Goal: Communication & Community: Answer question/provide support

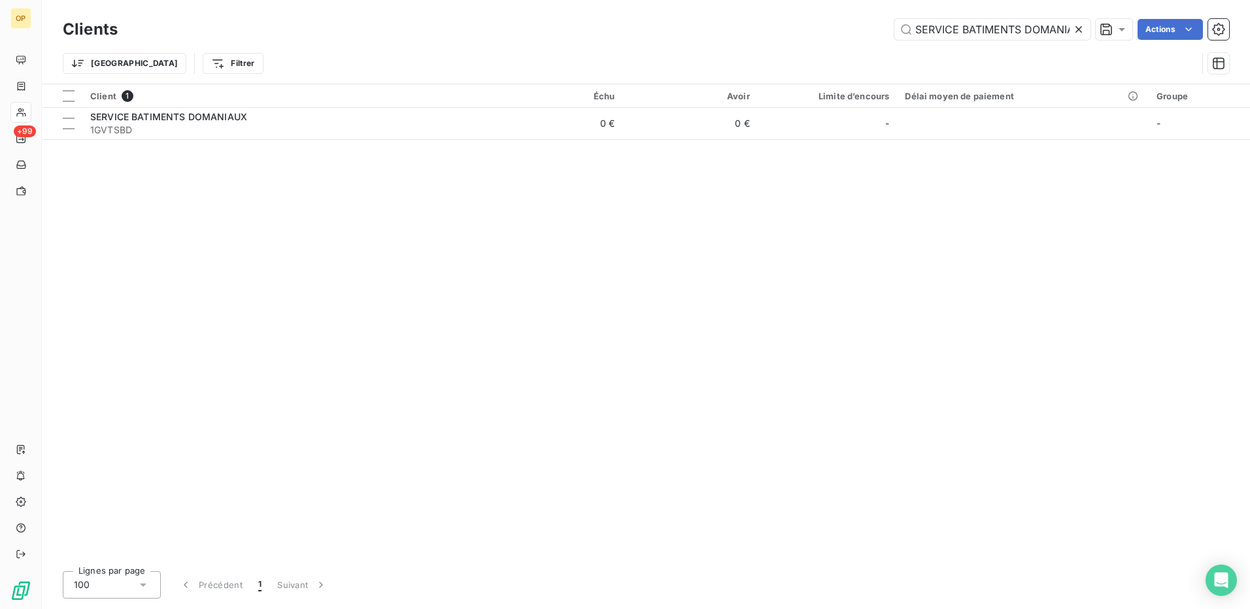
scroll to position [0, 20]
click at [941, 22] on input "SERVICE BATIMENTS DOMANIAUX" at bounding box center [992, 29] width 196 height 21
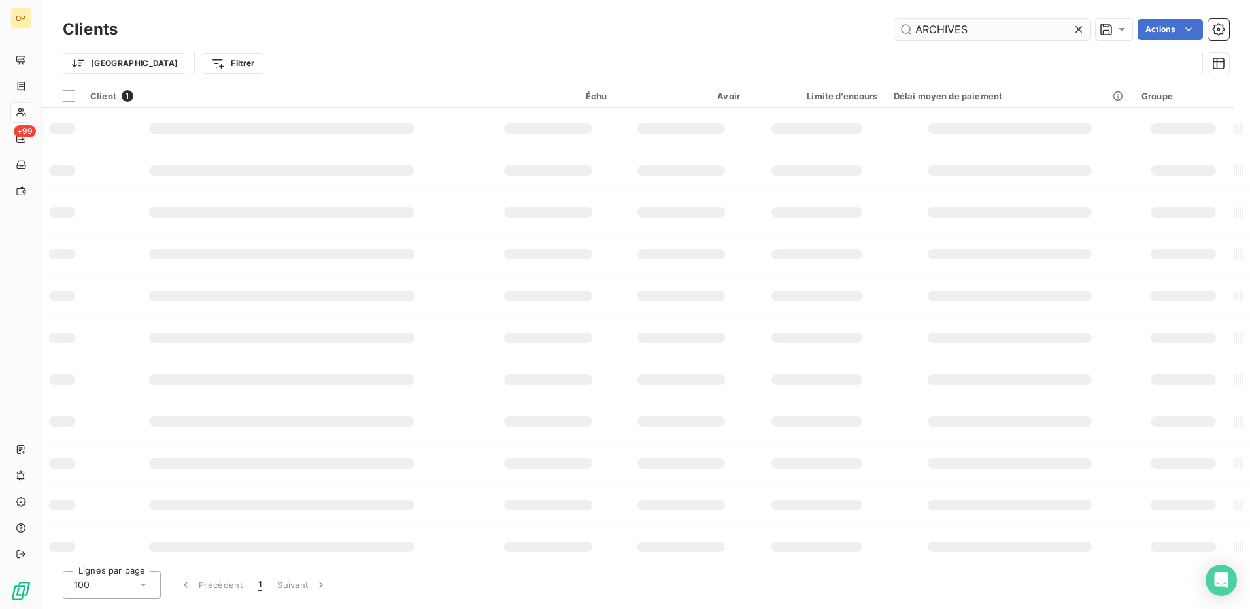
scroll to position [0, 0]
type input "ARCHIVES"
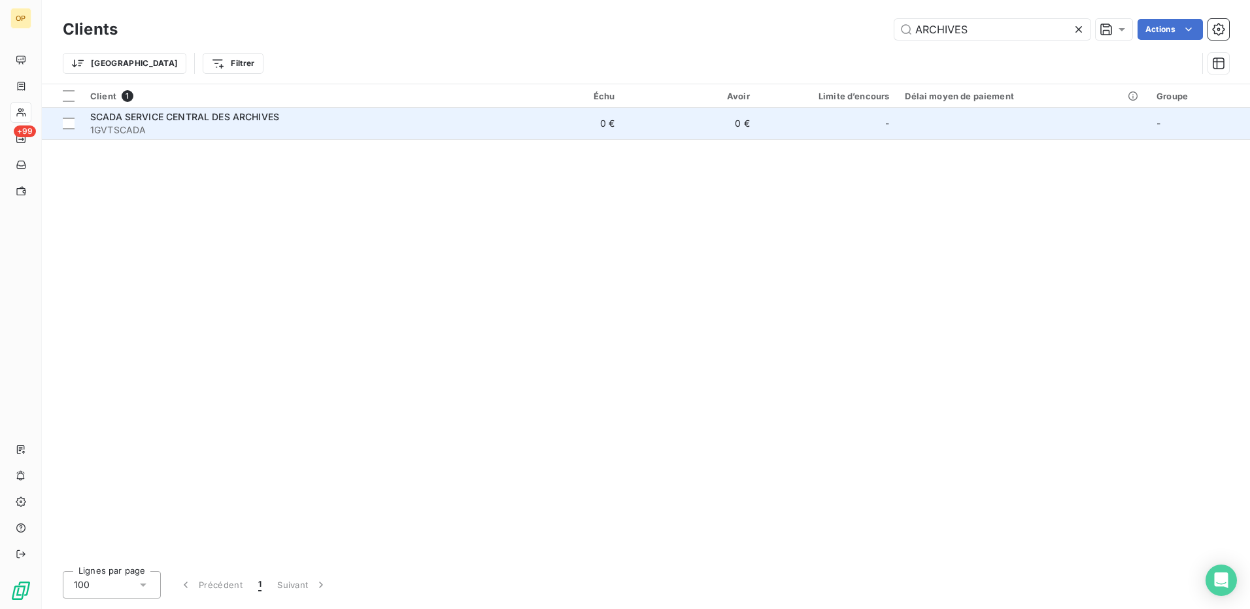
click at [662, 119] on td "0 €" at bounding box center [689, 123] width 135 height 31
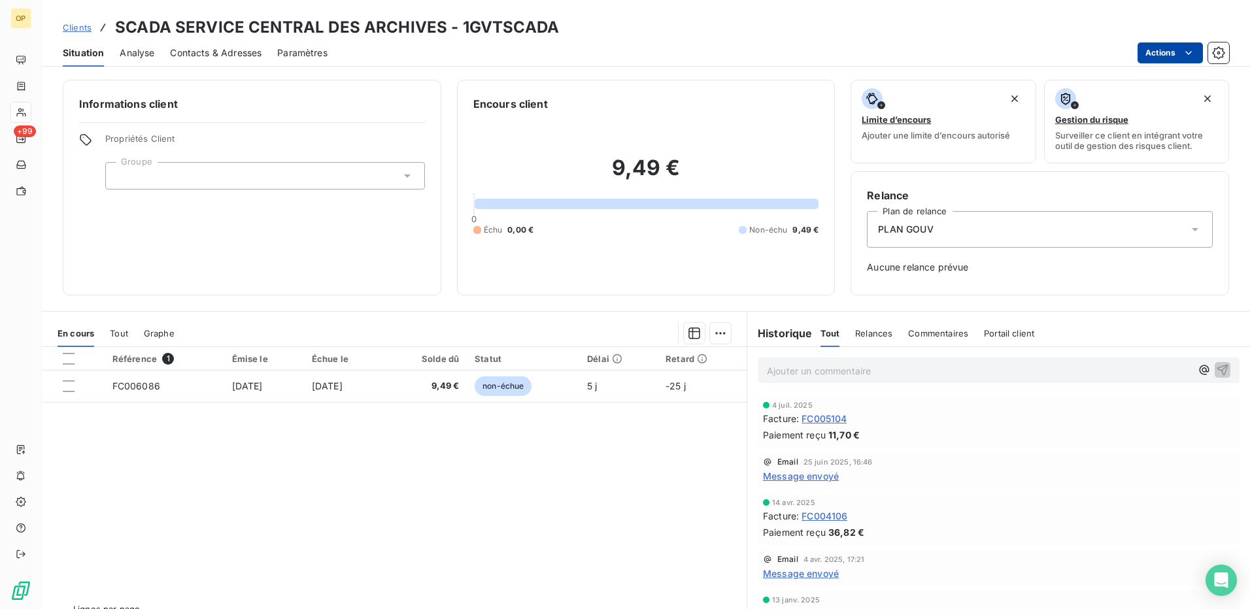
click at [1161, 56] on html "OP +99 Clients SCADA SERVICE CENTRAL DES ARCHIVES - 1GVTSCADA Situation Analyse…" at bounding box center [625, 304] width 1250 height 609
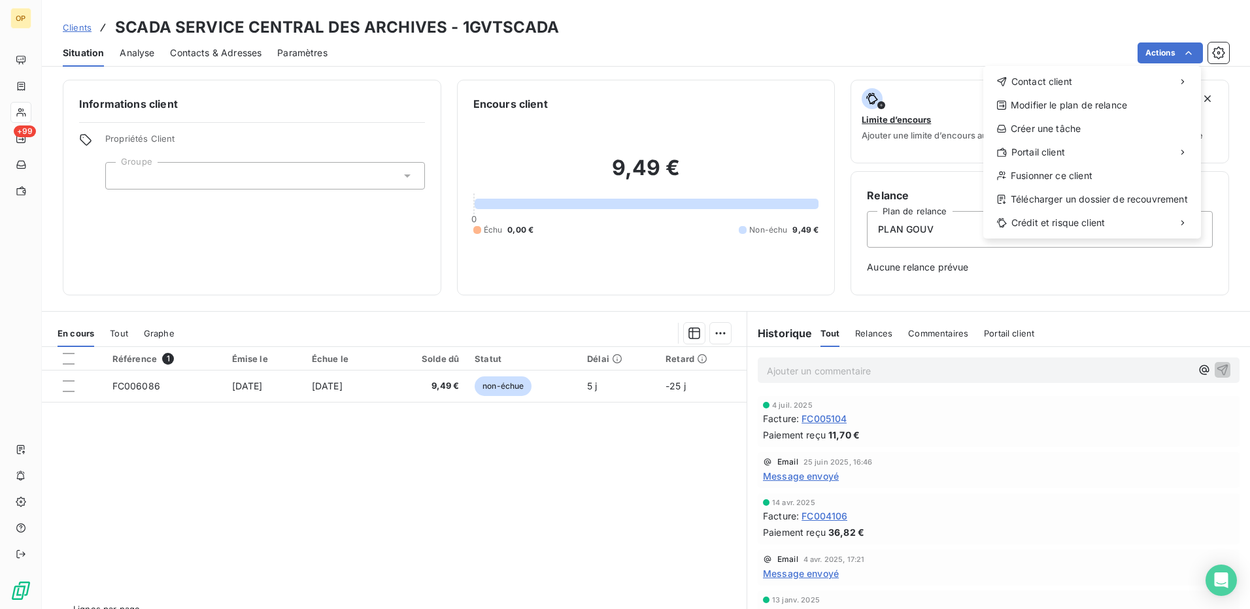
click at [1036, 67] on div "Contact client Modifier le plan de relance Créer une tâche Portail client Fusio…" at bounding box center [1092, 152] width 218 height 173
click at [1032, 78] on span "Contact client" at bounding box center [1041, 81] width 61 height 13
click at [855, 91] on div "Envoyer un email" at bounding box center [885, 86] width 175 height 21
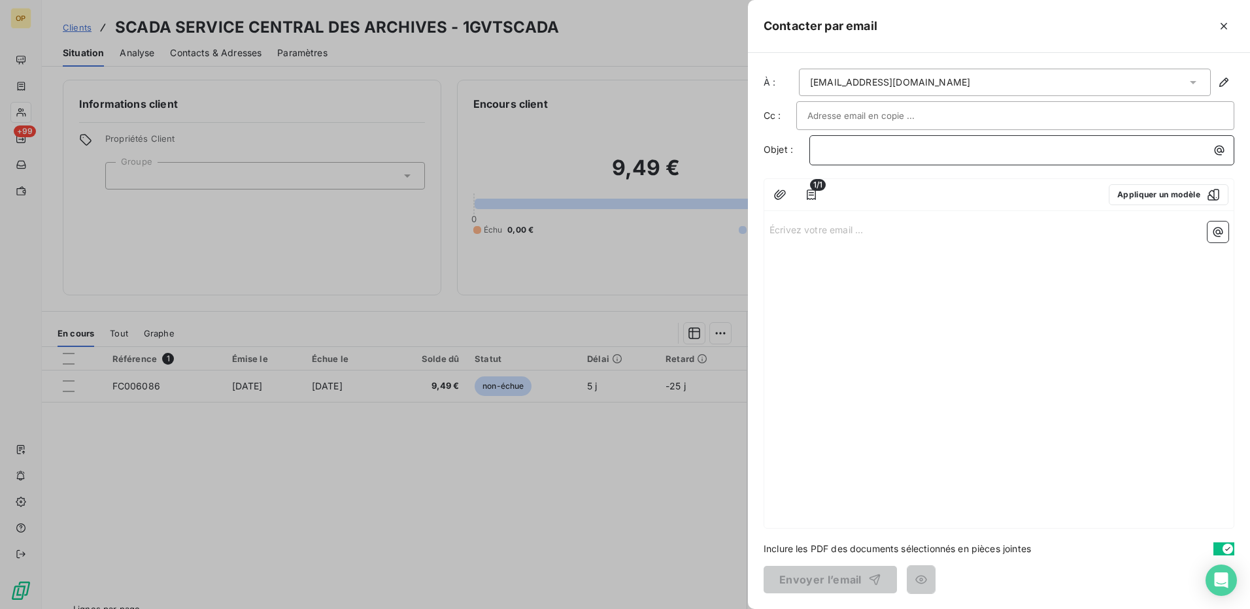
click at [873, 148] on p "﻿" at bounding box center [1025, 150] width 409 height 15
click at [833, 231] on p "Écrivez votre email ... ﻿" at bounding box center [999, 229] width 459 height 15
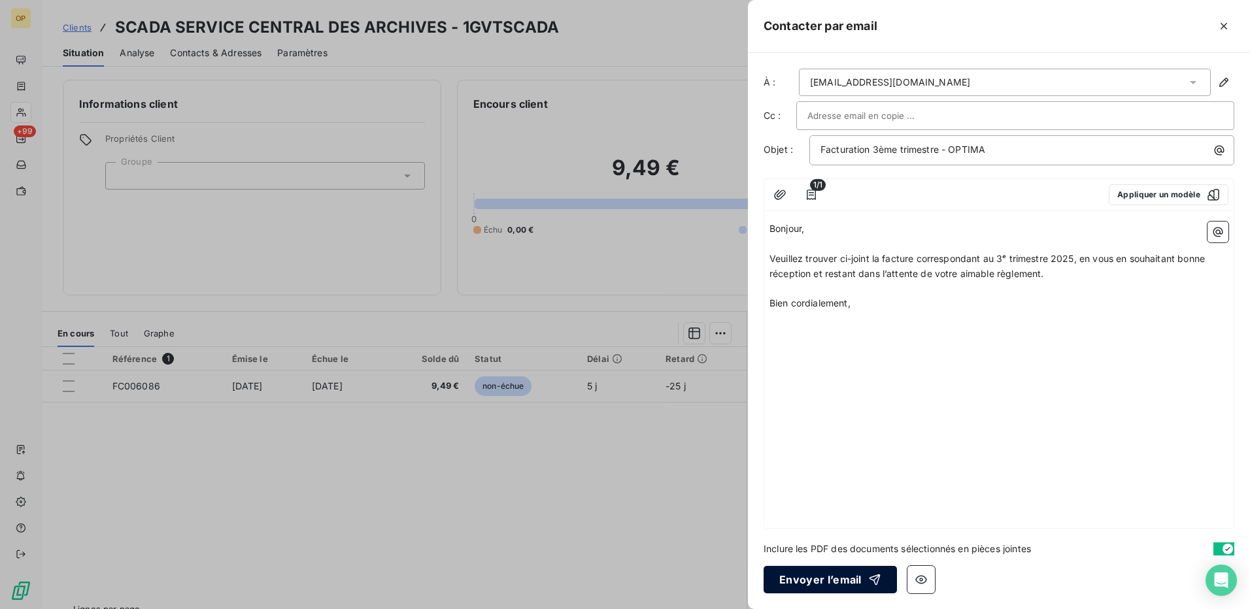
click at [811, 570] on button "Envoyer l’email" at bounding box center [830, 579] width 133 height 27
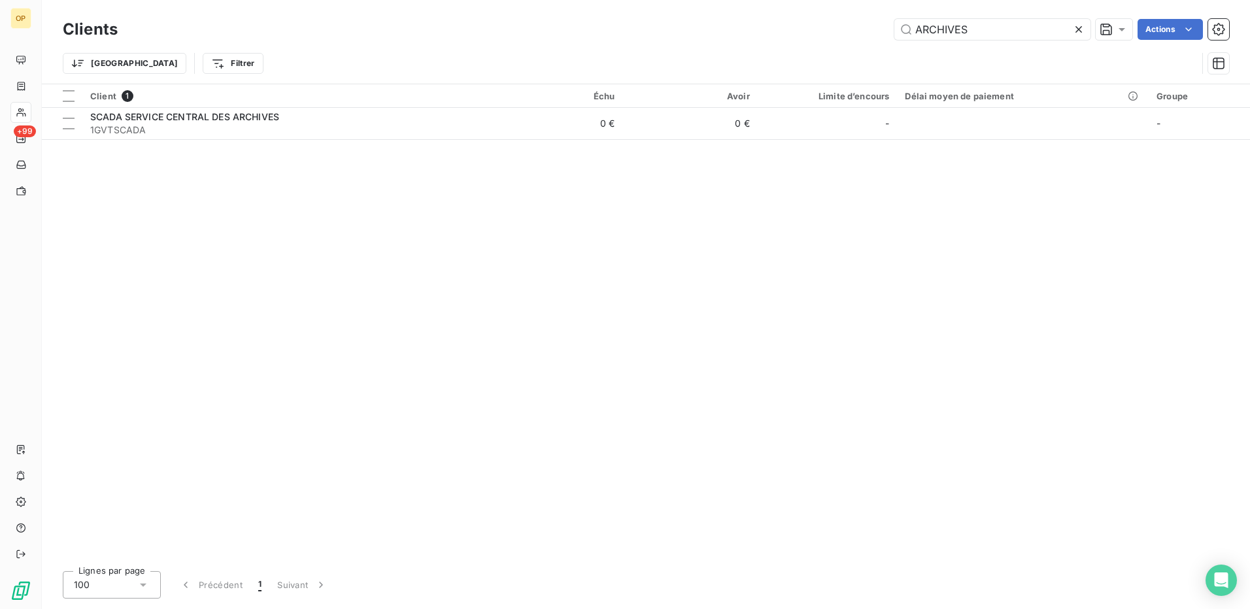
drag, startPoint x: 985, startPoint y: 33, endPoint x: 798, endPoint y: 33, distance: 187.6
click at [798, 33] on div "ARCHIVES Actions" at bounding box center [681, 29] width 1096 height 21
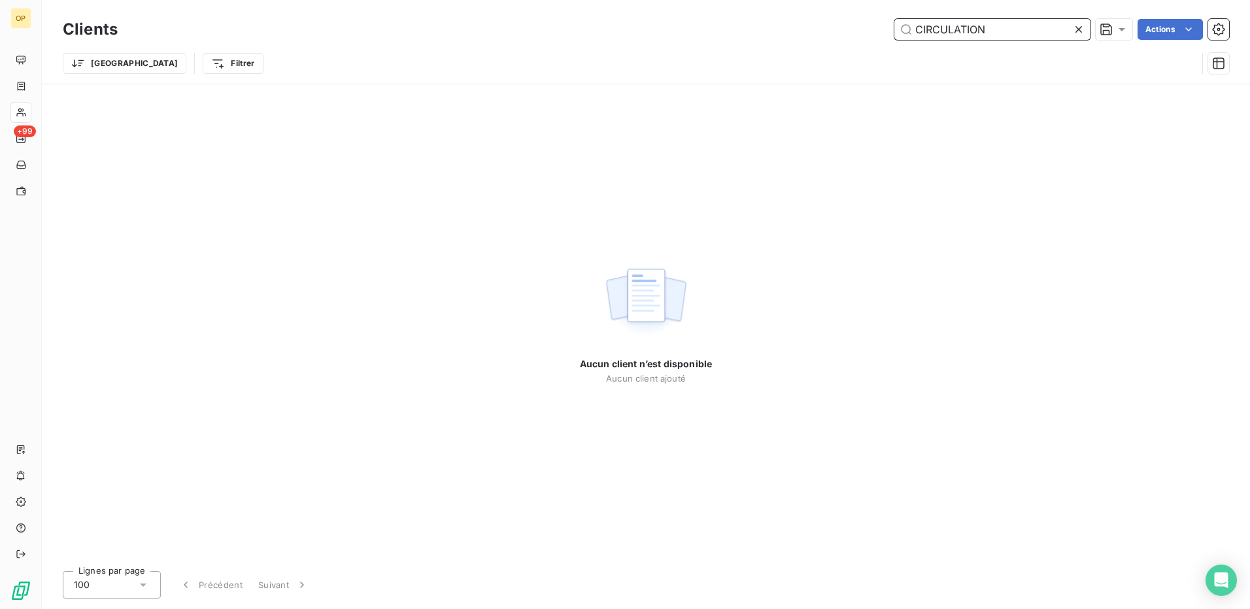
drag, startPoint x: 1000, startPoint y: 39, endPoint x: 789, endPoint y: 32, distance: 210.7
click at [789, 32] on div "CIRCULATION Actions" at bounding box center [681, 29] width 1096 height 21
paste input "1GVTCCTV"
drag, startPoint x: 989, startPoint y: 30, endPoint x: 833, endPoint y: 33, distance: 155.6
click at [833, 33] on div "1GVTCCTV Actions" at bounding box center [681, 29] width 1096 height 21
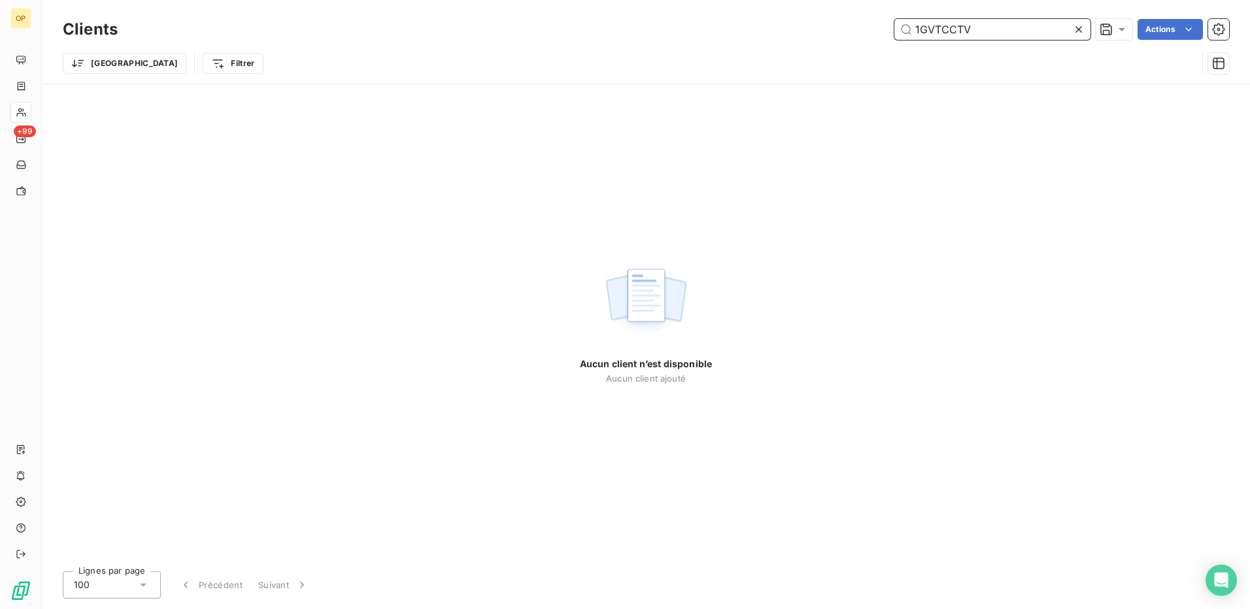
paste input "STC"
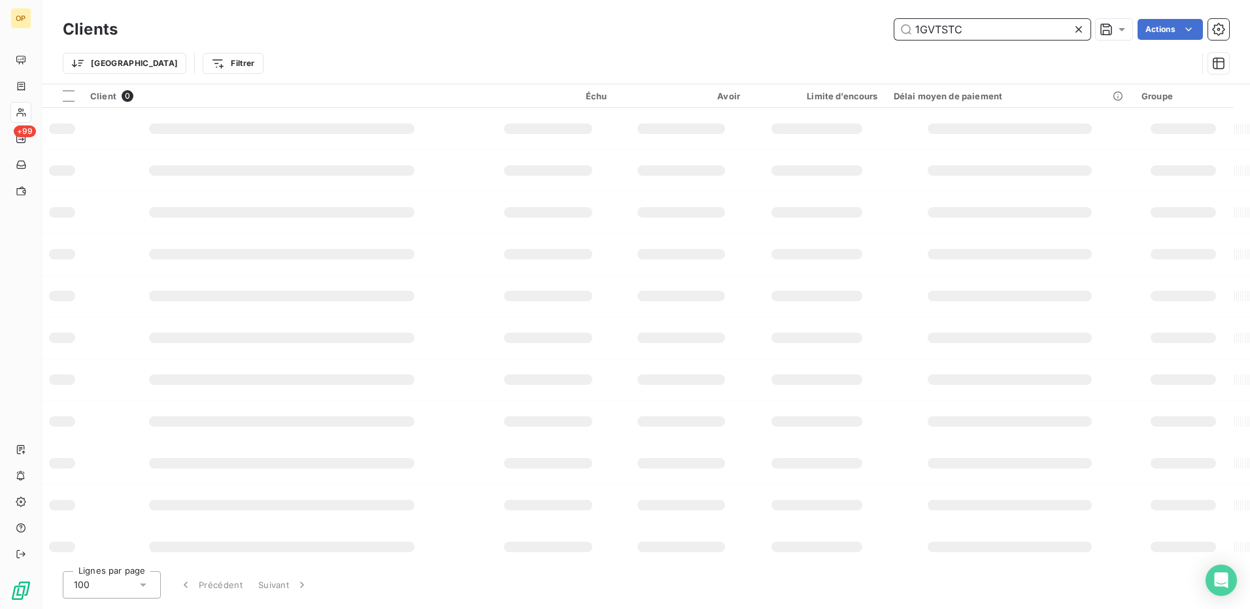
type input "1GVTSTC"
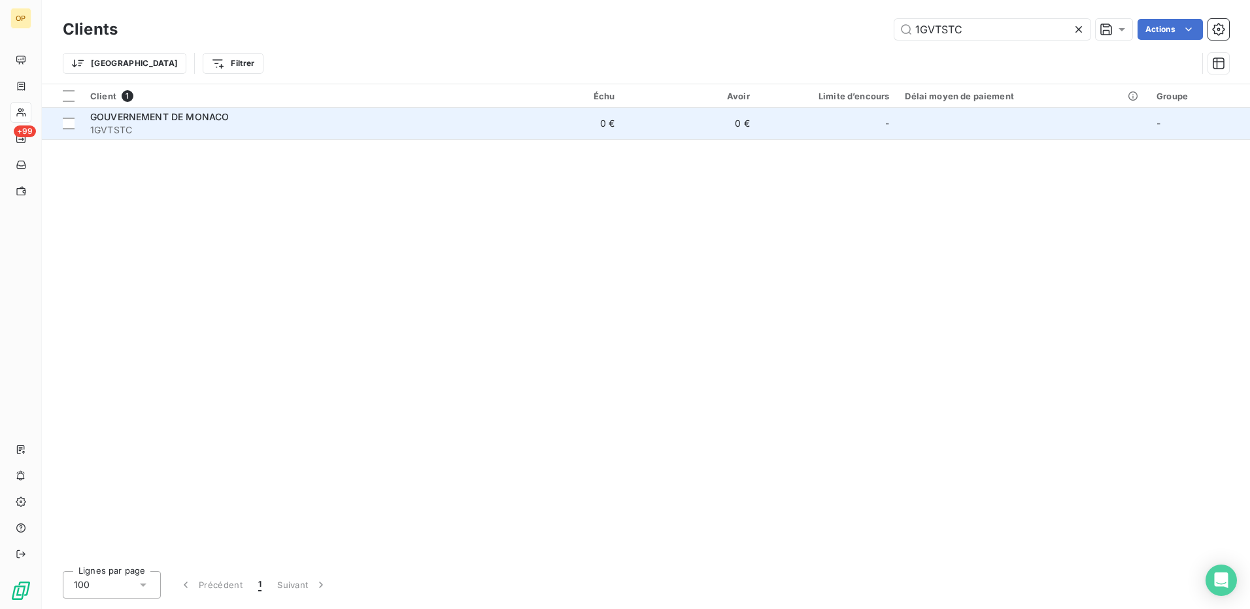
click at [711, 133] on td "0 €" at bounding box center [689, 123] width 135 height 31
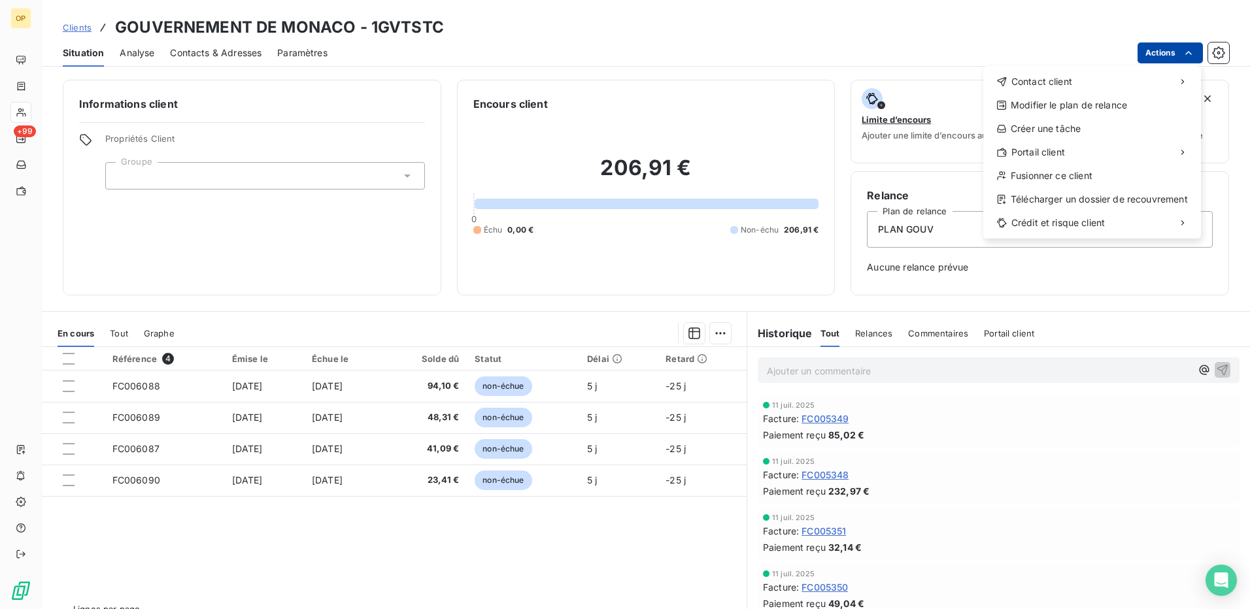
click at [1156, 52] on html "OP +99 Clients GOUVERNEMENT DE MONACO - 1GVTSTC Situation Analyse Contacts & Ad…" at bounding box center [625, 304] width 1250 height 609
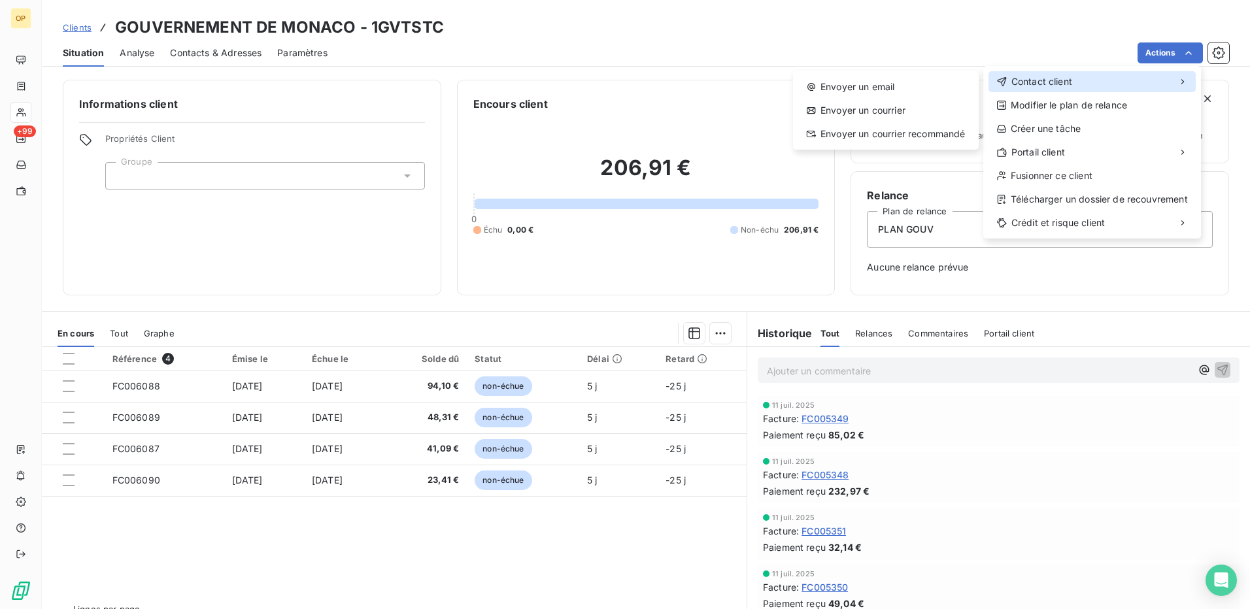
click at [1040, 79] on span "Contact client" at bounding box center [1041, 81] width 61 height 13
click at [908, 84] on div "Envoyer un email" at bounding box center [885, 86] width 175 height 21
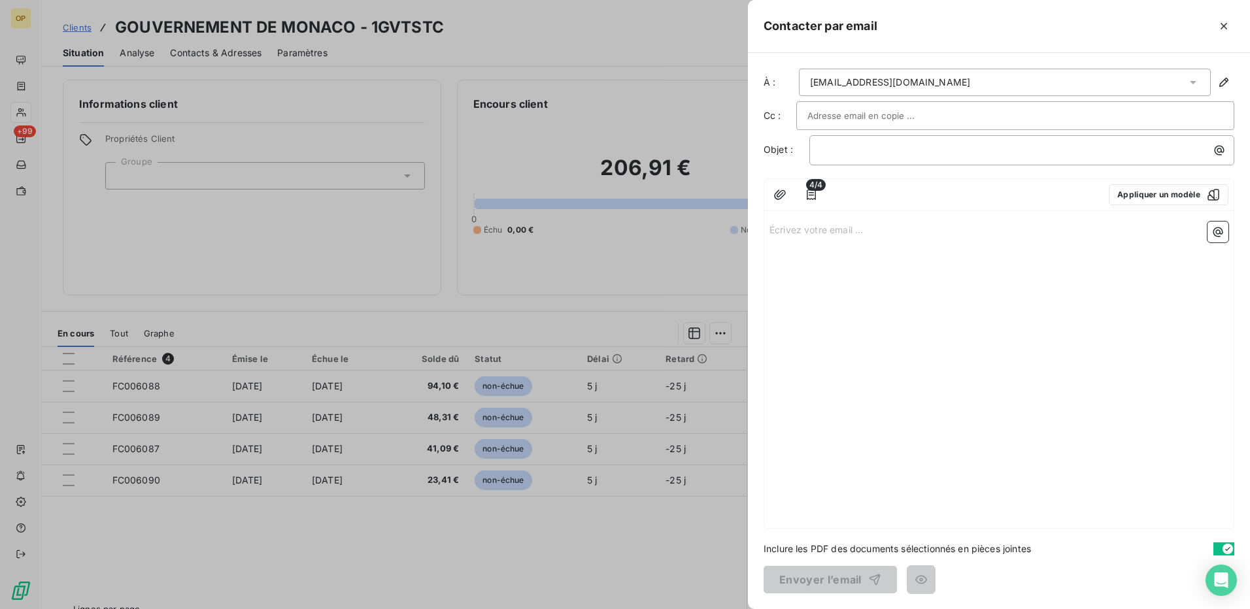
click at [790, 223] on p "Écrivez votre email ... ﻿" at bounding box center [999, 229] width 459 height 15
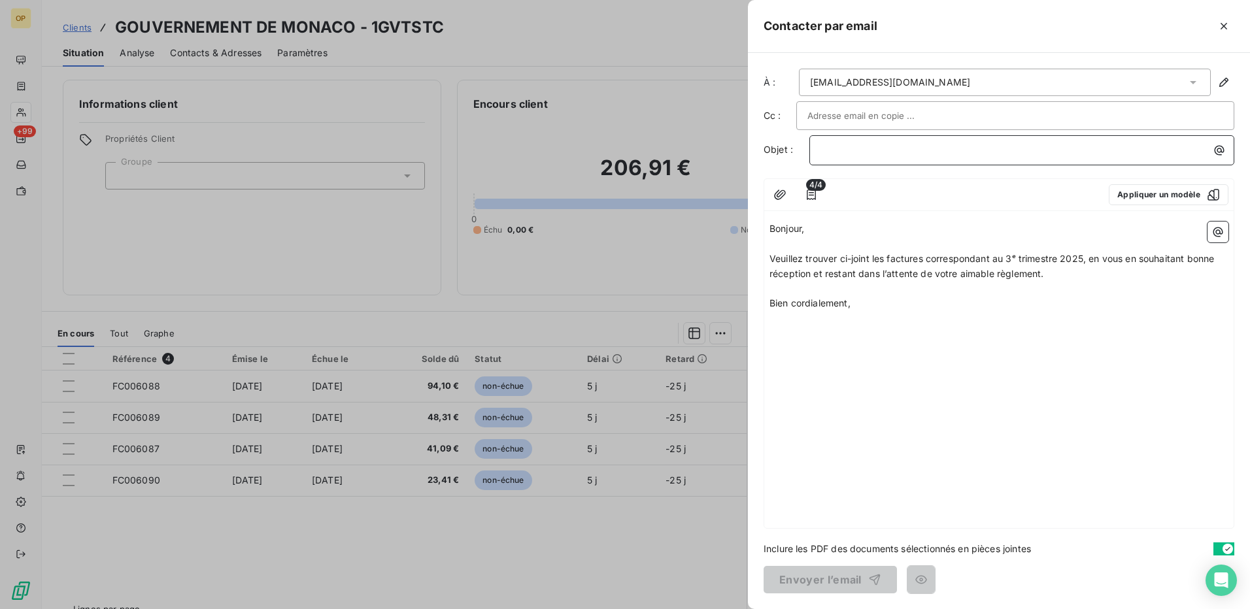
click at [826, 146] on p "﻿" at bounding box center [1025, 150] width 409 height 15
click at [868, 587] on button "Envoyer l’email" at bounding box center [830, 579] width 133 height 27
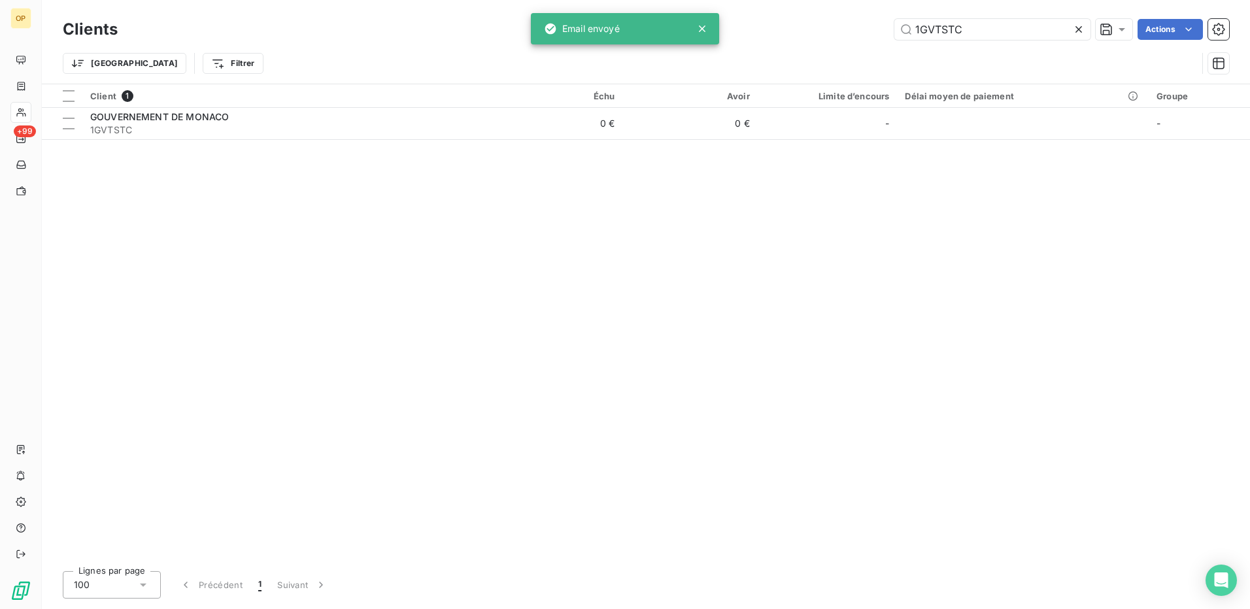
drag, startPoint x: 998, startPoint y: 40, endPoint x: 868, endPoint y: 33, distance: 131.0
click at [868, 33] on div "Clients 1GVTSTC Actions" at bounding box center [646, 29] width 1166 height 27
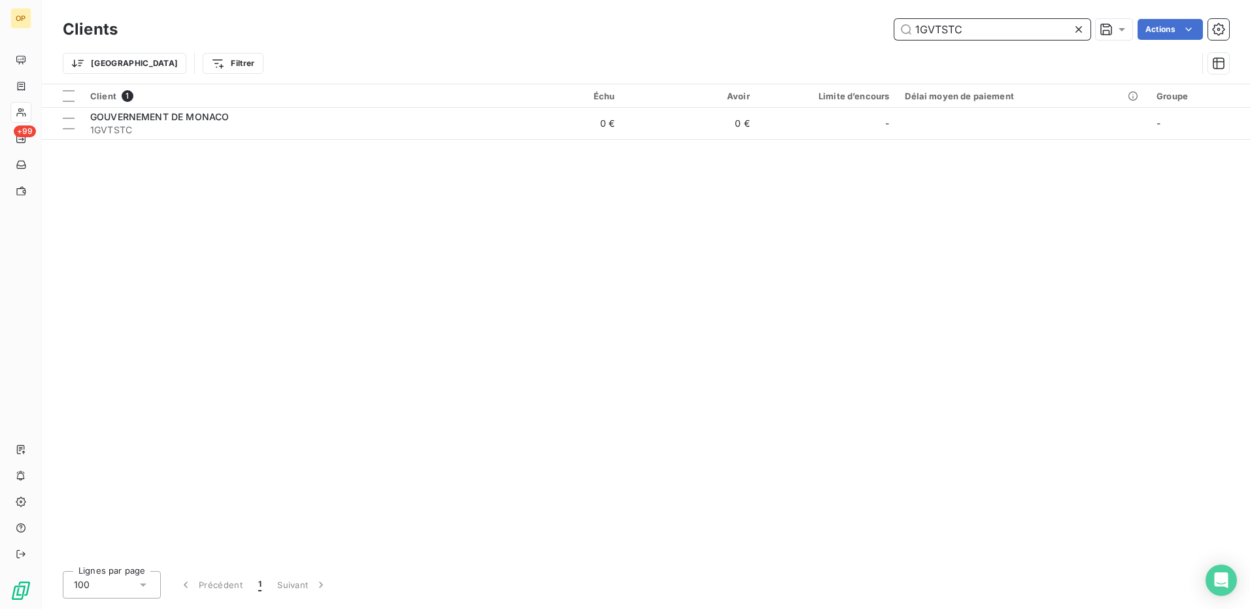
click at [993, 22] on input "1GVTSTC" at bounding box center [992, 29] width 196 height 21
drag, startPoint x: 996, startPoint y: 26, endPoint x: 894, endPoint y: 33, distance: 101.6
click at [894, 33] on input "1GVTSTC" at bounding box center [992, 29] width 196 height 21
paste input "ECOLE STELLA"
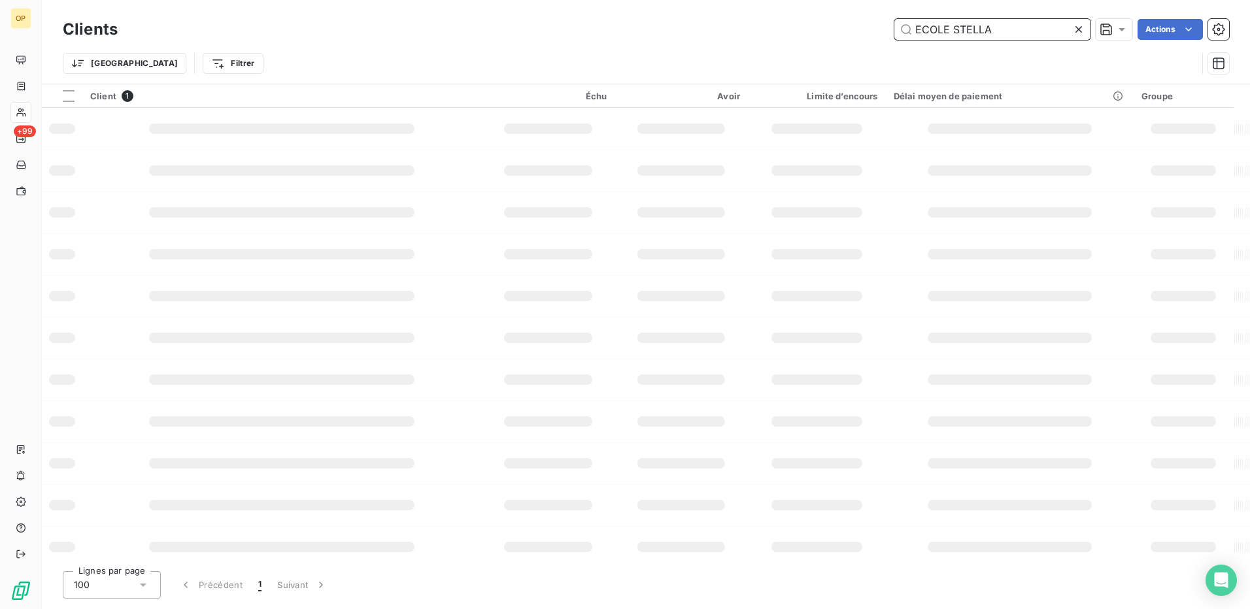
drag, startPoint x: 951, startPoint y: 29, endPoint x: 837, endPoint y: 33, distance: 113.8
click at [837, 33] on div "ECOLE STELLA Actions" at bounding box center [681, 29] width 1096 height 21
type input "STELLA"
drag, startPoint x: 962, startPoint y: 27, endPoint x: 902, endPoint y: 35, distance: 61.3
click at [902, 35] on input "STELLA" at bounding box center [992, 29] width 196 height 21
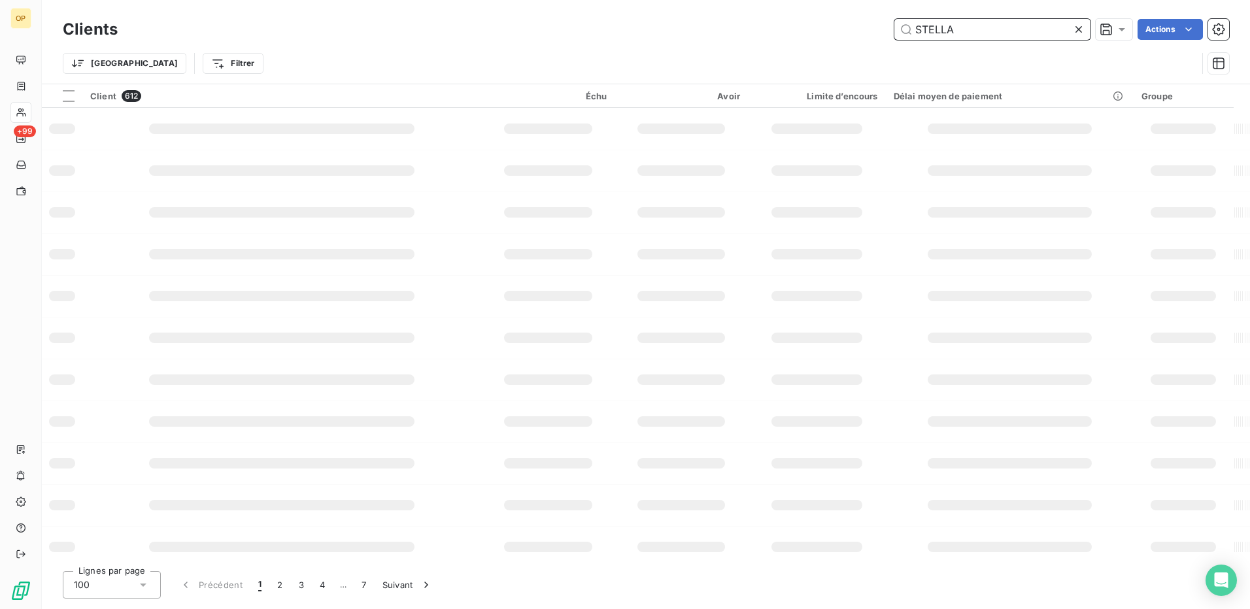
type input "STELLA"
drag, startPoint x: 974, startPoint y: 24, endPoint x: 855, endPoint y: 52, distance: 122.3
click at [855, 52] on div "Clients STELLA Actions Trier Filtrer" at bounding box center [646, 50] width 1166 height 68
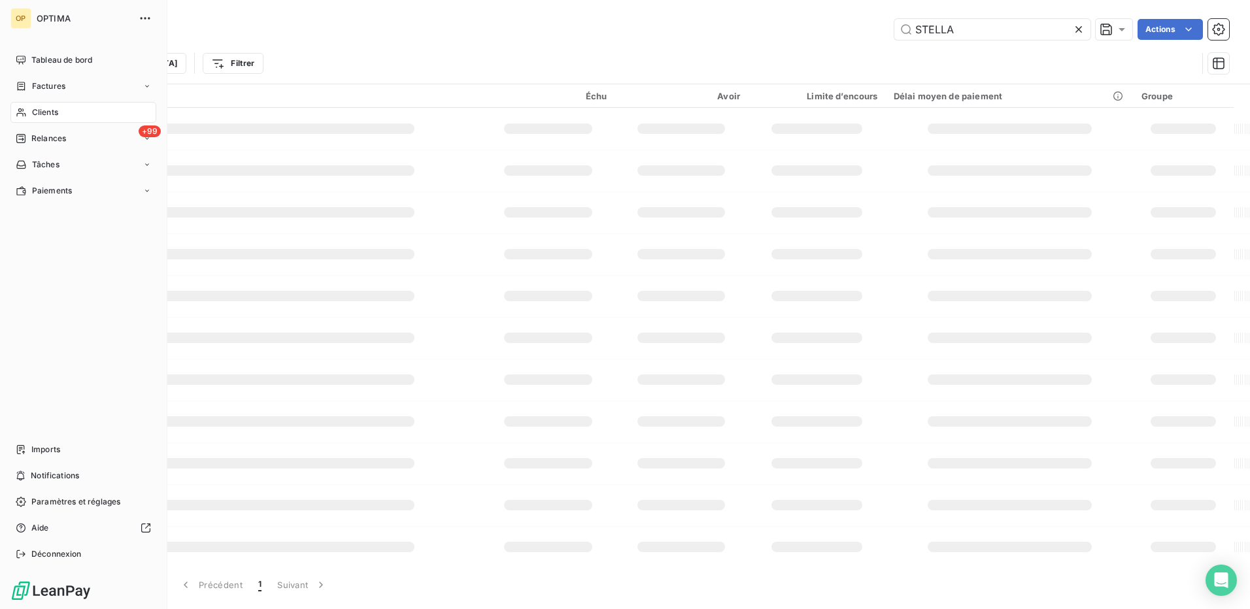
click at [48, 111] on span "Clients" at bounding box center [45, 113] width 26 height 12
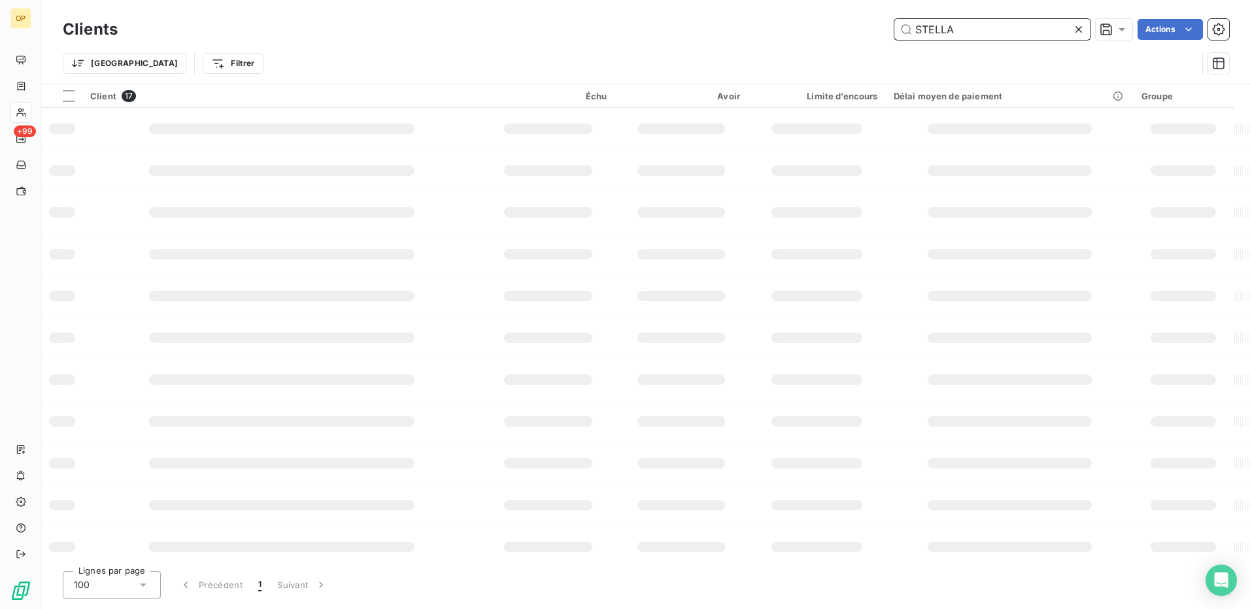
click at [953, 37] on input "STELLA" at bounding box center [992, 29] width 196 height 21
click at [1077, 28] on icon at bounding box center [1079, 29] width 7 height 7
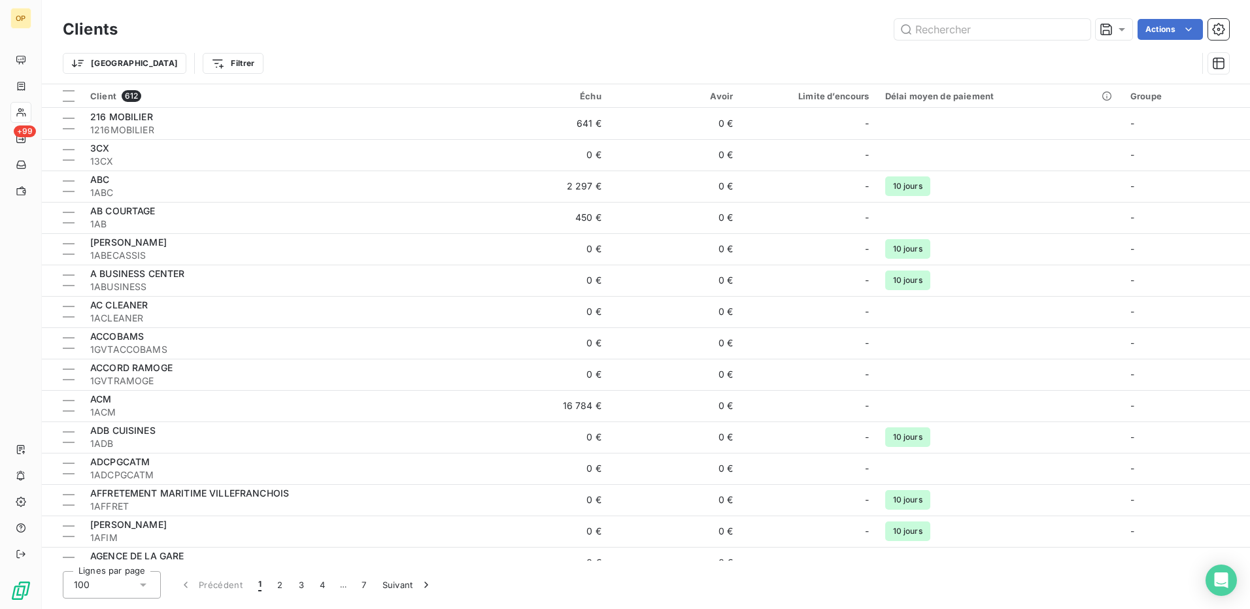
click at [532, 40] on div "Clients Actions" at bounding box center [646, 29] width 1166 height 27
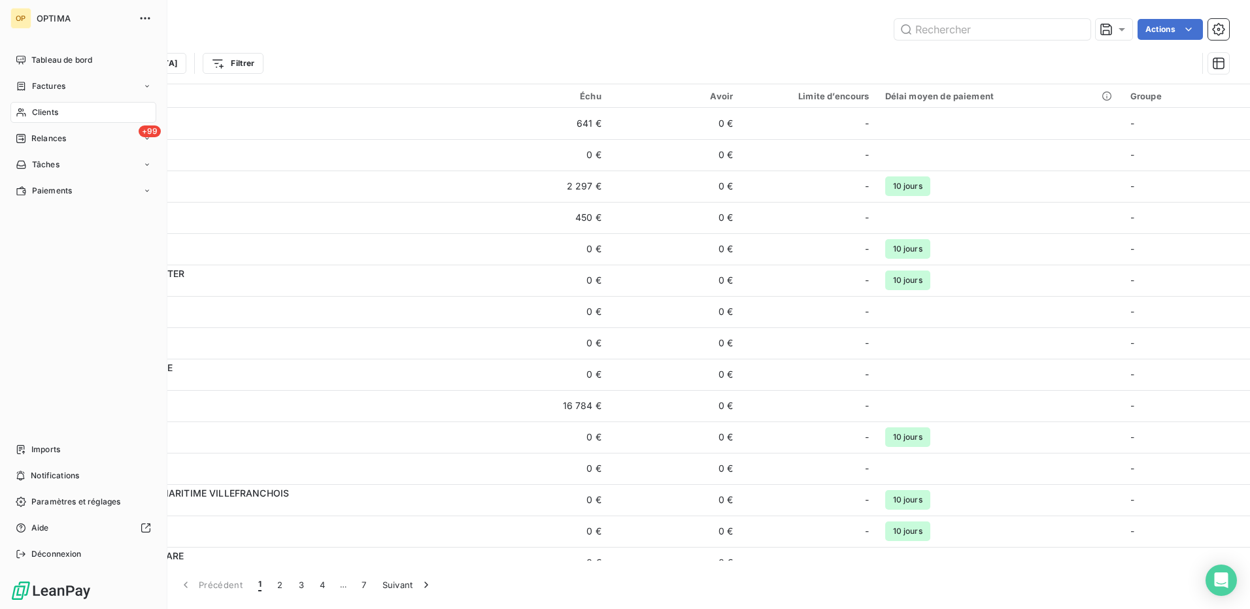
click at [43, 109] on span "Clients" at bounding box center [45, 113] width 26 height 12
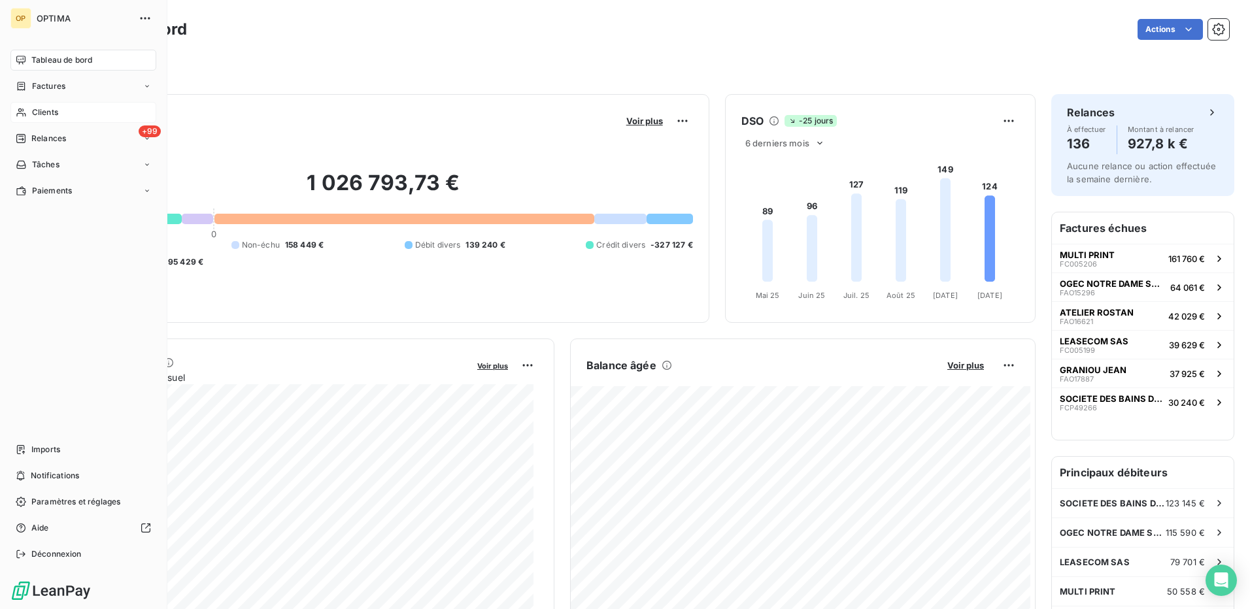
click at [42, 111] on span "Clients" at bounding box center [45, 113] width 26 height 12
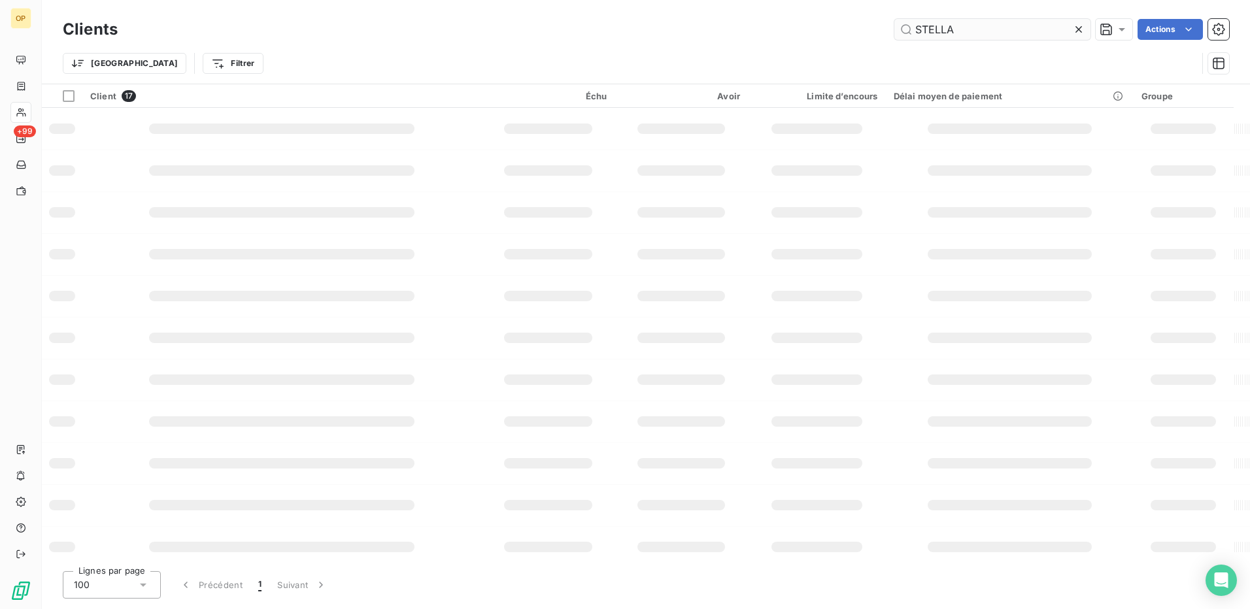
type input "STELLA"
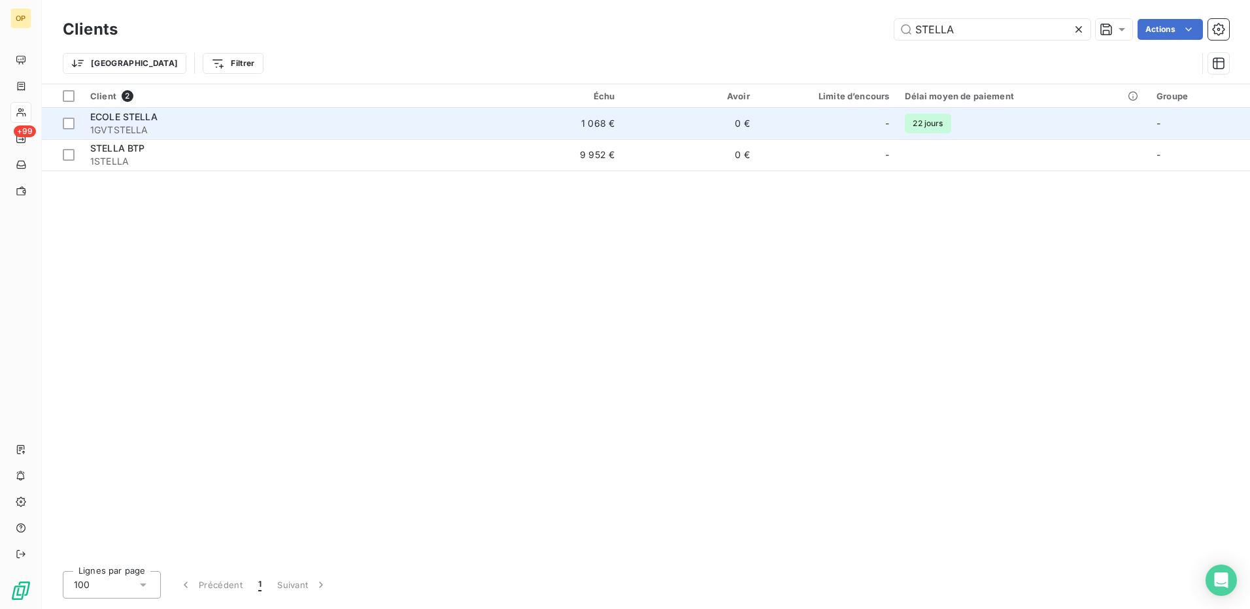
click at [318, 125] on span "1GVTSTELLA" at bounding box center [285, 130] width 390 height 13
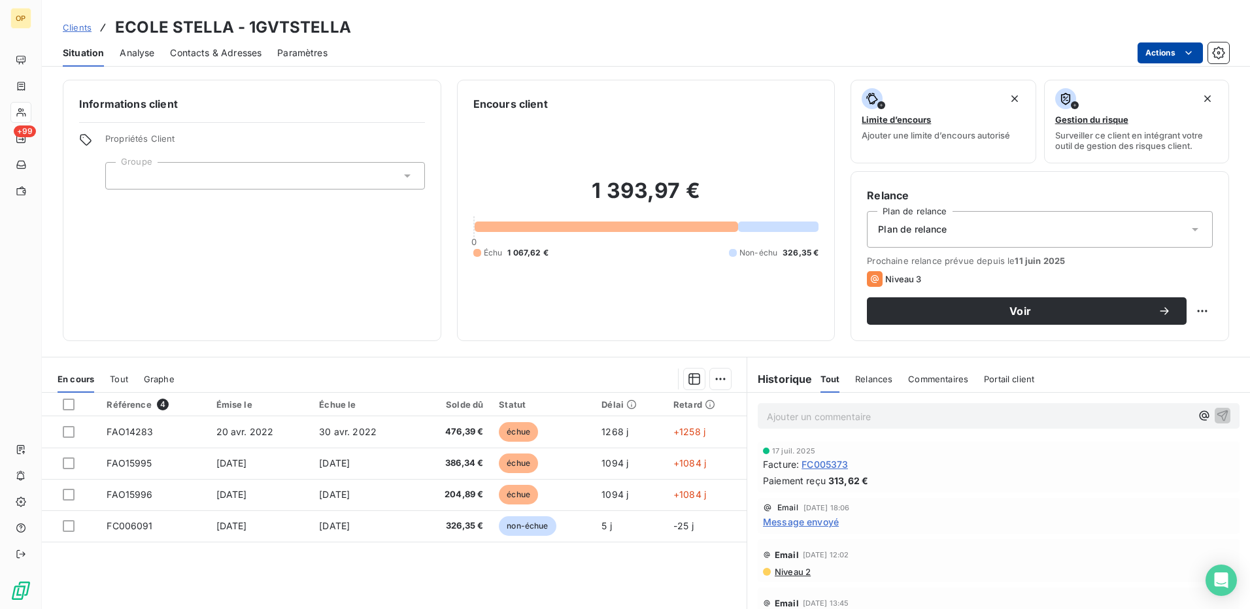
click at [1155, 50] on html "OP +99 Clients ECOLE STELLA - 1GVTSTELLA Situation Analyse Contacts & Adresses …" at bounding box center [625, 304] width 1250 height 609
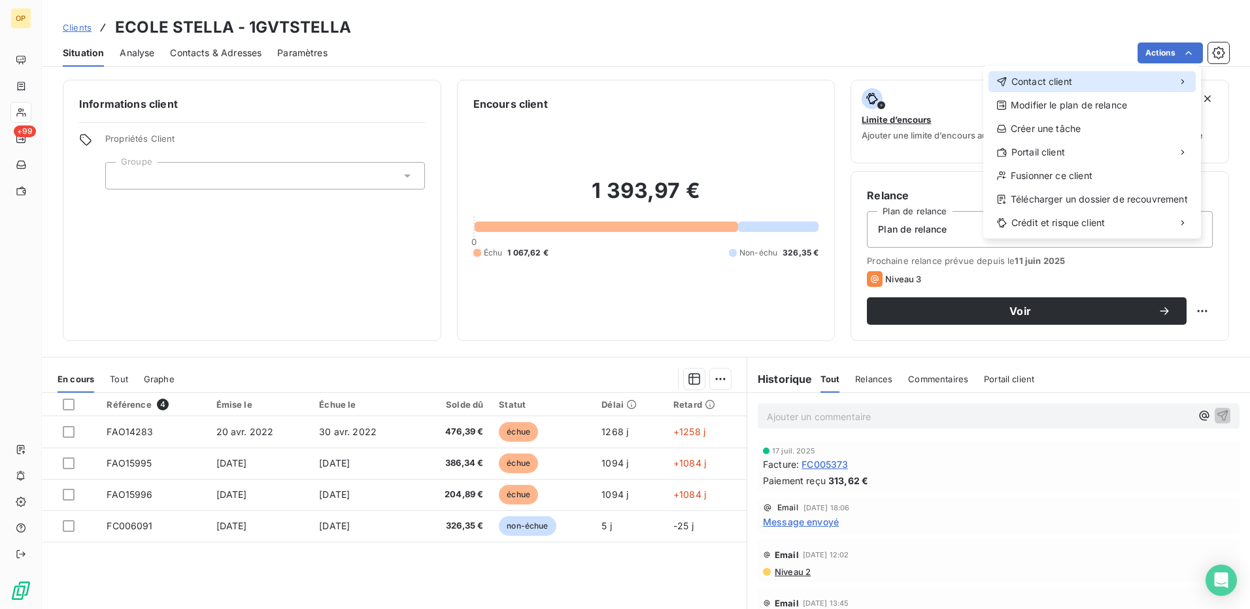
click at [1067, 80] on span "Contact client" at bounding box center [1041, 81] width 61 height 13
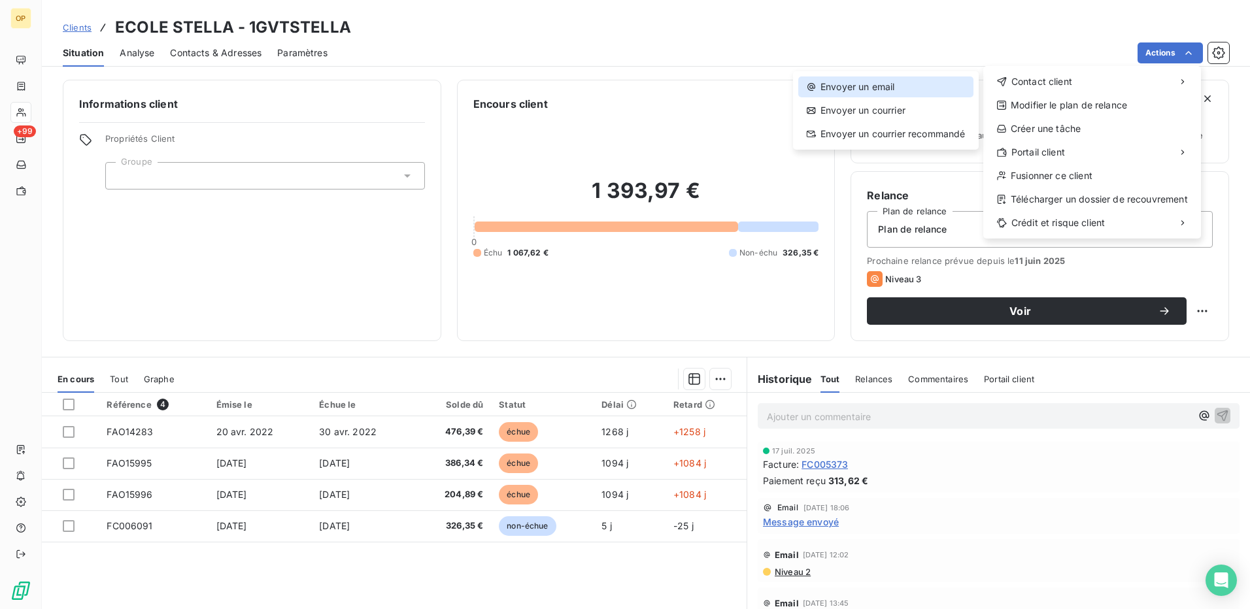
click at [889, 89] on div "Envoyer un email" at bounding box center [885, 86] width 175 height 21
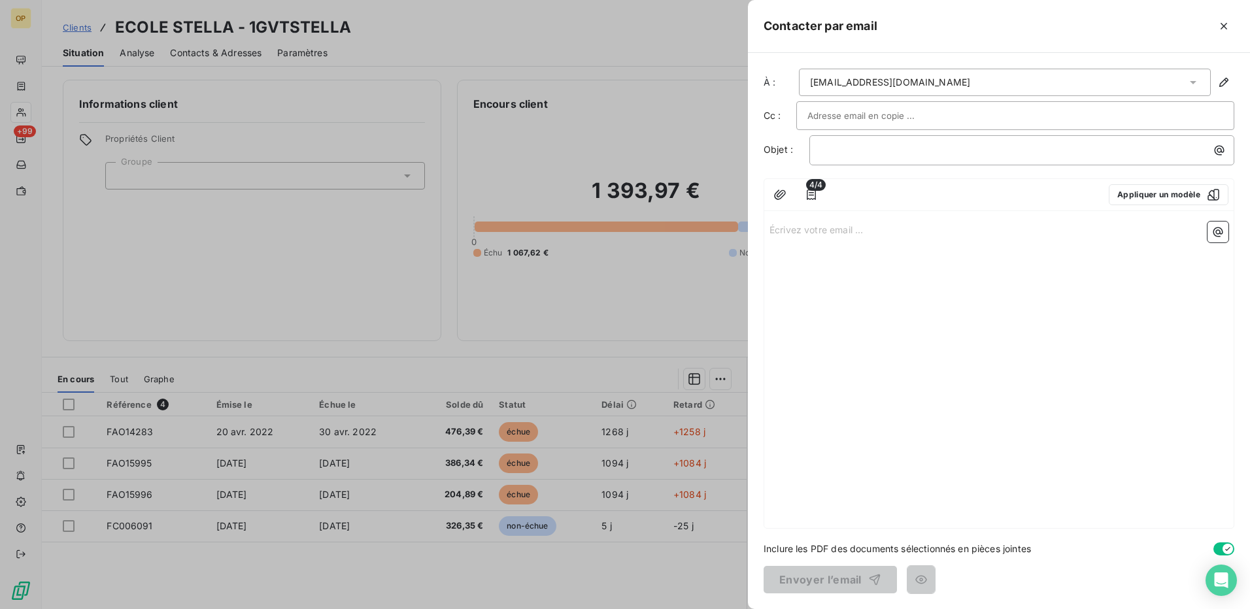
click at [815, 233] on p "Écrivez votre email ... ﻿" at bounding box center [999, 229] width 459 height 15
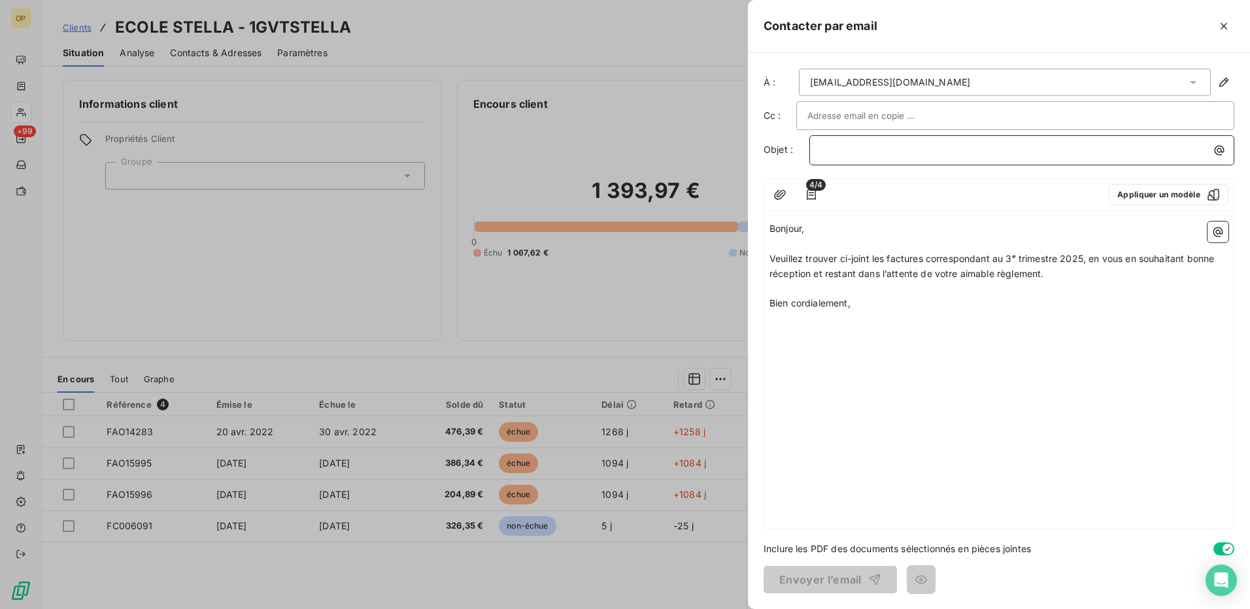
click at [851, 153] on p "﻿" at bounding box center [1025, 150] width 409 height 15
click at [840, 581] on button "Envoyer l’email" at bounding box center [830, 579] width 133 height 27
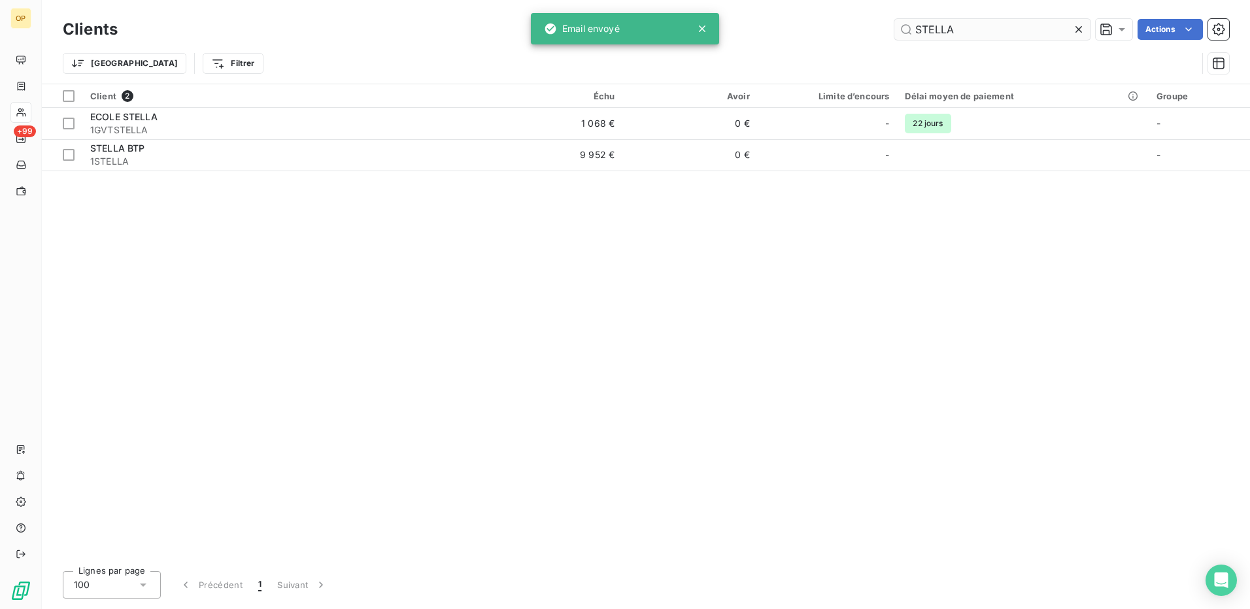
drag, startPoint x: 1023, startPoint y: 14, endPoint x: 961, endPoint y: 27, distance: 62.8
click at [961, 27] on div "Clients STELLA Actions Trier Filtrer" at bounding box center [646, 42] width 1208 height 84
drag, startPoint x: 967, startPoint y: 28, endPoint x: 818, endPoint y: 29, distance: 149.1
click at [818, 29] on div "STELLA Actions" at bounding box center [681, 29] width 1096 height 21
paste input "RASBOURG"
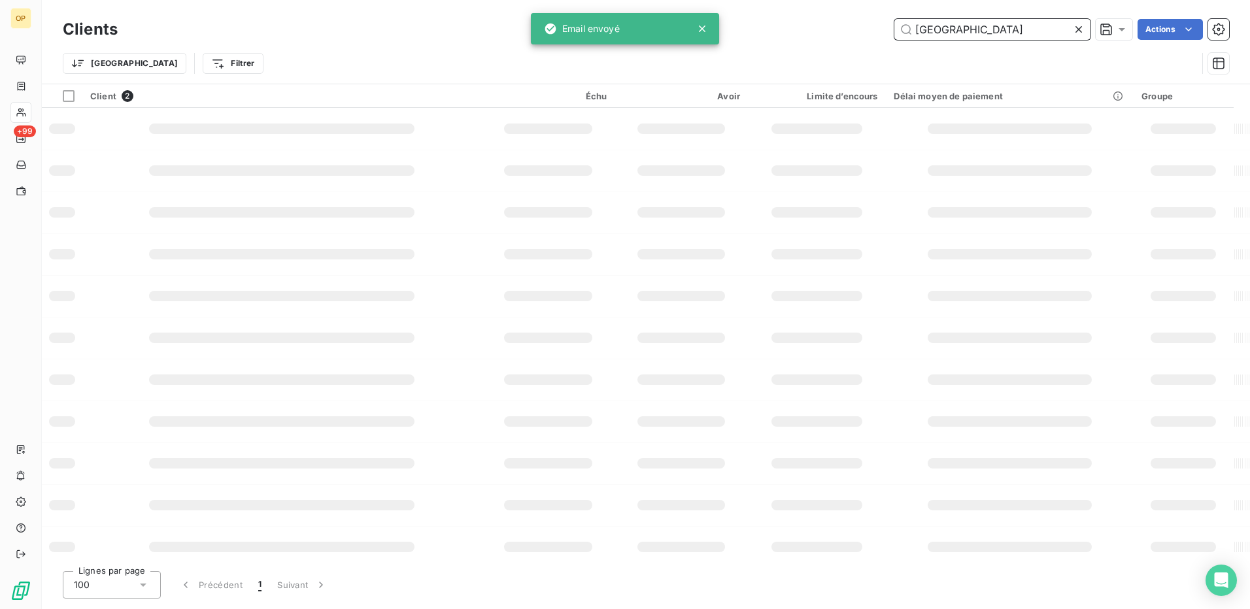
type input "[GEOGRAPHIC_DATA]"
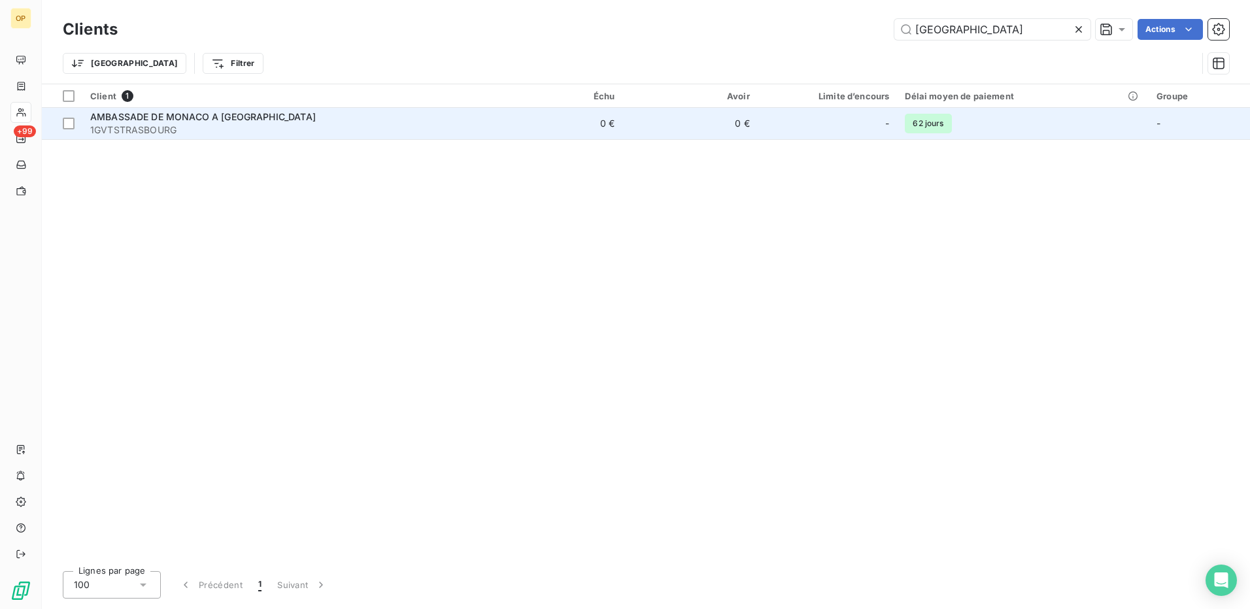
click at [390, 133] on span "1GVTSTRASBOURG" at bounding box center [285, 130] width 390 height 13
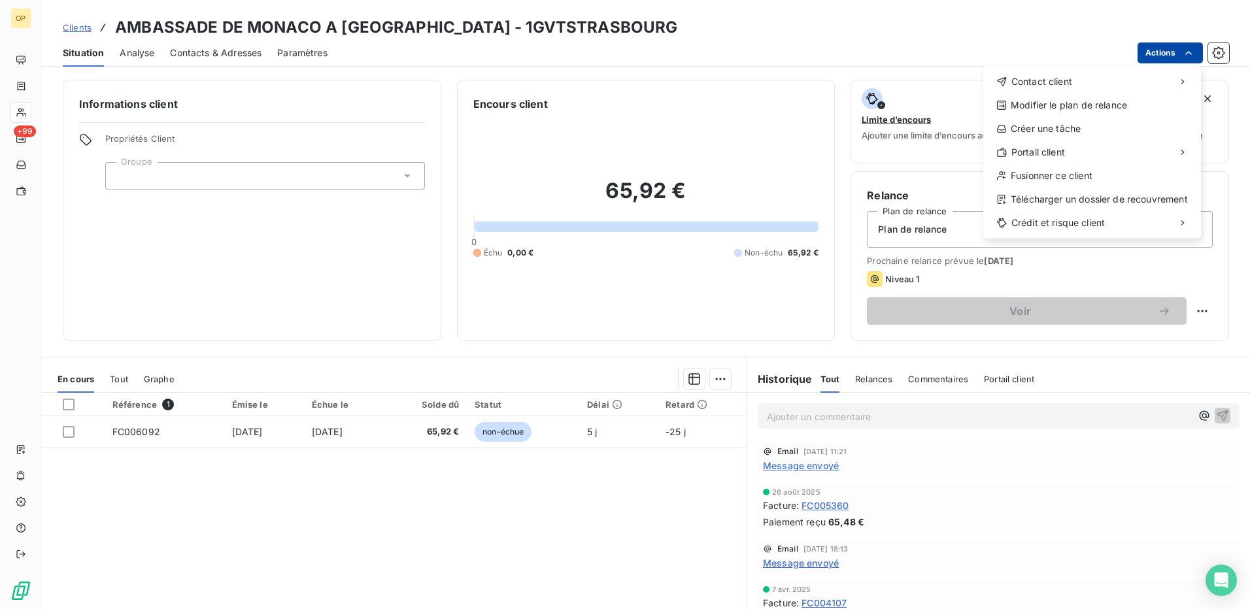
click at [1171, 58] on html "OP +99 Clients AMBASSADE DE [GEOGRAPHIC_DATA] A [GEOGRAPHIC_DATA] - 1GVTSTRASBO…" at bounding box center [625, 304] width 1250 height 609
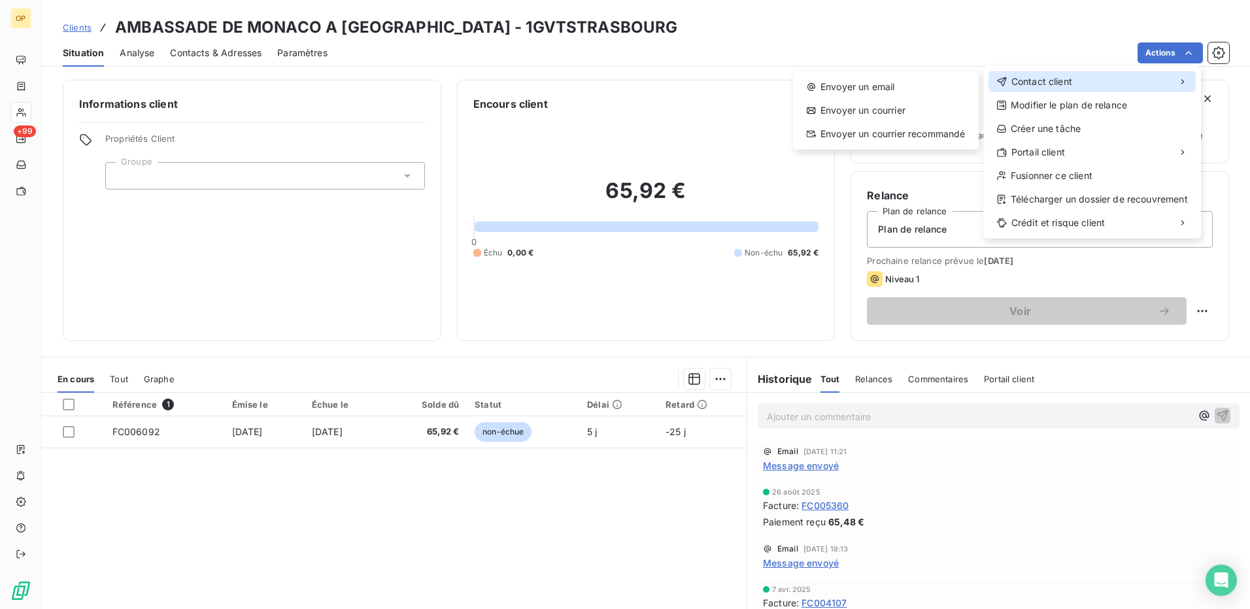
click at [1008, 79] on div "Contact client" at bounding box center [1034, 81] width 76 height 13
click at [875, 80] on div "Envoyer un email" at bounding box center [885, 86] width 175 height 21
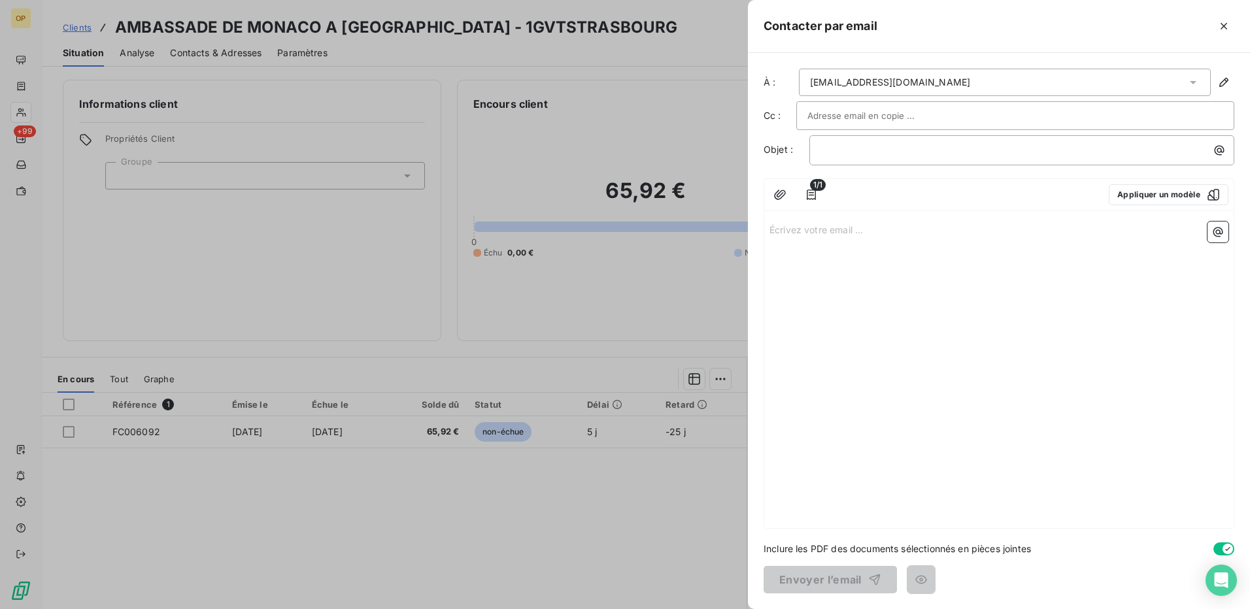
click at [792, 227] on p "Écrivez votre email ... ﻿" at bounding box center [999, 229] width 459 height 15
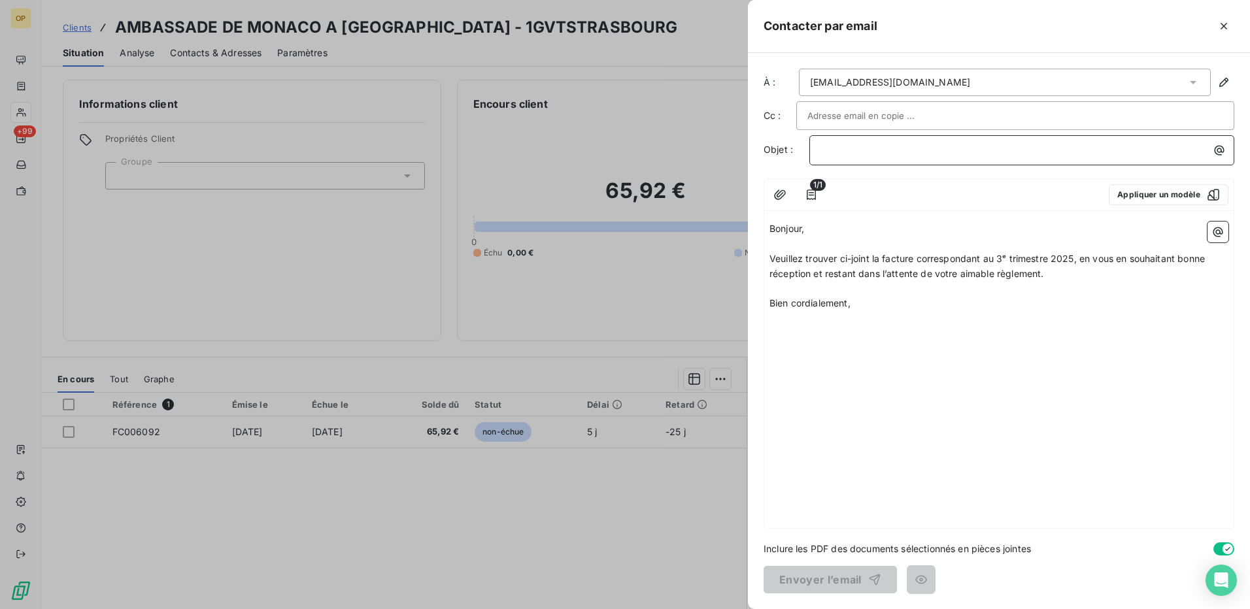
click at [862, 155] on p "﻿" at bounding box center [1025, 150] width 409 height 15
click at [878, 145] on p "﻿" at bounding box center [1025, 150] width 409 height 15
click at [833, 148] on p "﻿" at bounding box center [1025, 150] width 409 height 15
click at [818, 585] on button "Envoyer l’email" at bounding box center [830, 579] width 133 height 27
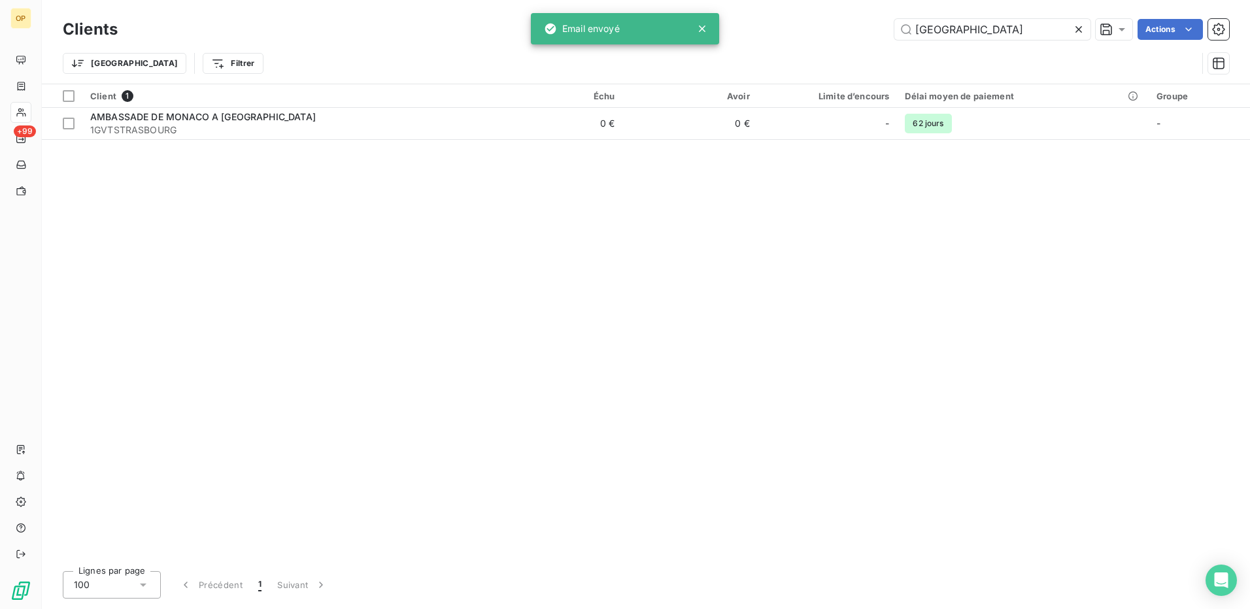
drag, startPoint x: 995, startPoint y: 31, endPoint x: 856, endPoint y: 46, distance: 140.0
click at [856, 46] on div "Clients STRASBOURG Actions Trier Filtrer" at bounding box center [646, 50] width 1166 height 68
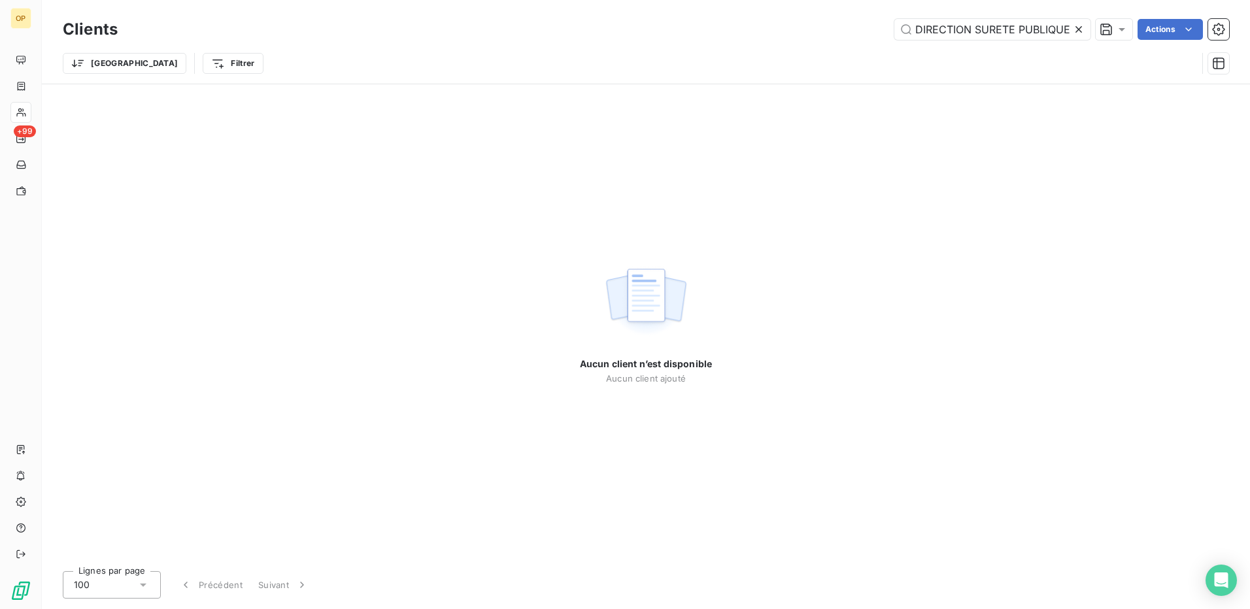
drag, startPoint x: 975, startPoint y: 27, endPoint x: 773, endPoint y: 37, distance: 202.3
click at [773, 37] on div "DIRECTION SURETE PUBLIQUE Actions" at bounding box center [681, 29] width 1096 height 21
drag, startPoint x: 958, startPoint y: 29, endPoint x: 1015, endPoint y: 36, distance: 57.3
click at [1015, 36] on input "SURETE PUBLIQUE" at bounding box center [992, 29] width 196 height 21
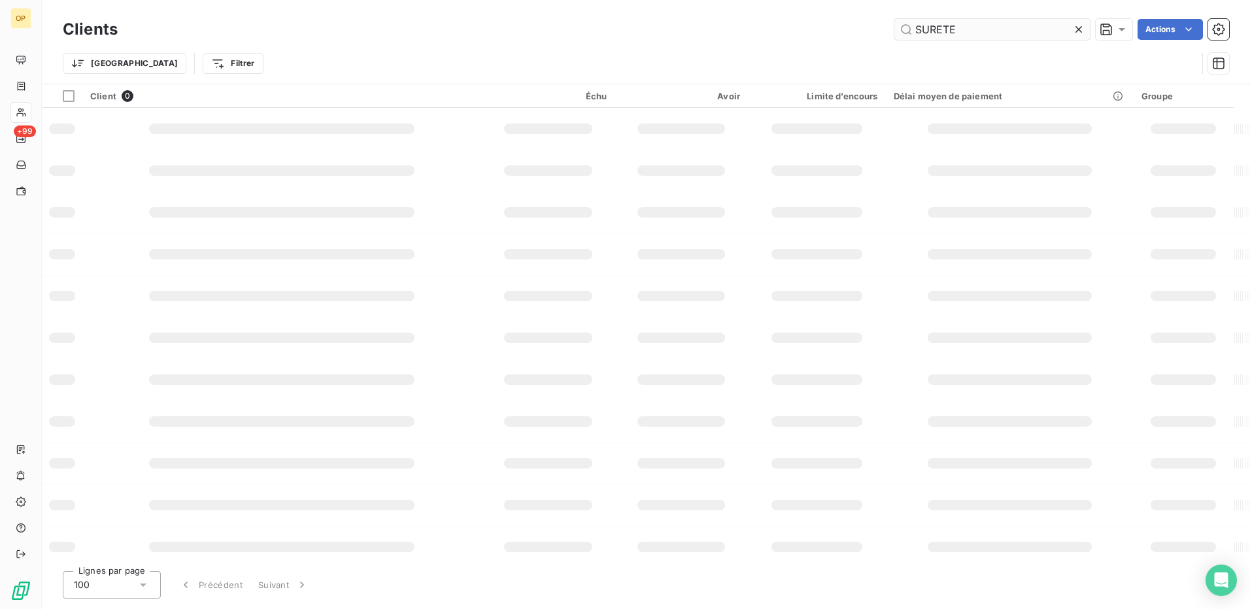
type input "SURETE"
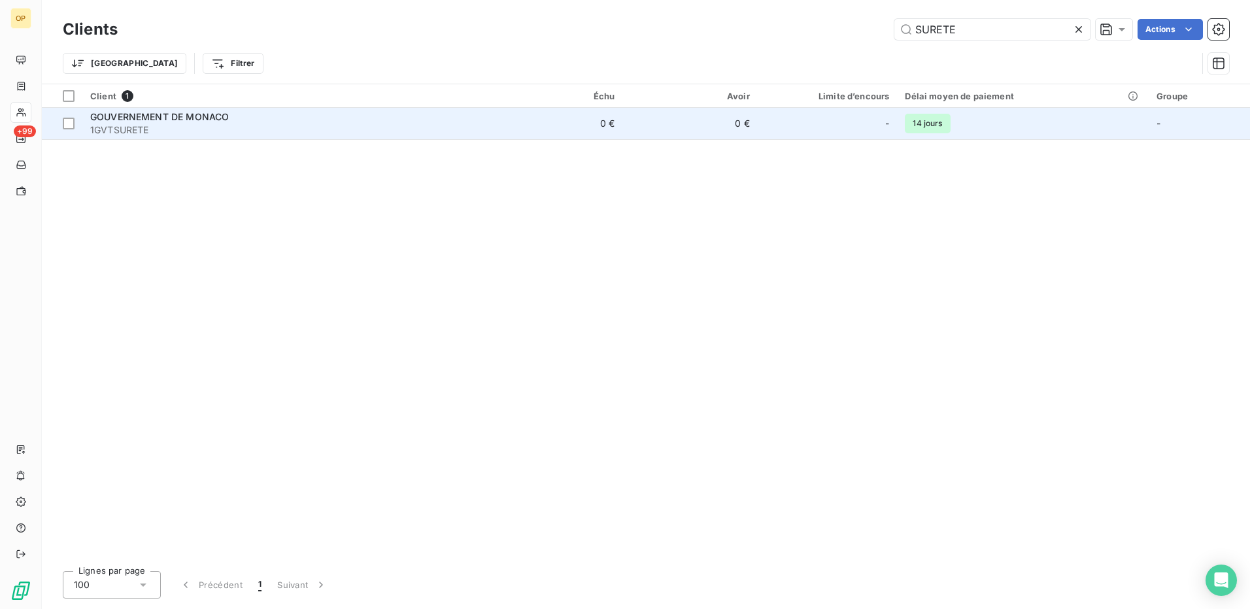
click at [791, 127] on div "-" at bounding box center [828, 123] width 124 height 21
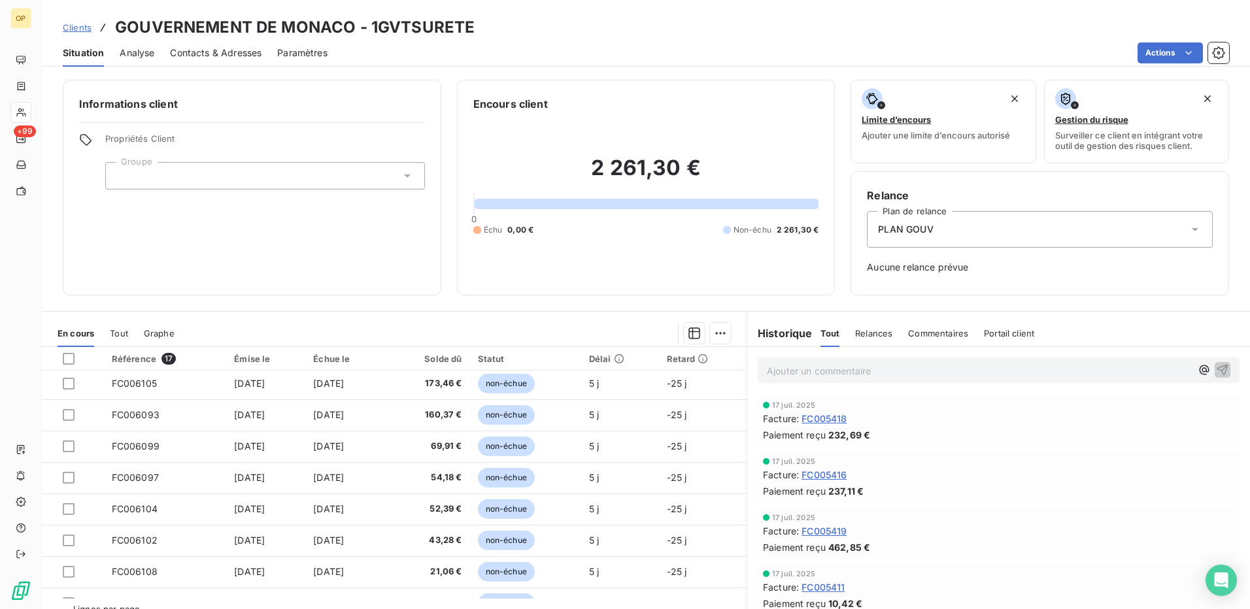
scroll to position [306, 0]
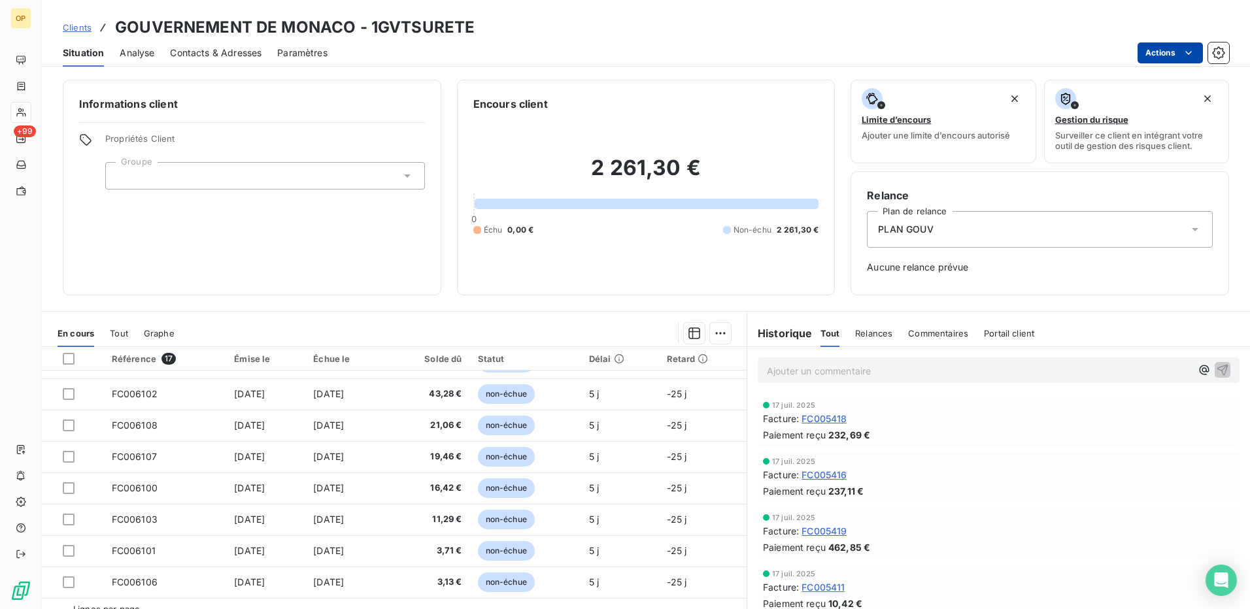
click at [1164, 48] on html "OP +99 Clients GOUVERNEMENT DE MONACO - 1GVTSURETE Situation Analyse Contacts &…" at bounding box center [625, 304] width 1250 height 609
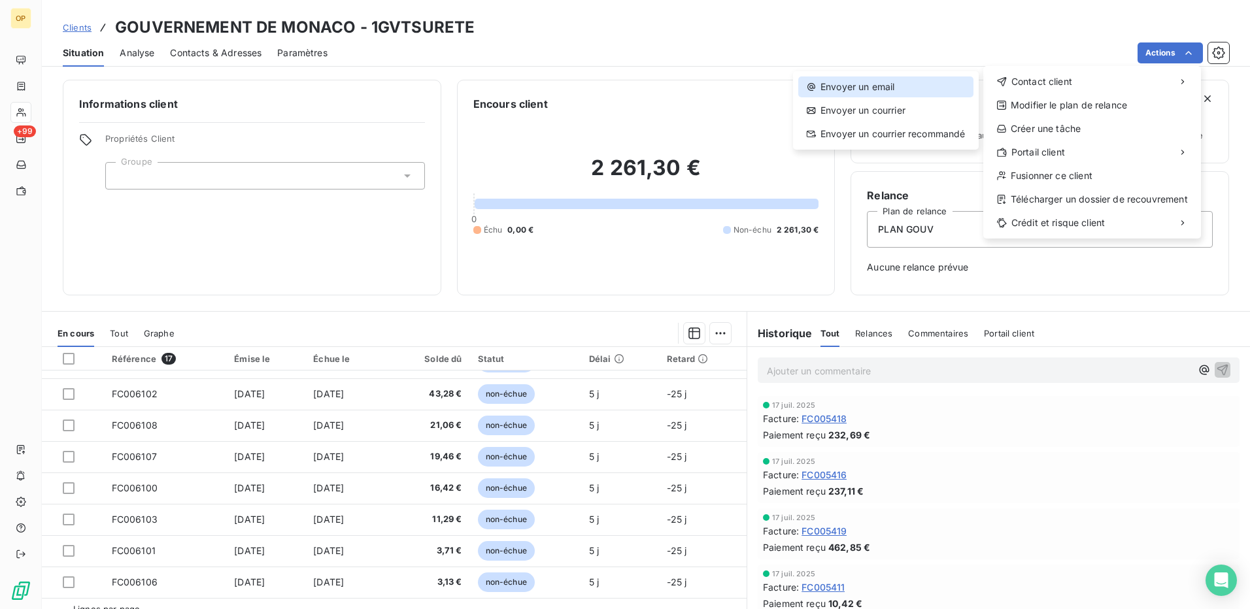
click at [887, 84] on div "Envoyer un email" at bounding box center [885, 86] width 175 height 21
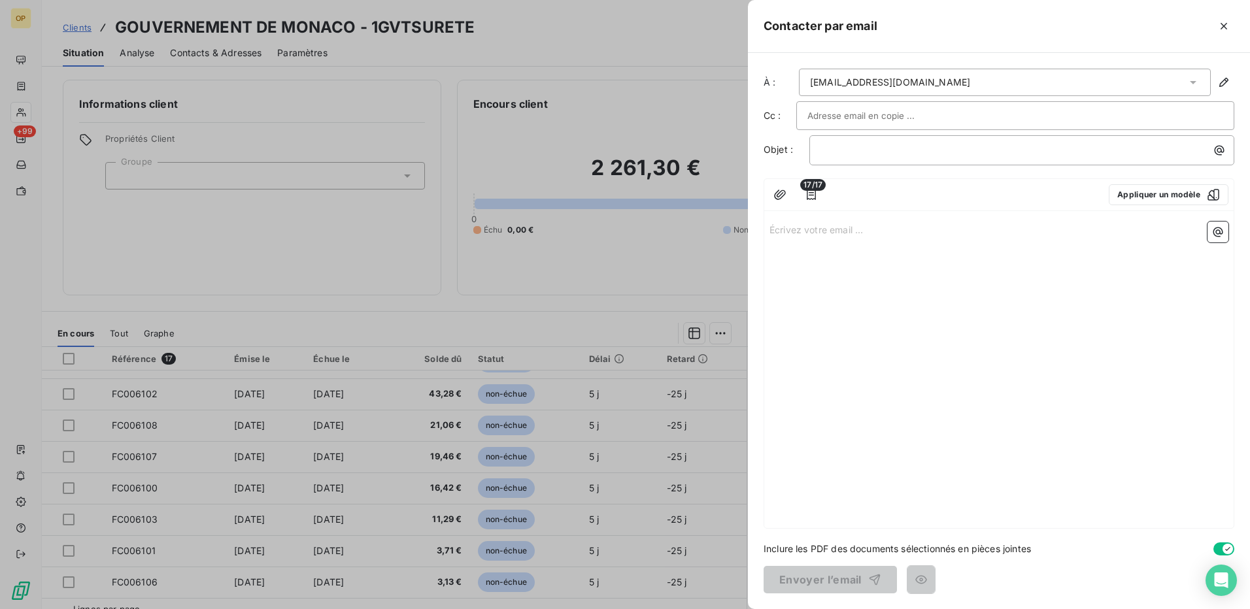
click at [802, 228] on p "Écrivez votre email ... ﻿" at bounding box center [999, 229] width 459 height 15
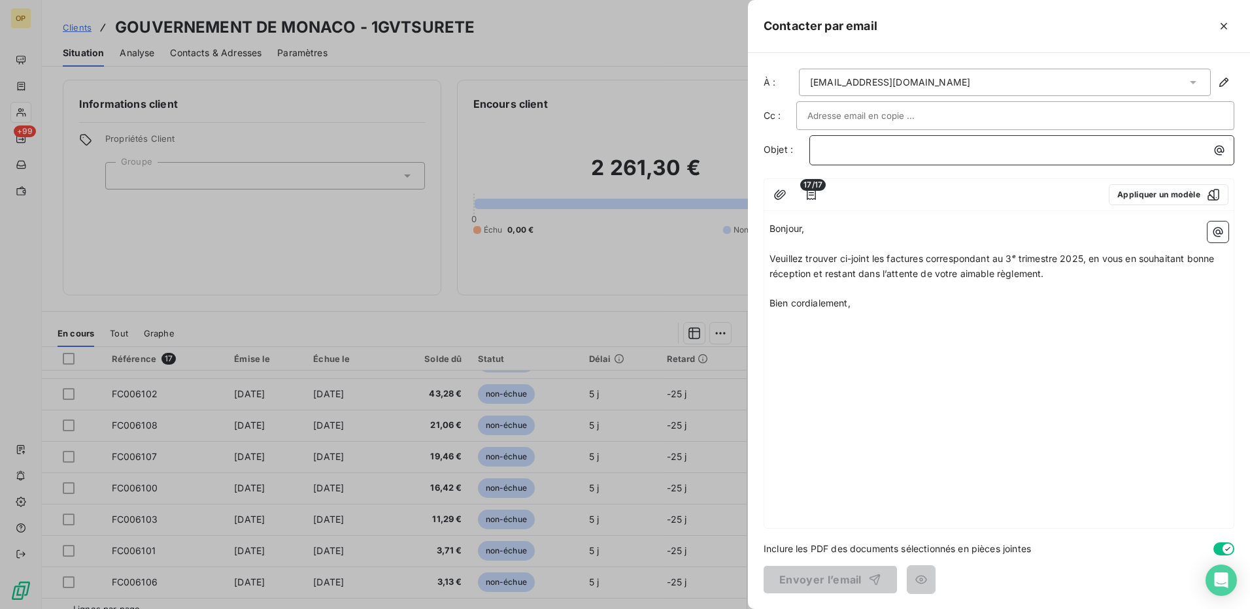
click at [830, 148] on p "﻿" at bounding box center [1025, 150] width 409 height 15
click at [811, 573] on button "Envoyer l’email" at bounding box center [830, 579] width 133 height 27
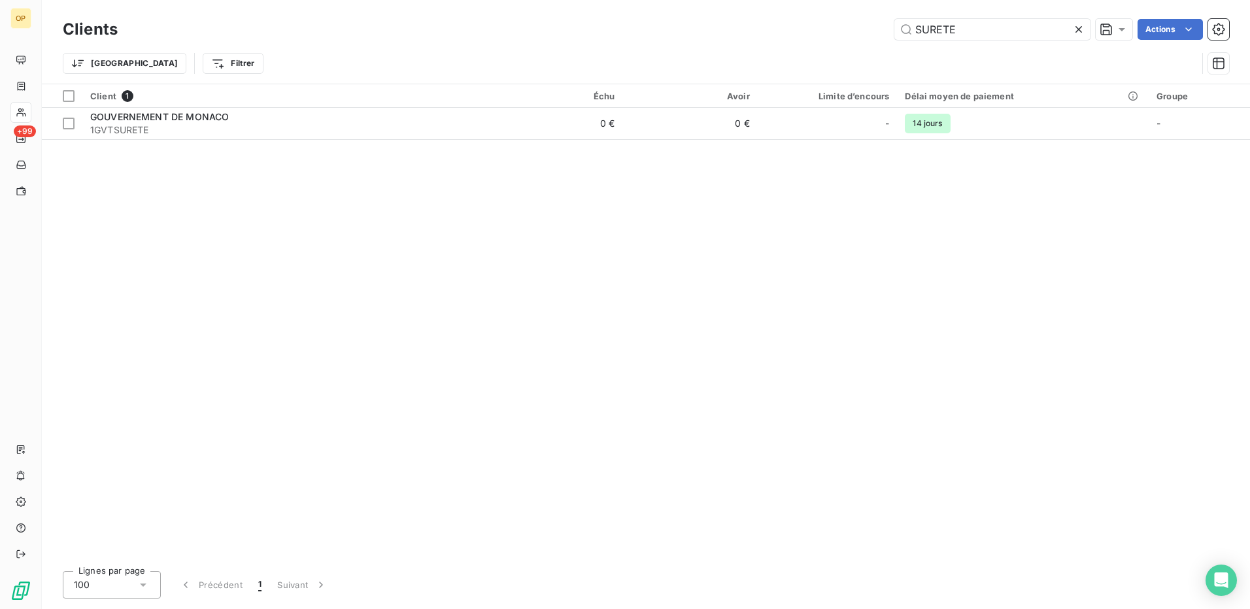
drag, startPoint x: 986, startPoint y: 27, endPoint x: 889, endPoint y: 35, distance: 97.7
click at [889, 35] on div "SURETE Actions" at bounding box center [681, 29] width 1096 height 21
type input "REGIE DES TABACS"
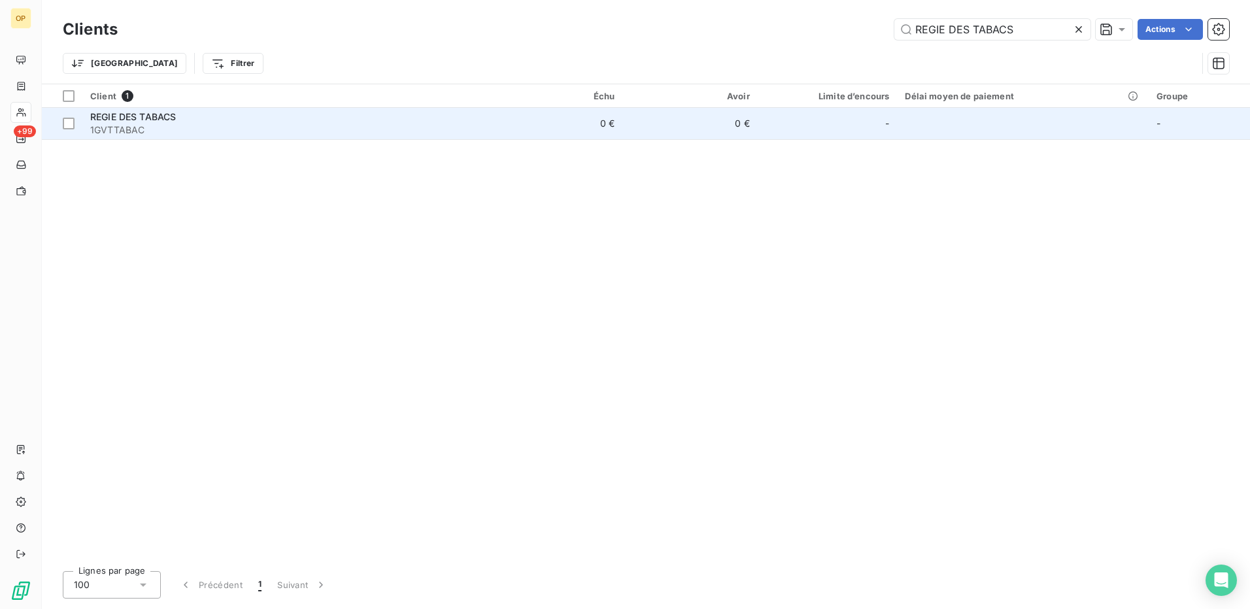
click at [788, 113] on div "-" at bounding box center [828, 123] width 124 height 21
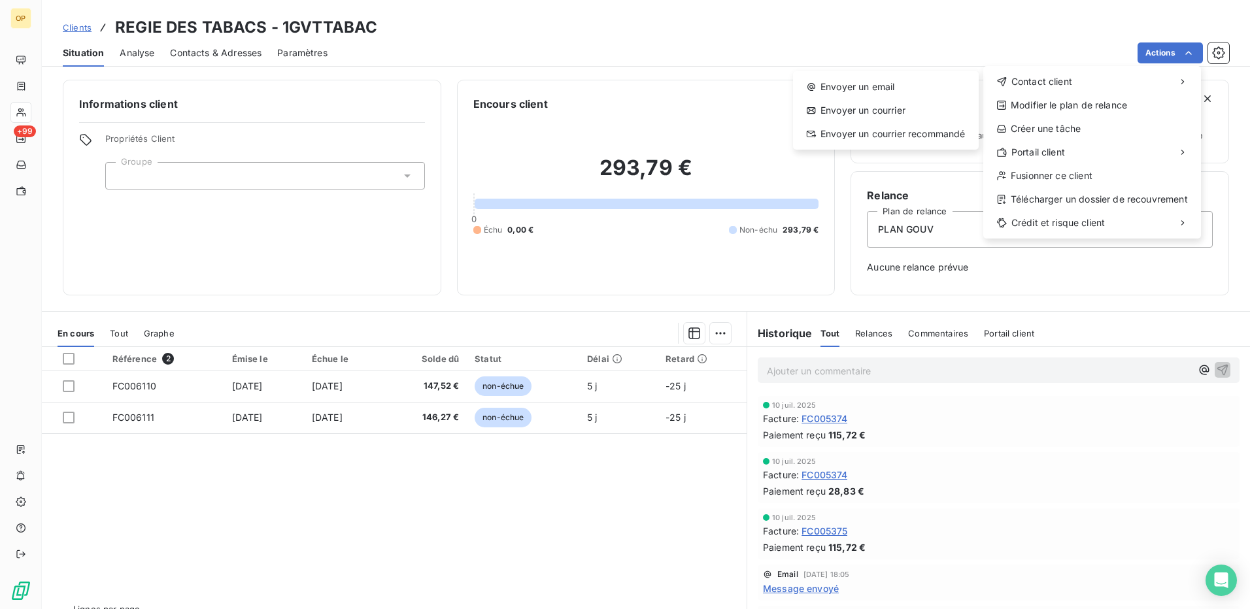
click at [908, 75] on div "Envoyer un email Envoyer un courrier Envoyer un courrier recommandé" at bounding box center [886, 110] width 186 height 78
click at [899, 81] on div "Envoyer un email" at bounding box center [885, 86] width 175 height 21
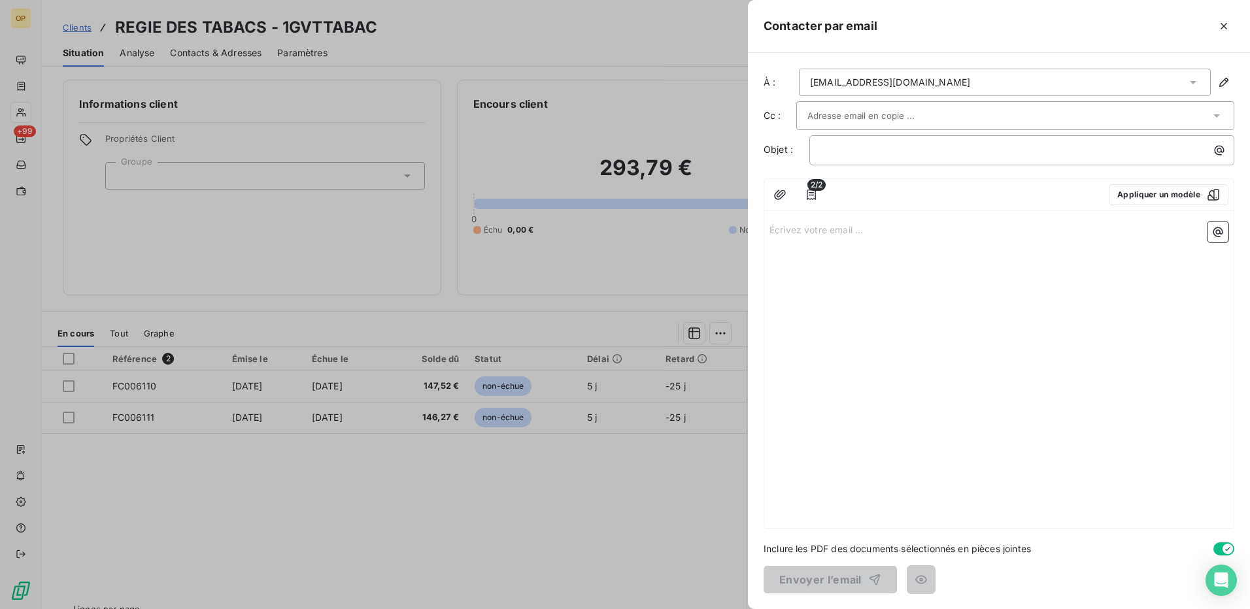
click at [808, 233] on p "Écrivez votre email ... ﻿" at bounding box center [999, 229] width 459 height 15
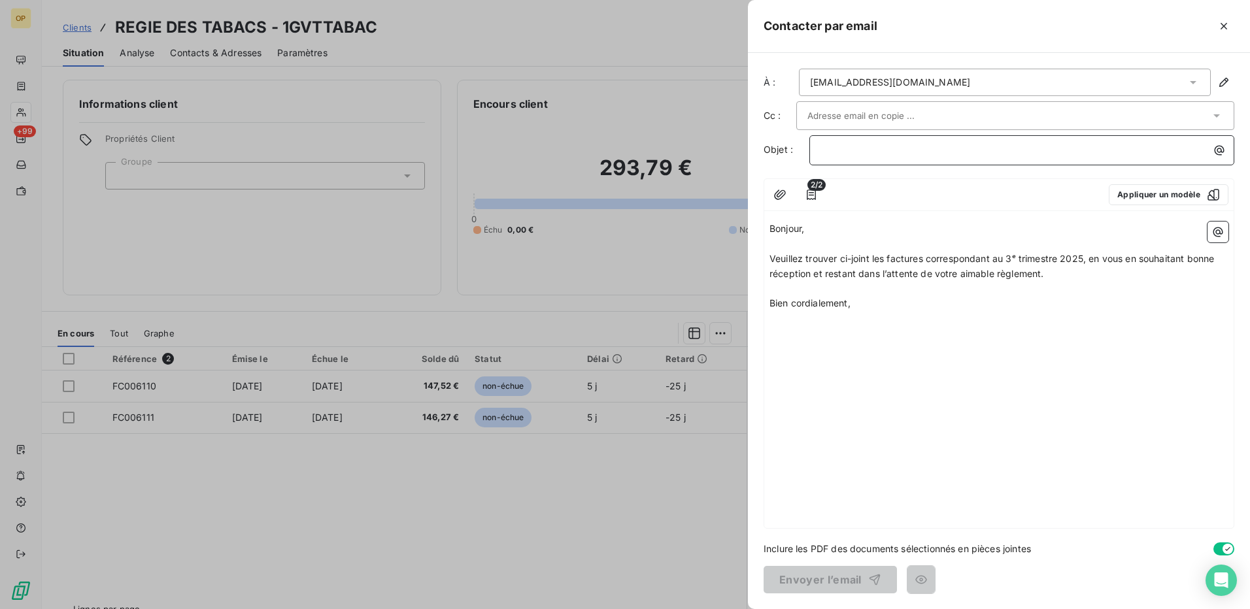
click at [879, 146] on p "﻿" at bounding box center [1025, 150] width 409 height 15
click at [843, 581] on button "Envoyer l’email" at bounding box center [830, 579] width 133 height 27
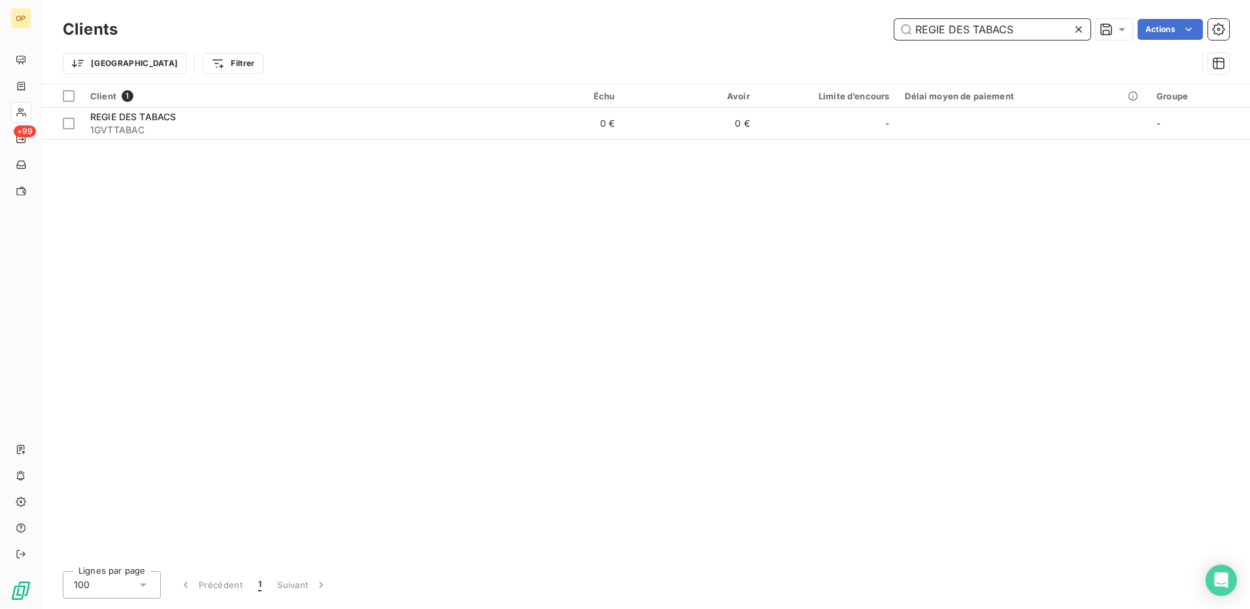
drag, startPoint x: 1030, startPoint y: 31, endPoint x: 791, endPoint y: 38, distance: 238.8
click at [791, 38] on div "REGIE DES TABACS Actions" at bounding box center [681, 29] width 1096 height 21
paste input "TRESORERIE GENERALE DES FINANCE"
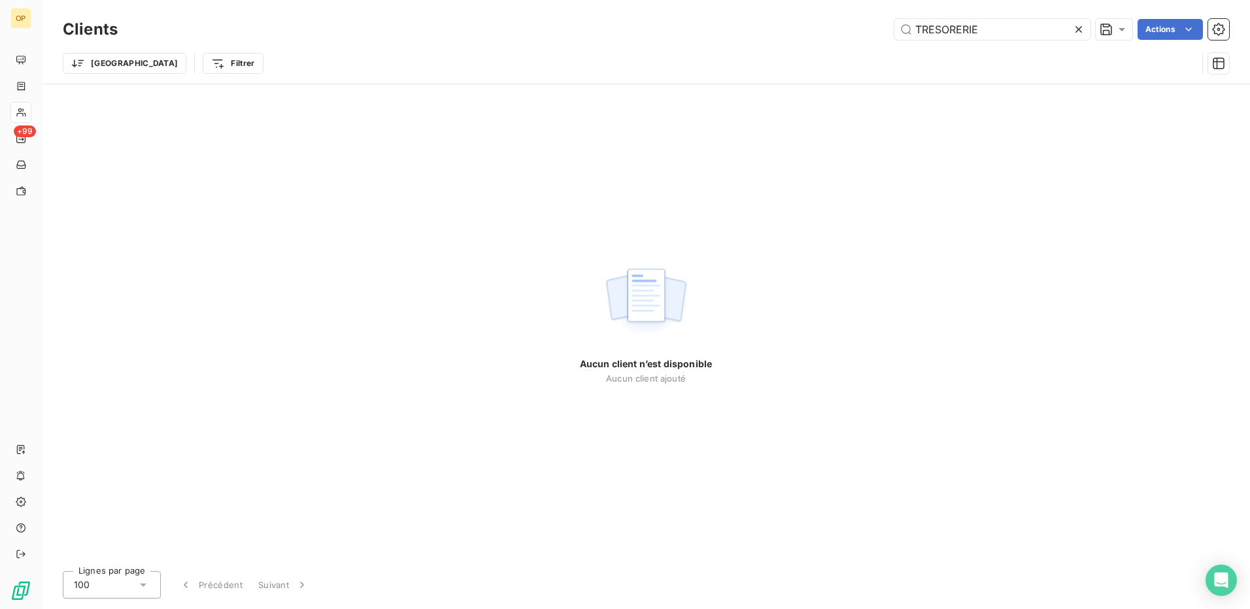
drag, startPoint x: 1009, startPoint y: 40, endPoint x: 911, endPoint y: 42, distance: 98.1
click at [911, 42] on div "Clients TRESORERIE Actions" at bounding box center [646, 29] width 1166 height 27
click at [968, 41] on div "Clients TRESORERIE Actions" at bounding box center [646, 29] width 1166 height 27
drag, startPoint x: 991, startPoint y: 30, endPoint x: 841, endPoint y: 31, distance: 149.1
click at [841, 31] on div "TRESORERIE Actions" at bounding box center [681, 29] width 1096 height 21
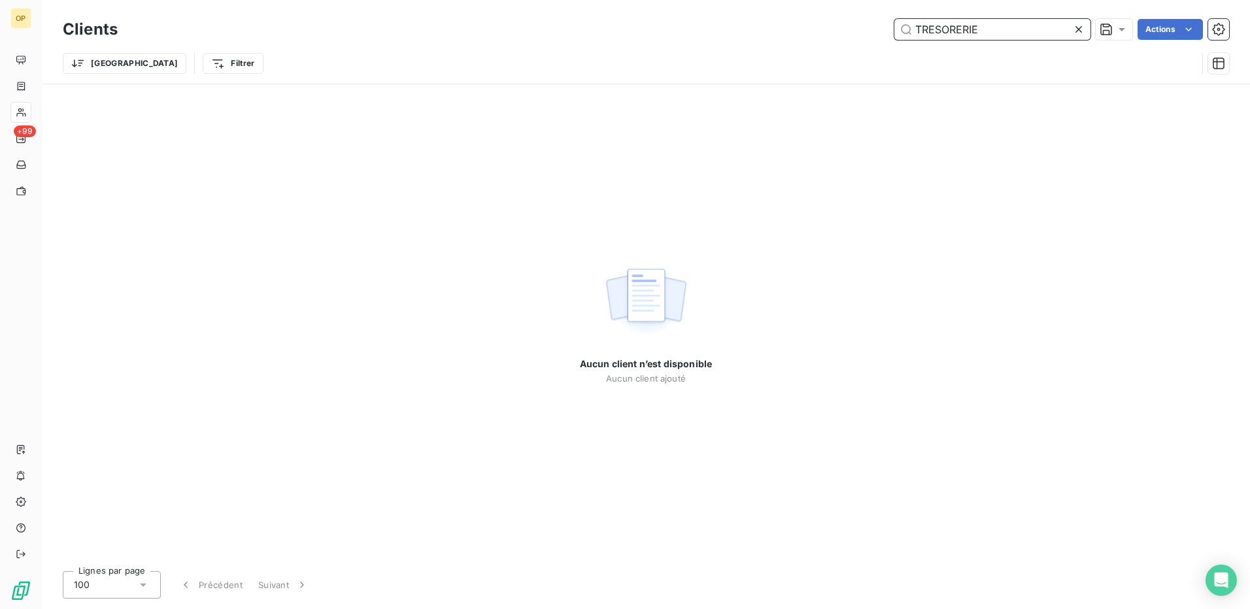
paste input "1GVTTGF"
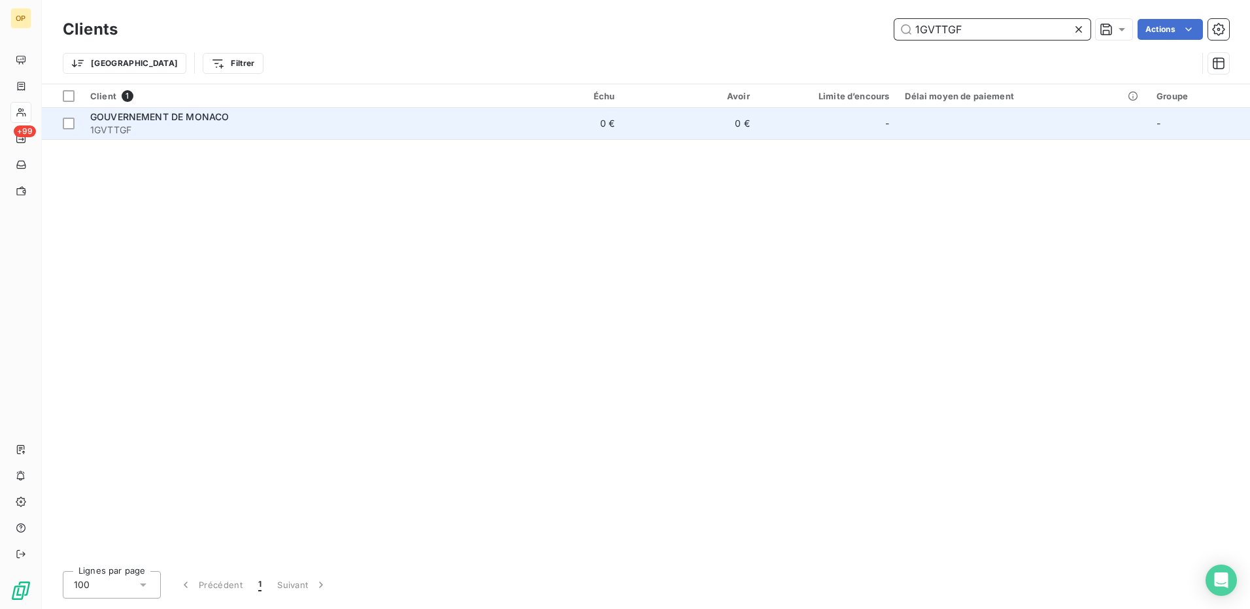
type input "1GVTTGF"
click at [760, 132] on td "-" at bounding box center [828, 123] width 140 height 31
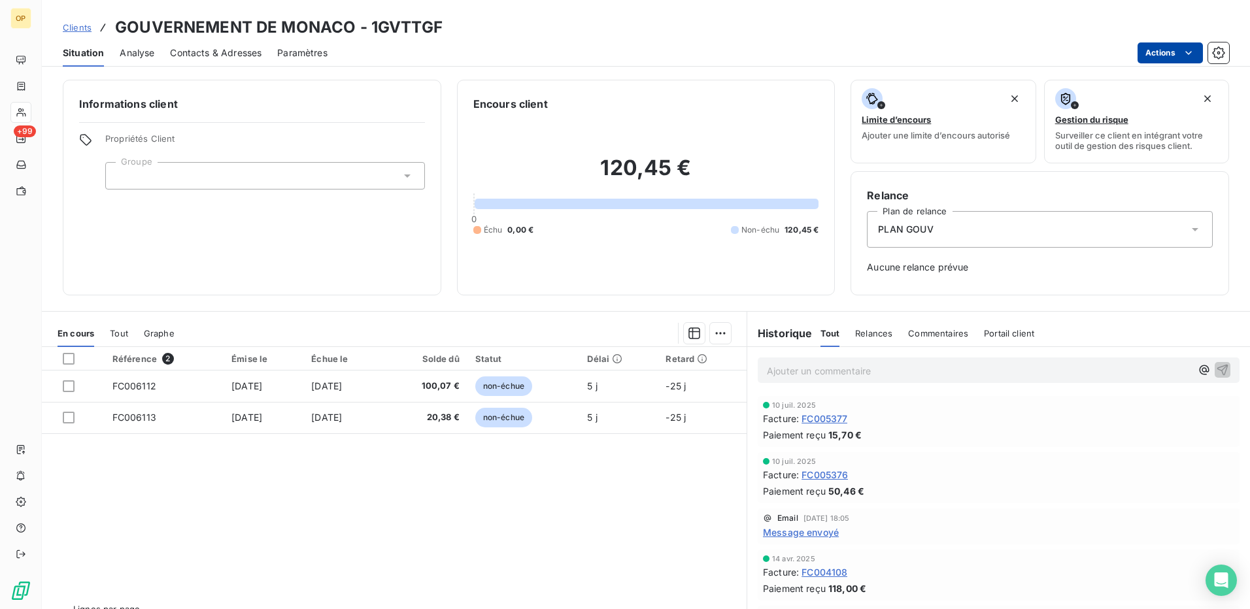
click at [1149, 49] on html "OP +99 Clients GOUVERNEMENT DE MONACO - 1GVTTGF Situation Analyse Contacts & Ad…" at bounding box center [625, 304] width 1250 height 609
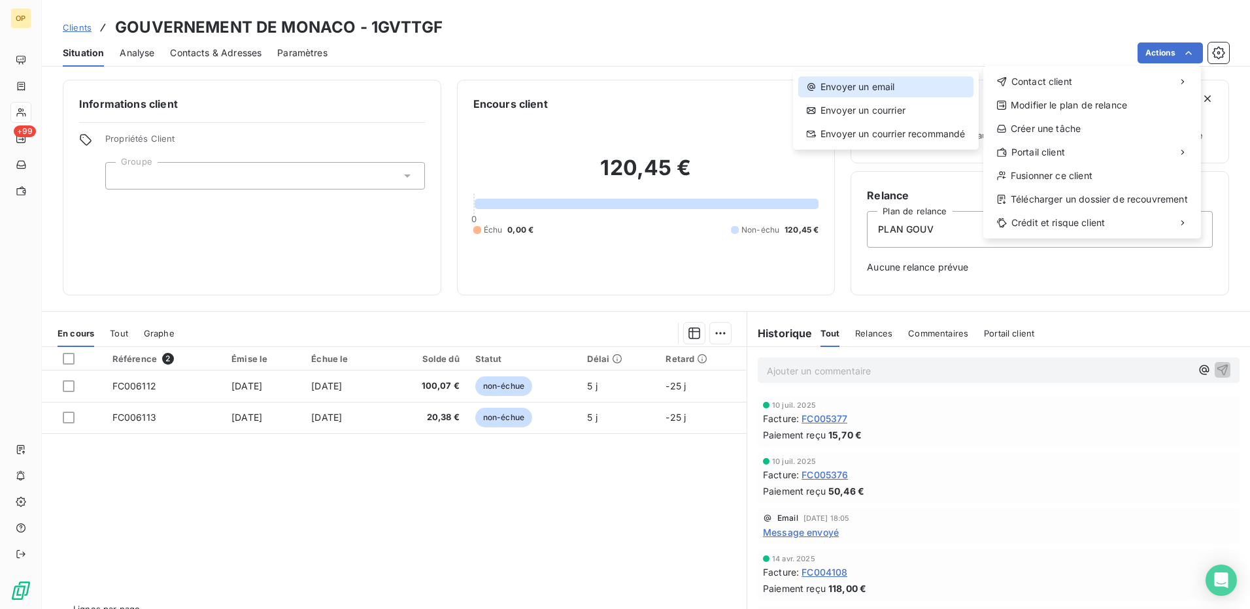
click at [915, 82] on div "Envoyer un email" at bounding box center [885, 86] width 175 height 21
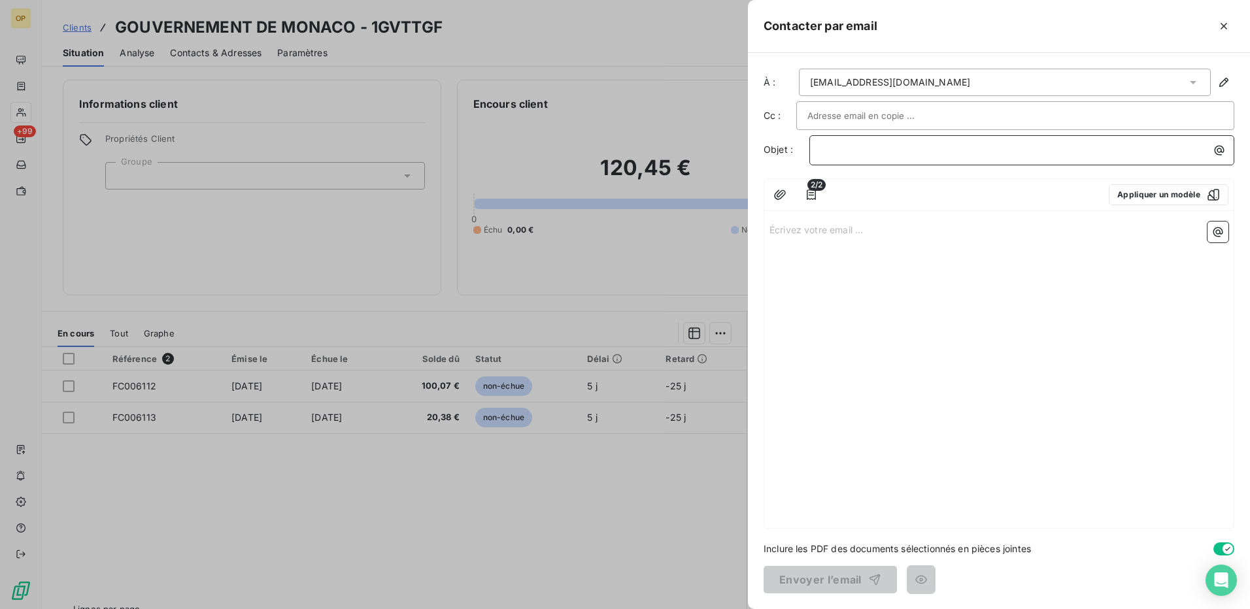
click at [851, 151] on p "﻿" at bounding box center [1025, 150] width 409 height 15
click at [899, 218] on div "Écrivez votre email ... ﻿" at bounding box center [998, 372] width 469 height 312
click at [892, 222] on p "Écrivez votre email ... ﻿" at bounding box center [999, 229] width 459 height 15
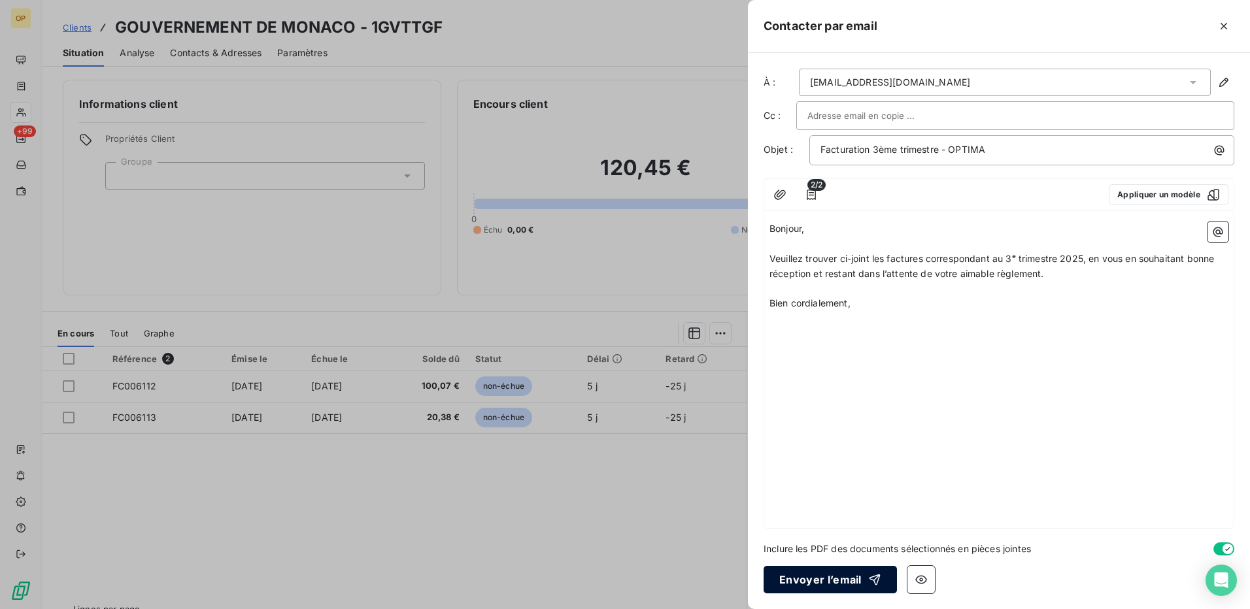
click at [836, 576] on button "Envoyer l’email" at bounding box center [830, 579] width 133 height 27
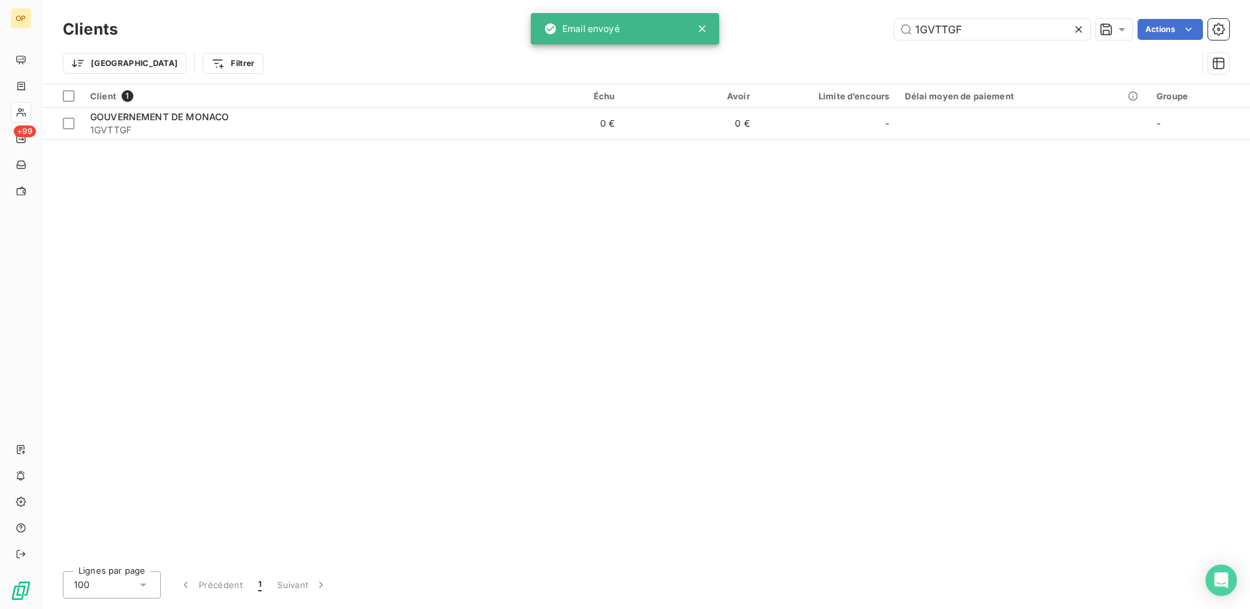
drag, startPoint x: 996, startPoint y: 35, endPoint x: 820, endPoint y: 35, distance: 175.9
click at [820, 35] on div "1GVTTGF Actions" at bounding box center [681, 29] width 1096 height 21
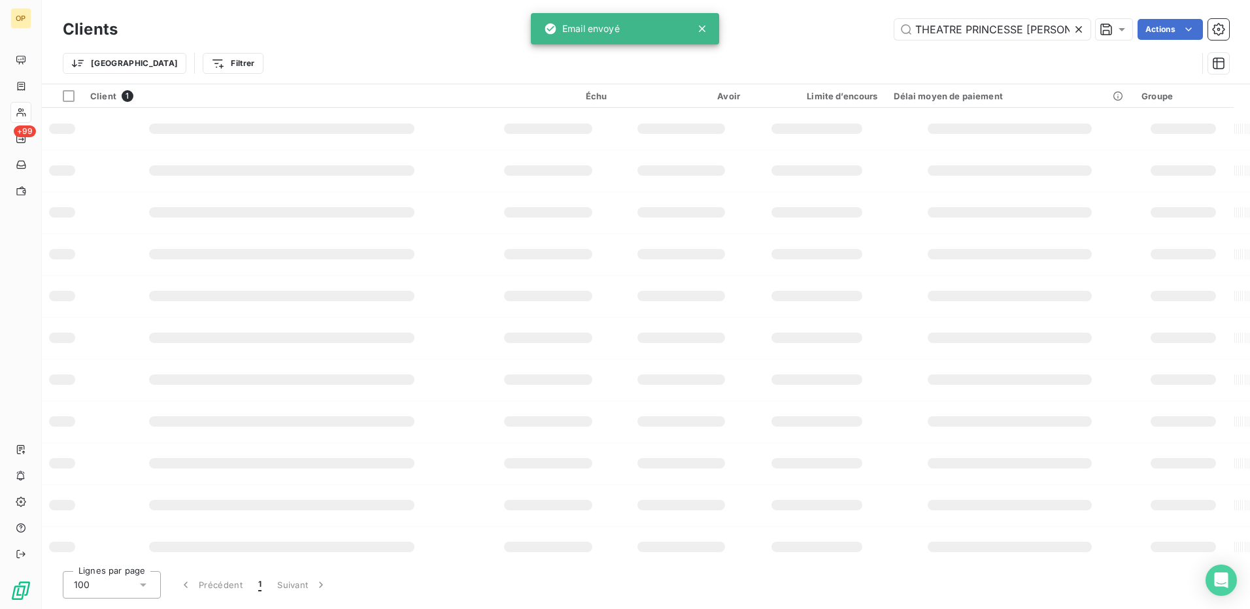
type input "THEATRE PRINCESSE [PERSON_NAME]"
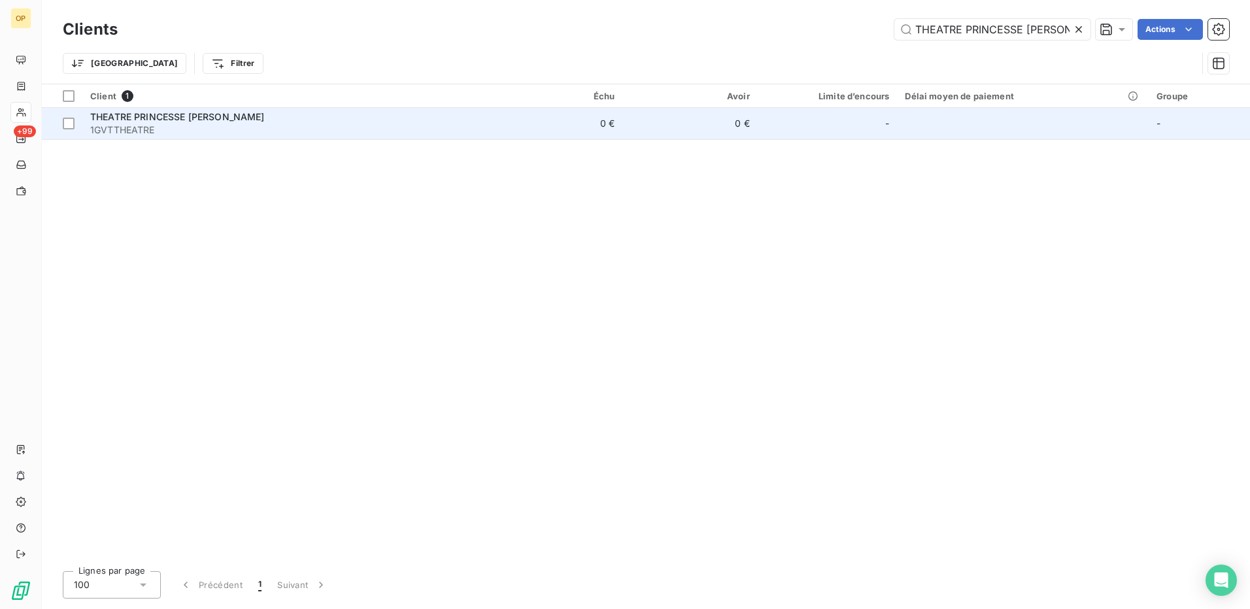
click at [577, 125] on td "0 €" at bounding box center [555, 123] width 135 height 31
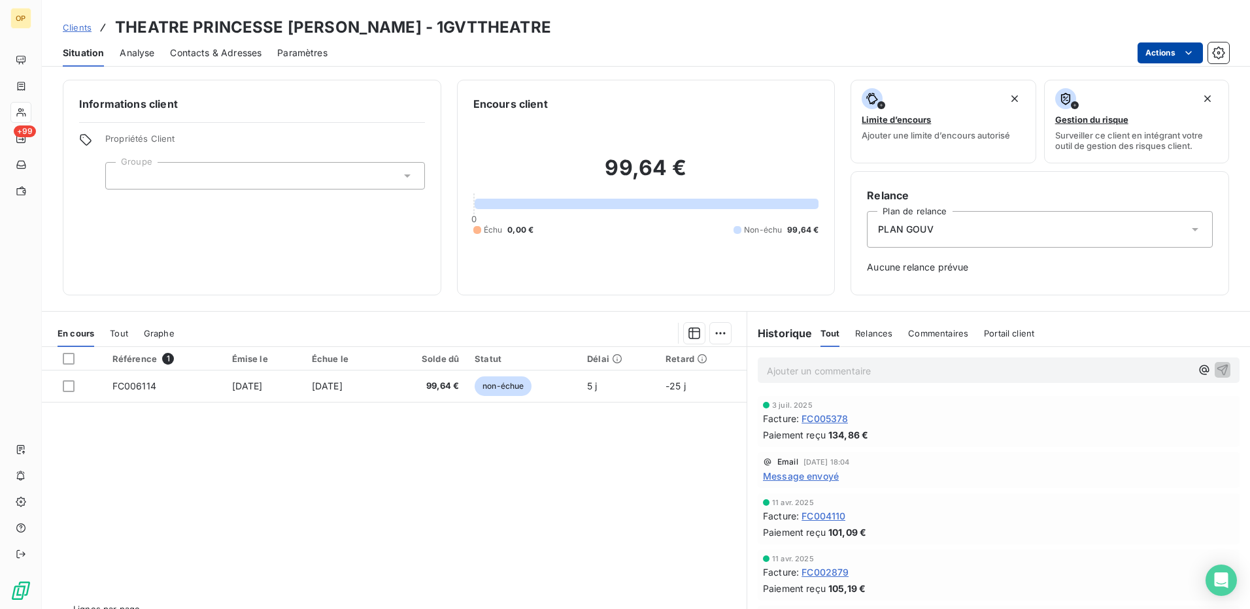
click at [1153, 59] on html "OP +99 Clients THEATRE PRINCESSE [PERSON_NAME] - 1GVTTHEATRE Situation Analyse …" at bounding box center [625, 304] width 1250 height 609
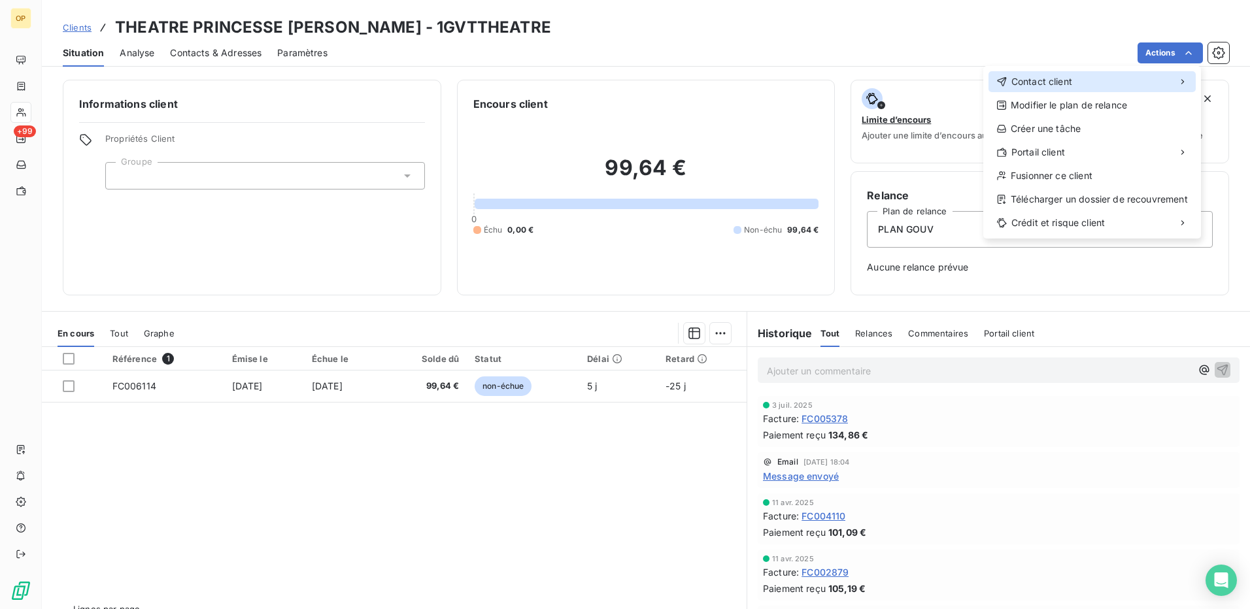
click at [1078, 75] on div "Contact client" at bounding box center [1092, 81] width 207 height 21
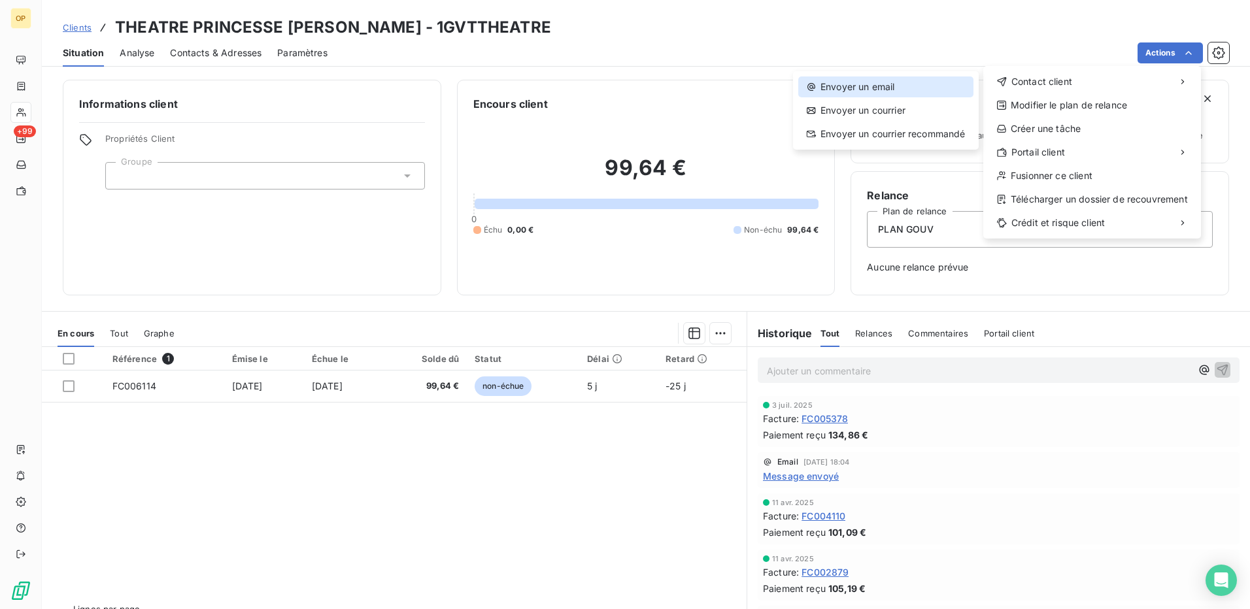
click at [885, 88] on div "Envoyer un email" at bounding box center [885, 86] width 175 height 21
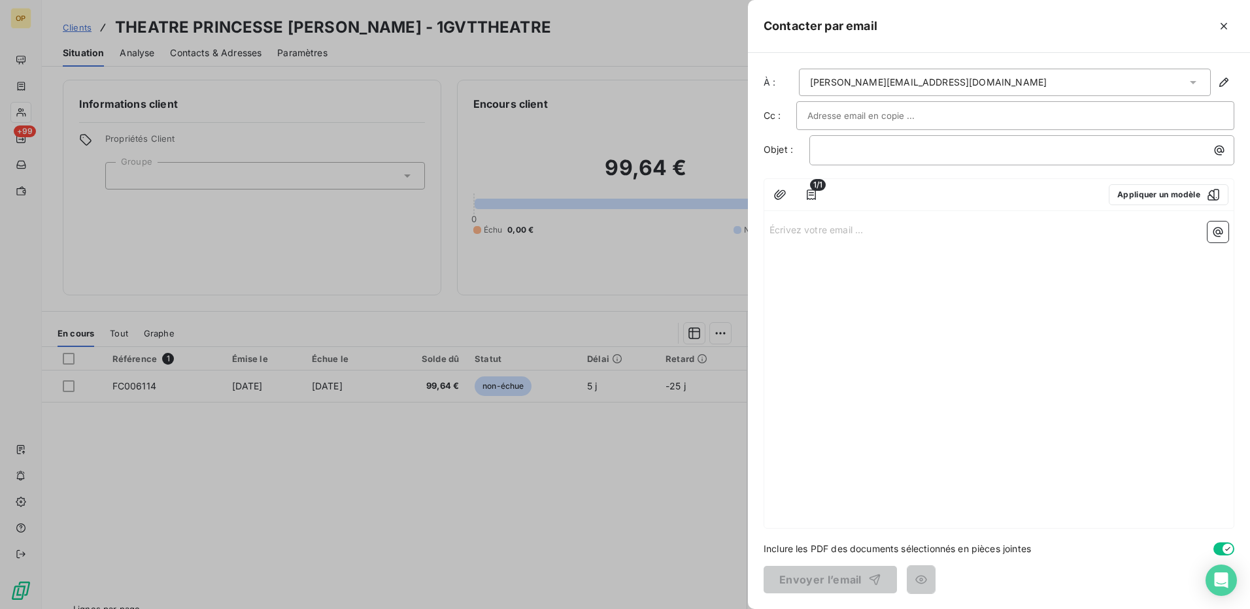
click at [803, 222] on p "Écrivez votre email ... ﻿" at bounding box center [999, 229] width 459 height 15
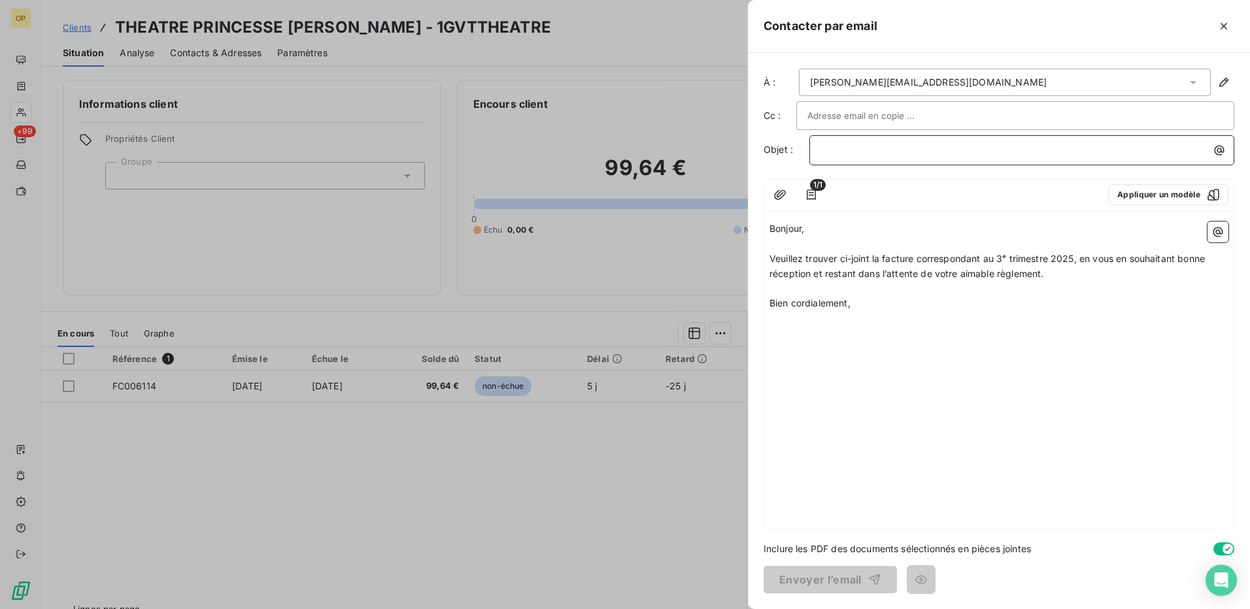
click at [852, 153] on p "﻿" at bounding box center [1025, 150] width 409 height 15
click at [808, 579] on button "Envoyer l’email" at bounding box center [830, 579] width 133 height 27
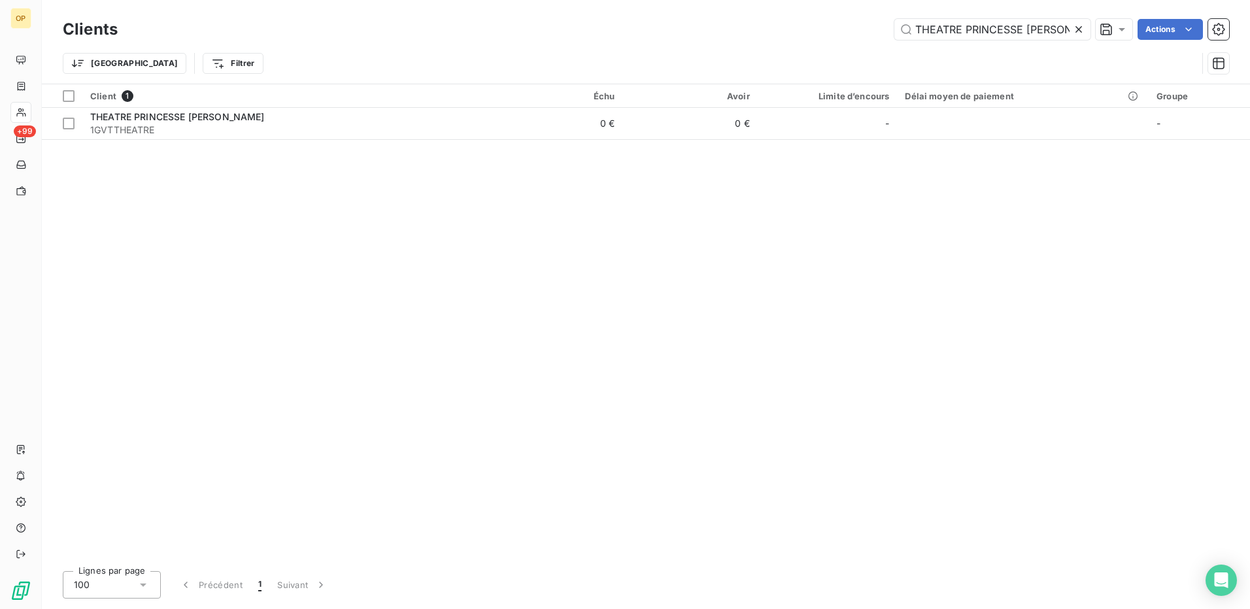
drag, startPoint x: 913, startPoint y: 29, endPoint x: 1088, endPoint y: 27, distance: 175.2
click at [1088, 27] on div "THEATRE PRINCESSE [PERSON_NAME]" at bounding box center [992, 29] width 196 height 21
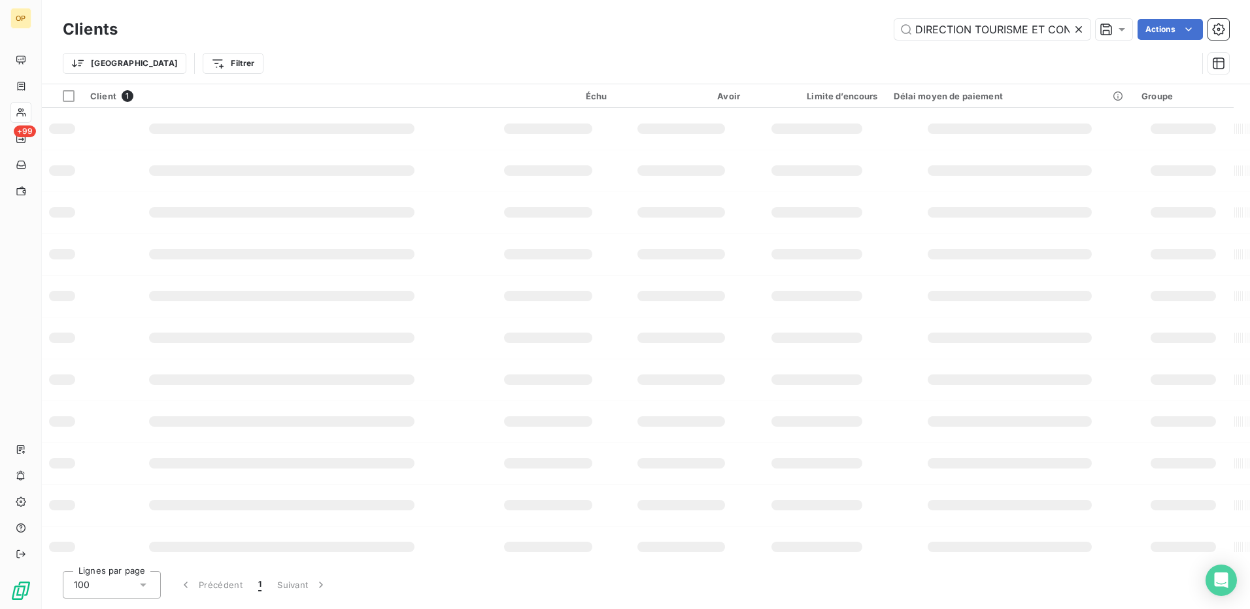
scroll to position [0, 29]
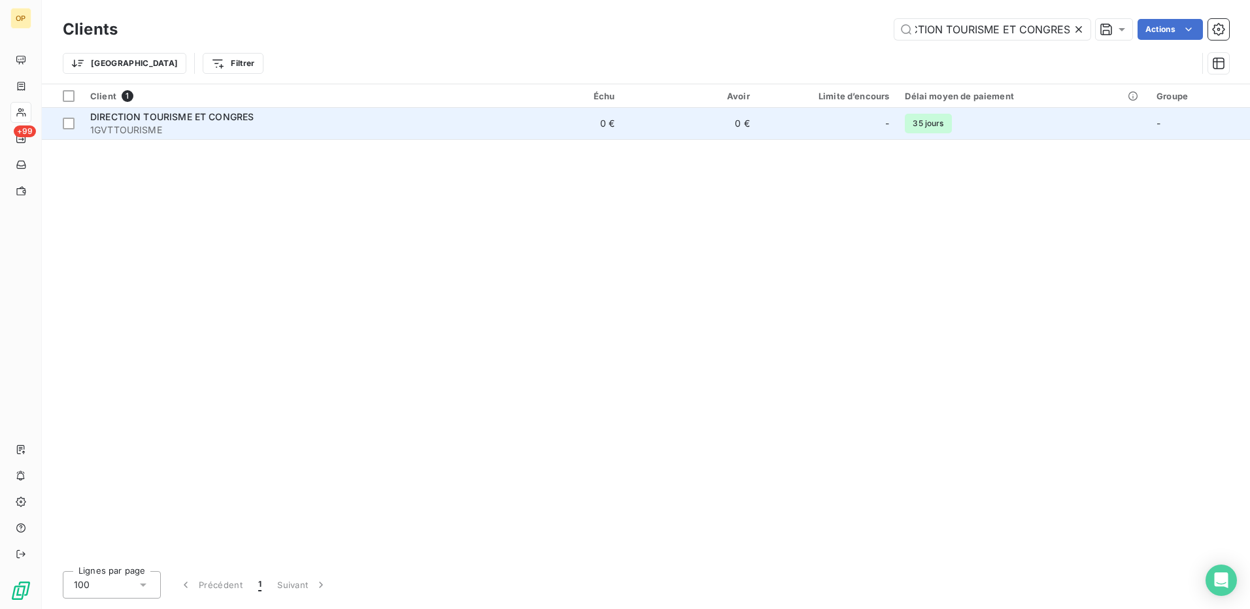
type input "DIRECTION TOURISME ET CONGRES"
click at [503, 126] on td "0 €" at bounding box center [555, 123] width 135 height 31
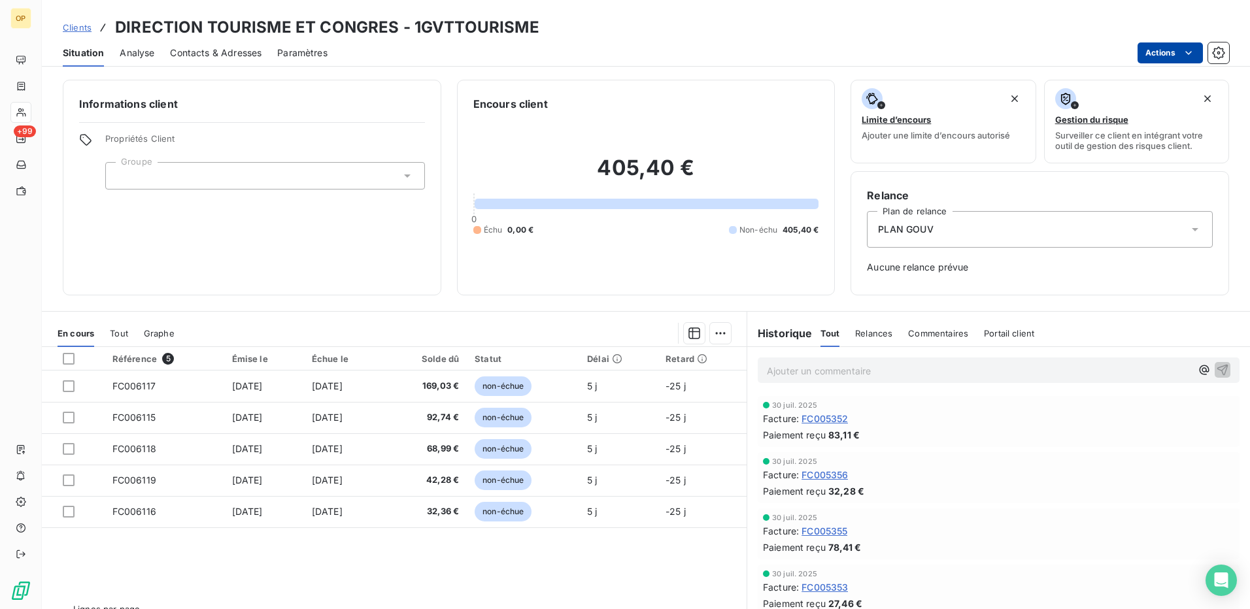
click at [1175, 50] on html "OP +99 Clients DIRECTION TOURISME ET CONGRES - 1GVTTOURISME Situation Analyse C…" at bounding box center [625, 304] width 1250 height 609
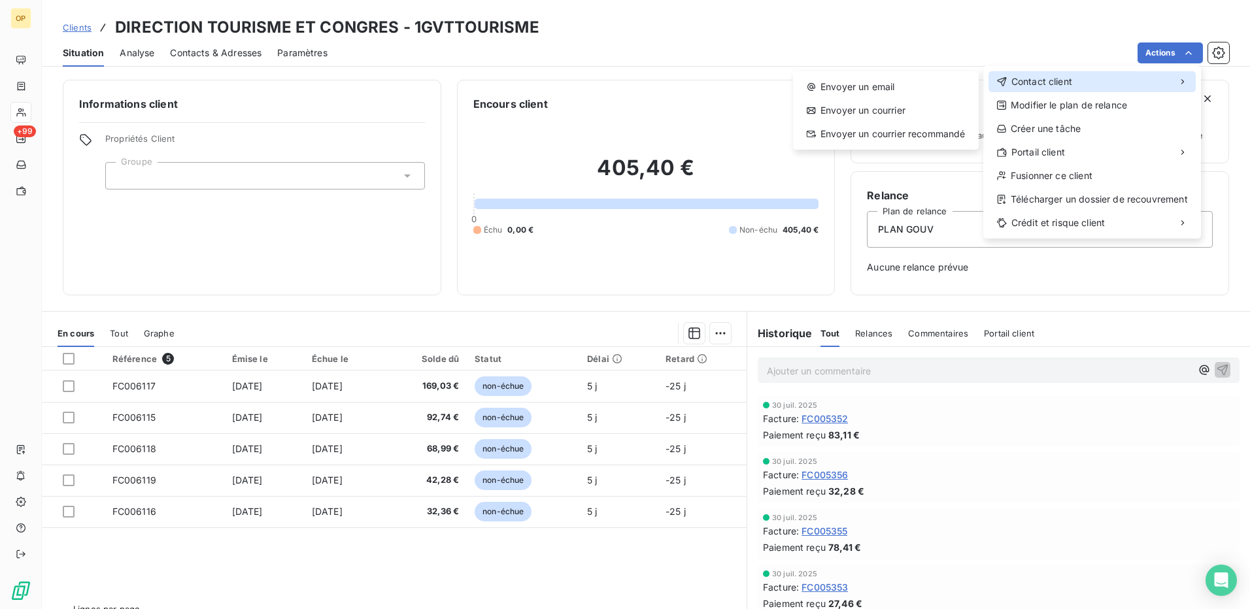
click at [1049, 77] on span "Contact client" at bounding box center [1041, 81] width 61 height 13
click at [917, 78] on div "Envoyer un email" at bounding box center [885, 86] width 175 height 21
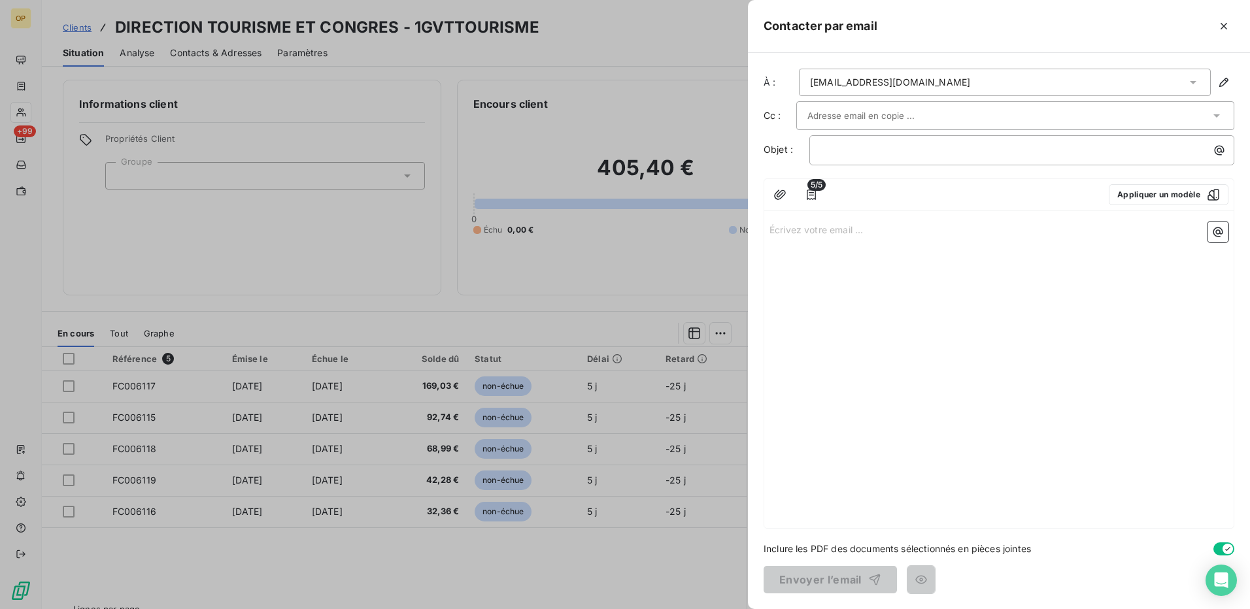
click at [828, 231] on p "Écrivez votre email ... ﻿" at bounding box center [999, 229] width 459 height 15
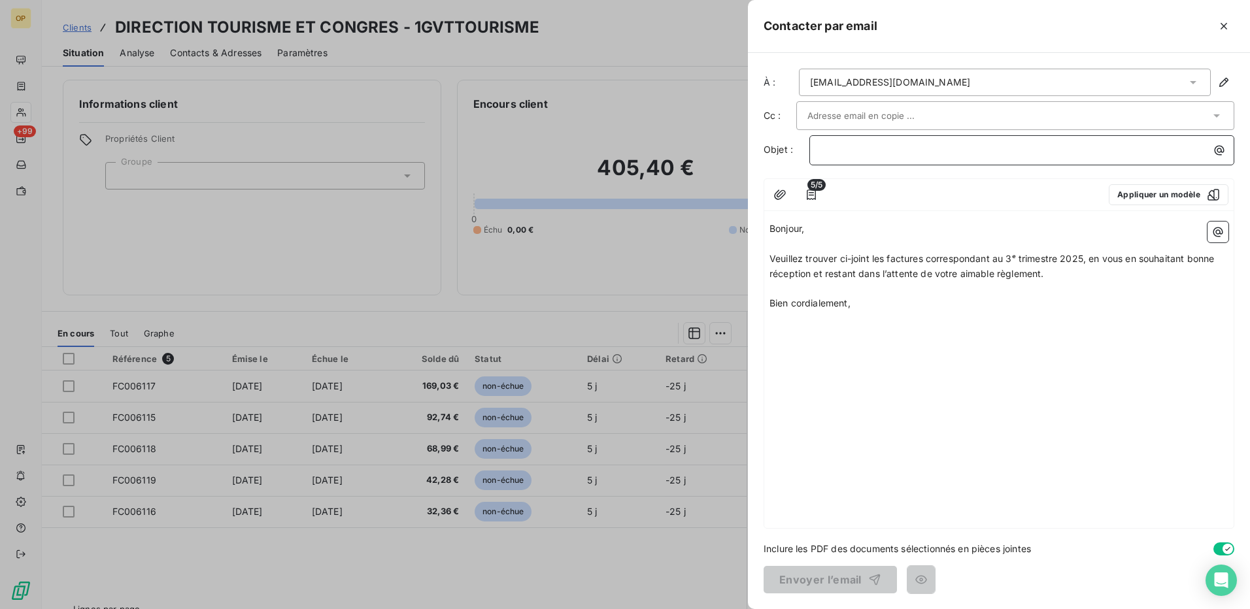
click at [861, 147] on p "﻿" at bounding box center [1025, 150] width 409 height 15
click at [817, 583] on button "Envoyer l’email" at bounding box center [830, 579] width 133 height 27
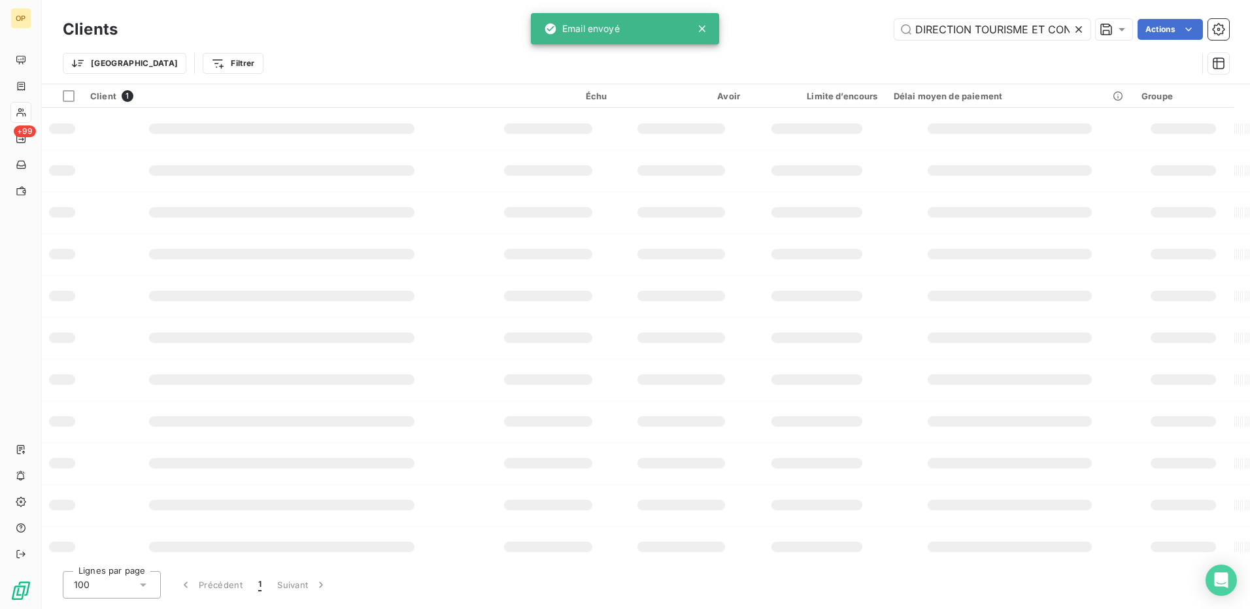
scroll to position [0, 29]
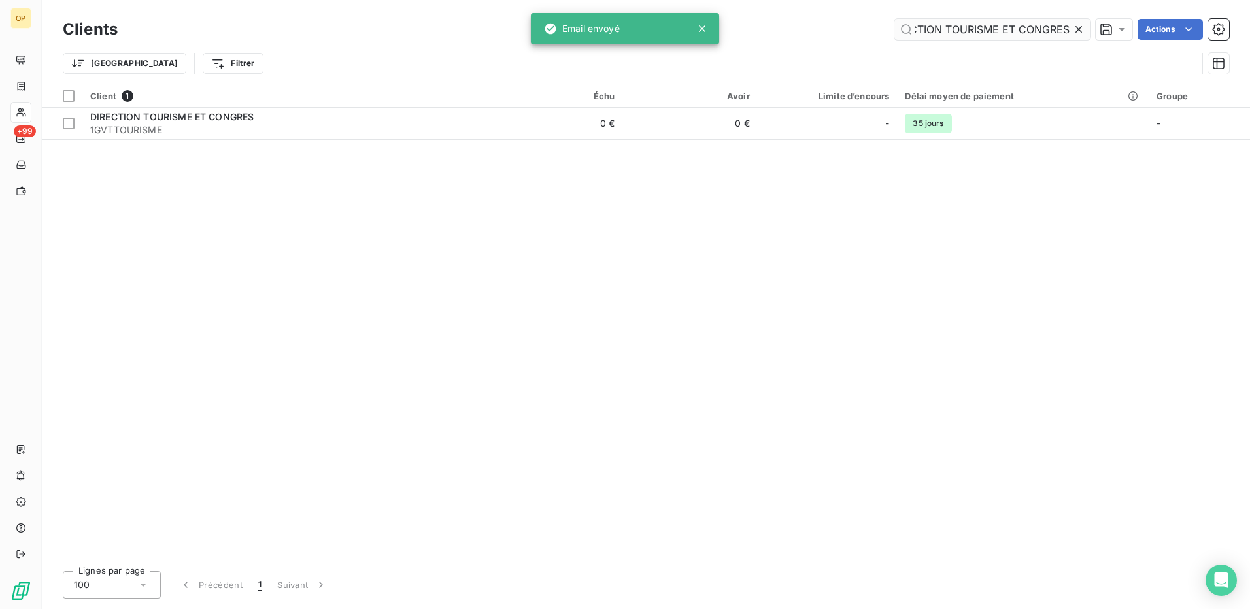
click at [928, 29] on input "DIRECTION TOURISME ET CONGRES" at bounding box center [992, 29] width 196 height 21
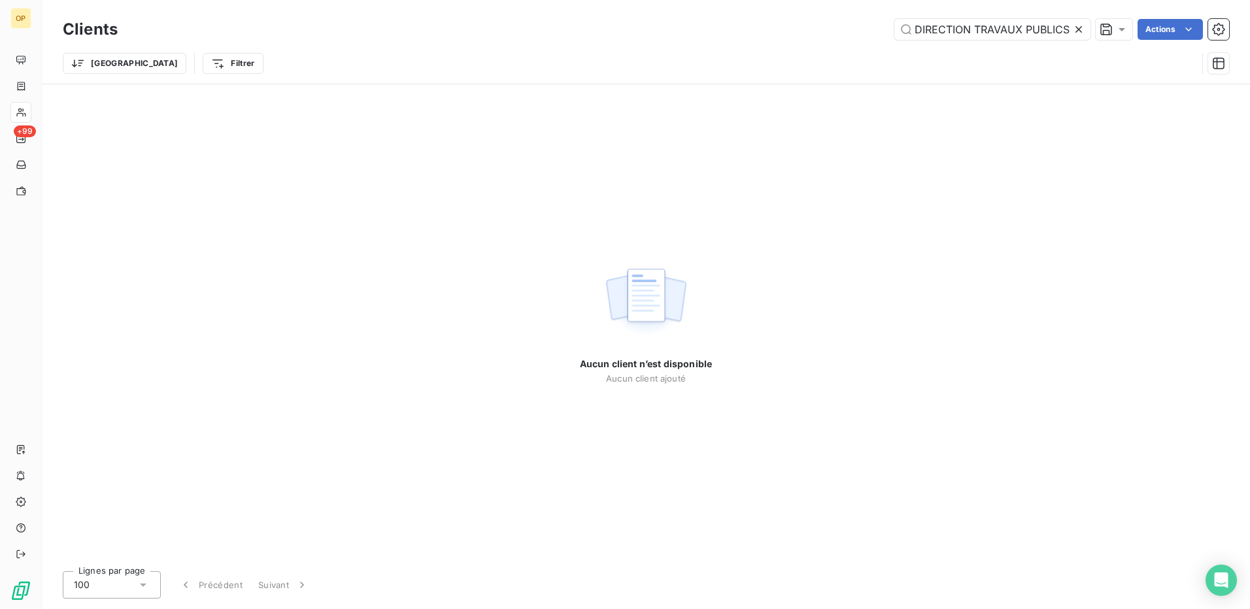
scroll to position [0, 0]
drag, startPoint x: 974, startPoint y: 31, endPoint x: 846, endPoint y: 33, distance: 128.2
click at [846, 33] on div "DIRECTION TRAVAUX PUBLICS Actions" at bounding box center [681, 29] width 1096 height 21
drag, startPoint x: 1034, startPoint y: 31, endPoint x: 969, endPoint y: 43, distance: 65.8
click at [969, 43] on div "Clients TRAVAUX PUBLICS Actions Trier Filtrer" at bounding box center [646, 50] width 1166 height 68
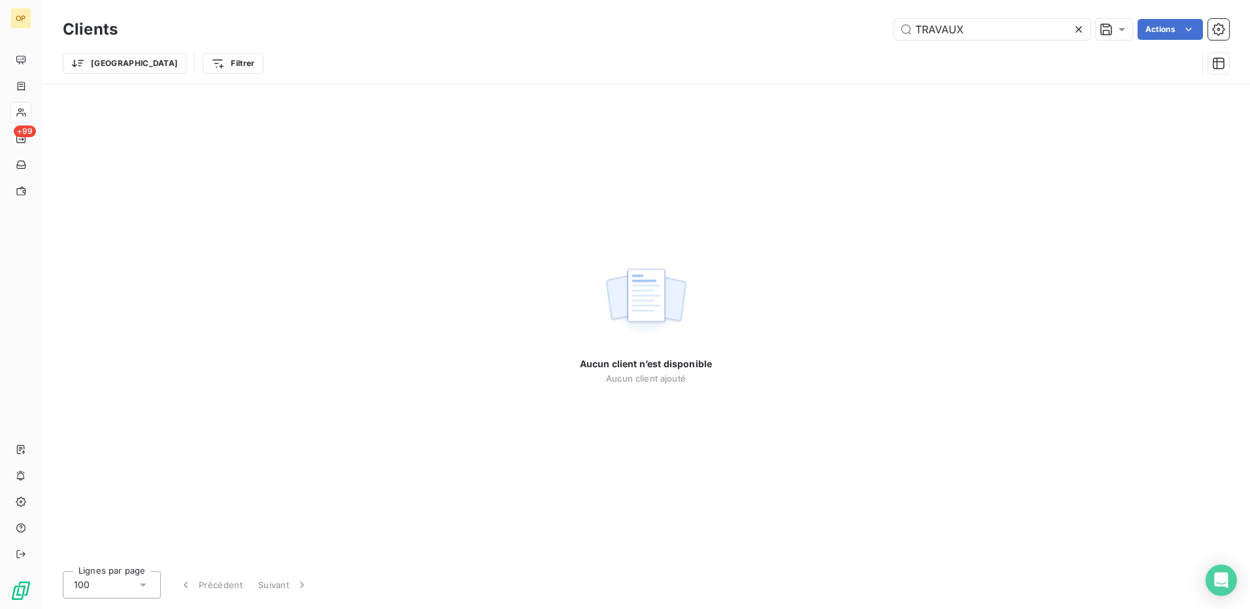
type input "TRAVAUX"
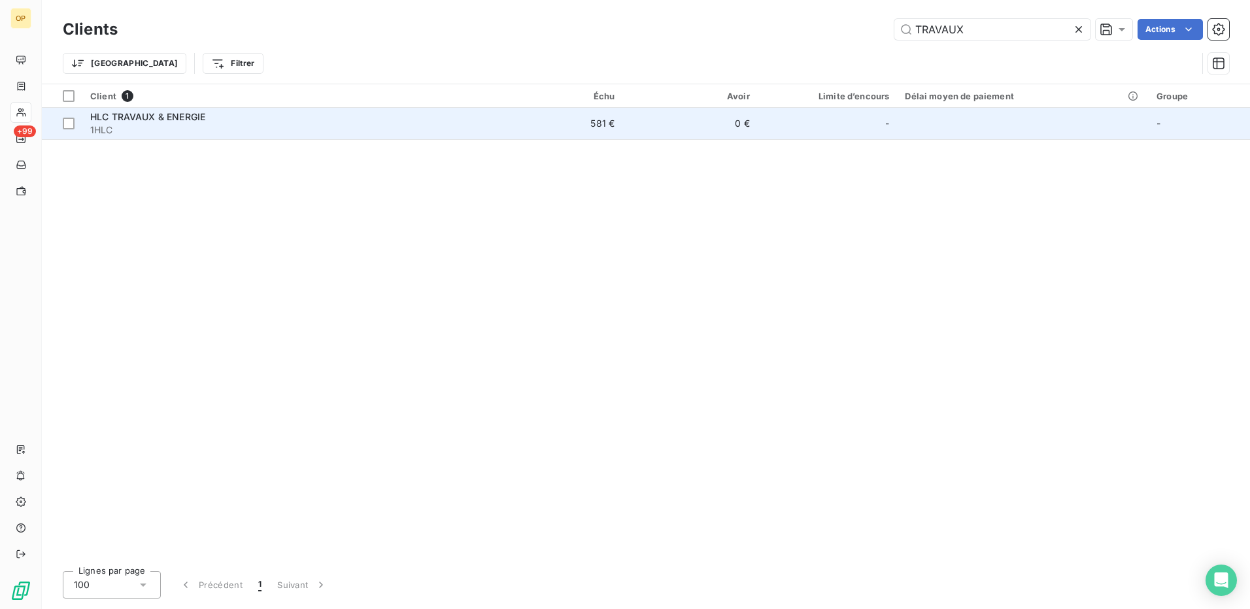
click at [667, 120] on td "0 €" at bounding box center [689, 123] width 135 height 31
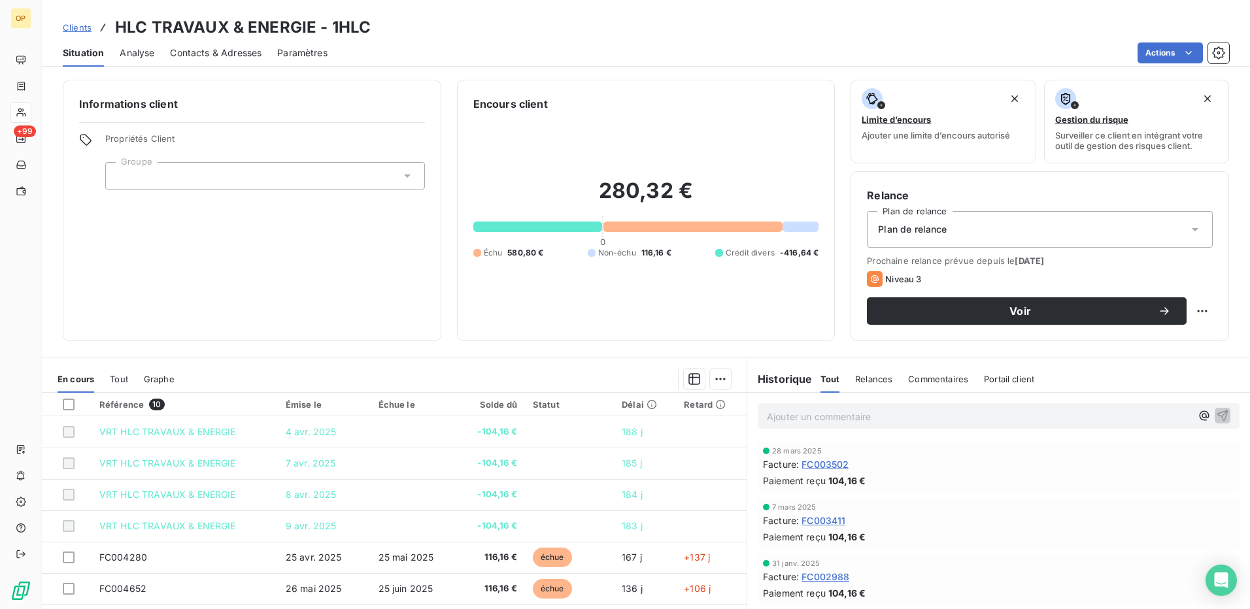
click at [485, 48] on div "Actions" at bounding box center [786, 52] width 886 height 21
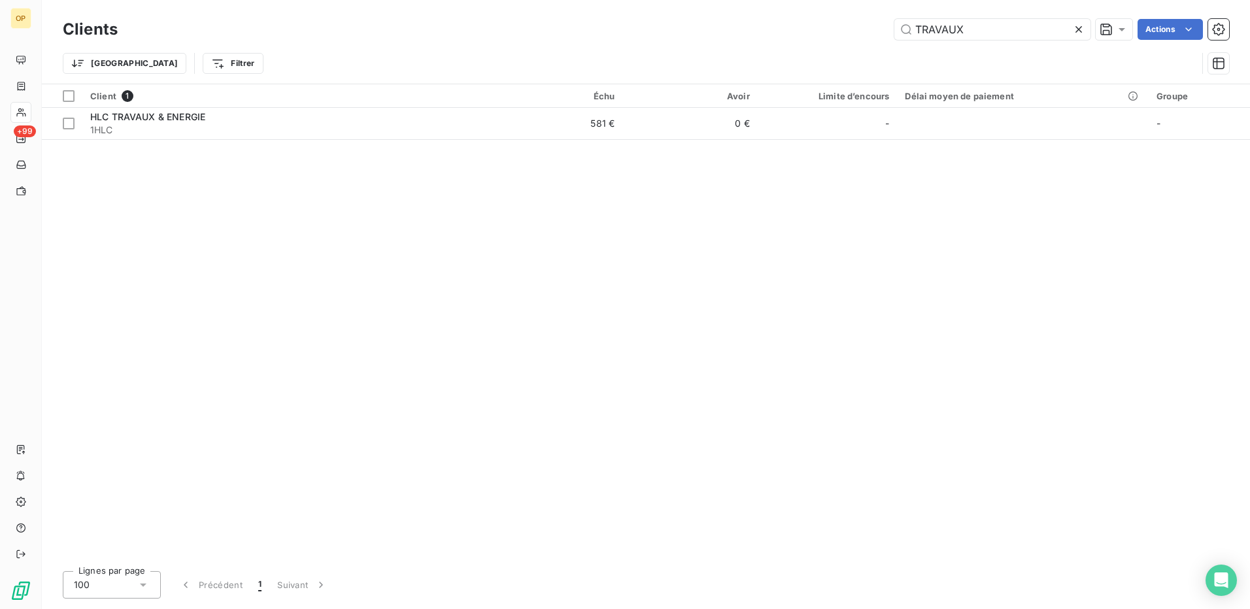
drag, startPoint x: 987, startPoint y: 27, endPoint x: 832, endPoint y: 27, distance: 155.0
click at [832, 27] on div "TRAVAUX Actions" at bounding box center [681, 29] width 1096 height 21
click at [995, 29] on input "TRAVAUX" at bounding box center [992, 29] width 196 height 21
drag, startPoint x: 1000, startPoint y: 27, endPoint x: 800, endPoint y: 27, distance: 200.1
click at [800, 27] on div "TRAVAUX Actions" at bounding box center [681, 29] width 1096 height 21
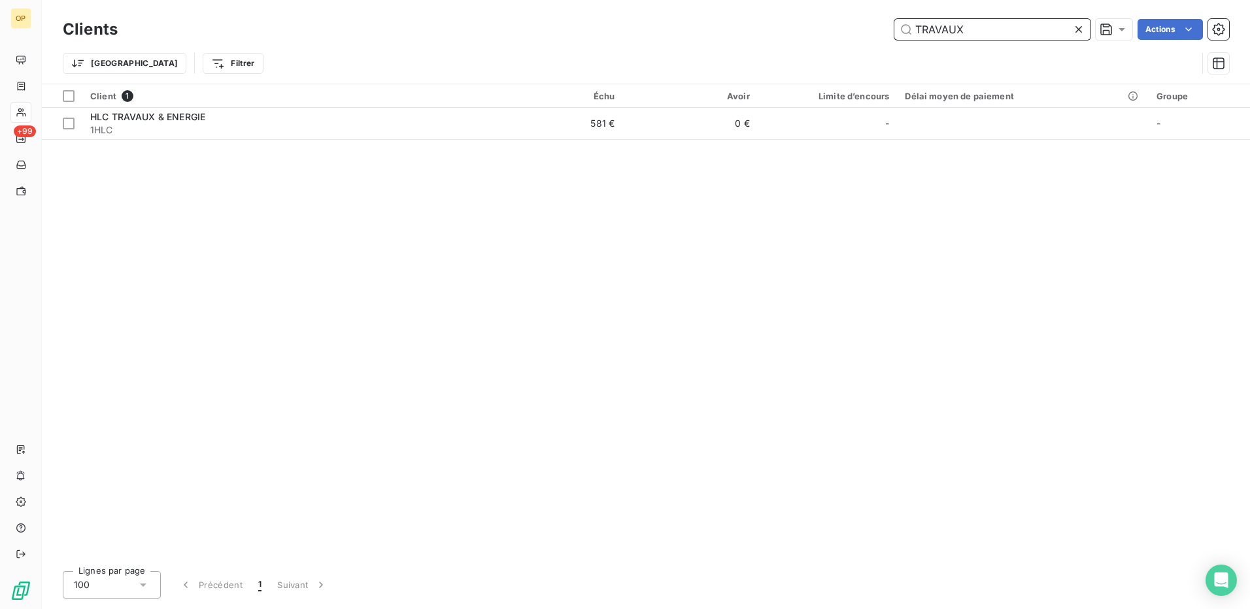
paste input "1GVTTP"
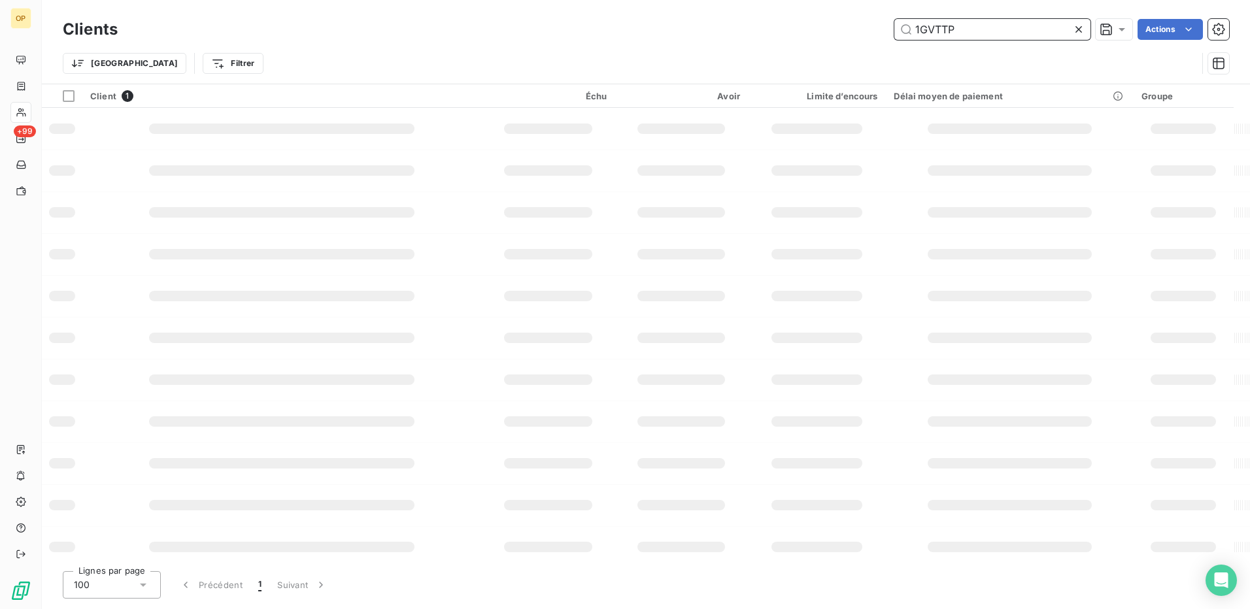
type input "1GVTTP"
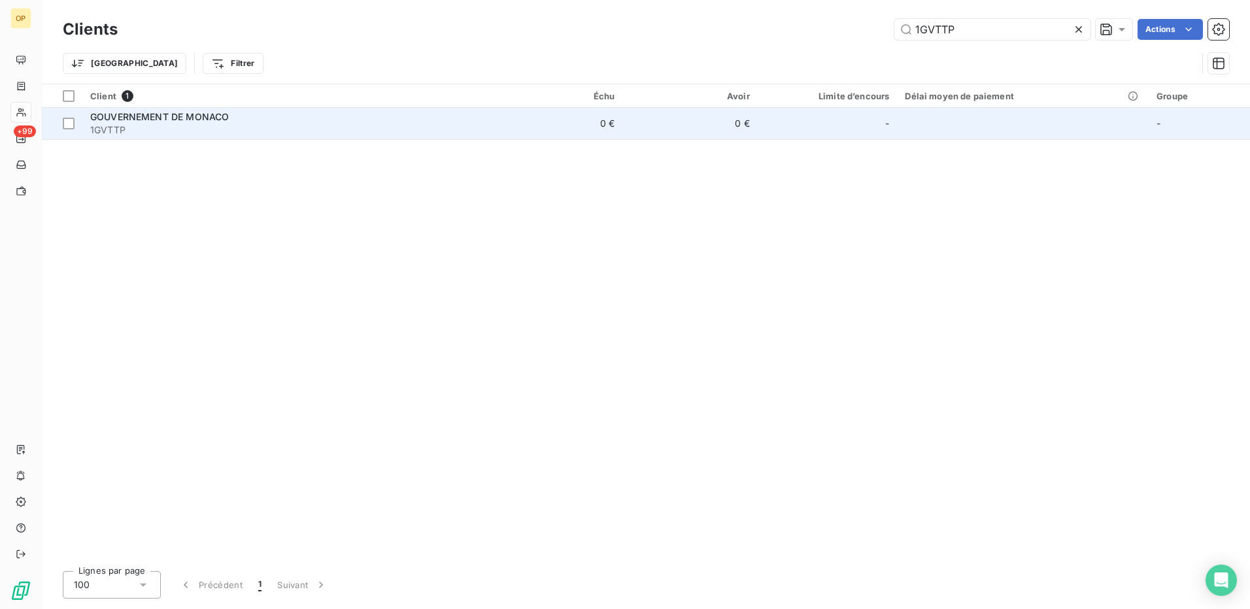
click at [234, 130] on span "1GVTTP" at bounding box center [285, 130] width 390 height 13
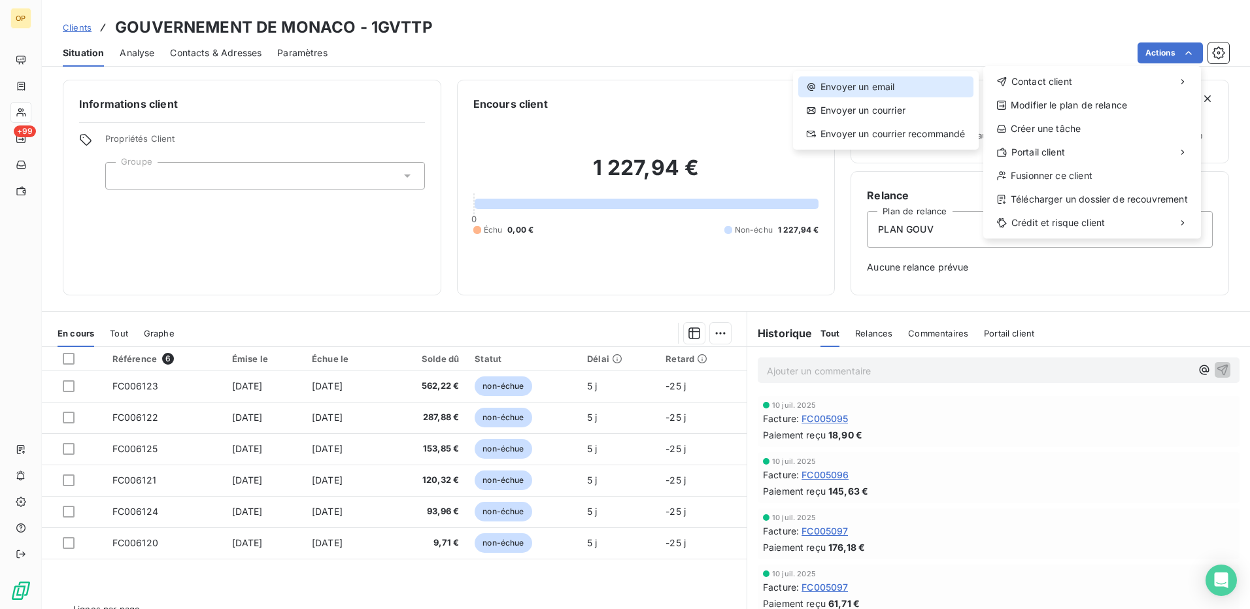
click at [940, 86] on div "Envoyer un email" at bounding box center [885, 86] width 175 height 21
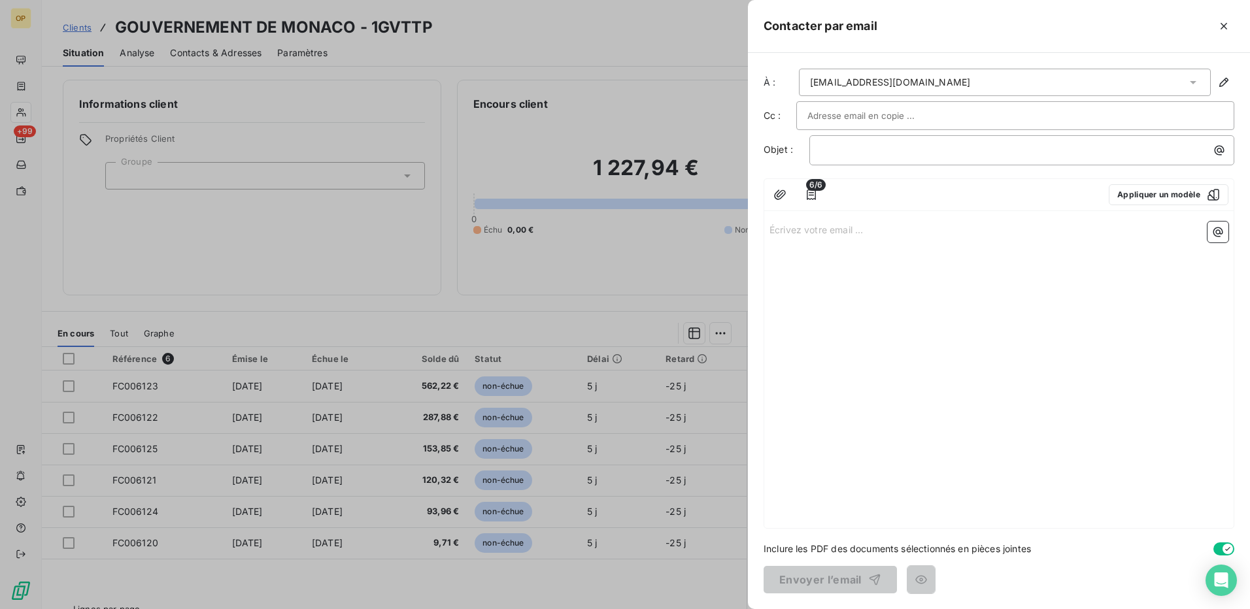
click at [778, 227] on p "Écrivez votre email ... ﻿" at bounding box center [999, 229] width 459 height 15
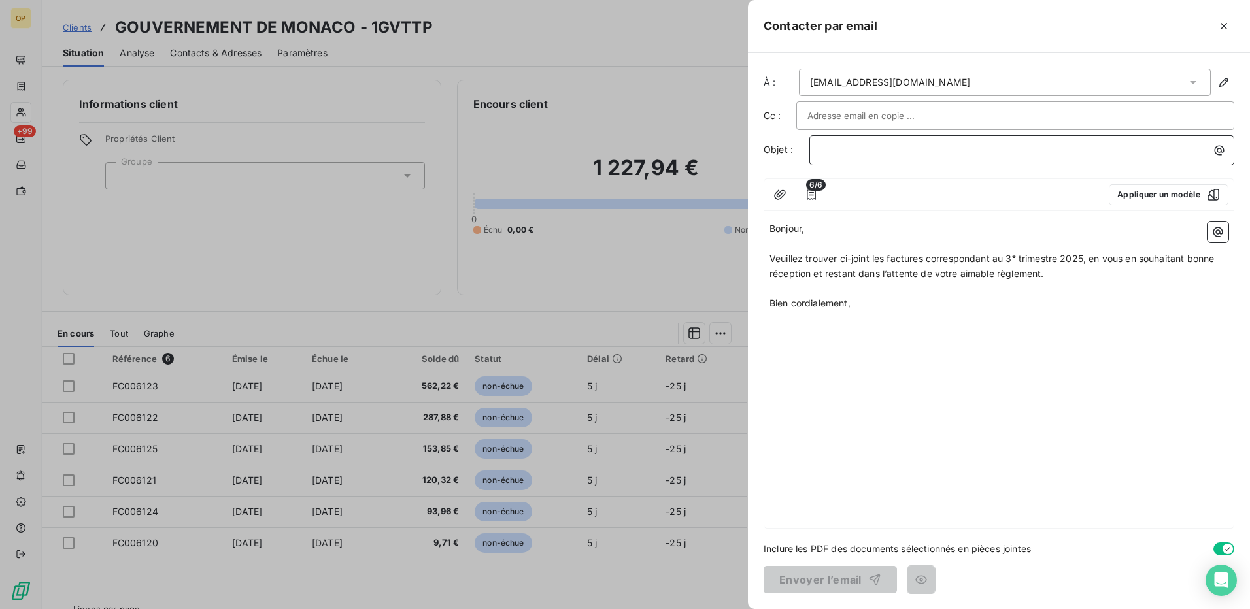
click at [824, 144] on p "﻿" at bounding box center [1025, 150] width 409 height 15
click at [857, 572] on button "Envoyer l’email" at bounding box center [830, 579] width 133 height 27
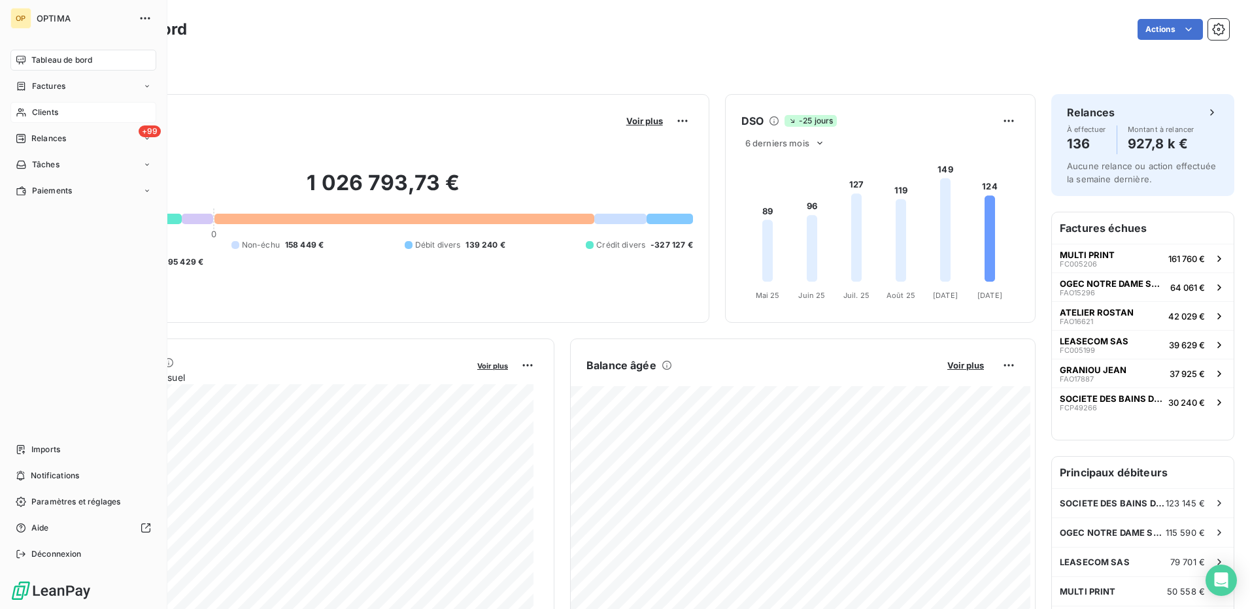
click at [34, 105] on div "Clients" at bounding box center [83, 112] width 146 height 21
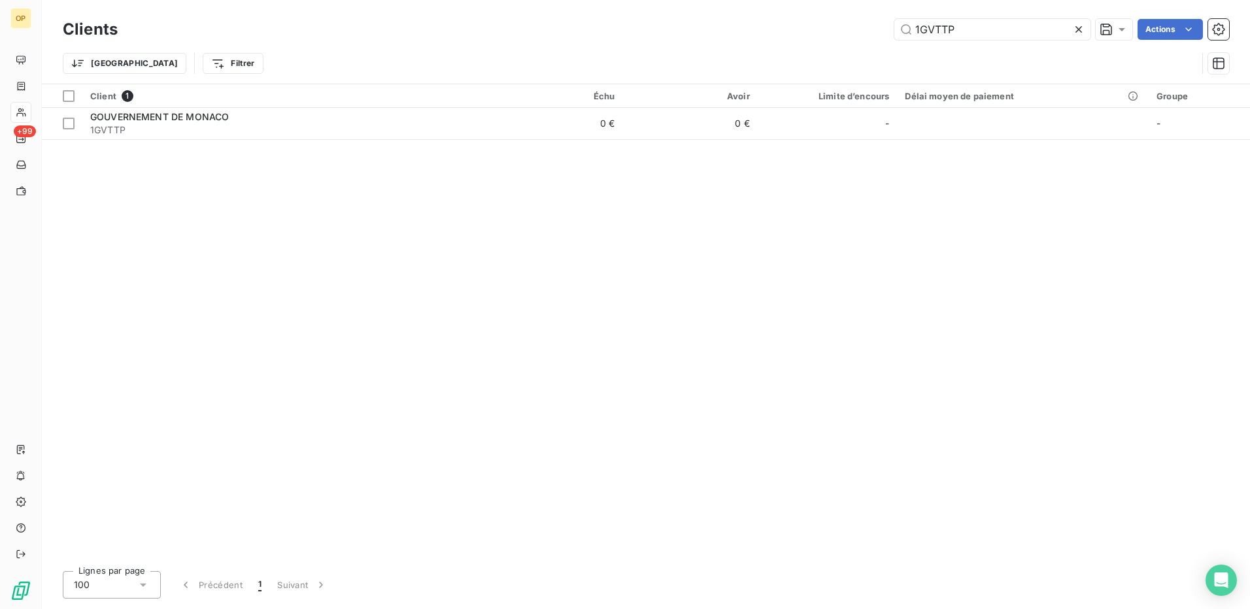
drag, startPoint x: 872, startPoint y: 18, endPoint x: 772, endPoint y: 16, distance: 99.4
click at [772, 16] on div "Clients 1GVTTP Actions" at bounding box center [646, 29] width 1166 height 27
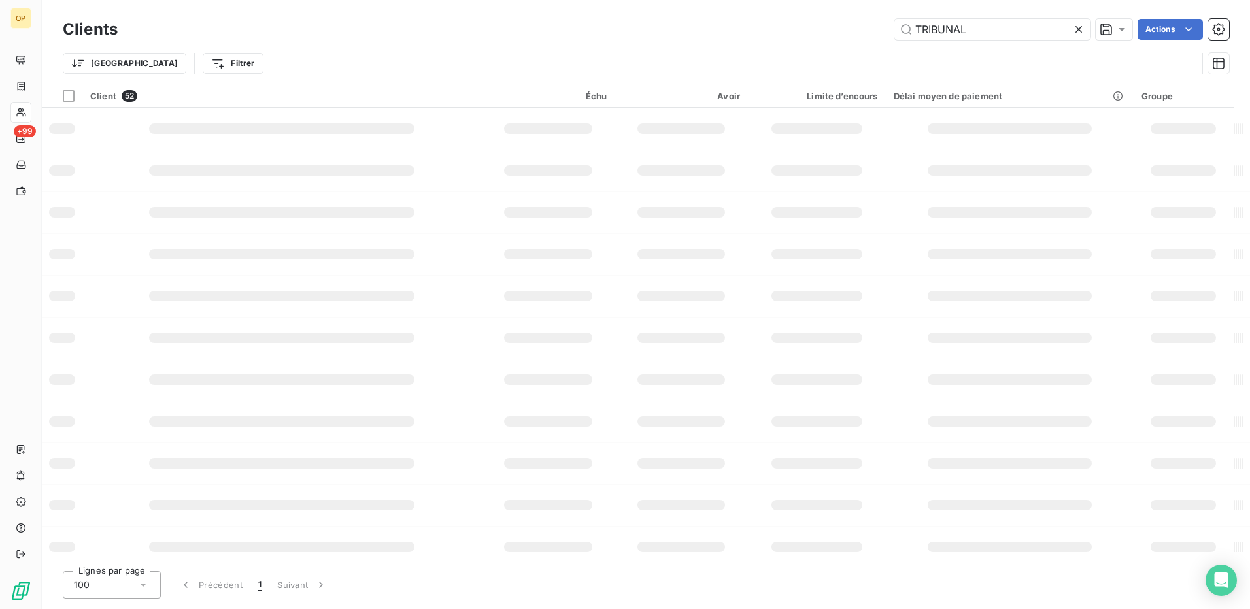
type input "TRIBUNAL"
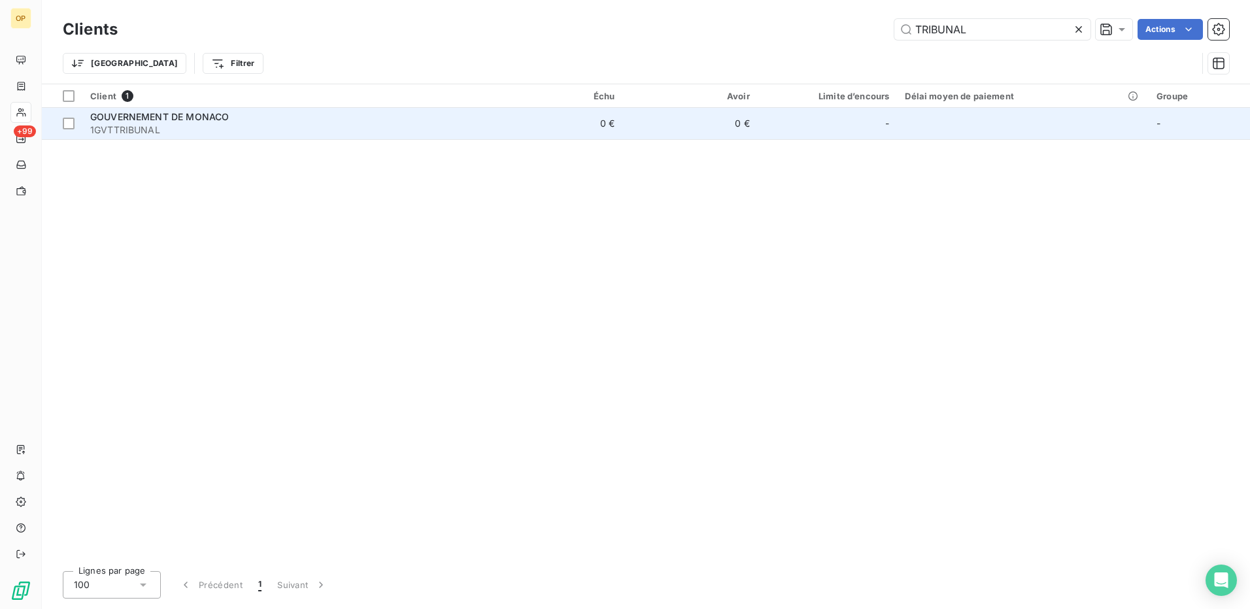
click at [507, 118] on td "0 €" at bounding box center [555, 123] width 135 height 31
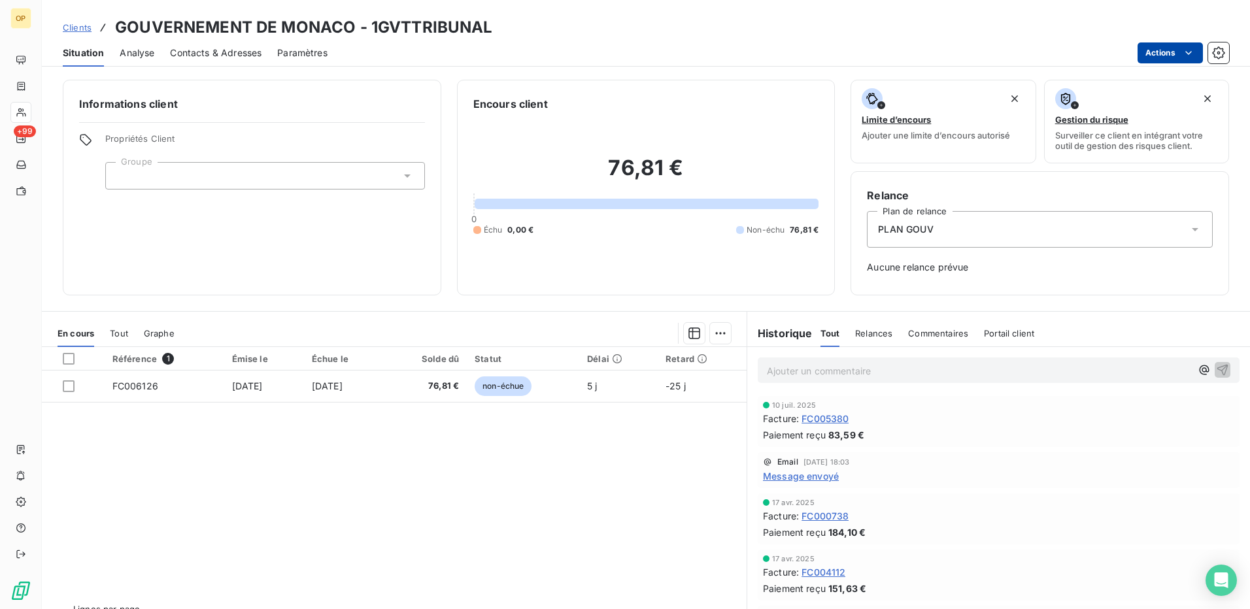
click at [1177, 55] on html "OP +99 Clients GOUVERNEMENT DE MONACO - 1GVTTRIBUNAL Situation Analyse Contacts…" at bounding box center [625, 304] width 1250 height 609
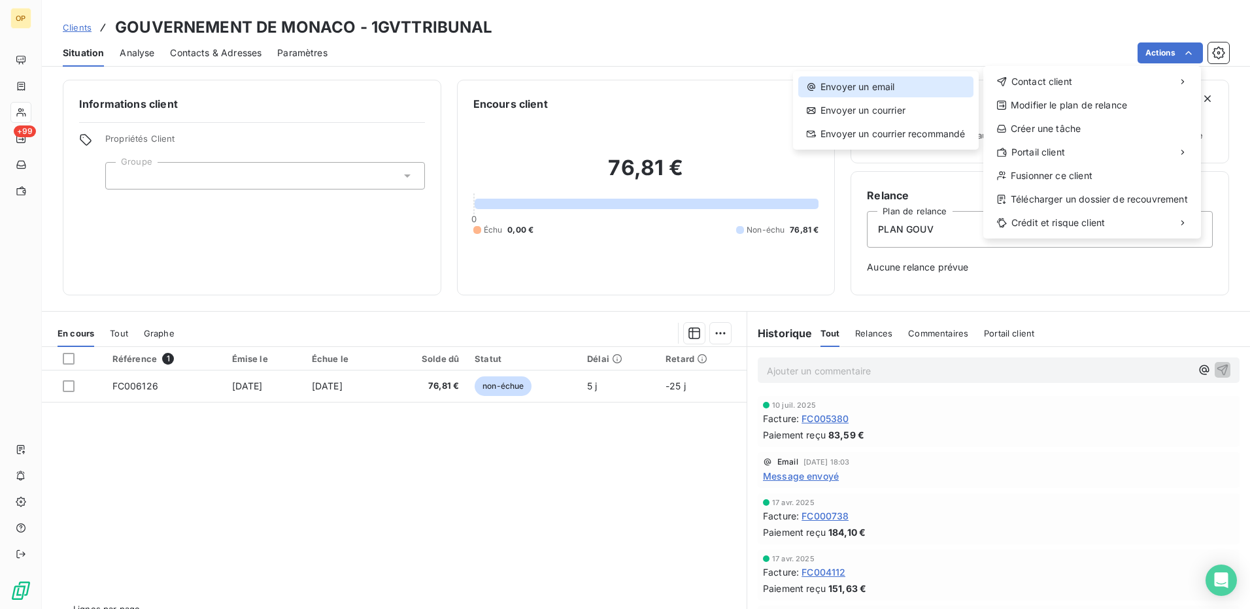
click at [942, 81] on div "Envoyer un email" at bounding box center [885, 86] width 175 height 21
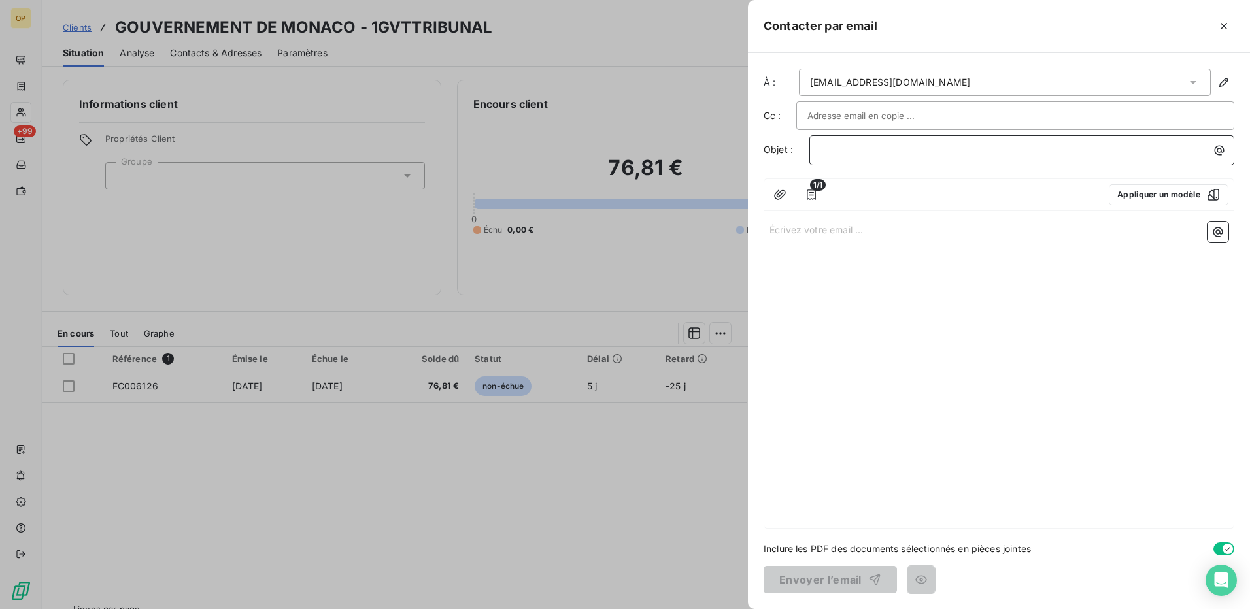
click at [826, 145] on p "﻿" at bounding box center [1025, 150] width 409 height 15
click at [792, 228] on p "Écrivez votre email ... ﻿" at bounding box center [999, 229] width 459 height 15
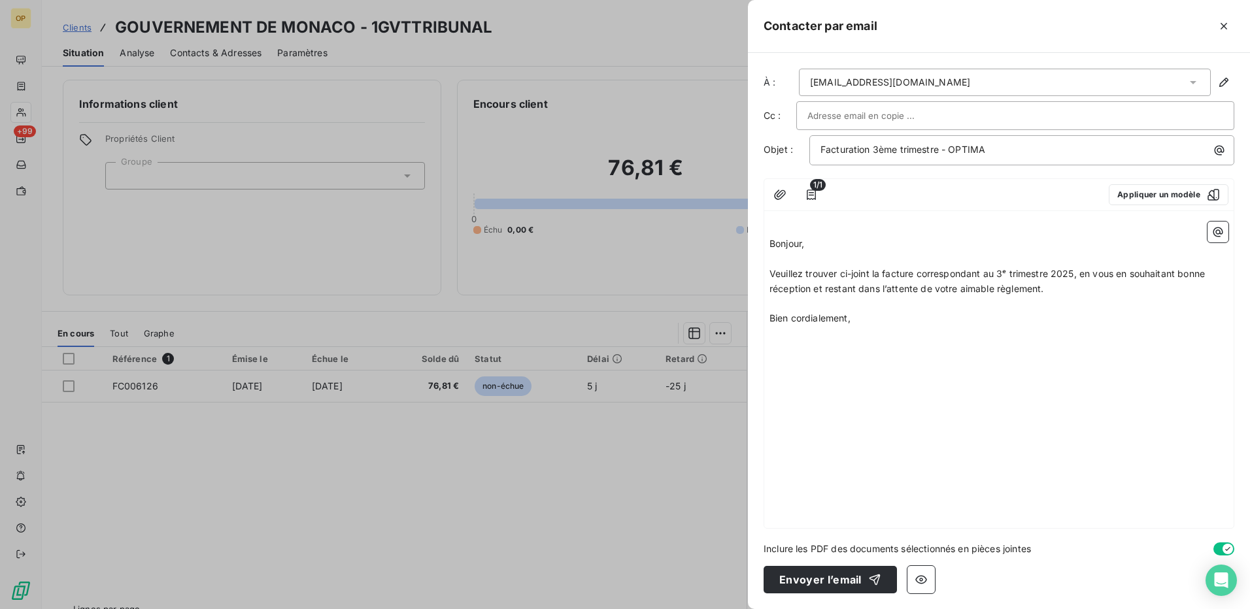
click at [769, 244] on div "﻿ Bonjour, ﻿ Veuillez trouver ci-joint la facture correspondant au 3ᵉ trimestre…" at bounding box center [998, 372] width 469 height 312
click at [772, 245] on span "Bonjour," at bounding box center [787, 243] width 35 height 11
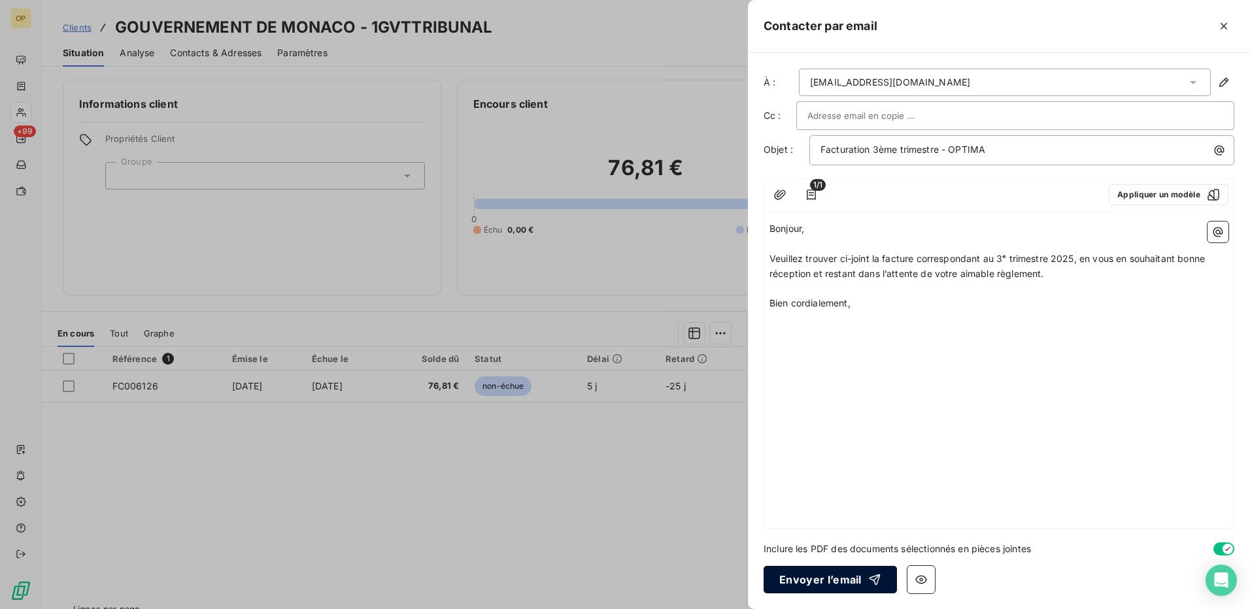
click at [848, 577] on button "Envoyer l’email" at bounding box center [830, 579] width 133 height 27
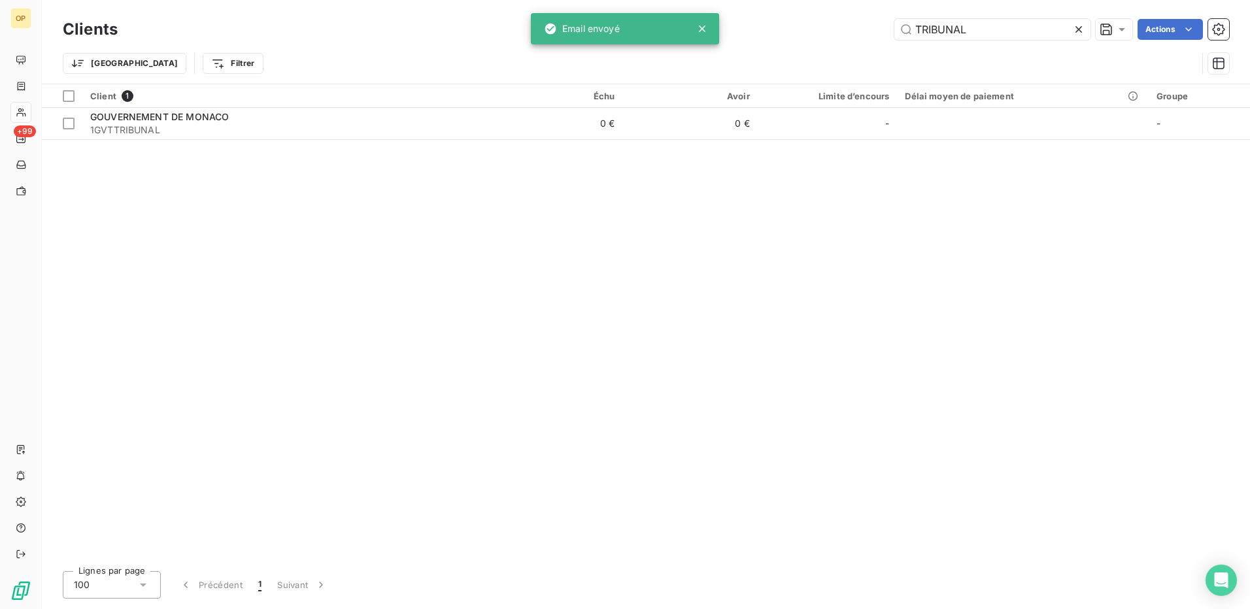
drag, startPoint x: 1011, startPoint y: 31, endPoint x: 782, endPoint y: 36, distance: 229.5
click at [782, 36] on div "TRIBUNAL Actions" at bounding box center [681, 29] width 1096 height 21
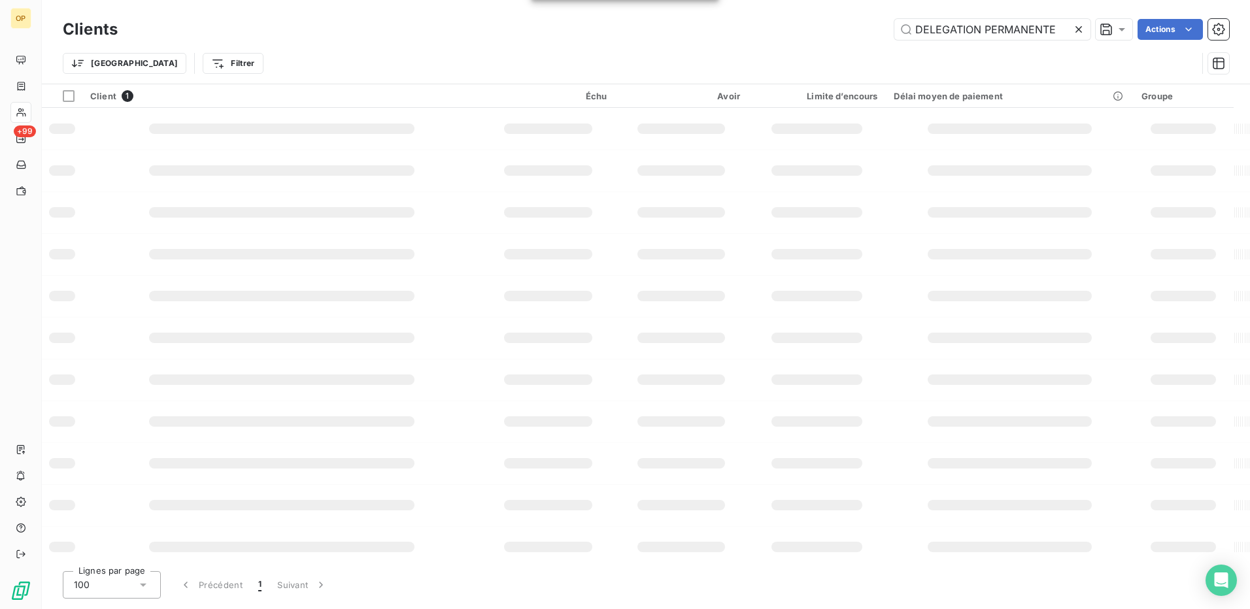
type input "DELEGATION PERMANENTE"
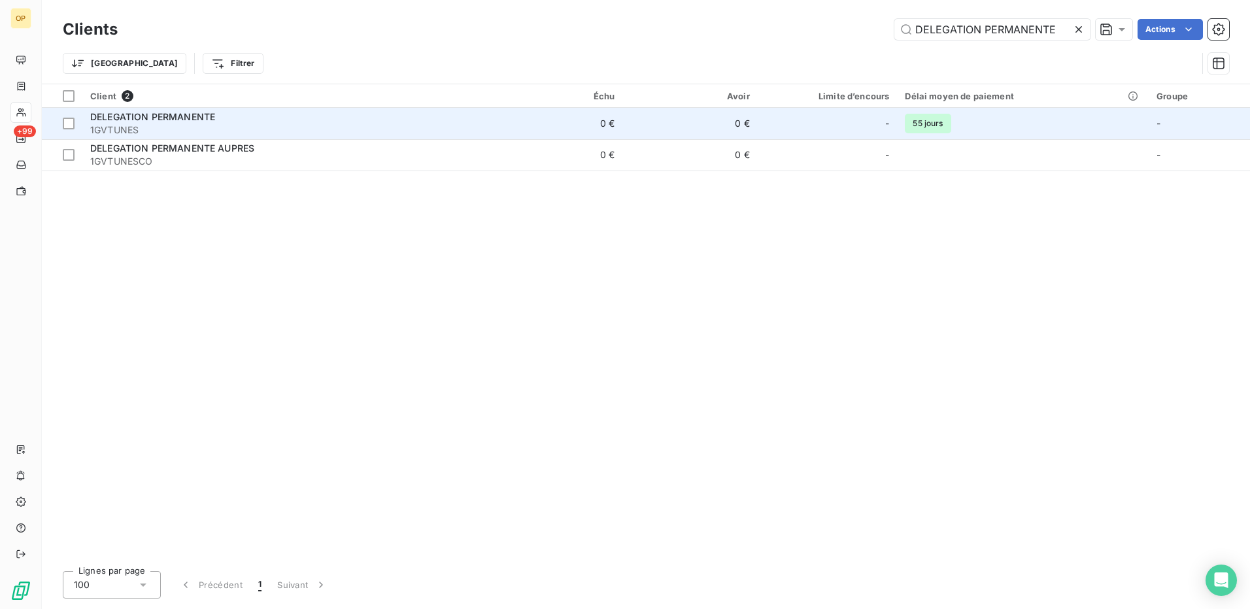
click at [287, 124] on span "1GVTUNES" at bounding box center [285, 130] width 390 height 13
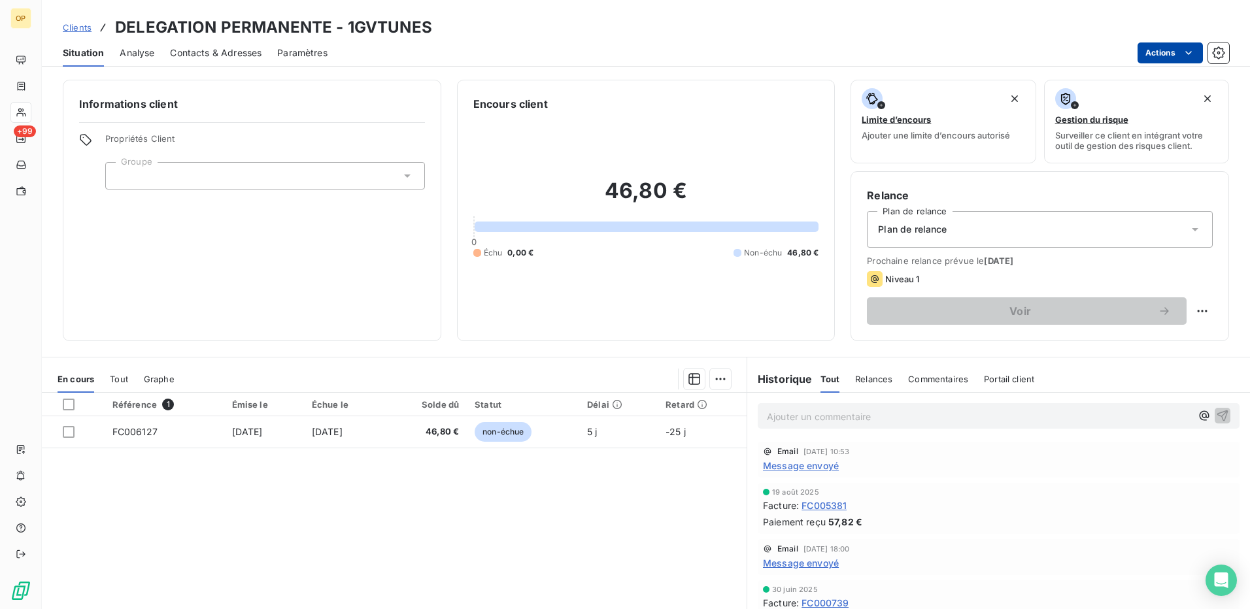
click at [1176, 52] on html "OP +99 Clients DELEGATION PERMANENTE - 1GVTUNES Situation Analyse Contacts & Ad…" at bounding box center [625, 304] width 1250 height 609
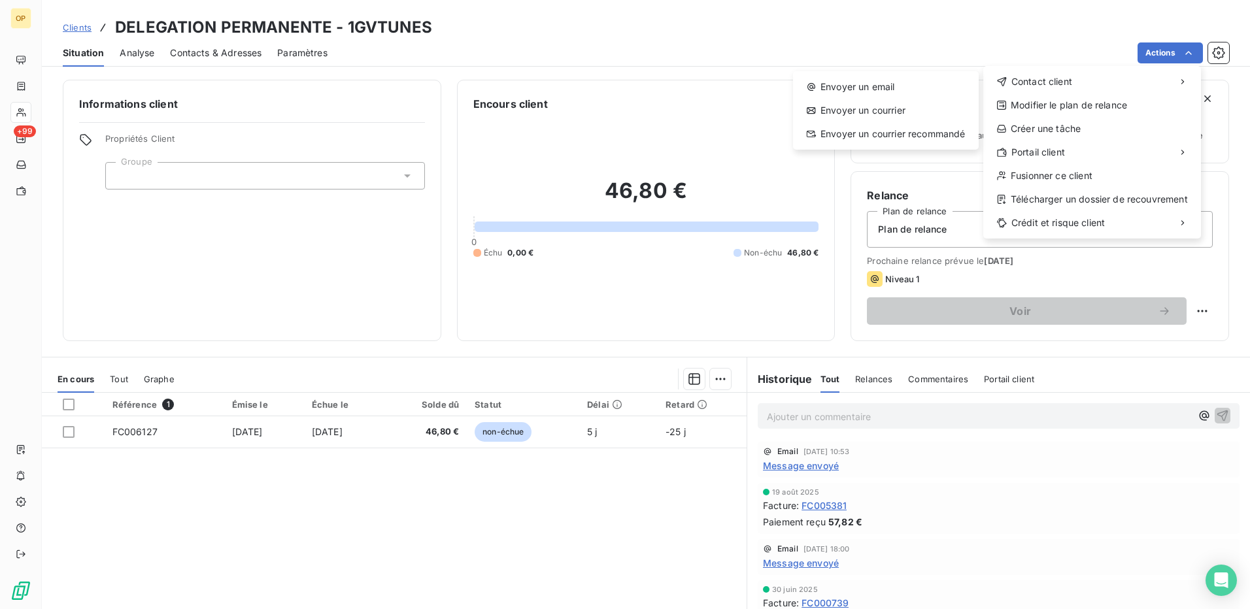
click at [847, 73] on div "Envoyer un email Envoyer un courrier Envoyer un courrier recommandé" at bounding box center [886, 110] width 186 height 78
click at [841, 80] on div "Envoyer un email" at bounding box center [885, 86] width 175 height 21
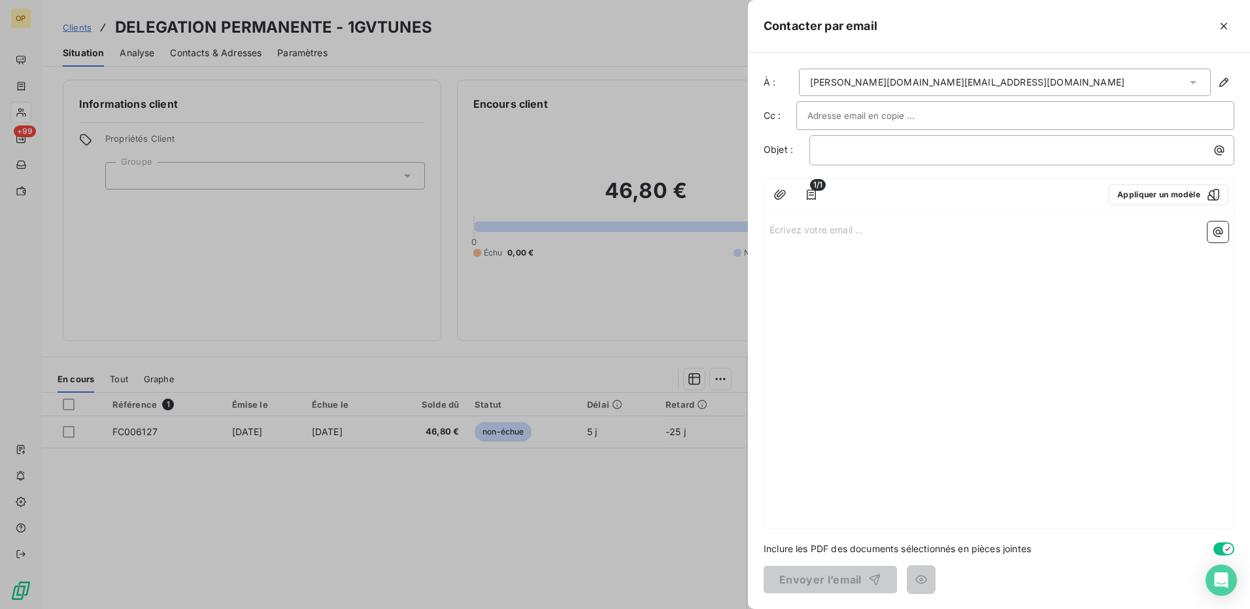
click at [823, 231] on p "Écrivez votre email ... ﻿" at bounding box center [999, 229] width 459 height 15
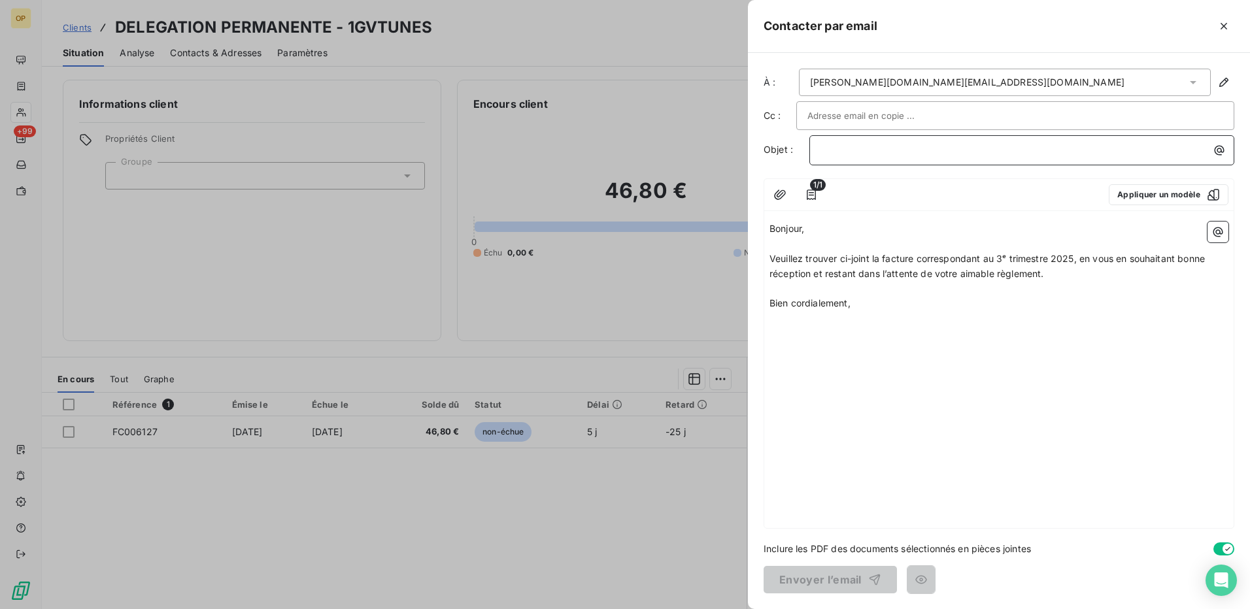
click at [837, 146] on p "﻿" at bounding box center [1025, 150] width 409 height 15
click at [825, 575] on button "Envoyer l’email" at bounding box center [830, 579] width 133 height 27
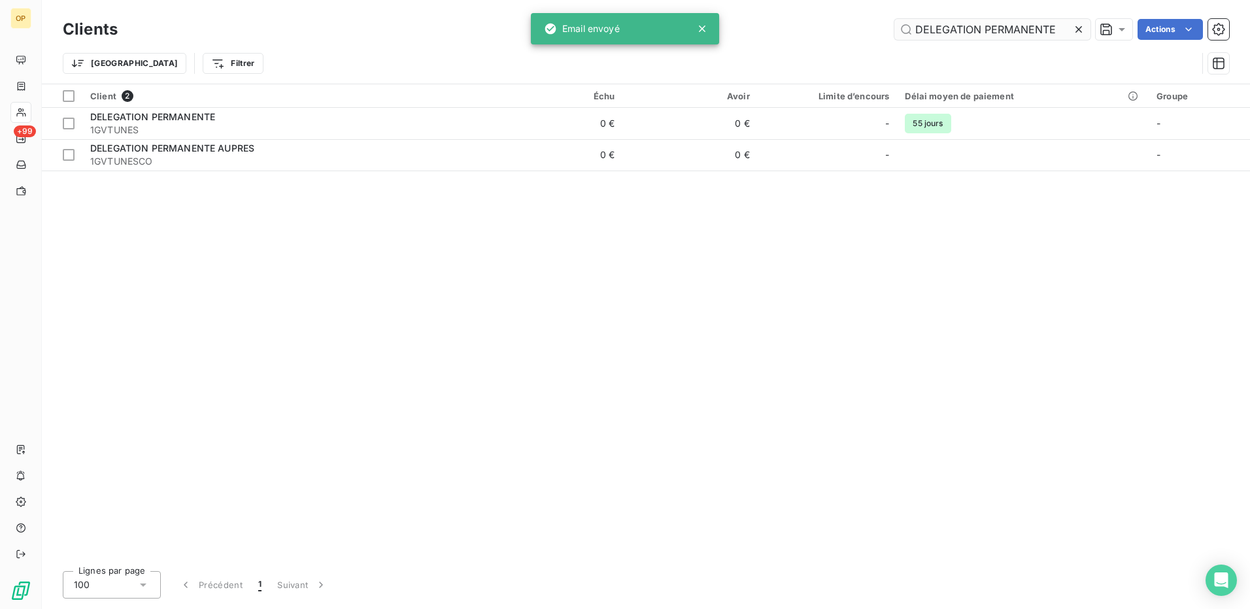
click at [927, 24] on input "DELEGATION PERMANENTE" at bounding box center [992, 29] width 196 height 21
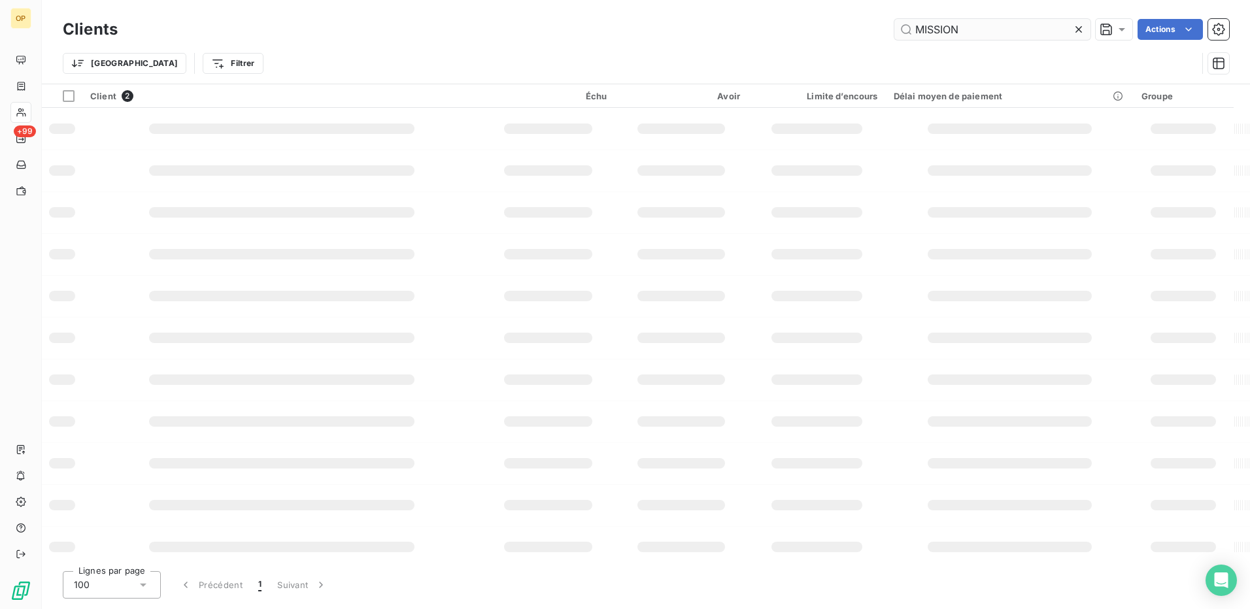
type input "MISSION"
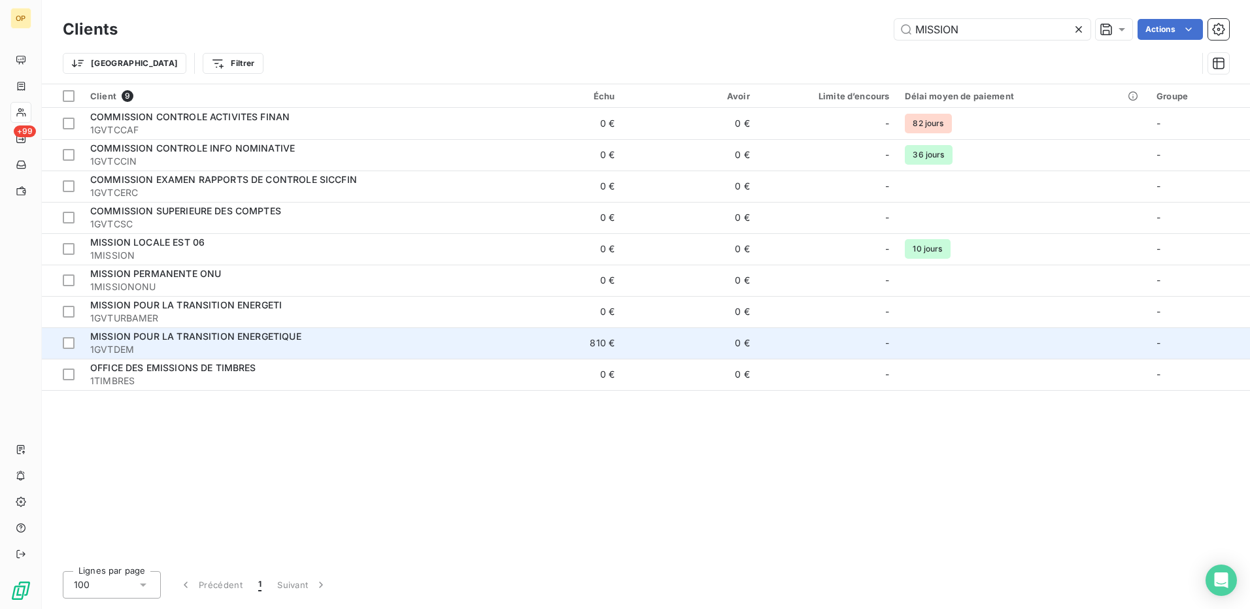
click at [342, 345] on span "1GVTDEM" at bounding box center [285, 349] width 390 height 13
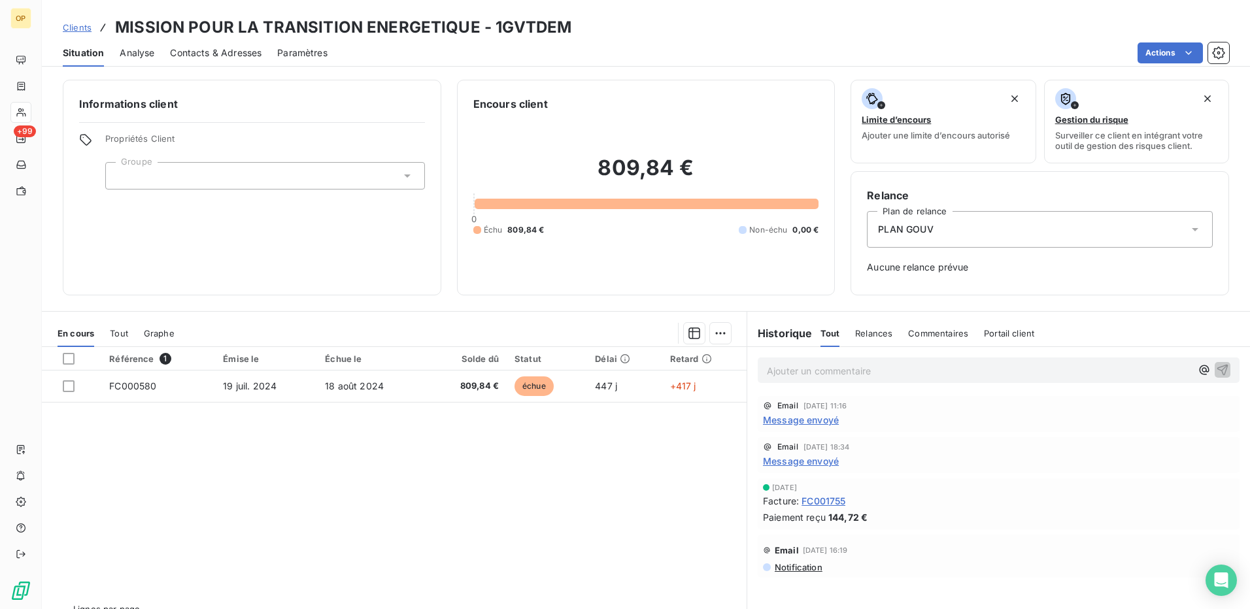
click at [194, 51] on span "Contacts & Adresses" at bounding box center [216, 52] width 92 height 13
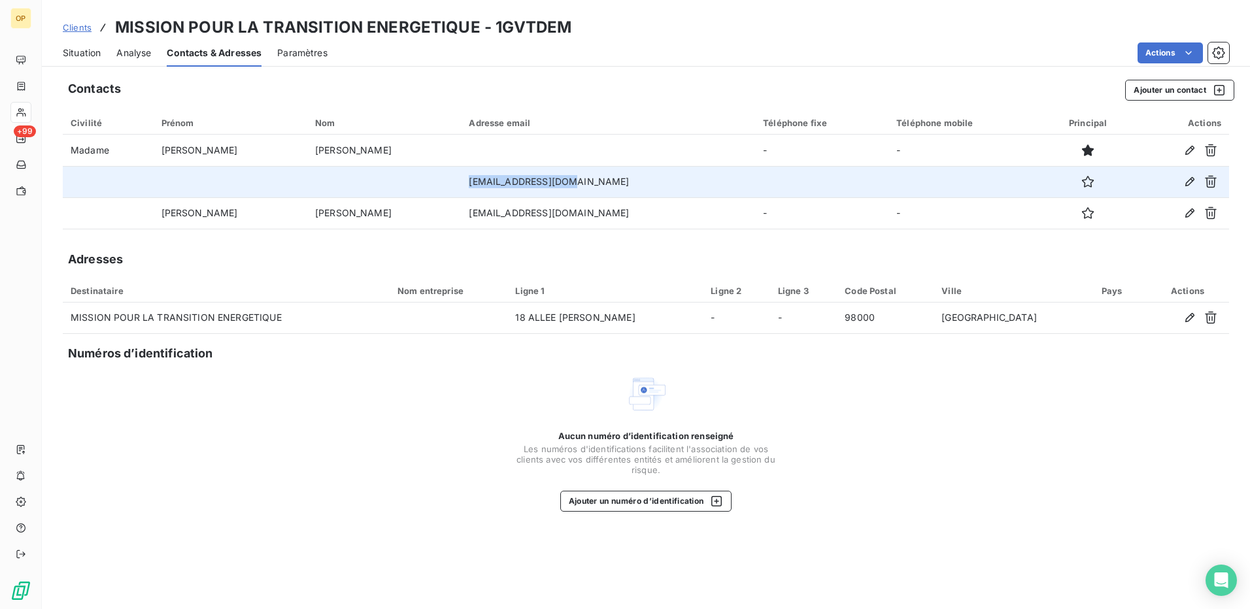
drag, startPoint x: 492, startPoint y: 181, endPoint x: 367, endPoint y: 182, distance: 124.9
click at [367, 182] on tr "[EMAIL_ADDRESS][DOMAIN_NAME]" at bounding box center [646, 181] width 1166 height 31
copy tr "[EMAIL_ADDRESS][DOMAIN_NAME]"
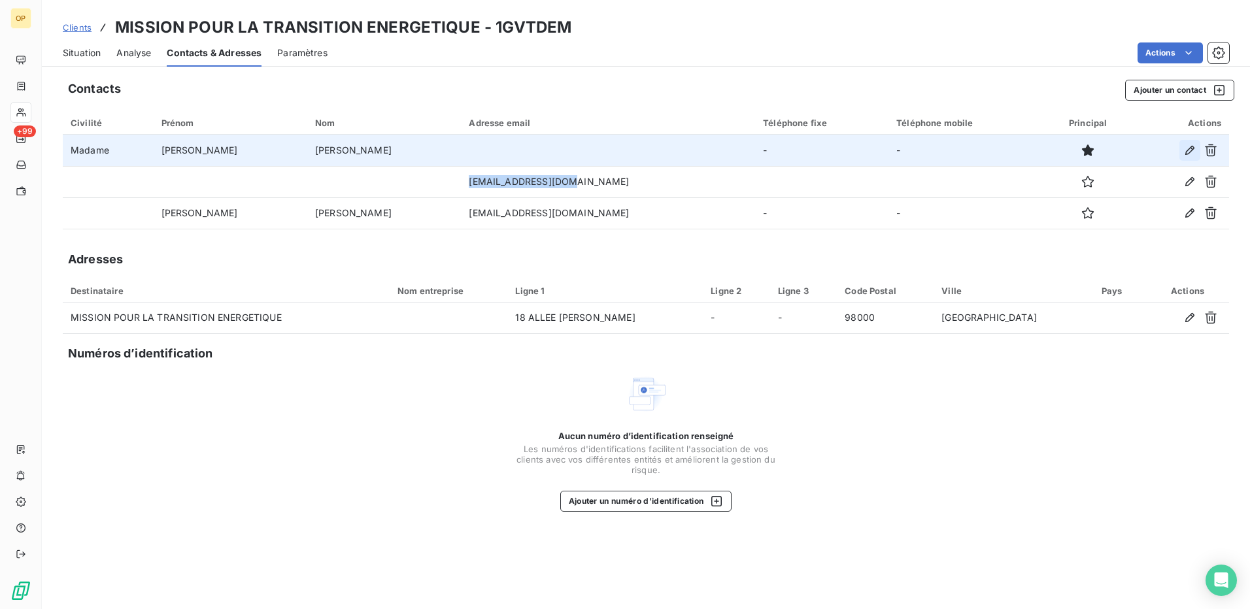
click at [1184, 151] on icon "button" at bounding box center [1189, 150] width 13 height 13
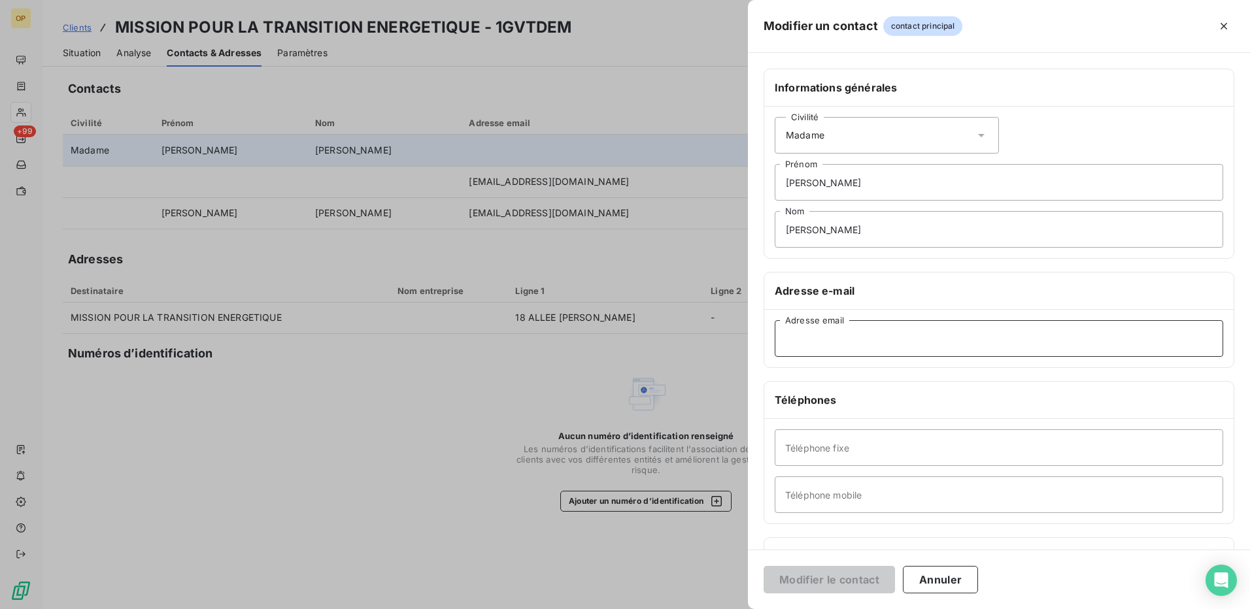
click at [881, 341] on input "Adresse email" at bounding box center [999, 338] width 449 height 37
paste input "[EMAIL_ADDRESS][DOMAIN_NAME]"
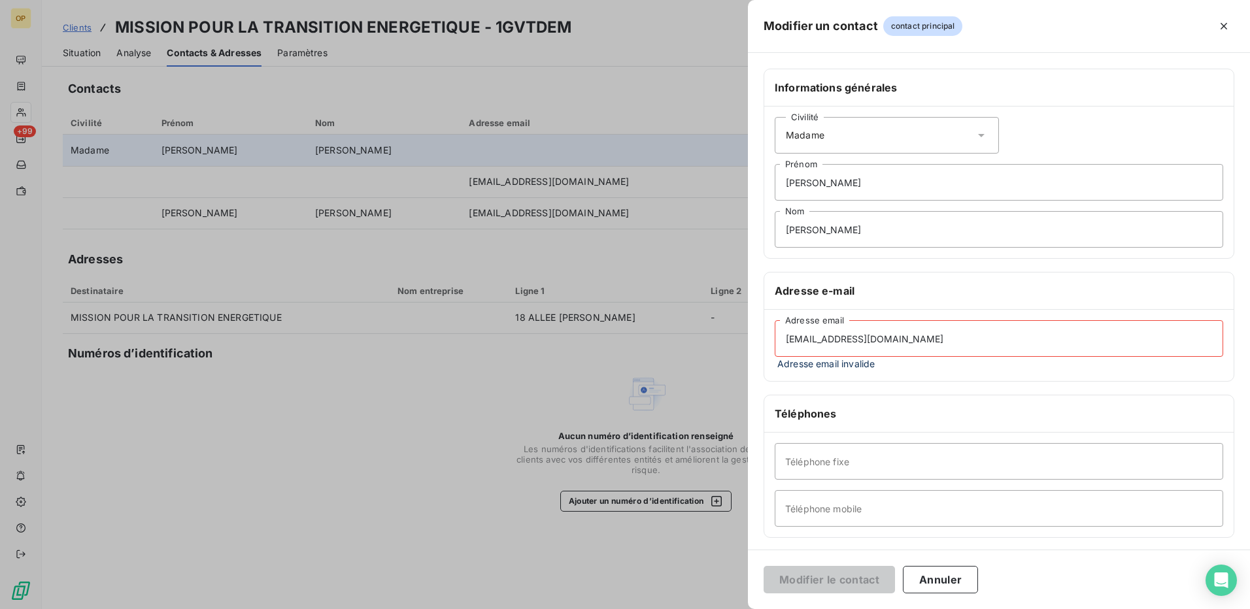
click at [806, 338] on input "[EMAIL_ADDRESS][DOMAIN_NAME]" at bounding box center [999, 338] width 449 height 37
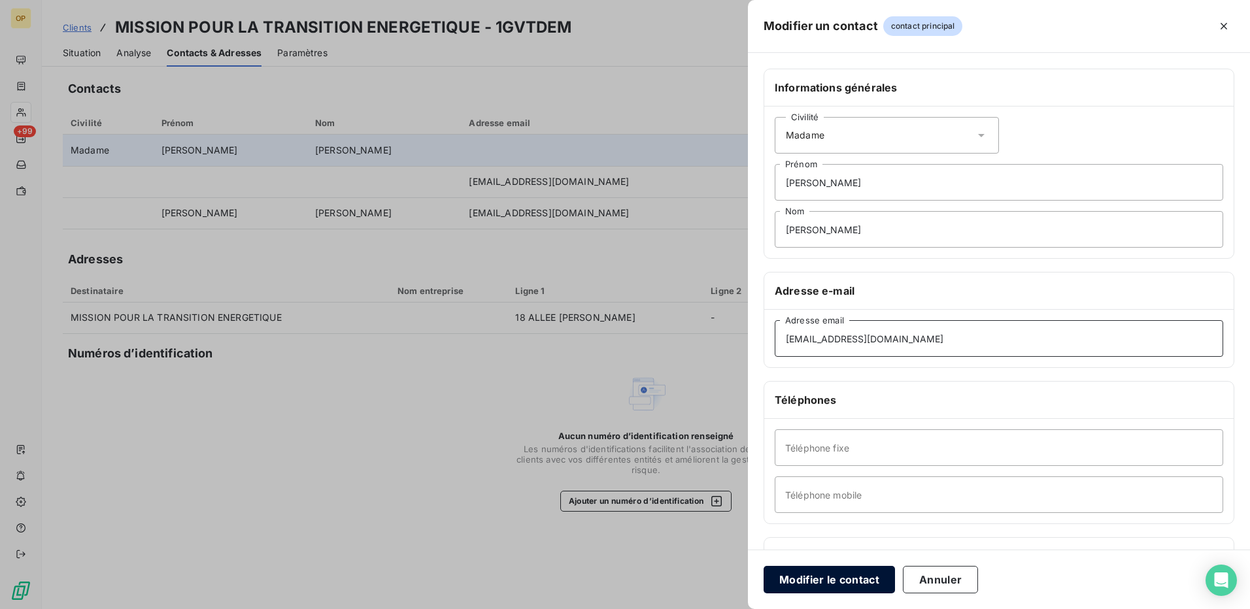
type input "[EMAIL_ADDRESS][DOMAIN_NAME]"
click at [828, 581] on button "Modifier le contact" at bounding box center [829, 579] width 131 height 27
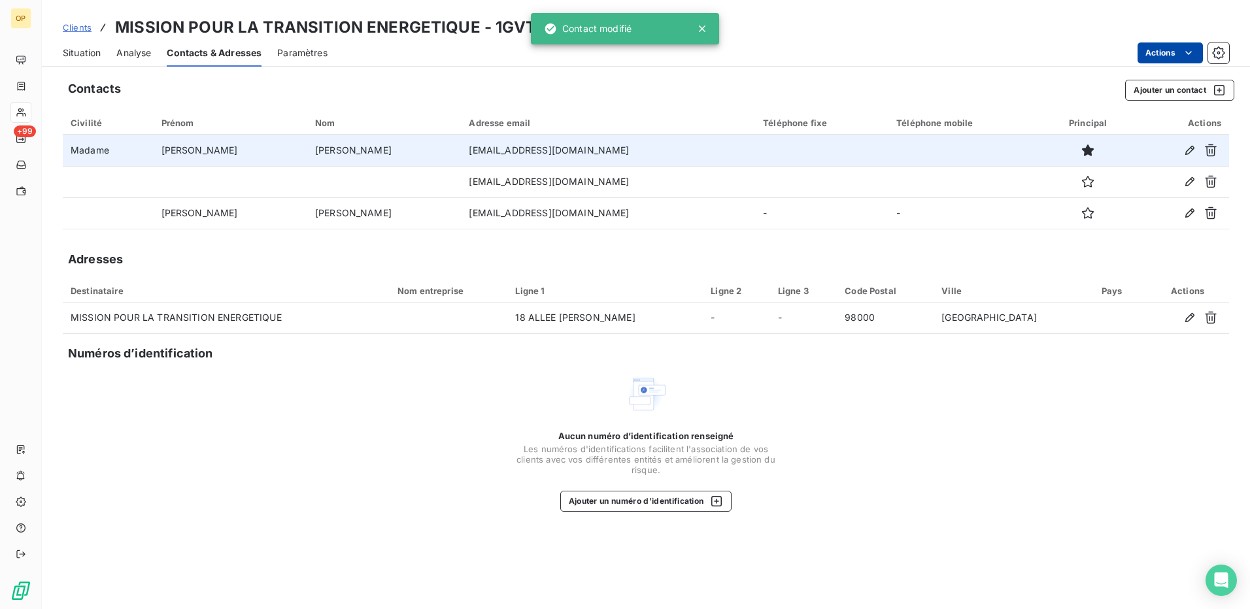
click at [1152, 55] on html "OP +99 Clients MISSION POUR LA TRANSITION ENERGETIQUE - 1GVTDEM Situation Analy…" at bounding box center [625, 304] width 1250 height 609
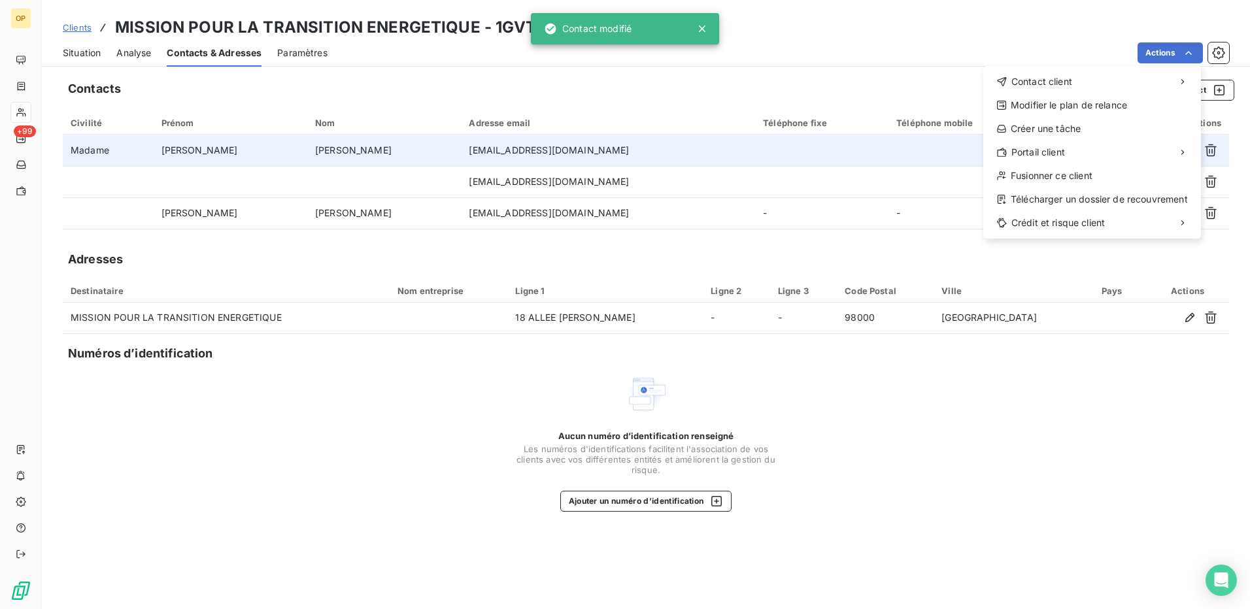
click at [911, 46] on html "OP +99 Clients MISSION POUR LA TRANSITION ENERGETIQUE - 1GVTDEM Situation Analy…" at bounding box center [625, 304] width 1250 height 609
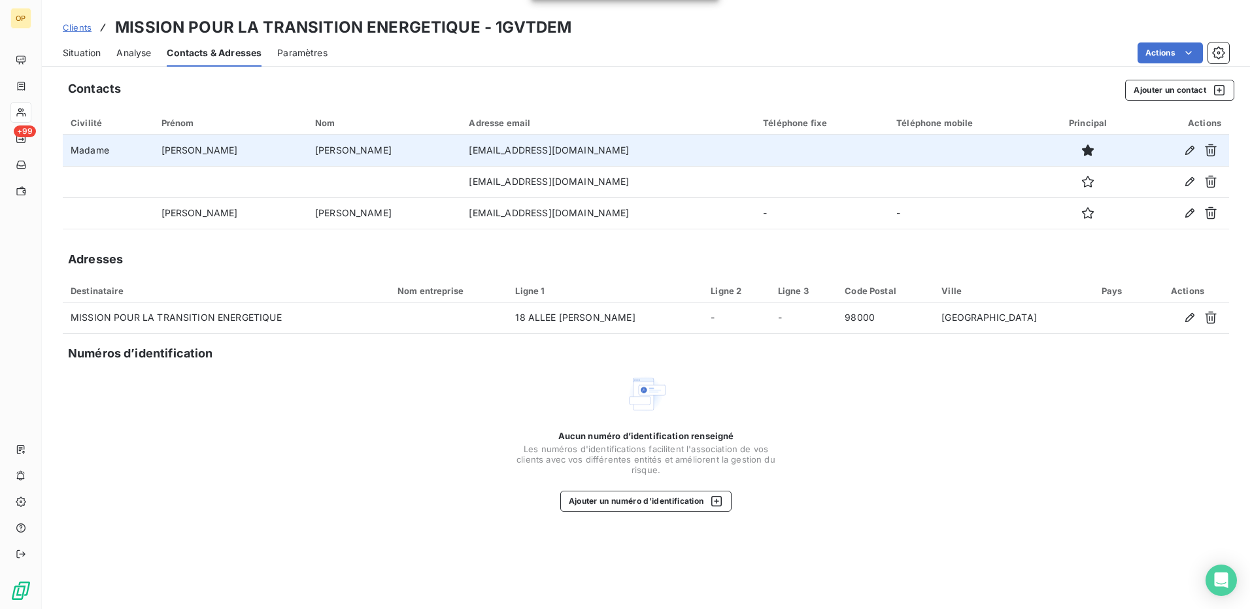
click at [77, 51] on span "Situation" at bounding box center [82, 52] width 38 height 13
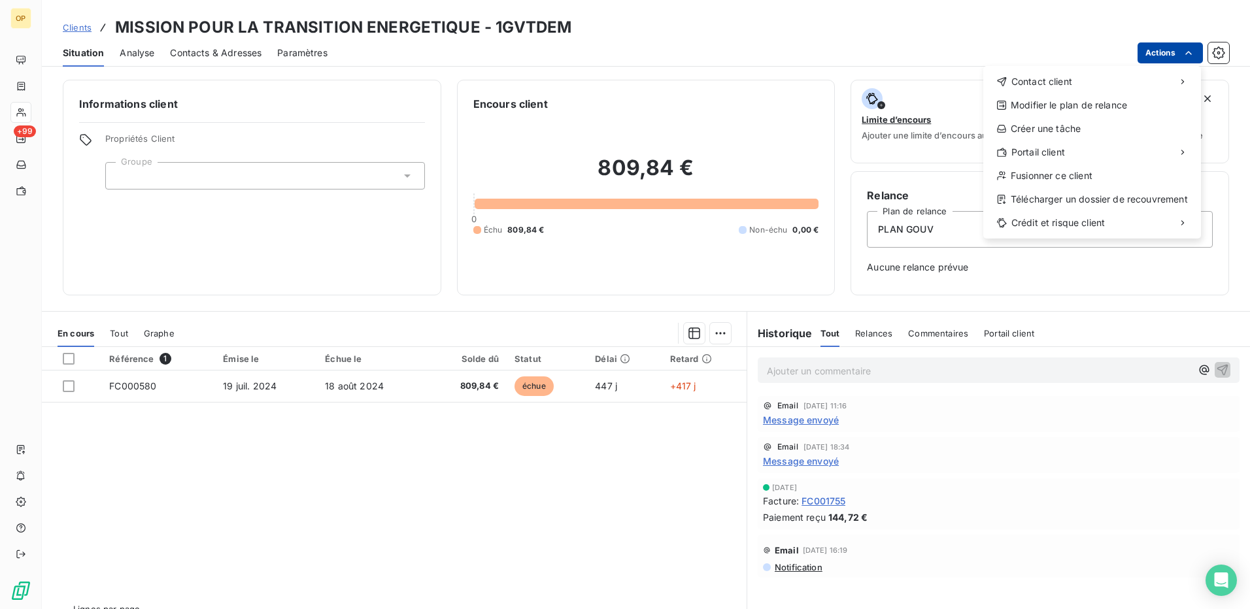
click at [1155, 44] on html "OP +99 Clients MISSION POUR LA TRANSITION ENERGETIQUE - 1GVTDEM Situation Analy…" at bounding box center [625, 304] width 1250 height 609
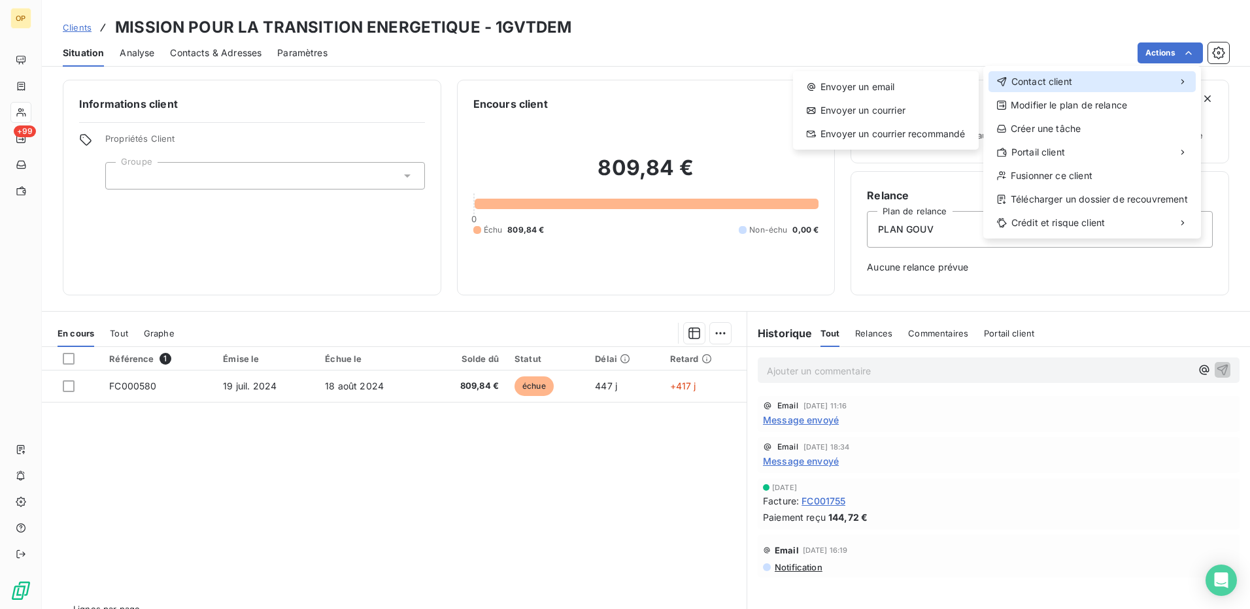
click at [1045, 76] on span "Contact client" at bounding box center [1041, 81] width 61 height 13
click at [857, 79] on div "Envoyer un email" at bounding box center [885, 86] width 175 height 21
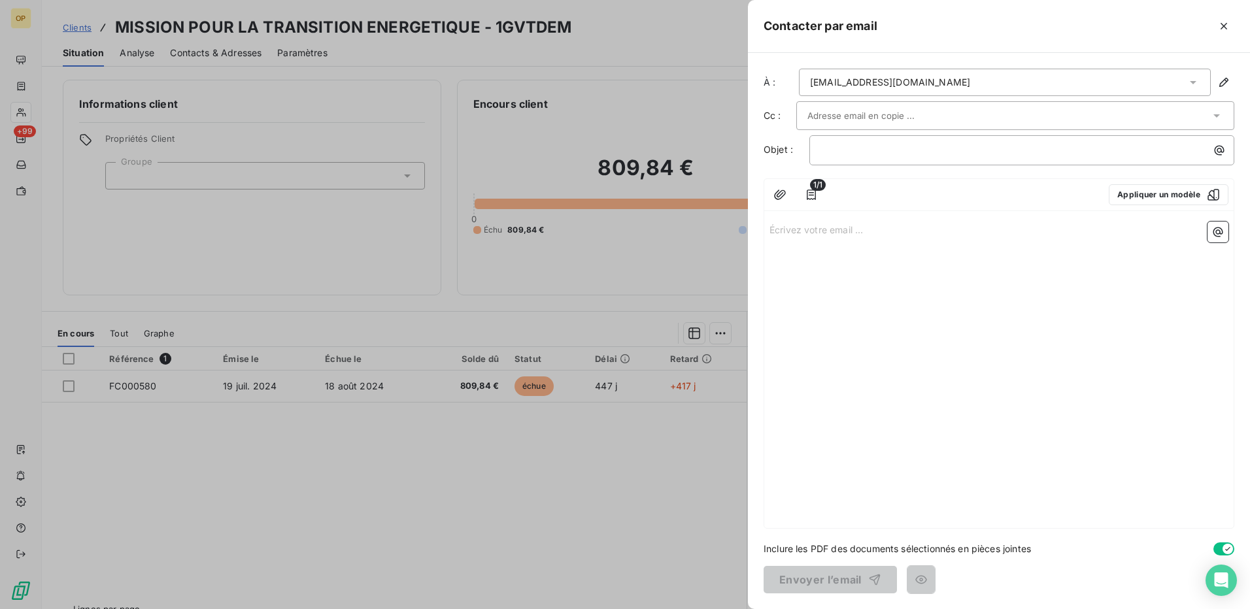
click at [967, 330] on div "Écrivez votre email ... ﻿" at bounding box center [998, 372] width 469 height 312
click at [870, 149] on p "﻿" at bounding box center [1025, 150] width 409 height 15
click at [888, 226] on p "Écrivez votre email ... ﻿" at bounding box center [999, 229] width 459 height 15
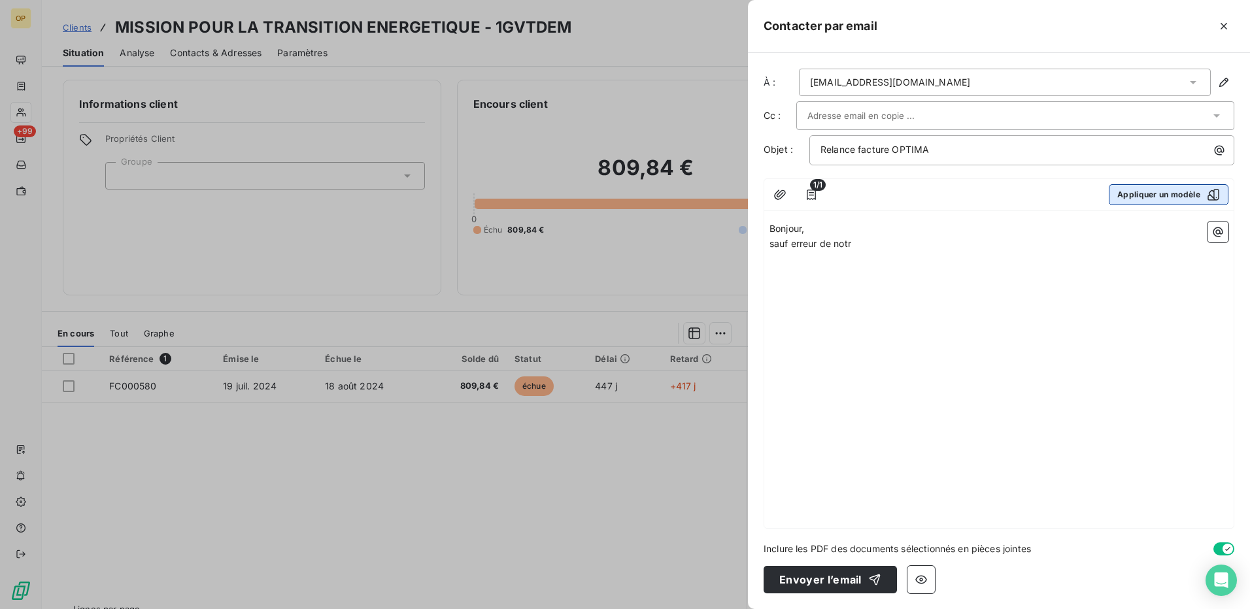
click at [1146, 192] on button "Appliquer un modèle" at bounding box center [1169, 194] width 120 height 21
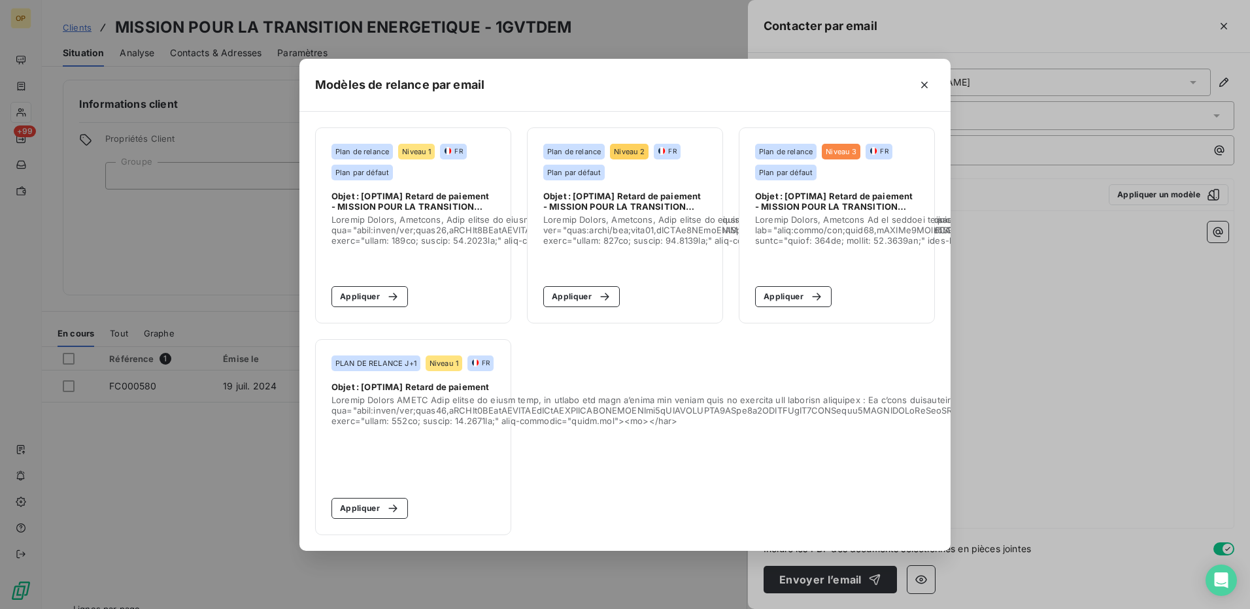
click at [372, 288] on button "Appliquer" at bounding box center [369, 296] width 76 height 21
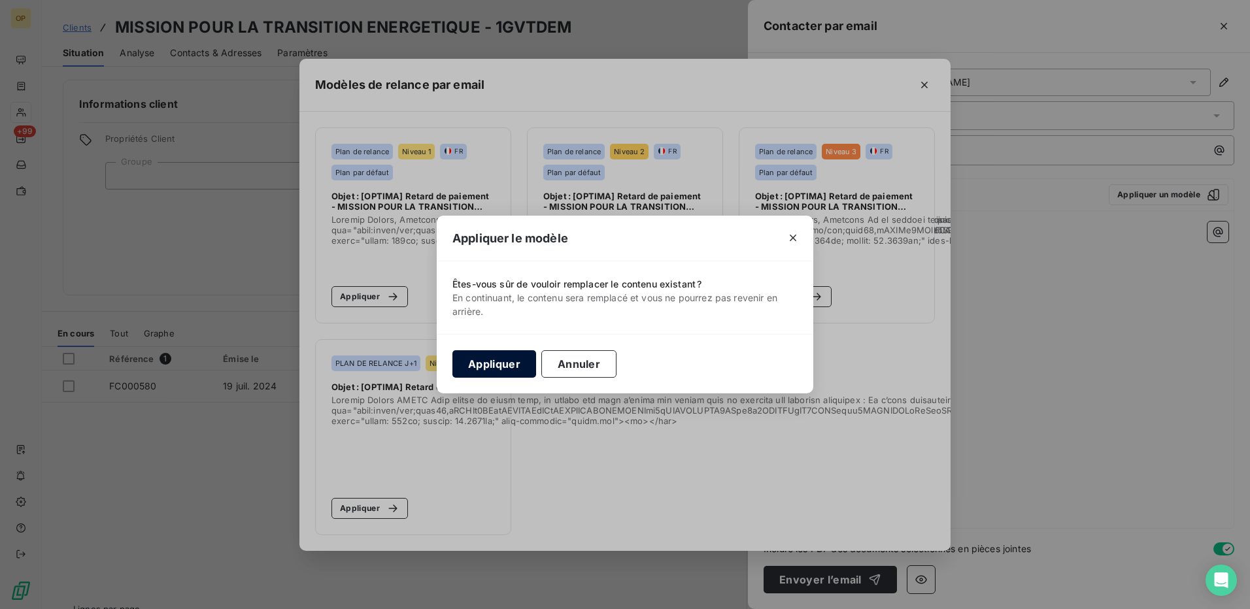
click at [480, 358] on button "Appliquer" at bounding box center [494, 363] width 84 height 27
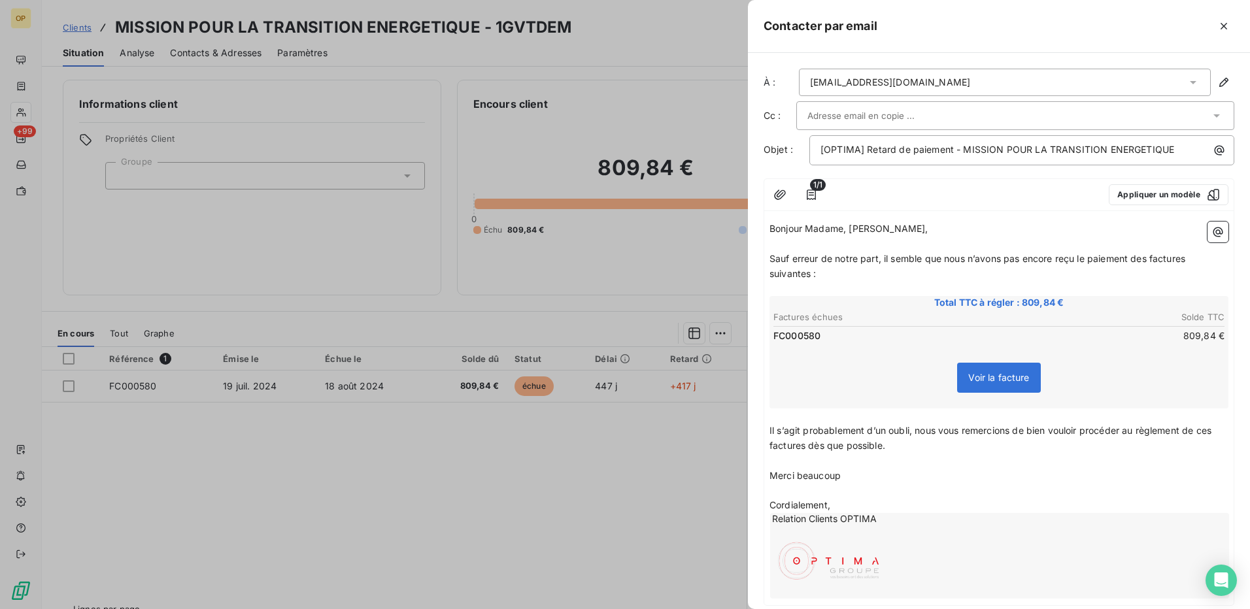
scroll to position [77, 0]
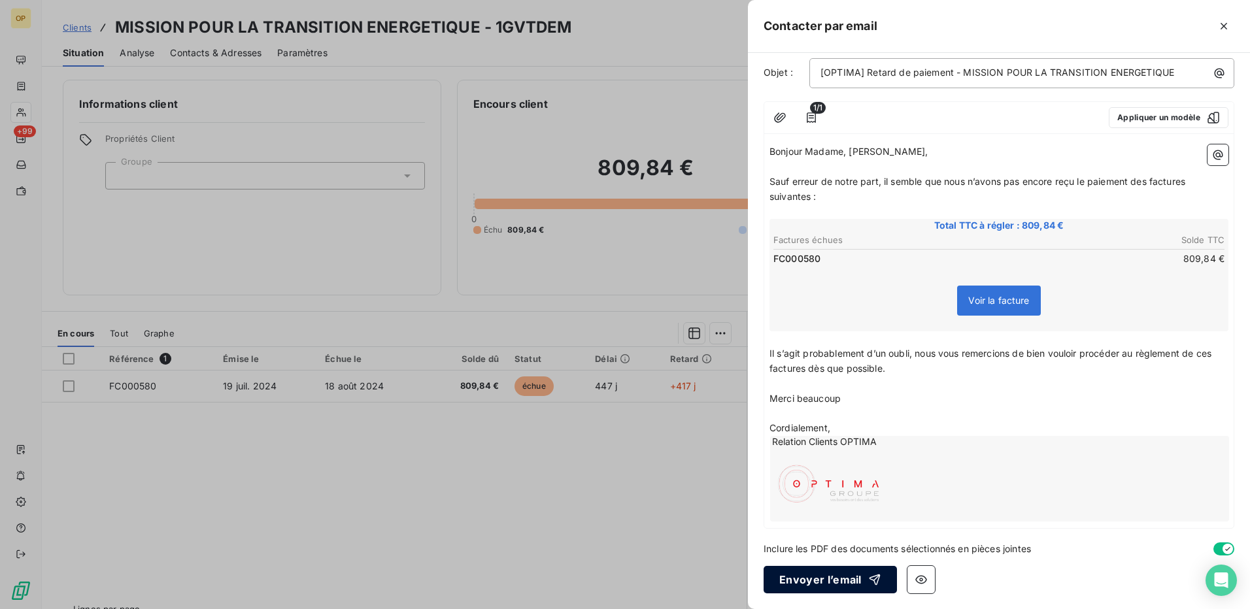
click at [830, 573] on button "Envoyer l’email" at bounding box center [830, 579] width 133 height 27
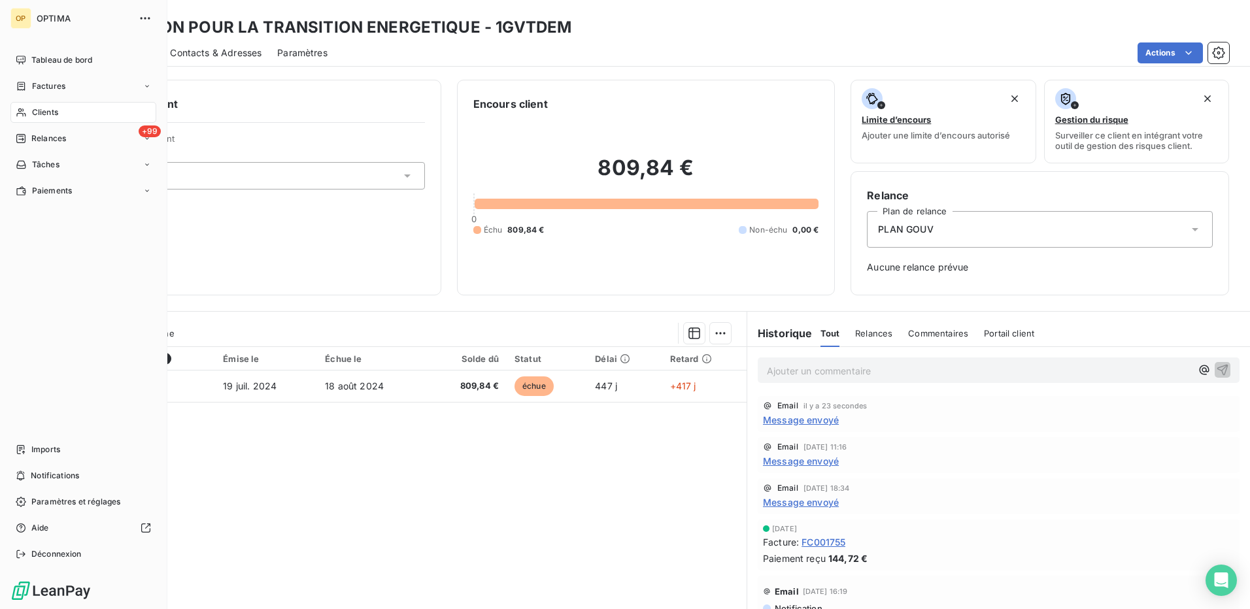
click at [48, 112] on span "Clients" at bounding box center [45, 113] width 26 height 12
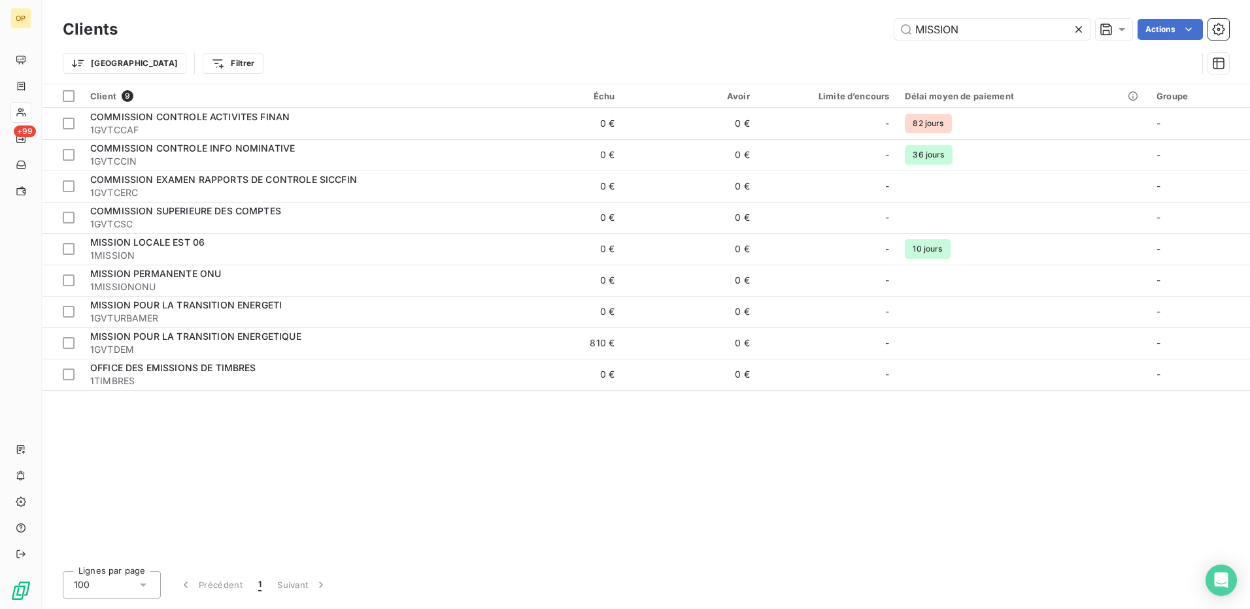
drag, startPoint x: 980, startPoint y: 25, endPoint x: 845, endPoint y: 29, distance: 135.4
click at [845, 29] on div "MISSION Actions" at bounding box center [681, 29] width 1096 height 21
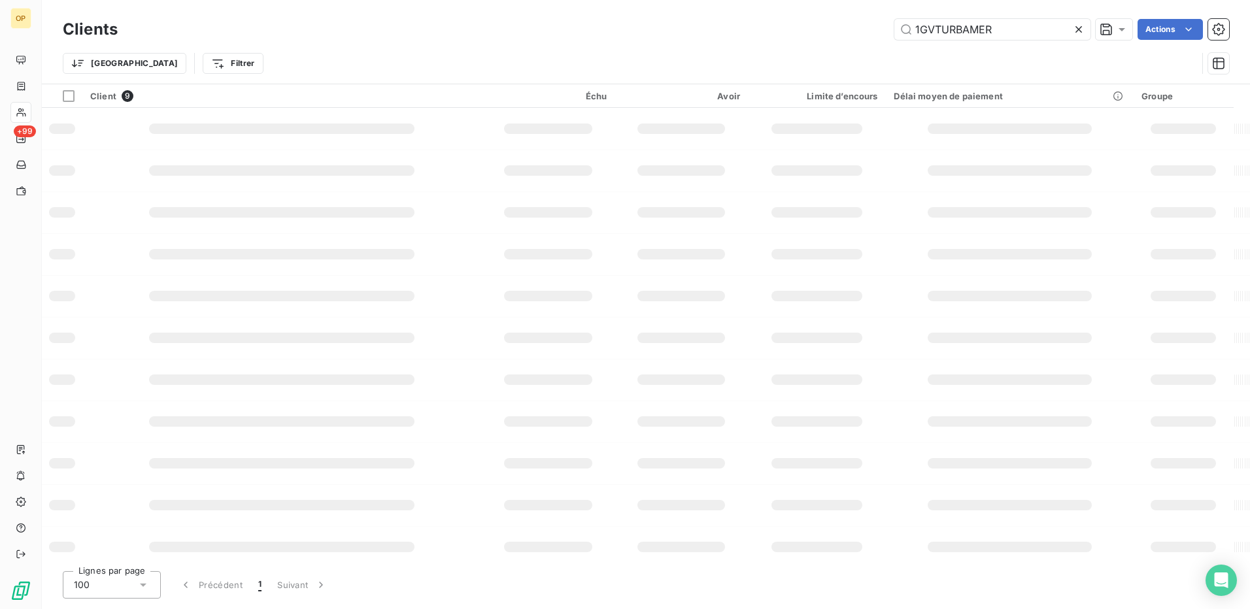
type input "1GVTURBAMER"
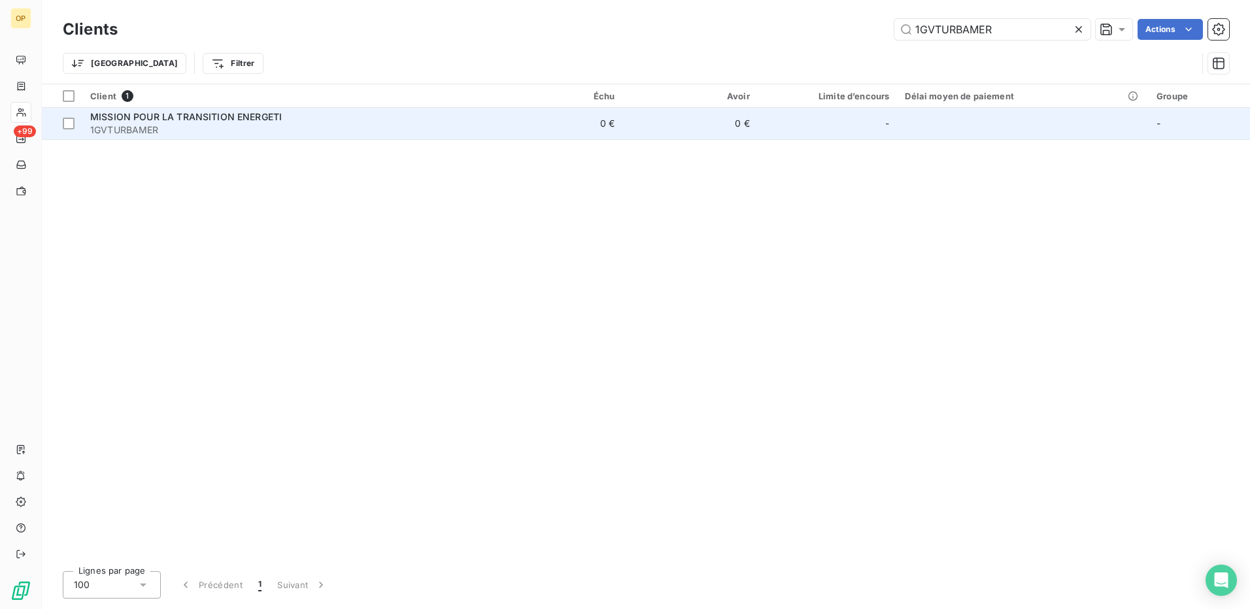
click at [478, 128] on span "1GVTURBAMER" at bounding box center [285, 130] width 390 height 13
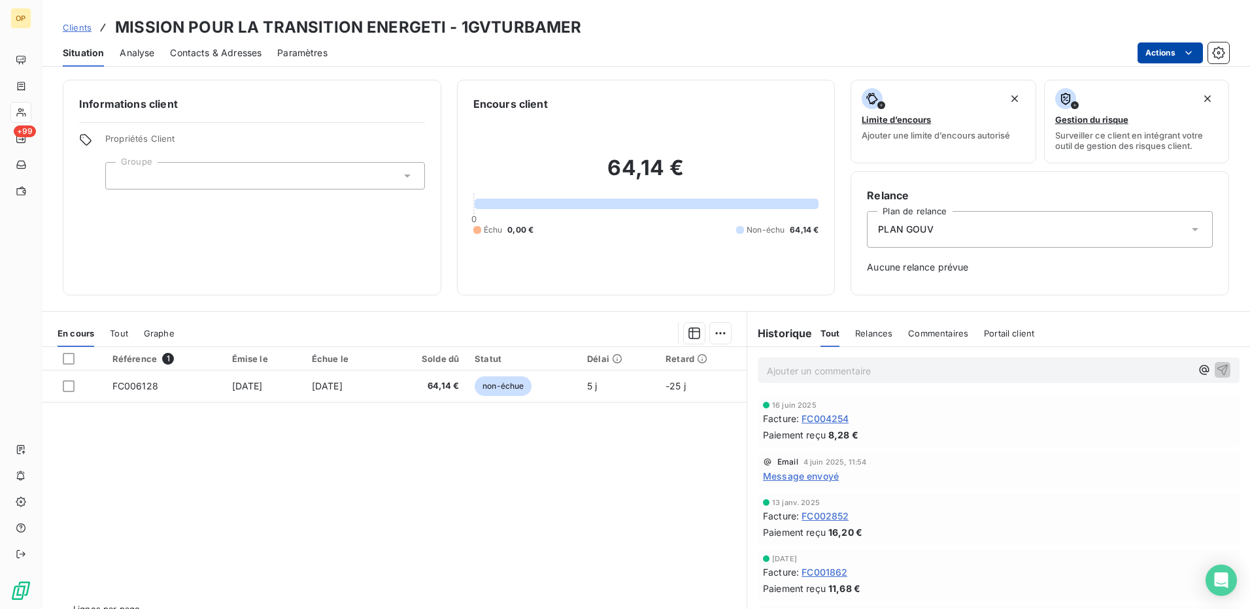
click at [1179, 54] on html "OP +99 Clients MISSION POUR LA TRANSITION ENERGETI - 1GVTURBAMER Situation Anal…" at bounding box center [625, 304] width 1250 height 609
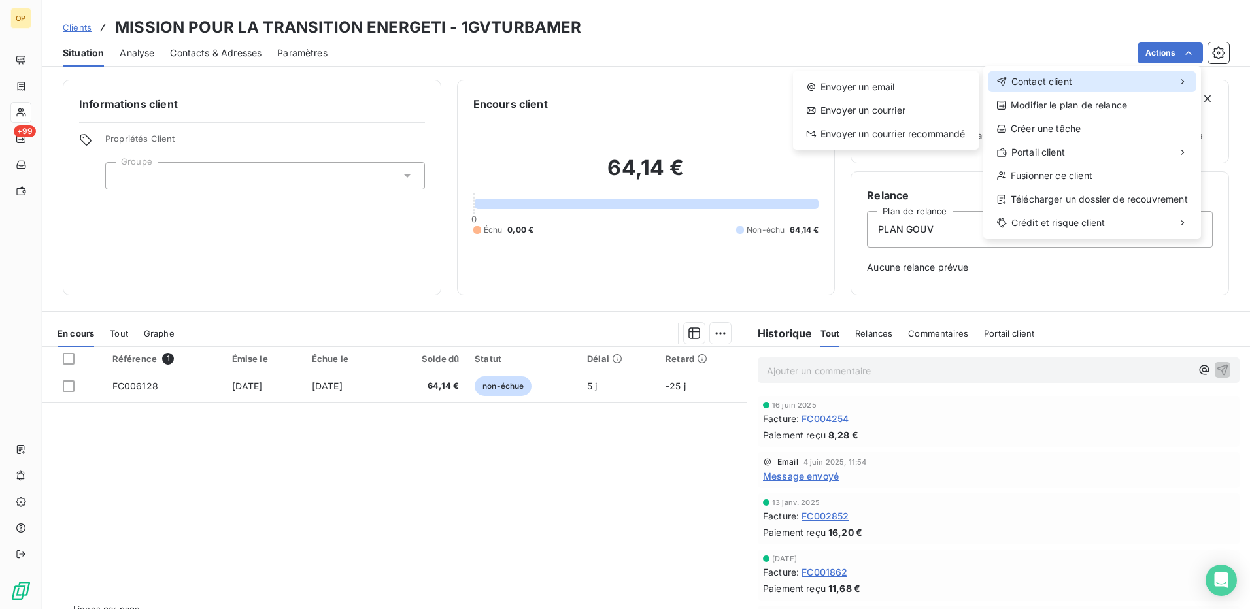
click at [1067, 86] on span "Contact client" at bounding box center [1041, 81] width 61 height 13
click at [853, 95] on div "Envoyer un email" at bounding box center [885, 86] width 175 height 21
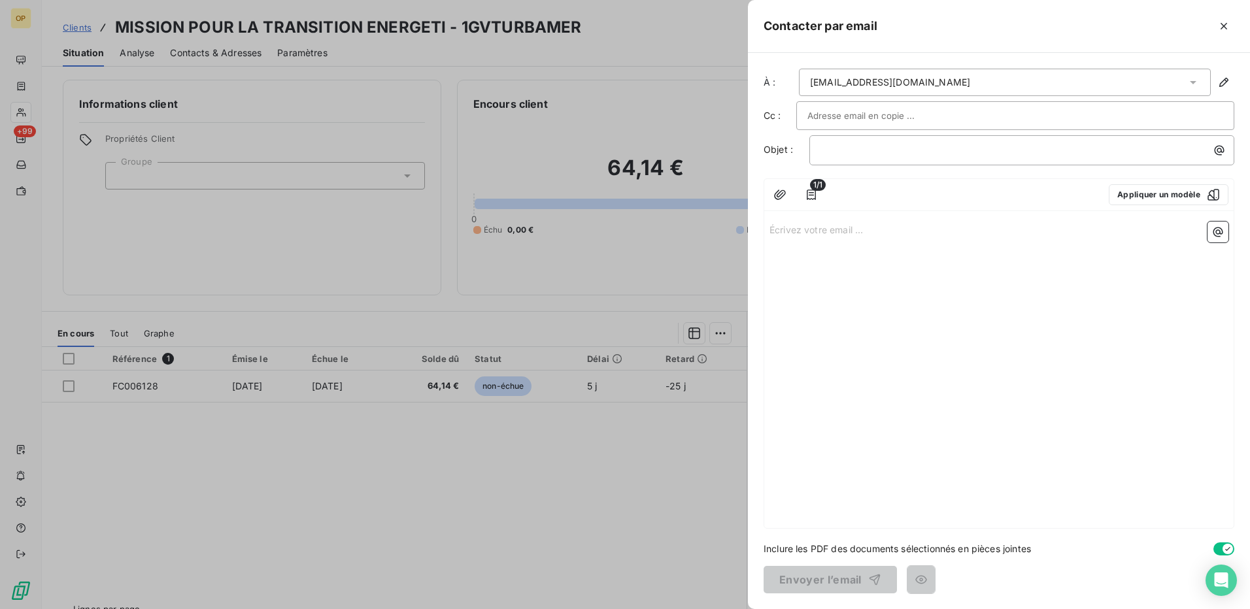
click at [794, 229] on p "Écrivez votre email ... ﻿" at bounding box center [999, 229] width 459 height 15
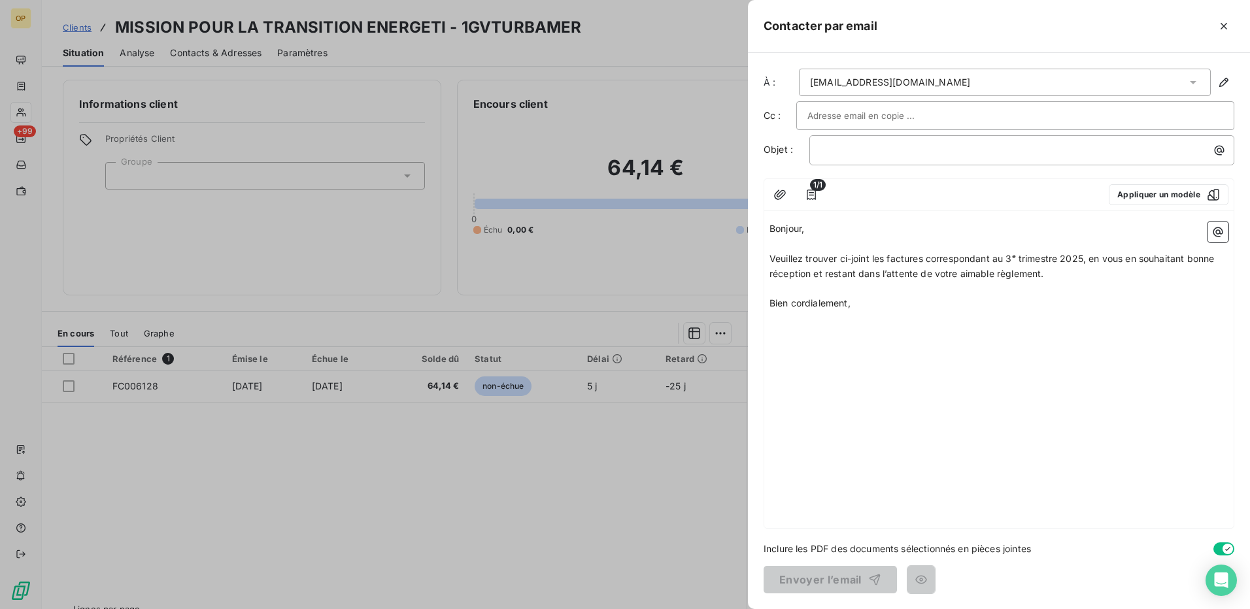
click at [932, 139] on div "﻿" at bounding box center [1021, 150] width 425 height 30
click at [923, 148] on p "﻿" at bounding box center [1025, 150] width 409 height 15
click at [921, 114] on input "text" at bounding box center [877, 116] width 141 height 20
click at [965, 80] on div "[EMAIL_ADDRESS][DOMAIN_NAME]" at bounding box center [1005, 82] width 412 height 27
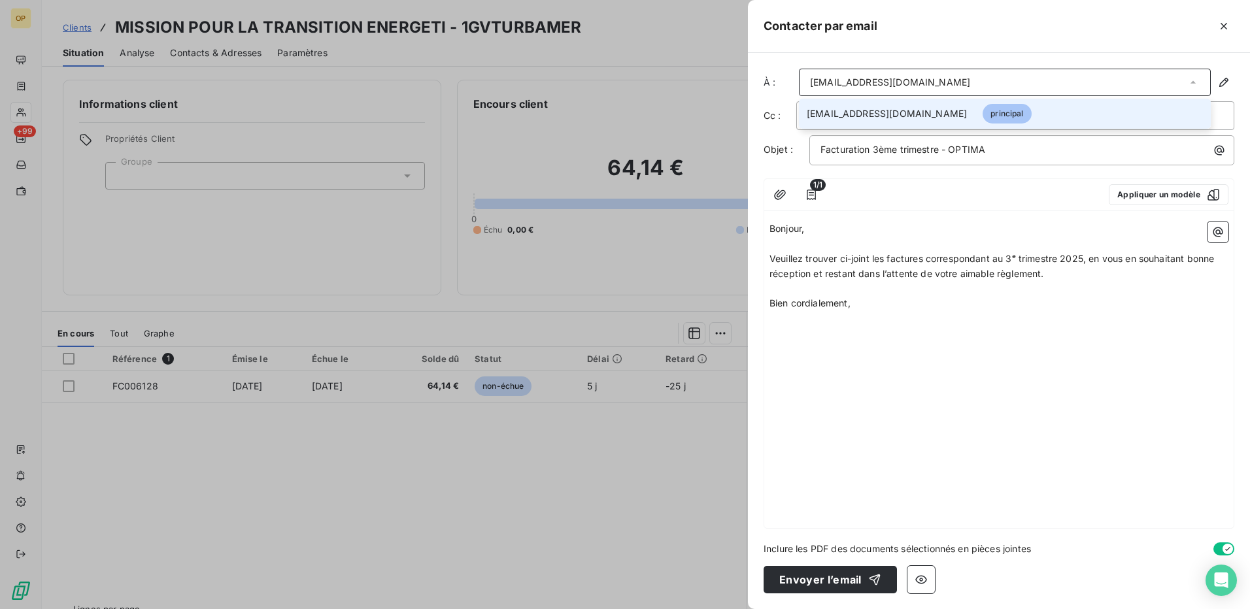
click at [1017, 289] on p "﻿" at bounding box center [999, 289] width 459 height 15
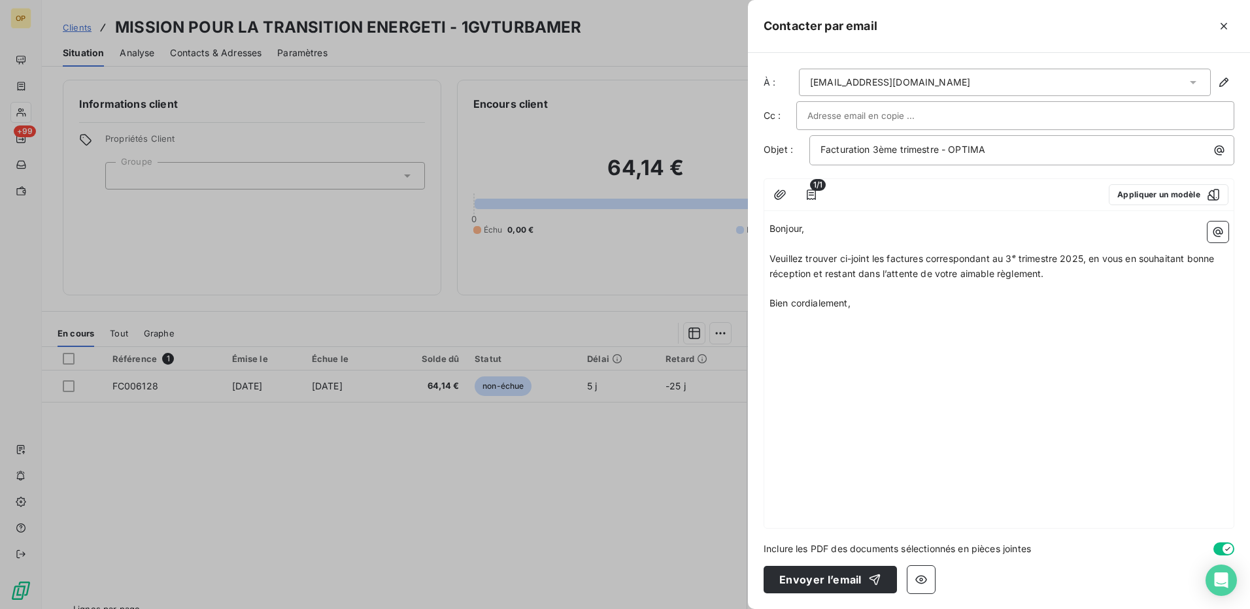
click at [880, 106] on input "text" at bounding box center [877, 116] width 141 height 20
paste input "[EMAIL_ADDRESS][DOMAIN_NAME]"
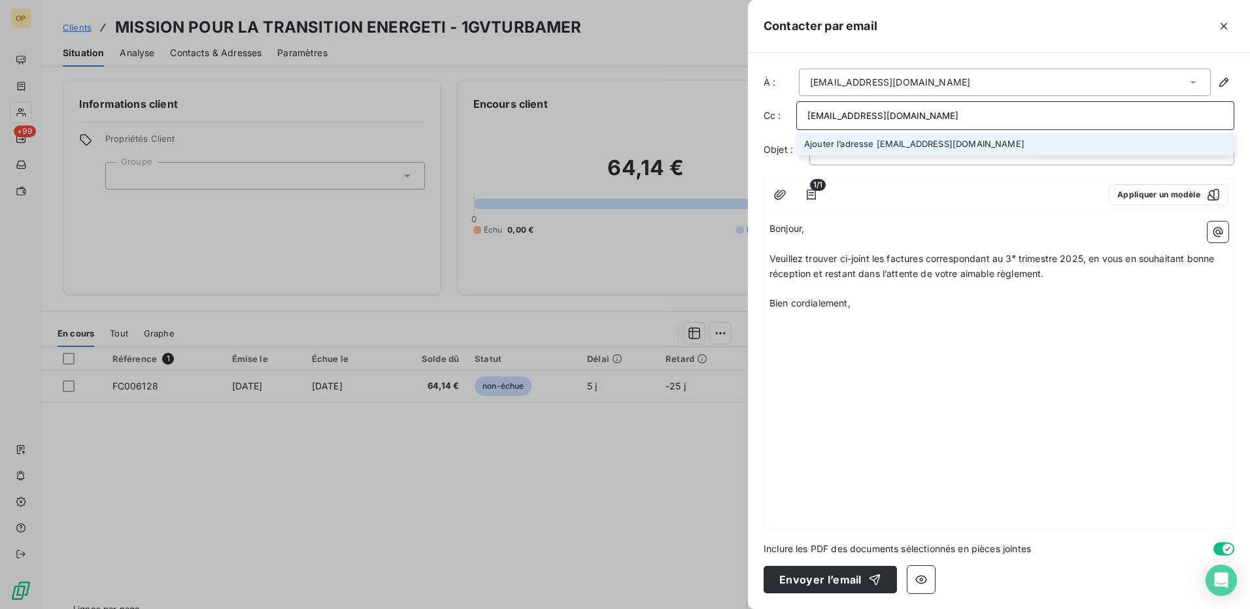
type input "[EMAIL_ADDRESS][DOMAIN_NAME]"
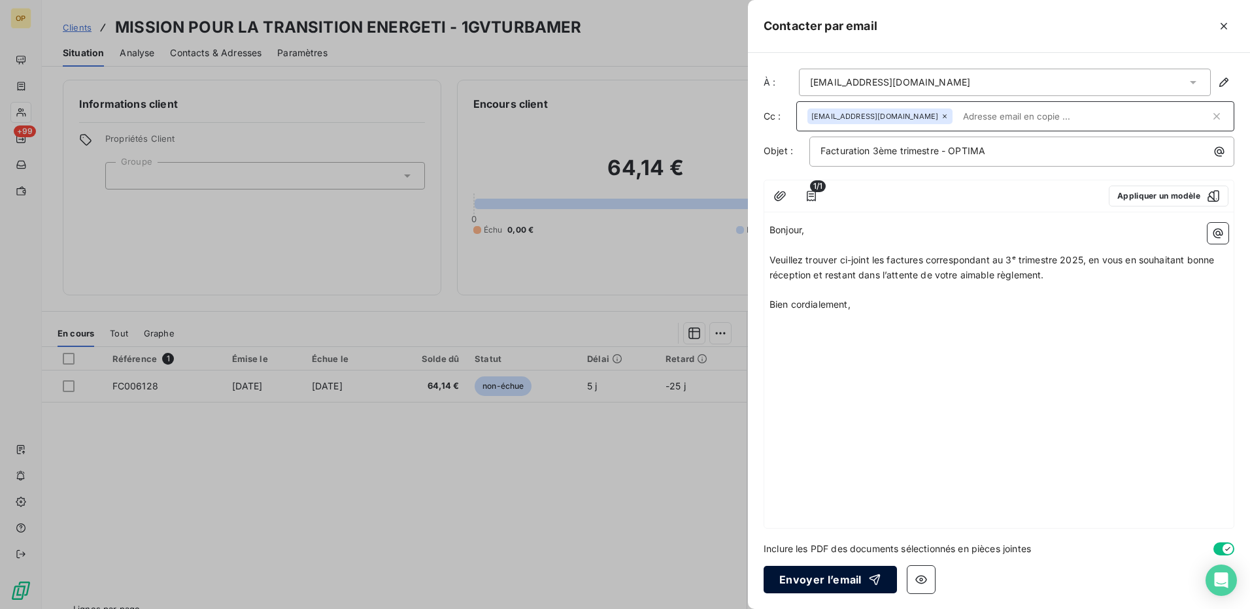
click at [838, 573] on button "Envoyer l’email" at bounding box center [830, 579] width 133 height 27
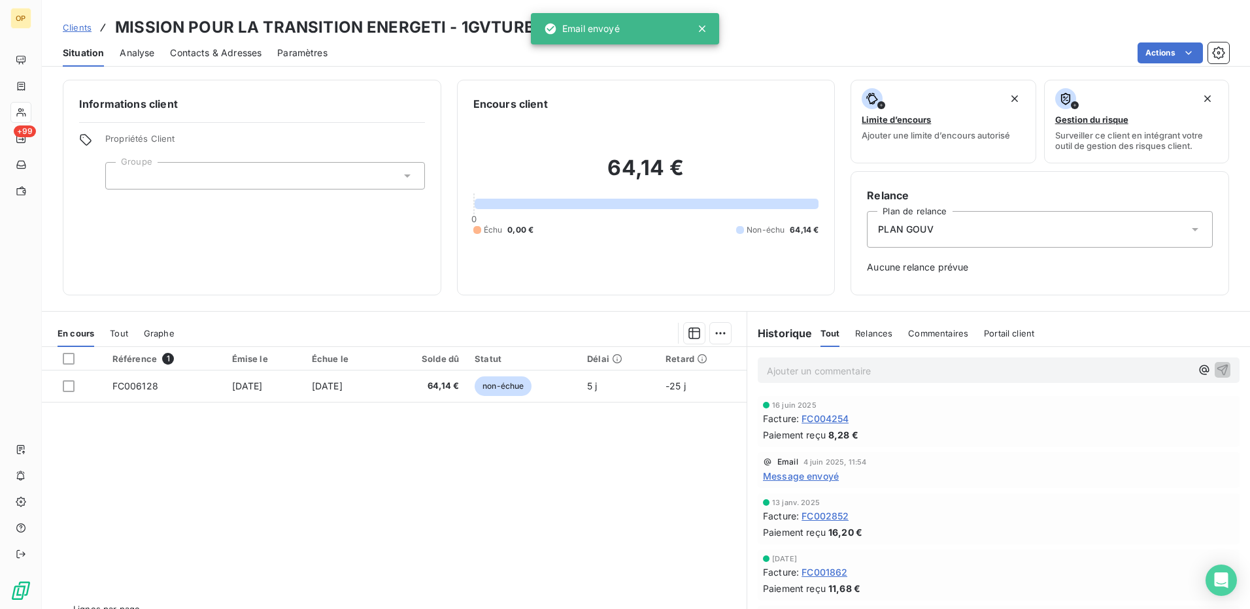
drag, startPoint x: 516, startPoint y: 503, endPoint x: 1155, endPoint y: 398, distance: 647.3
click at [517, 502] on div "Référence 1 Émise le Échue le Solde dû Statut Délai Retard FC006128 [DATE] [DAT…" at bounding box center [394, 473] width 705 height 252
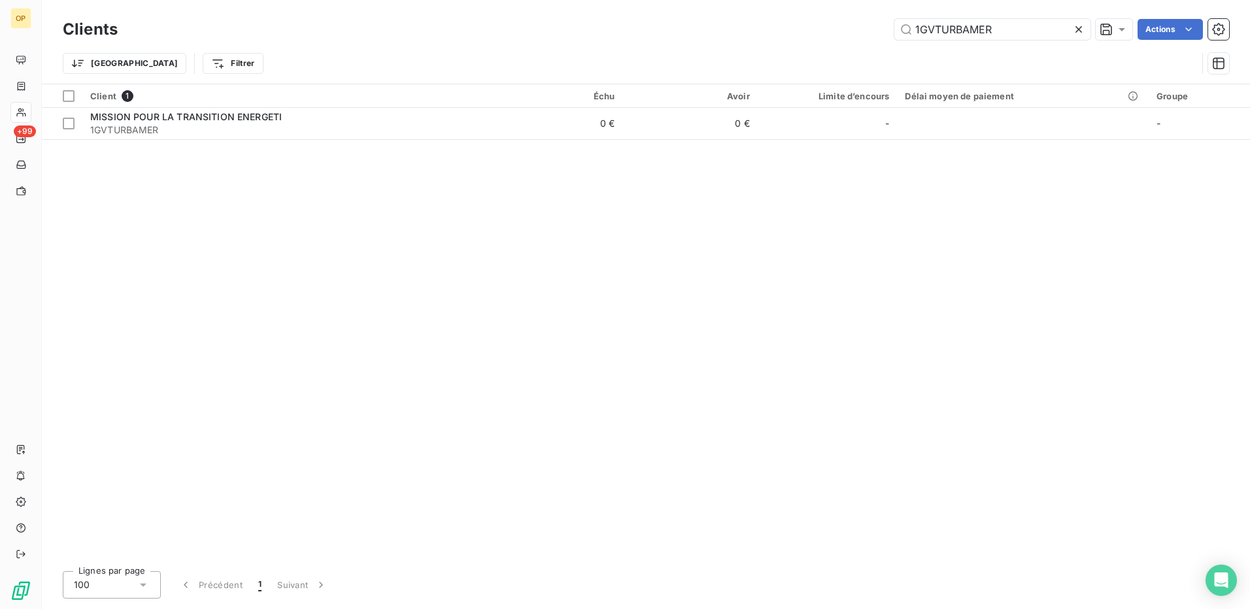
drag, startPoint x: 1021, startPoint y: 33, endPoint x: 787, endPoint y: 44, distance: 234.3
click at [787, 44] on div "Clients 1GVTURBAMER Actions Trier Filtrer" at bounding box center [646, 50] width 1166 height 68
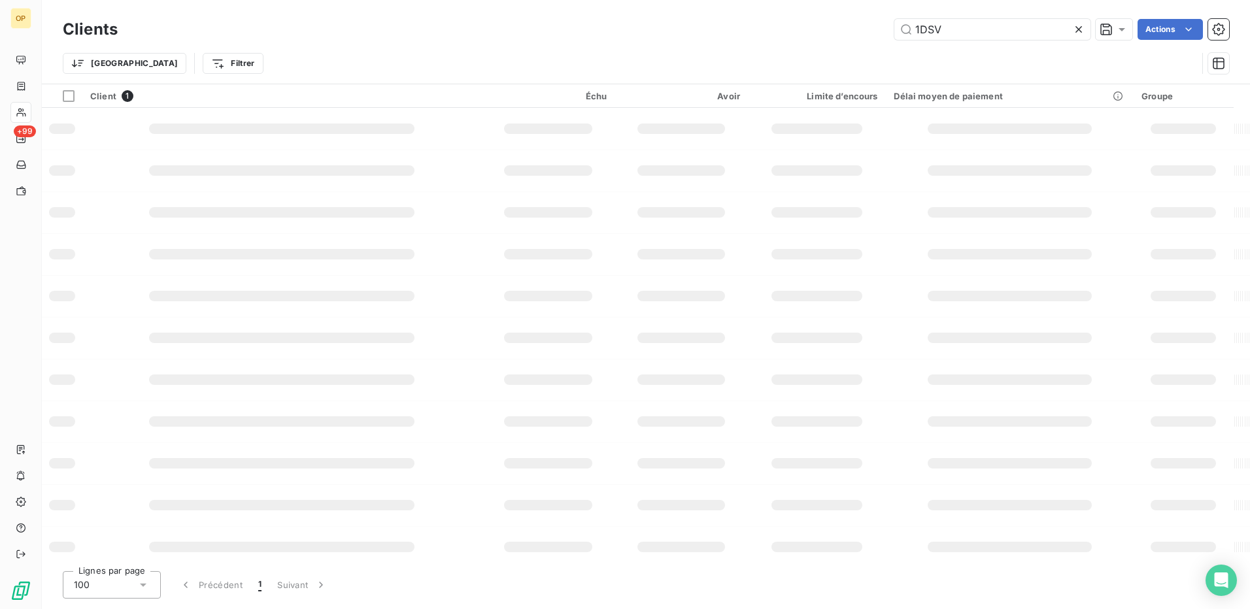
type input "1DSV"
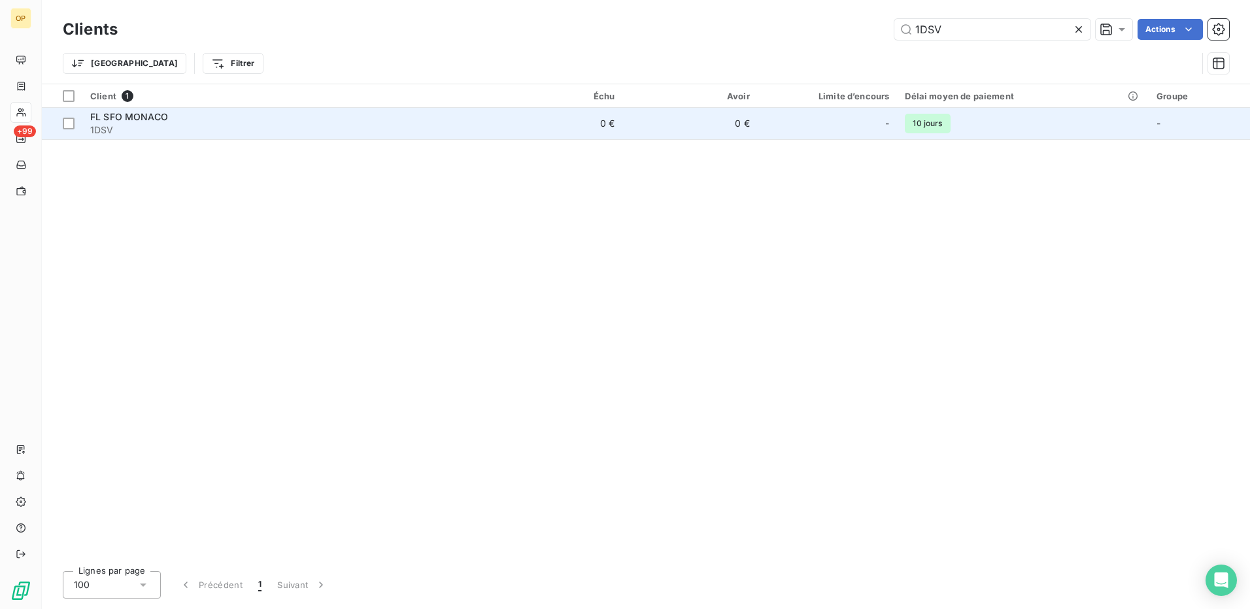
click at [584, 108] on td "0 €" at bounding box center [555, 123] width 135 height 31
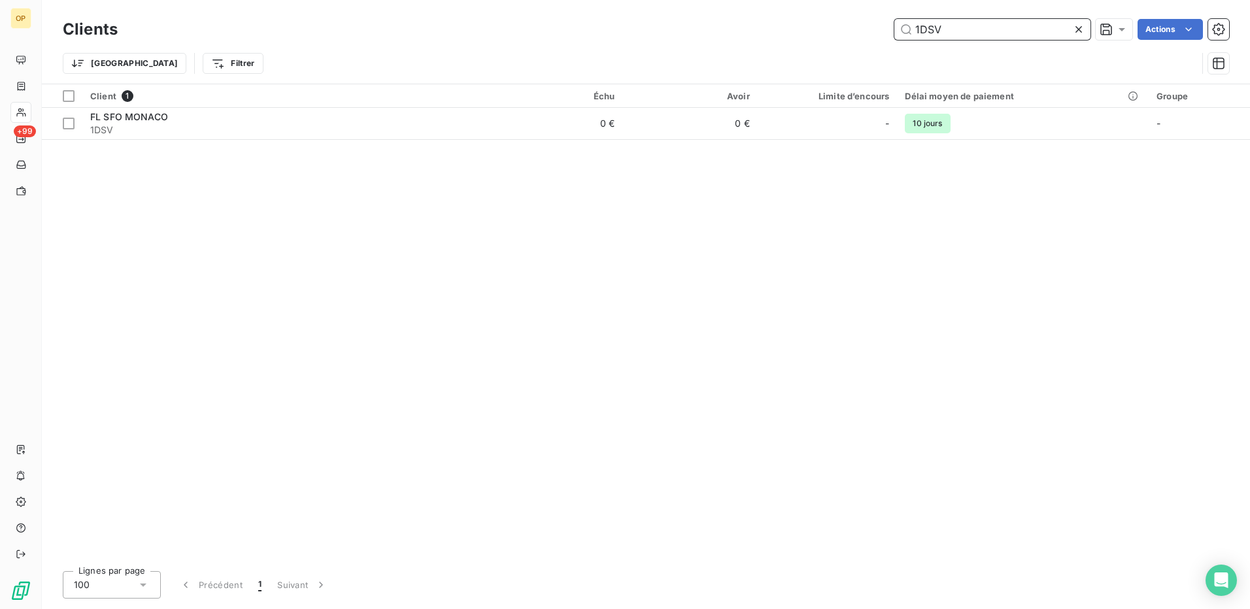
click at [974, 22] on input "1DSV" at bounding box center [992, 29] width 196 height 21
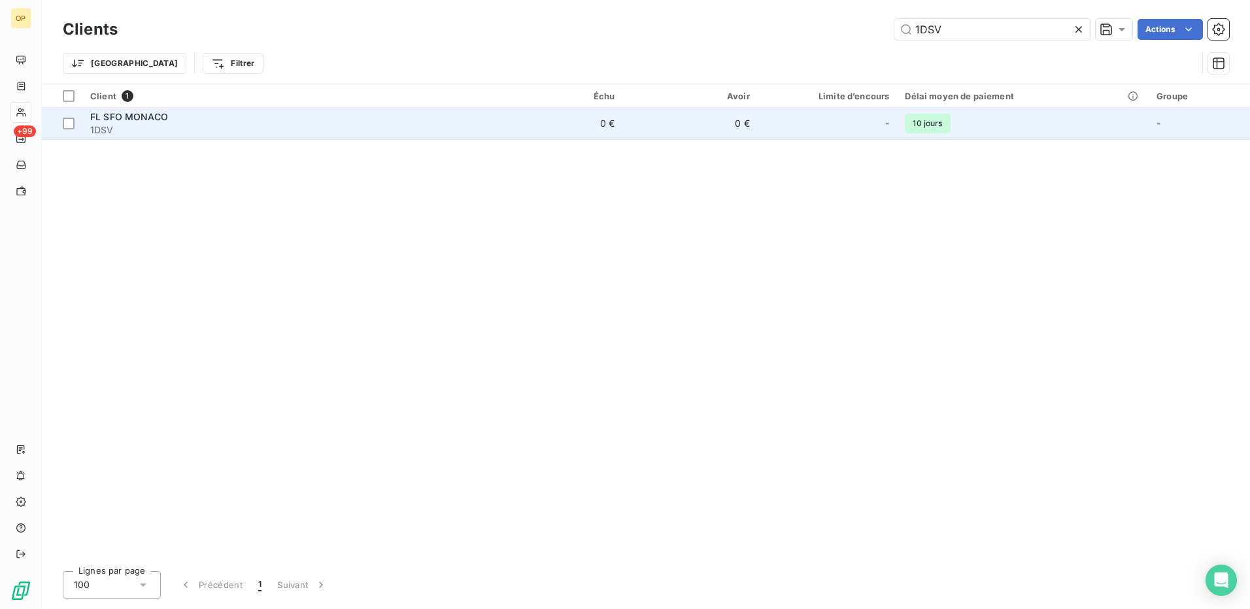
click at [639, 130] on td "0 €" at bounding box center [689, 123] width 135 height 31
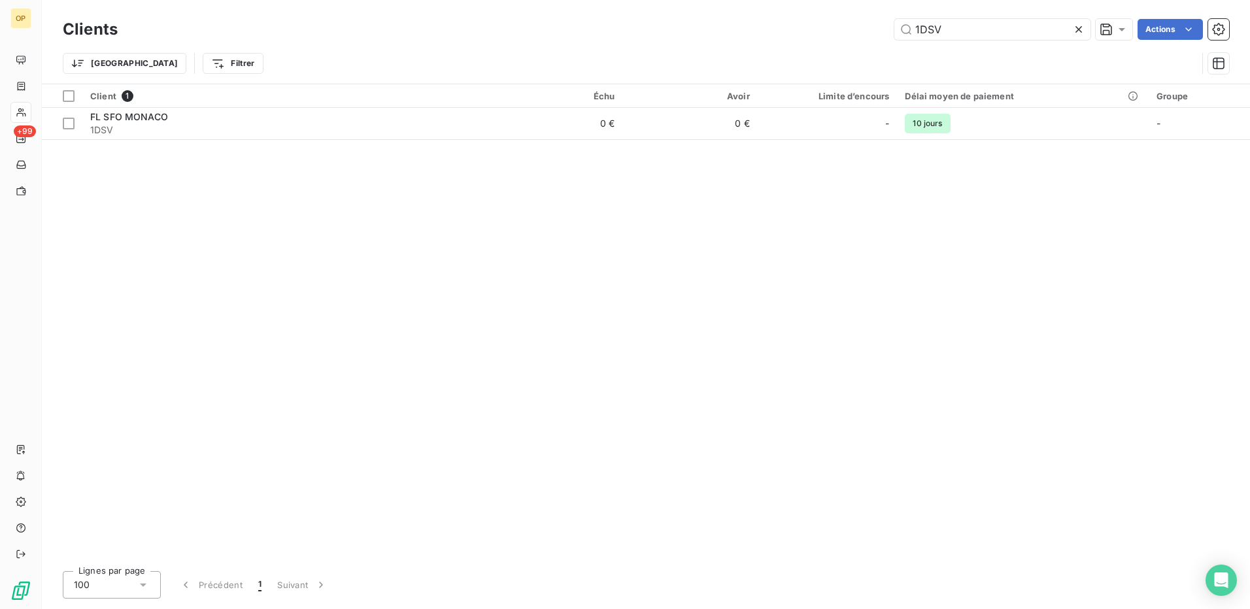
drag, startPoint x: 975, startPoint y: 32, endPoint x: 782, endPoint y: 41, distance: 193.1
click at [782, 41] on div "Clients 1DSV Actions" at bounding box center [646, 29] width 1166 height 27
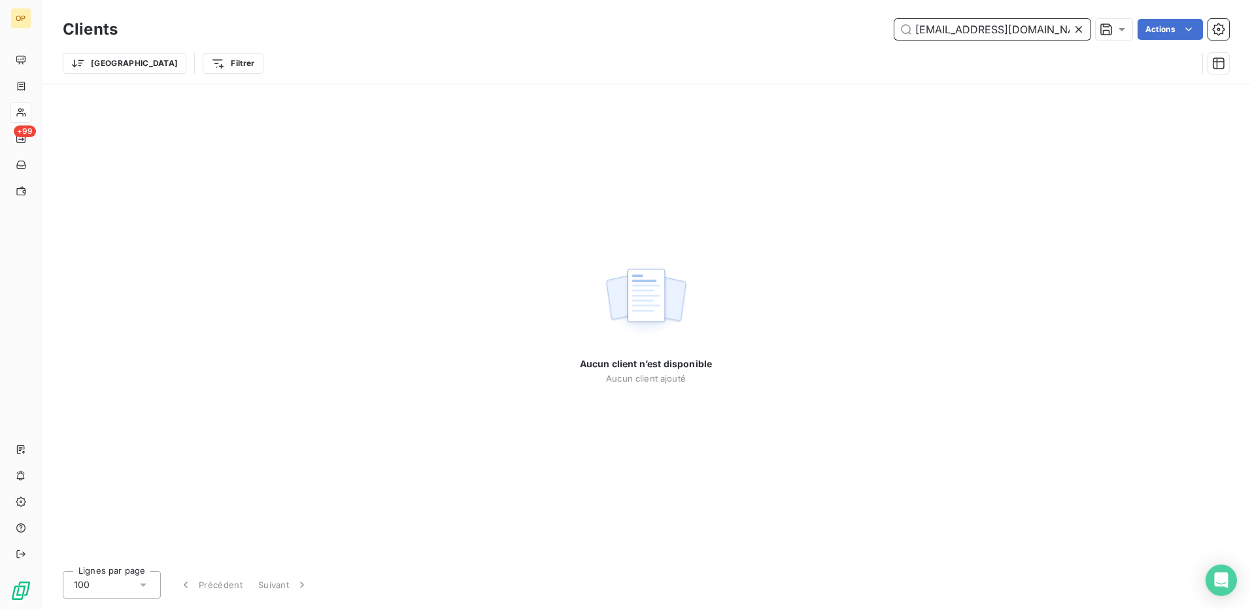
drag, startPoint x: 1023, startPoint y: 31, endPoint x: 754, endPoint y: 47, distance: 269.8
click at [754, 47] on div "Clients [EMAIL_ADDRESS][DOMAIN_NAME] Actions Trier Filtrer" at bounding box center [646, 50] width 1166 height 68
paste input "QUINZAINE DES REALISATEURS"
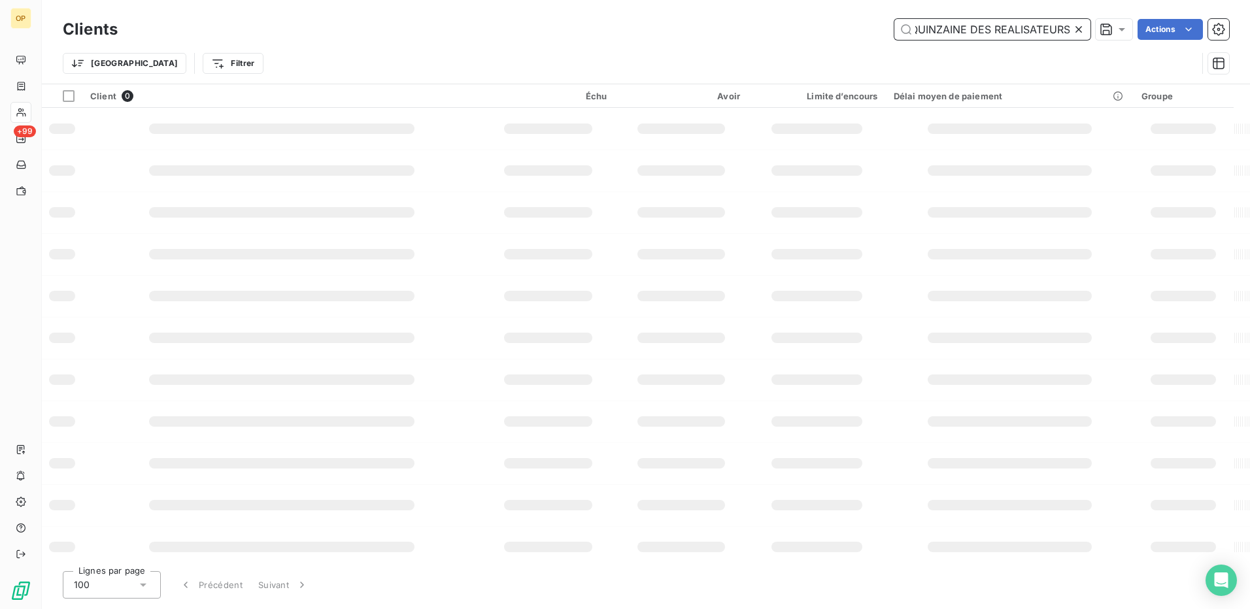
type input "QUINZAINE DES REALISATEURS"
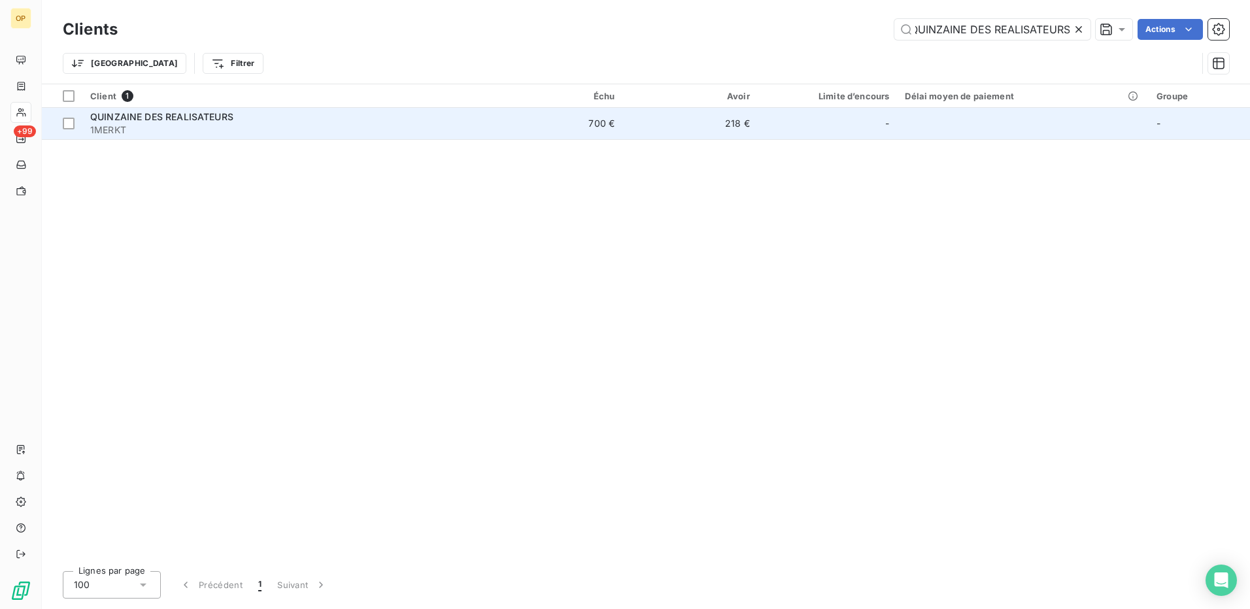
click at [556, 135] on td "700 €" at bounding box center [555, 123] width 135 height 31
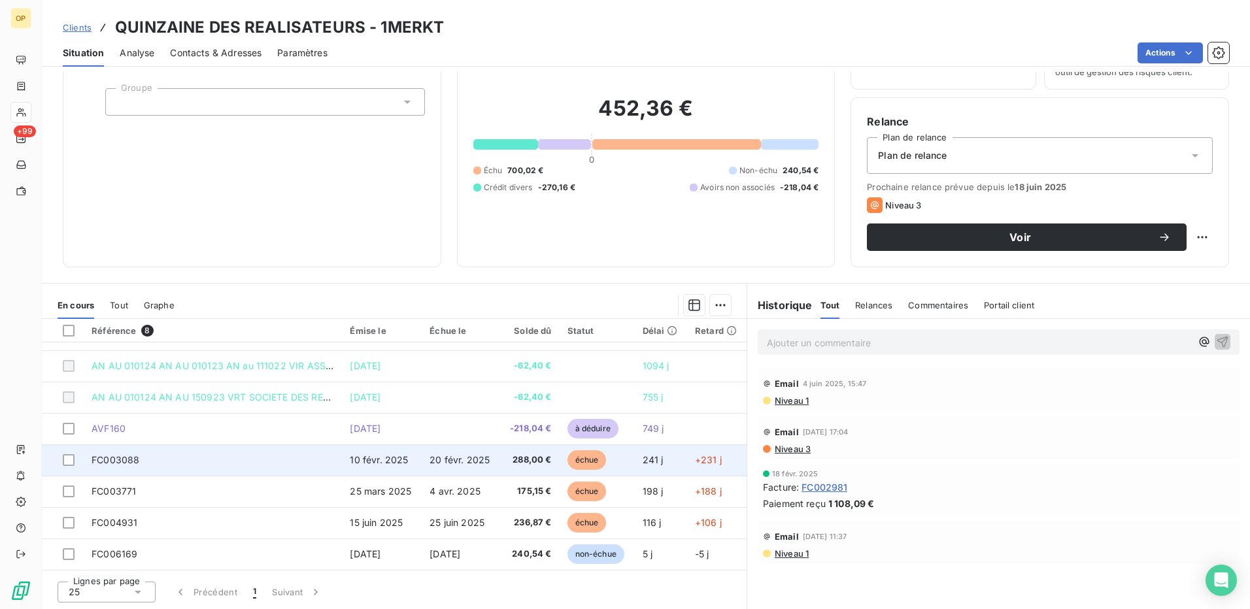
scroll to position [75, 0]
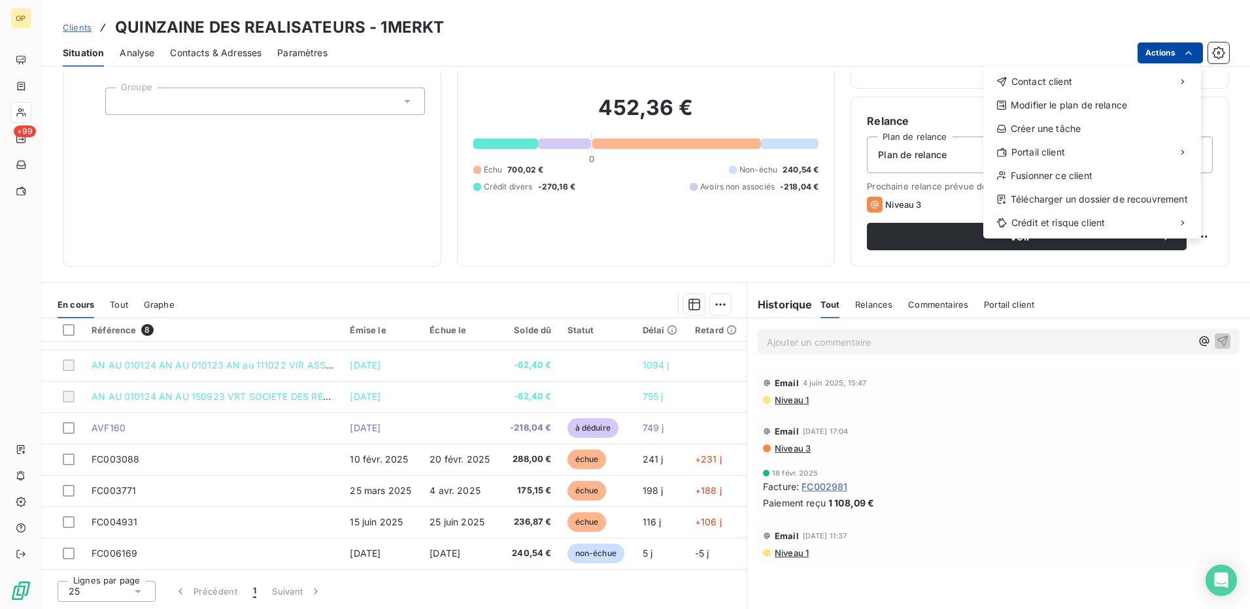
click at [1172, 52] on html "OP +99 Clients QUINZAINE DES REALISATEURS - 1MERKT Situation Analyse Contacts &…" at bounding box center [625, 304] width 1250 height 609
click at [900, 98] on div "Envoyer un email Envoyer un courrier Envoyer un courrier recommandé" at bounding box center [886, 110] width 186 height 78
click at [894, 89] on div "Envoyer un email" at bounding box center [885, 86] width 175 height 21
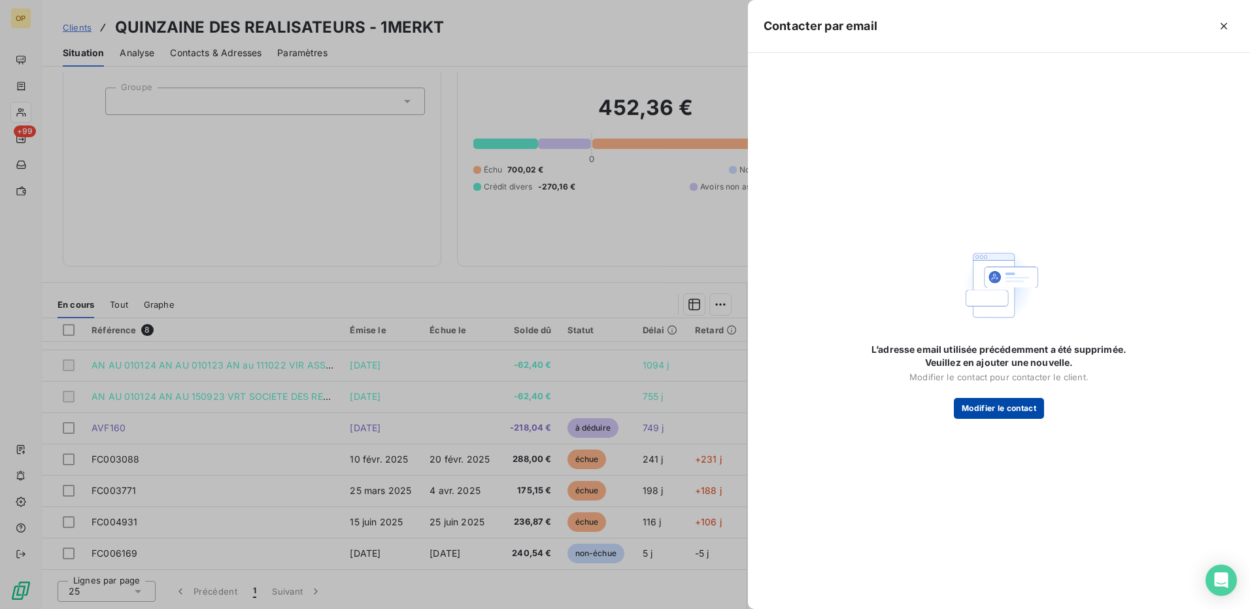
click at [1004, 400] on button "Modifier le contact" at bounding box center [999, 408] width 90 height 21
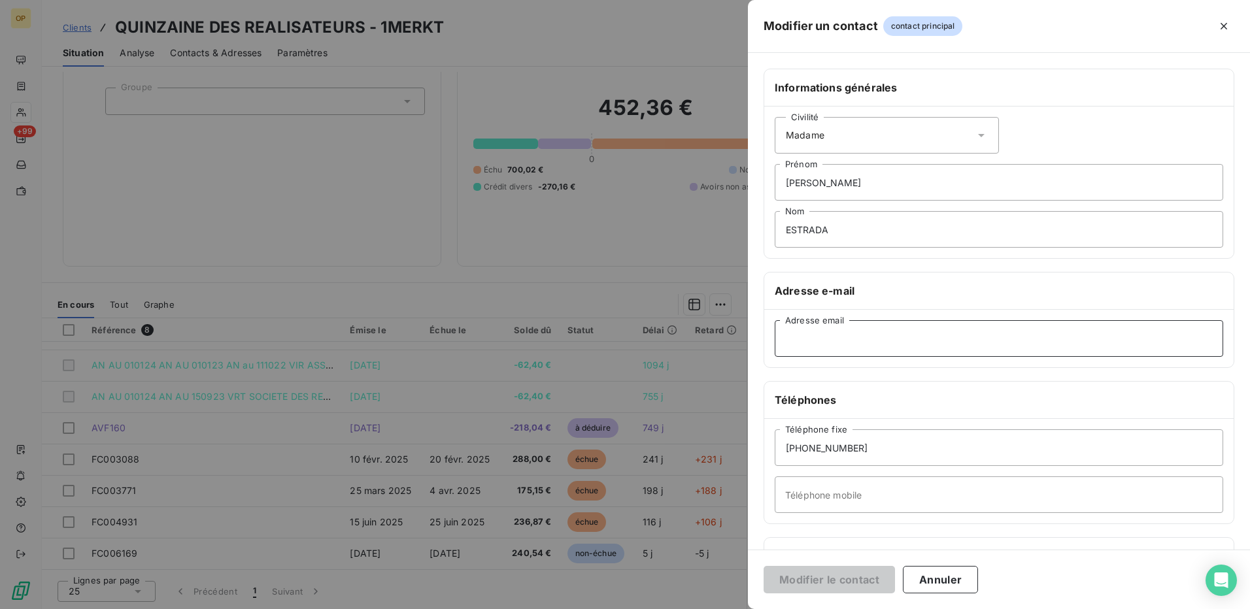
click at [854, 338] on input "Adresse email" at bounding box center [999, 338] width 449 height 37
paste input "QUINZAINE DES REALISATEURS"
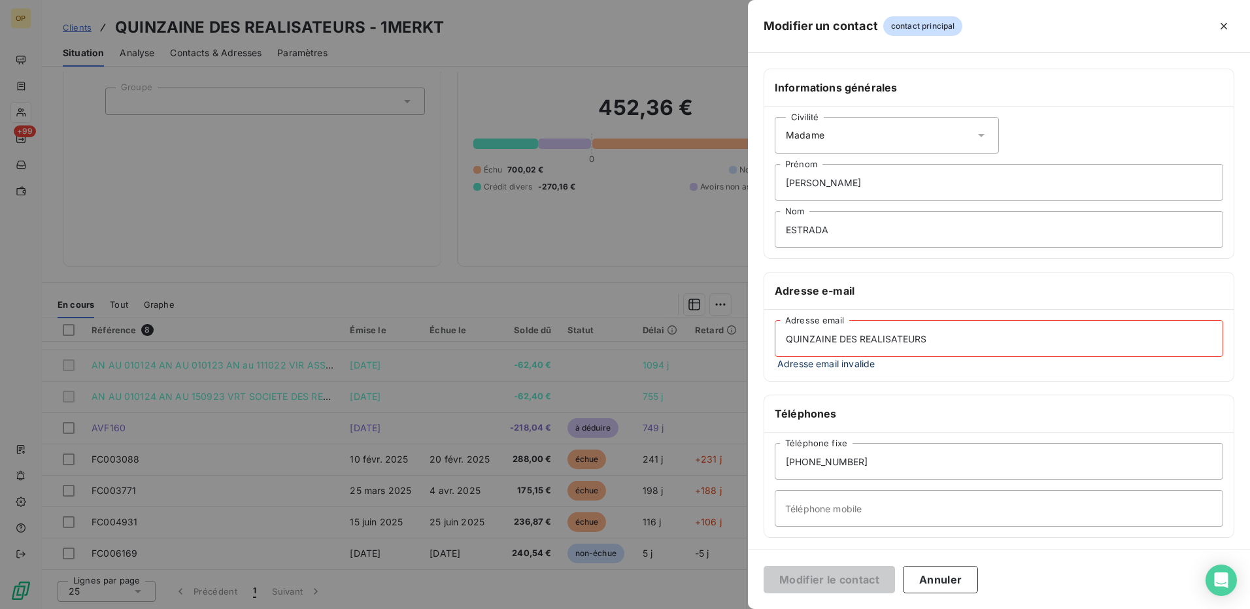
drag, startPoint x: 974, startPoint y: 336, endPoint x: 638, endPoint y: 346, distance: 335.6
click at [638, 609] on div "Modifier un contact contact principal Informations générales Civilité Madame [P…" at bounding box center [625, 609] width 1250 height 0
paste input "[EMAIL_ADDRESS][DOMAIN_NAME]"
click at [789, 345] on input "[EMAIL_ADDRESS][DOMAIN_NAME]" at bounding box center [999, 338] width 449 height 37
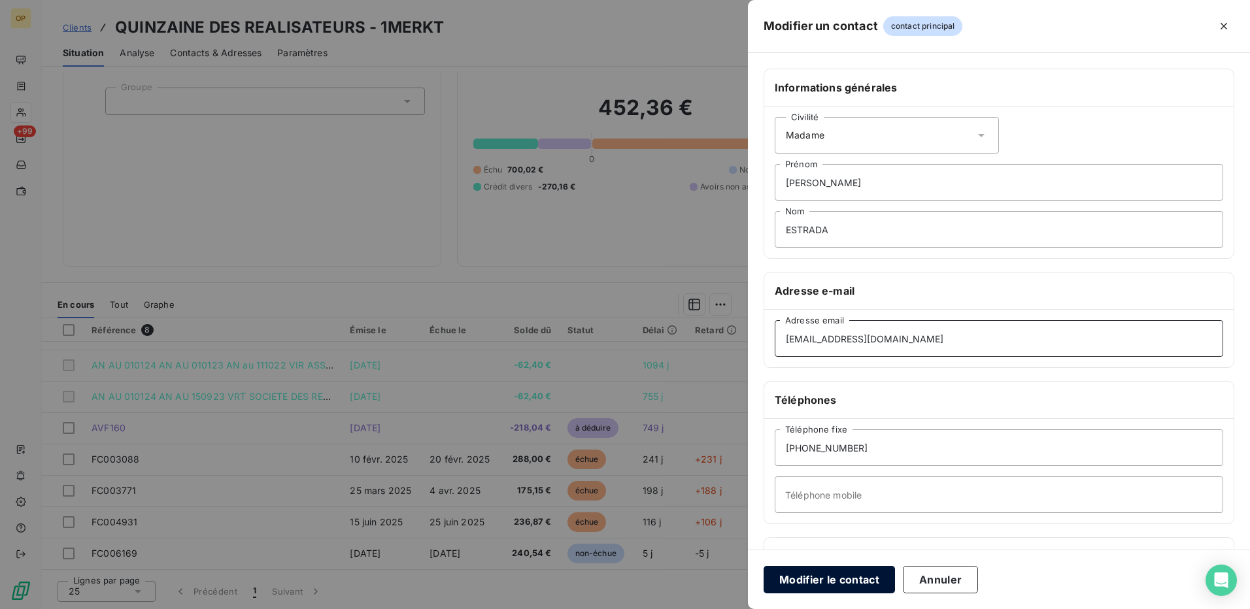
type input "[EMAIL_ADDRESS][DOMAIN_NAME]"
click at [837, 577] on button "Modifier le contact" at bounding box center [829, 579] width 131 height 27
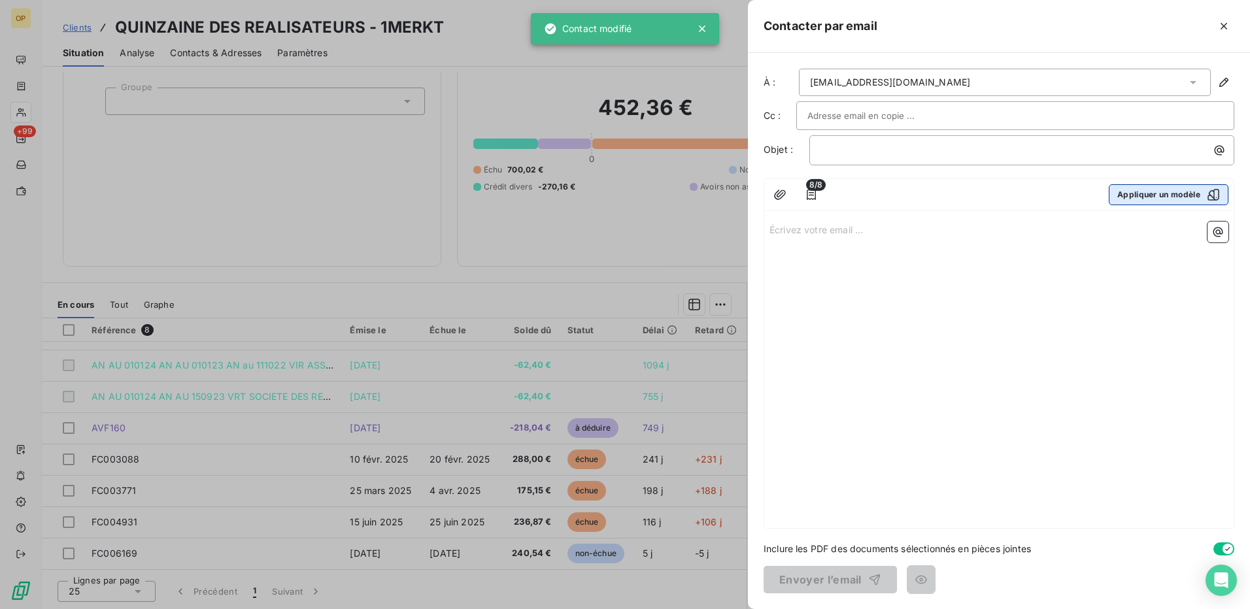
click at [1182, 194] on button "Appliquer un modèle" at bounding box center [1169, 194] width 120 height 21
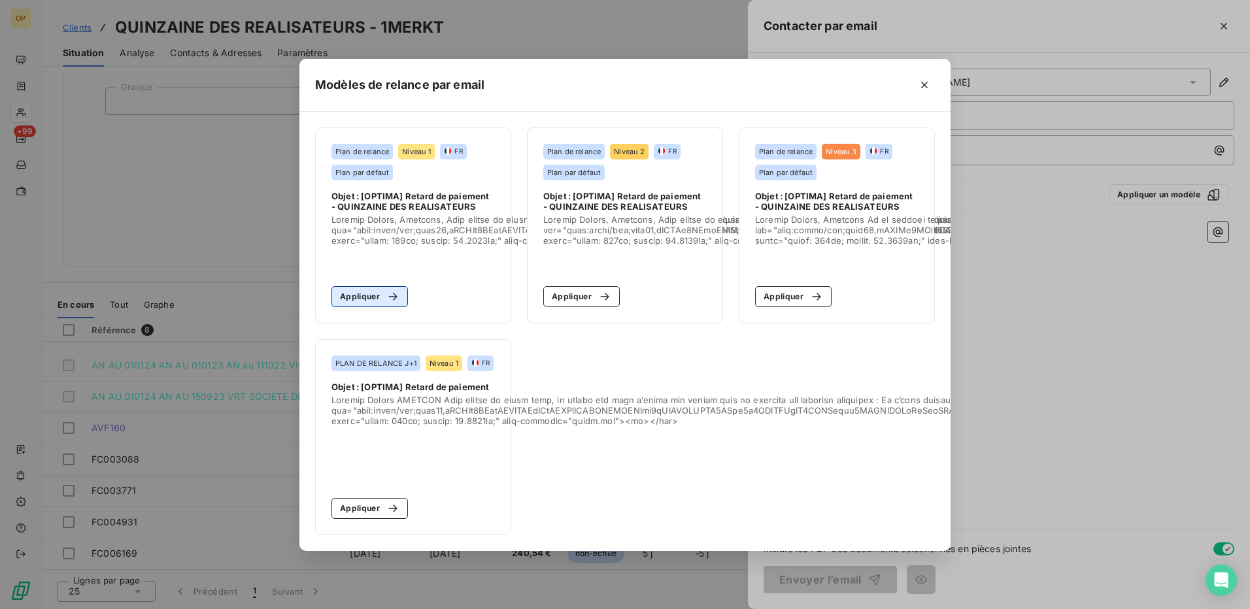
click at [363, 292] on button "Appliquer" at bounding box center [369, 296] width 76 height 21
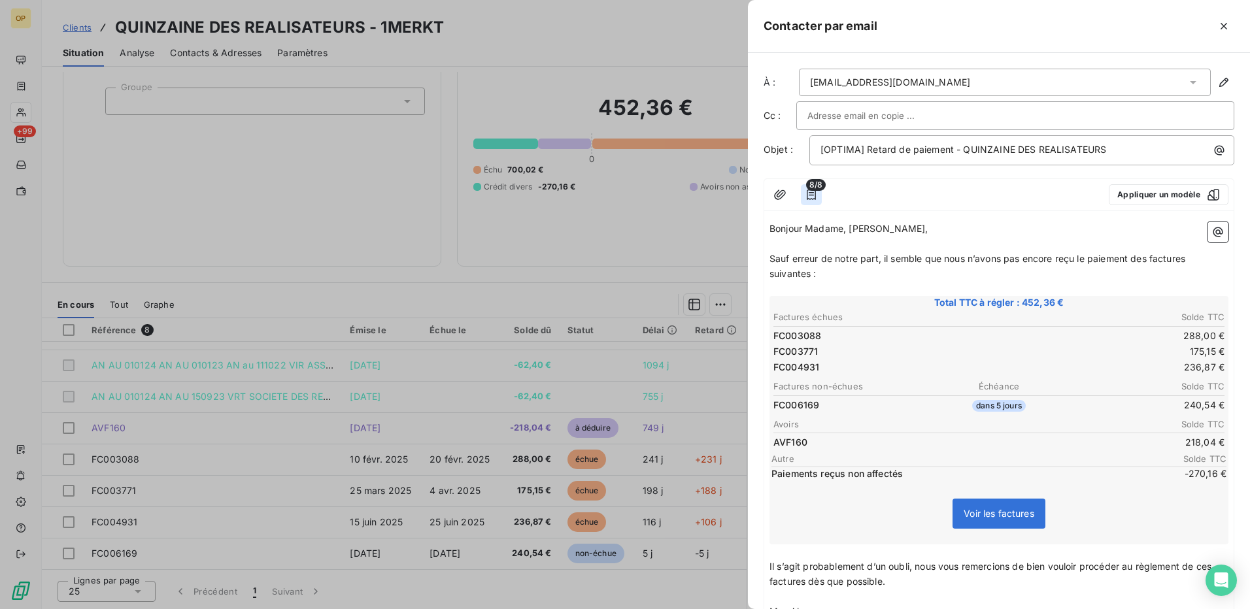
click at [810, 197] on icon "button" at bounding box center [811, 194] width 13 height 13
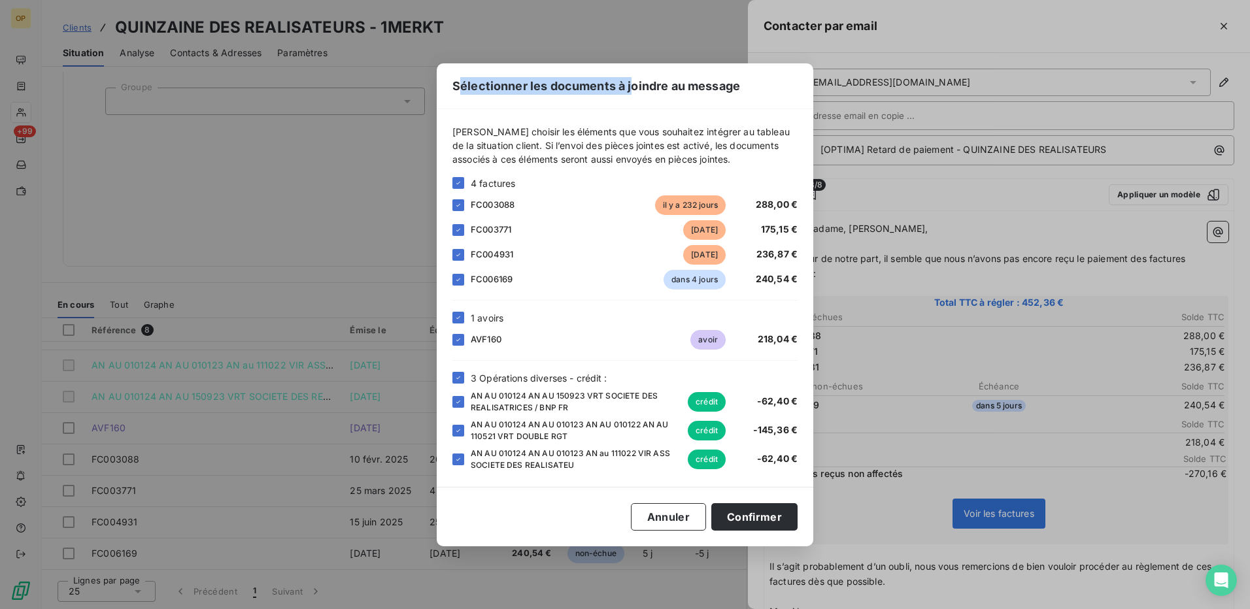
drag, startPoint x: 632, startPoint y: 83, endPoint x: 464, endPoint y: 72, distance: 169.1
click at [464, 72] on div "Sélectionner les documents à joindre au message" at bounding box center [625, 86] width 377 height 46
click at [458, 376] on icon at bounding box center [458, 378] width 8 height 8
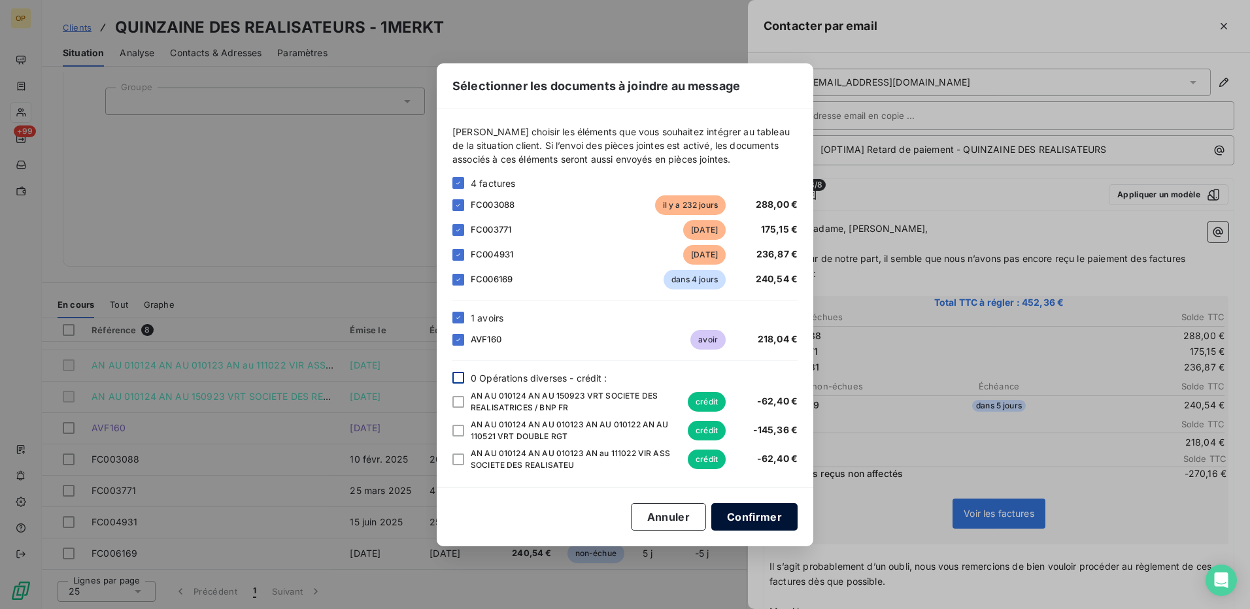
click at [757, 517] on button "Confirmer" at bounding box center [754, 516] width 86 height 27
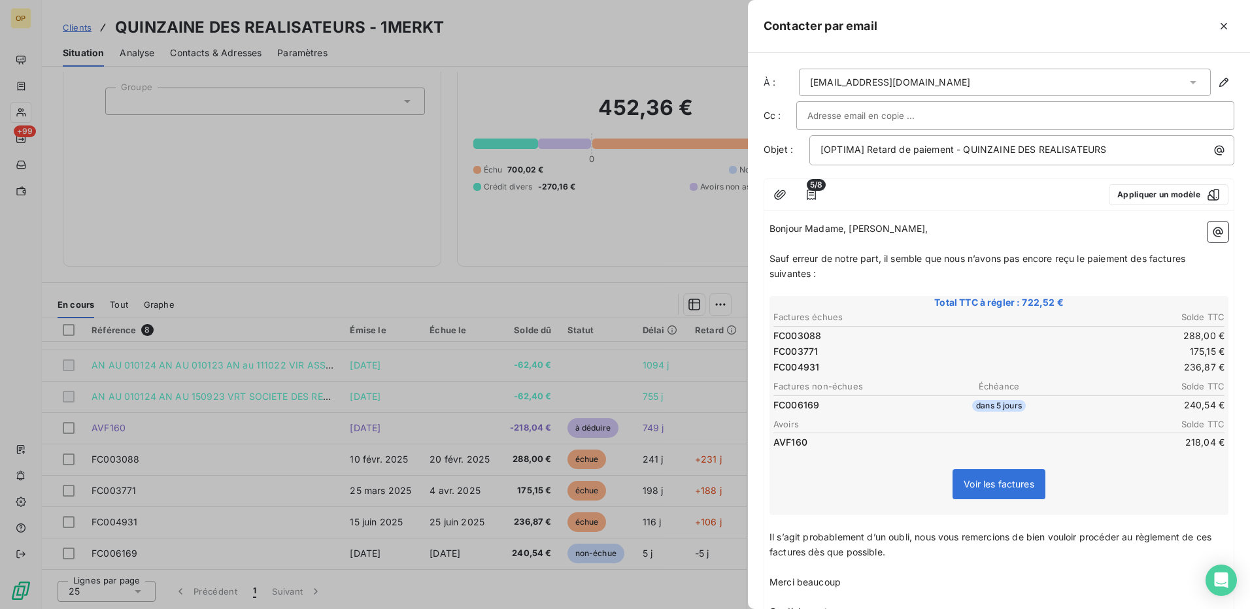
scroll to position [184, 0]
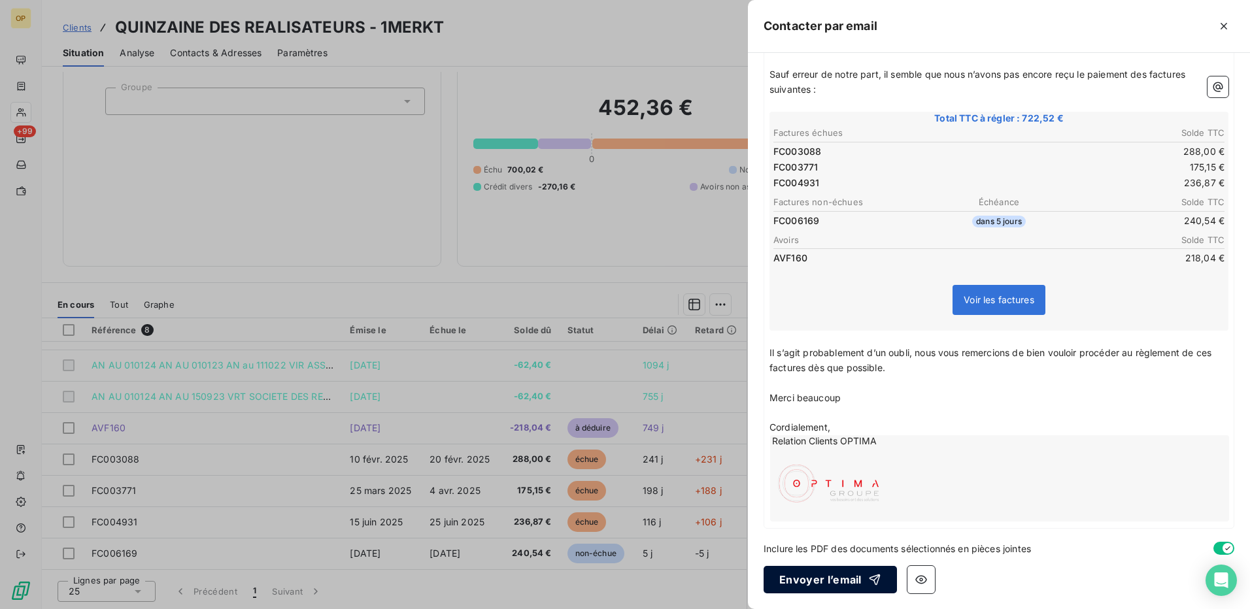
click at [868, 577] on icon "button" at bounding box center [874, 579] width 13 height 13
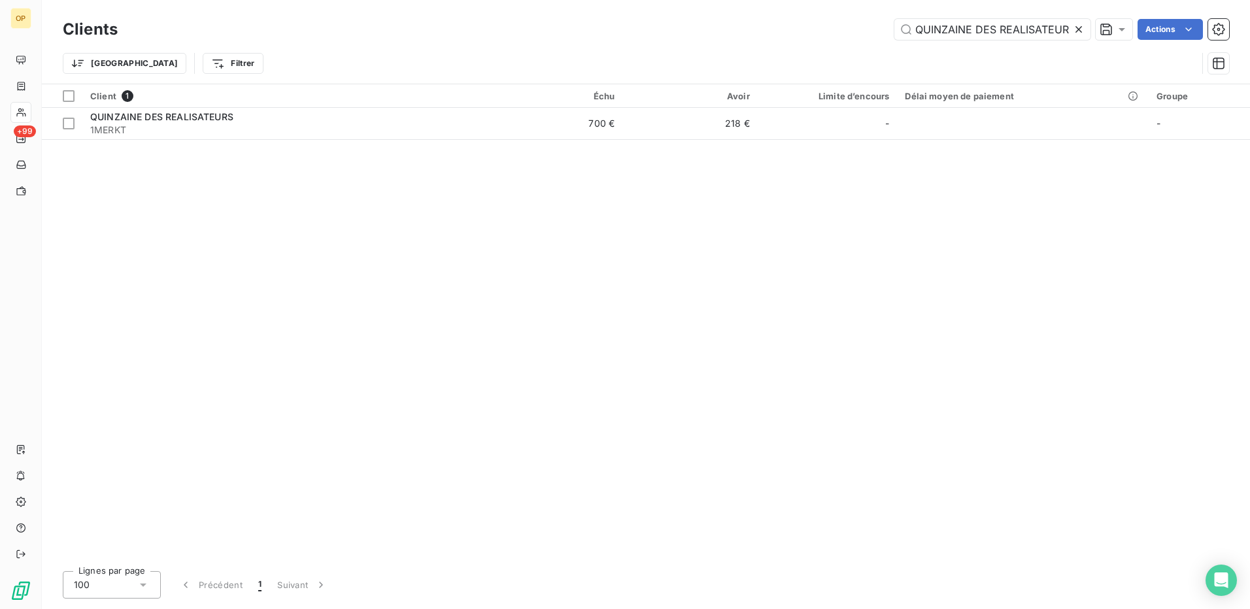
scroll to position [0, 6]
click at [1025, 33] on input "QUINZAINE DES REALISATEURS" at bounding box center [992, 29] width 196 height 21
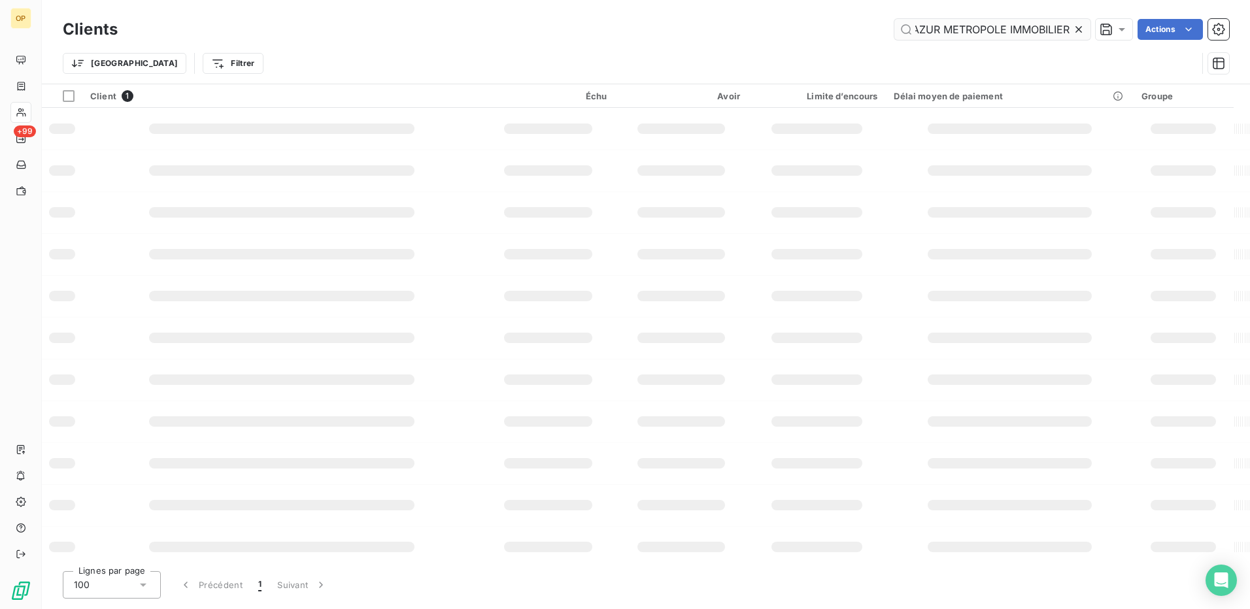
scroll to position [0, 5]
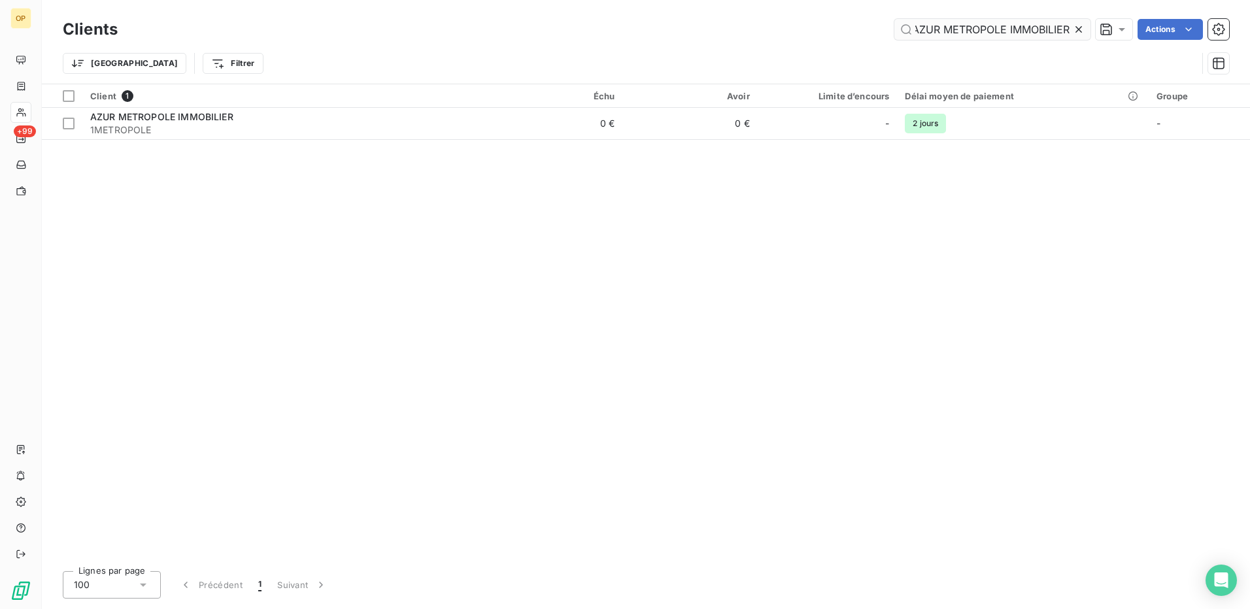
type input "AZUR METROPOLE IMMOBILIER"
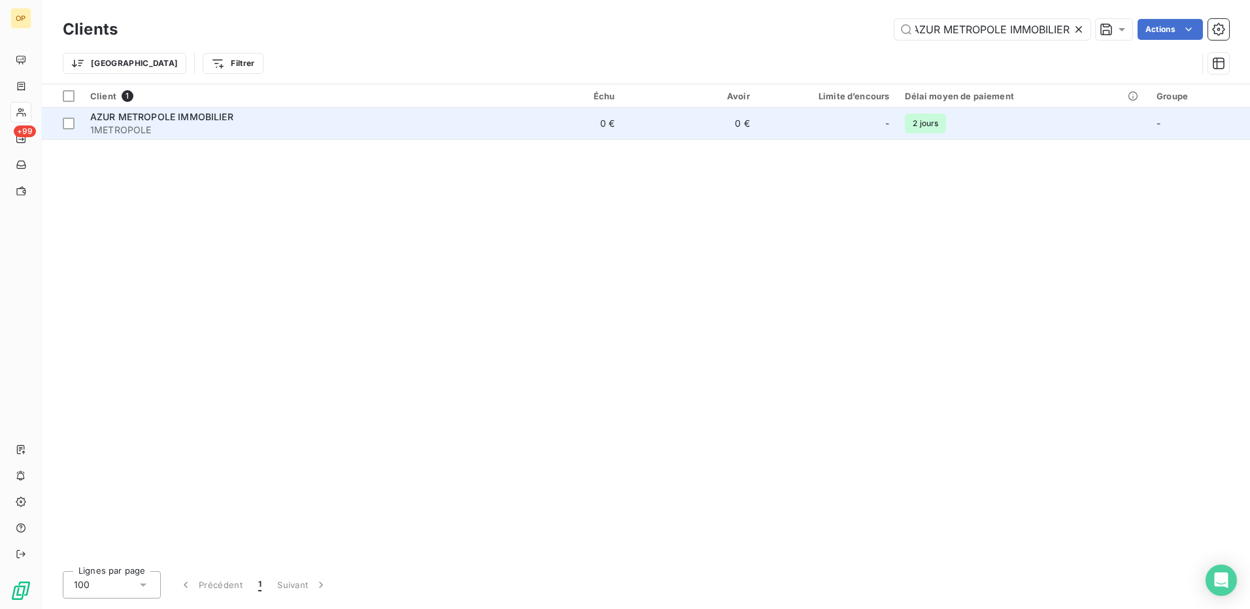
click at [431, 117] on div "AZUR METROPOLE IMMOBILIER" at bounding box center [285, 116] width 390 height 13
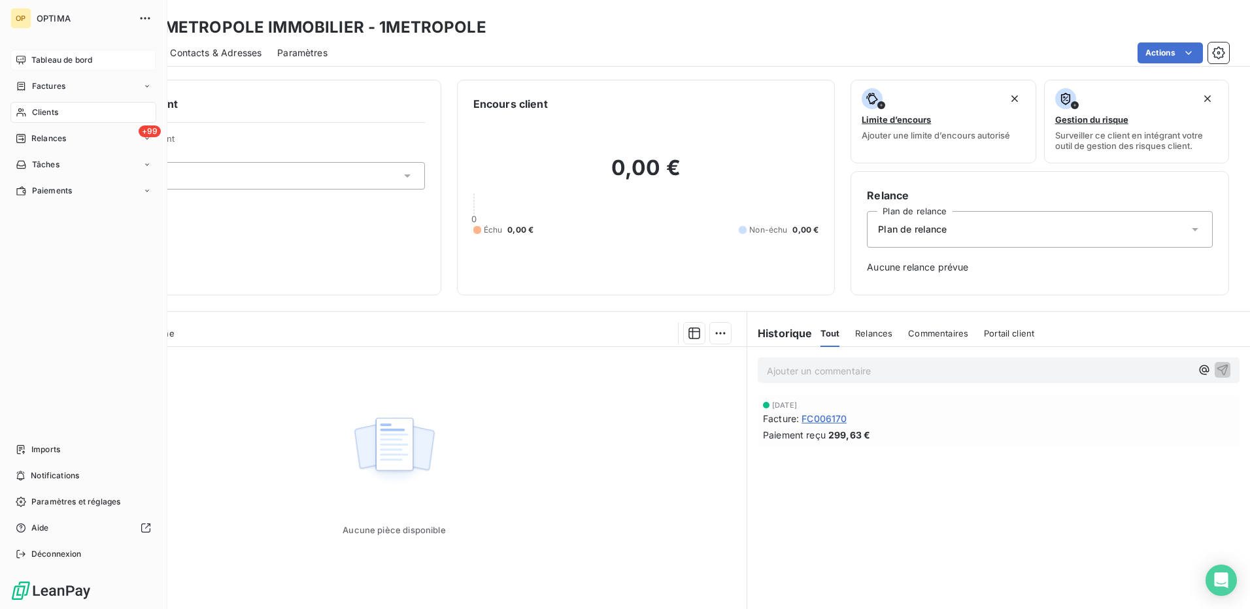
click at [63, 63] on span "Tableau de bord" at bounding box center [61, 60] width 61 height 12
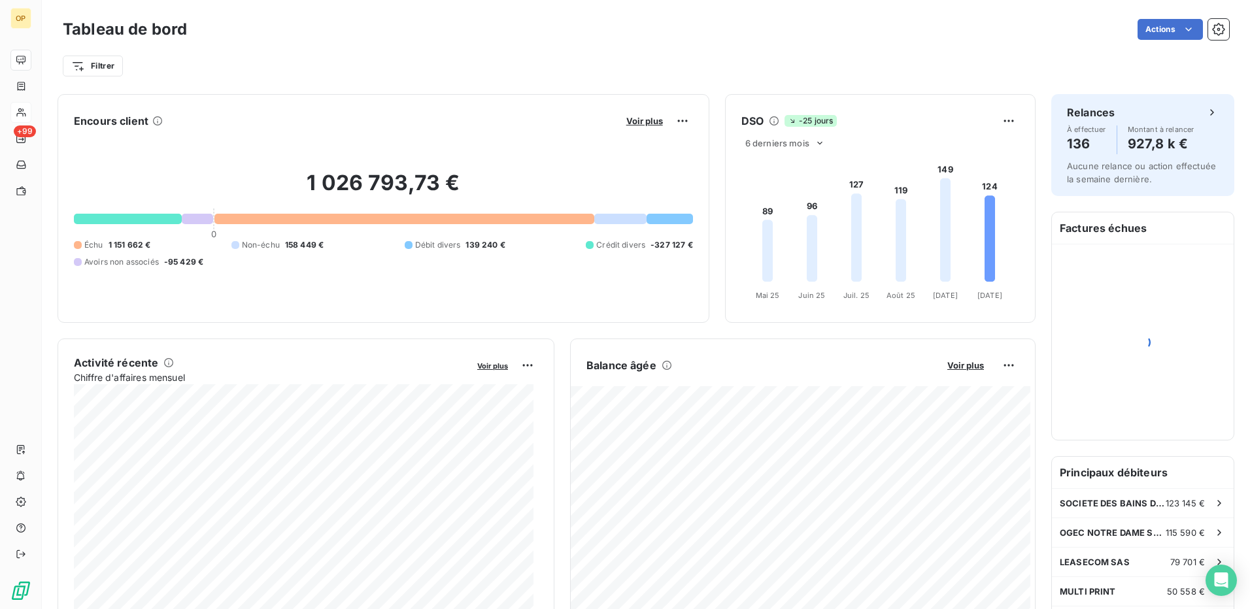
click at [426, 80] on div "Tableau de bord Actions Filtrer" at bounding box center [646, 43] width 1208 height 86
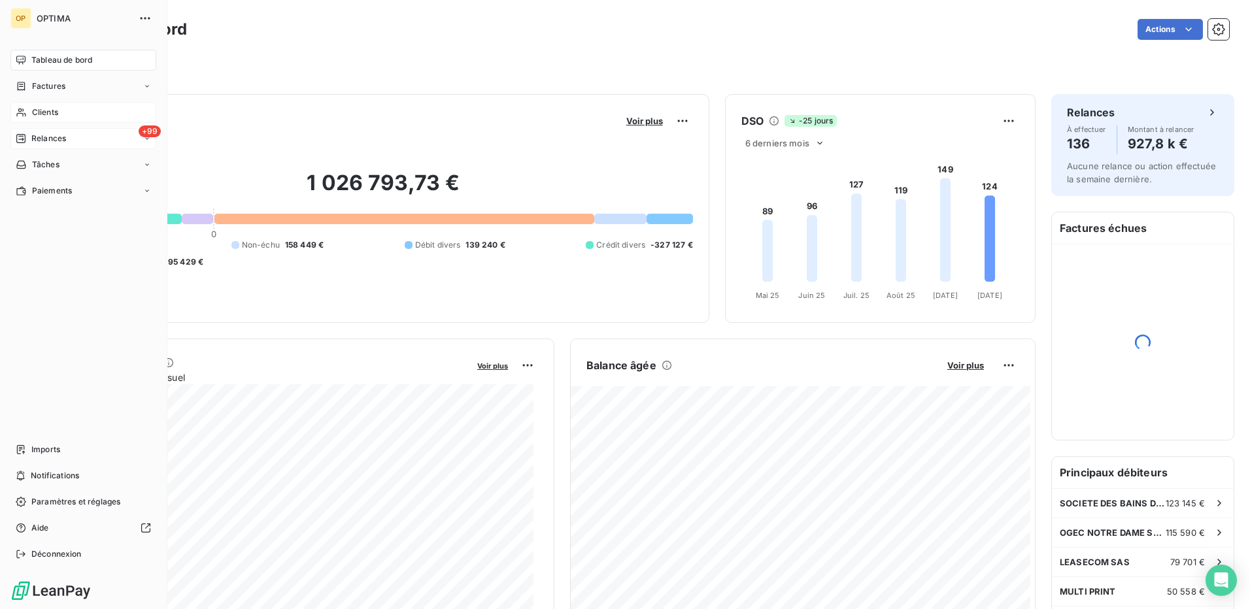
click at [32, 139] on span "Relances" at bounding box center [48, 139] width 35 height 12
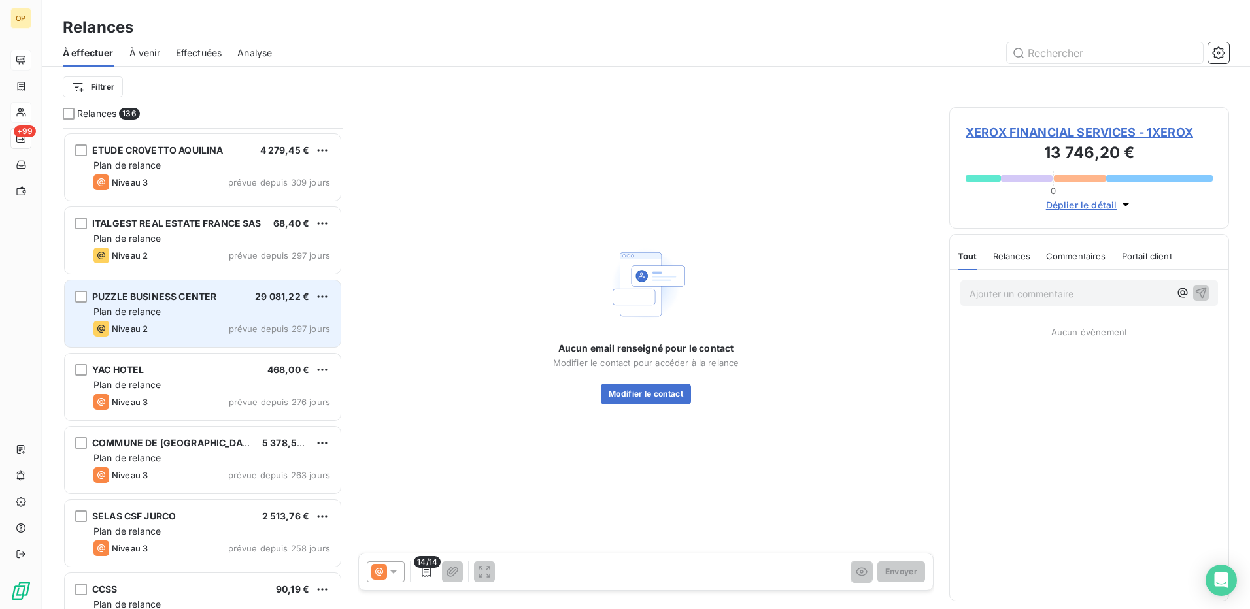
scroll to position [3074, 0]
click at [186, 302] on div "PUZZLE BUSINESS CENTER" at bounding box center [154, 295] width 124 height 13
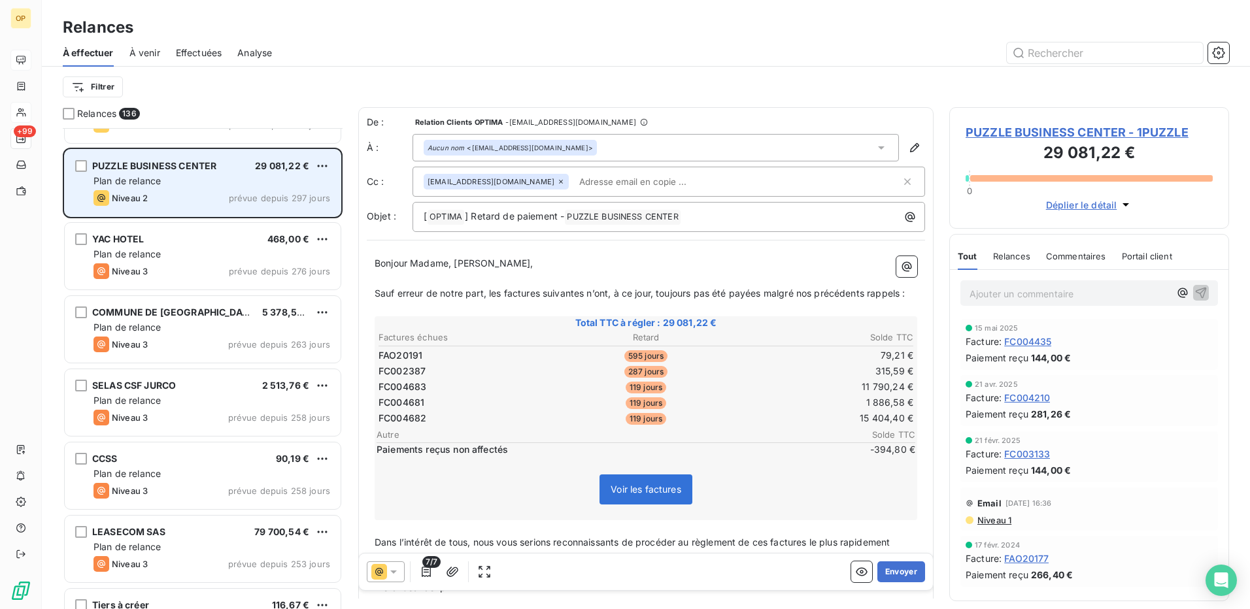
scroll to position [3204, 0]
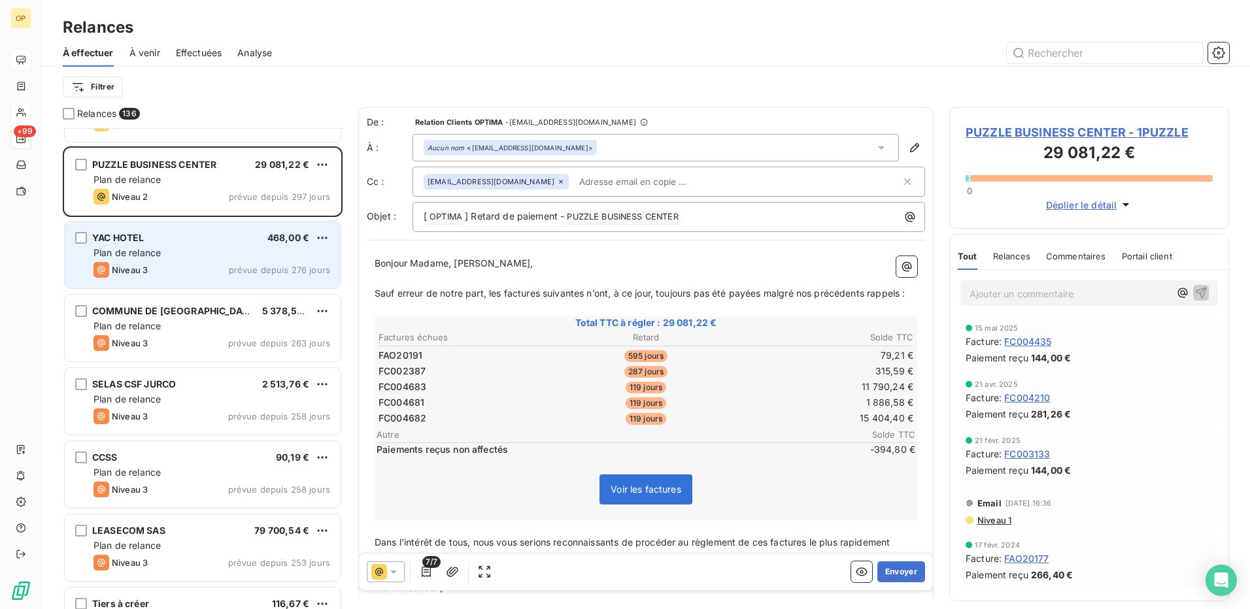
click at [180, 257] on div "Plan de relance" at bounding box center [211, 252] width 237 height 13
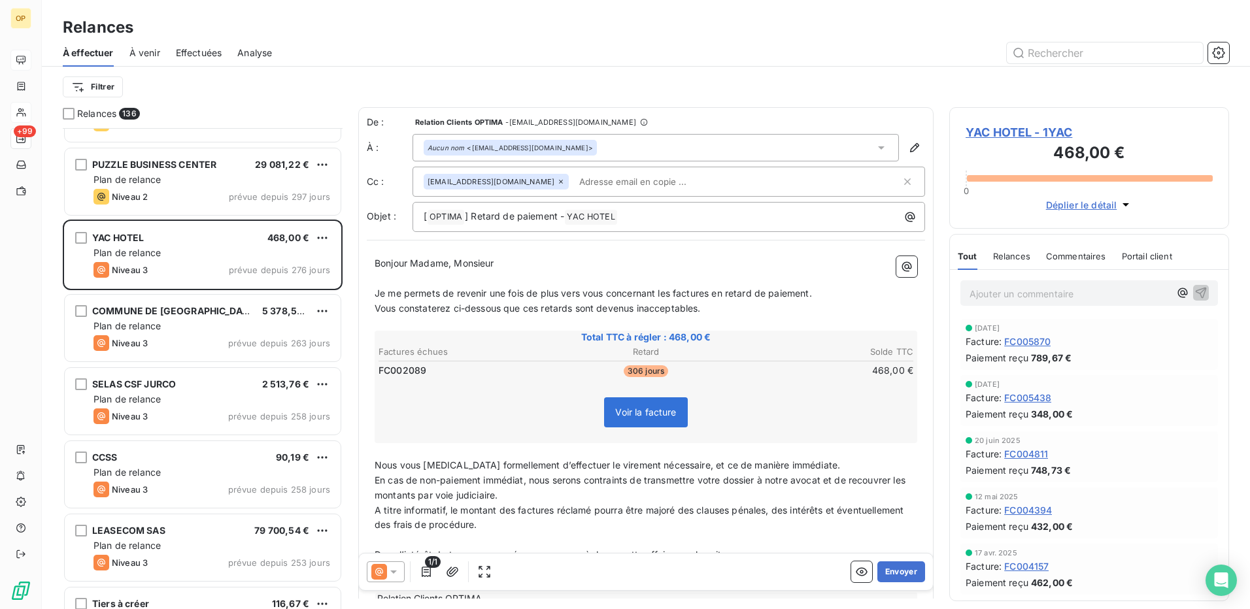
click at [390, 572] on icon at bounding box center [393, 572] width 13 height 13
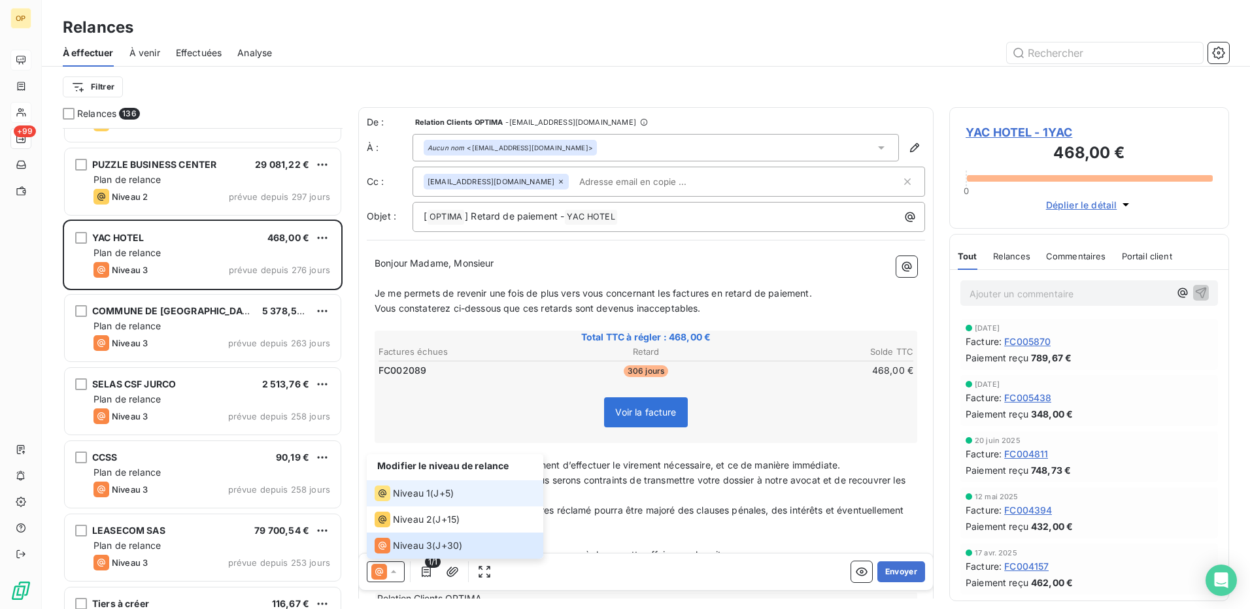
click at [409, 486] on div "Niveau 1" at bounding box center [403, 494] width 56 height 16
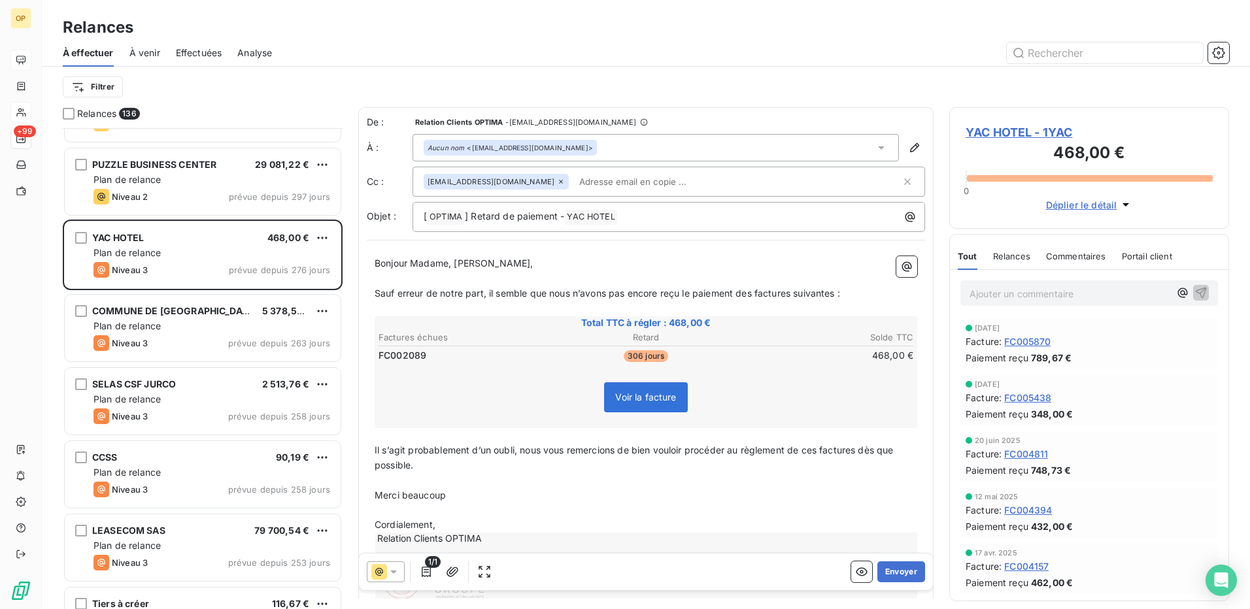
scroll to position [66, 0]
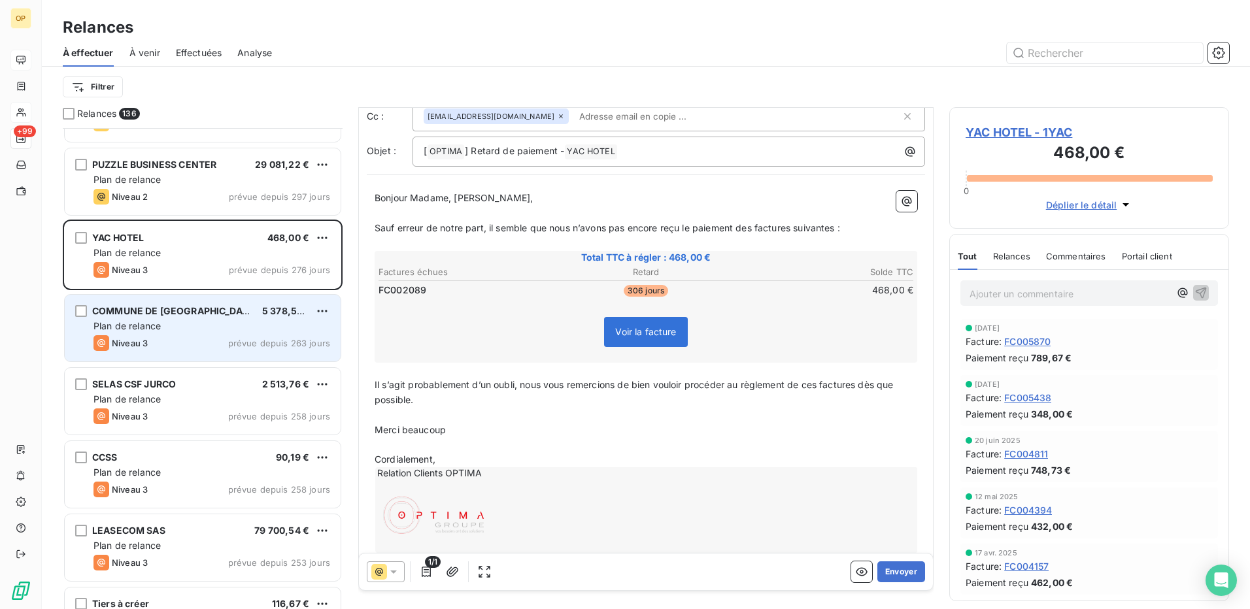
click at [163, 323] on div "Plan de relance" at bounding box center [211, 326] width 237 height 13
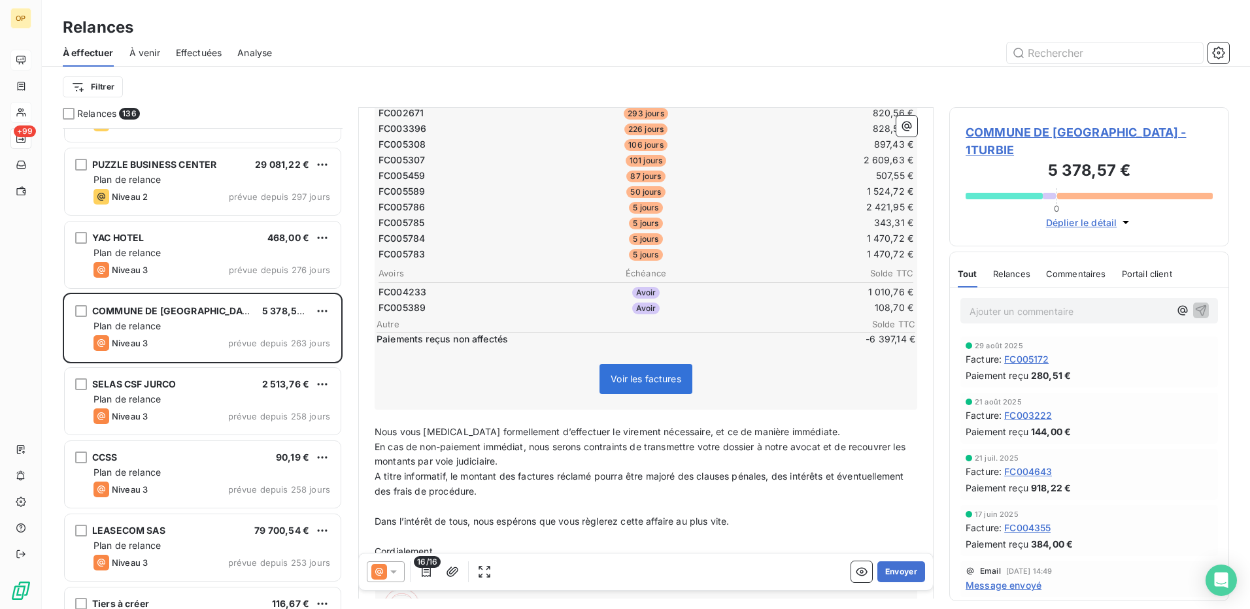
scroll to position [262, 0]
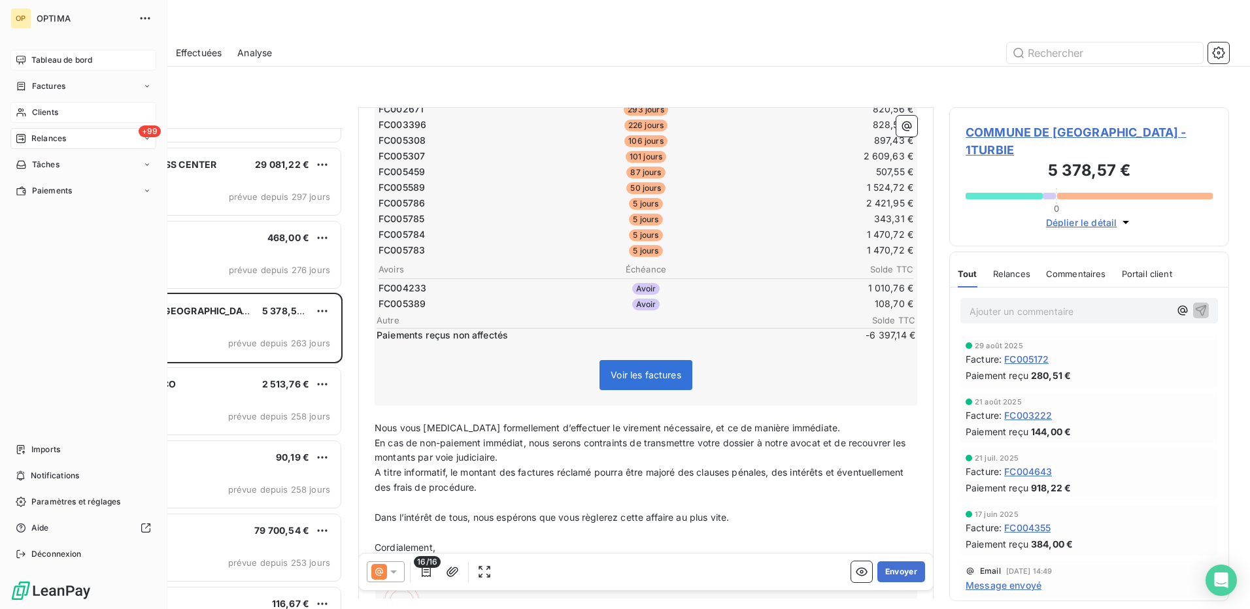
click at [42, 109] on span "Clients" at bounding box center [45, 113] width 26 height 12
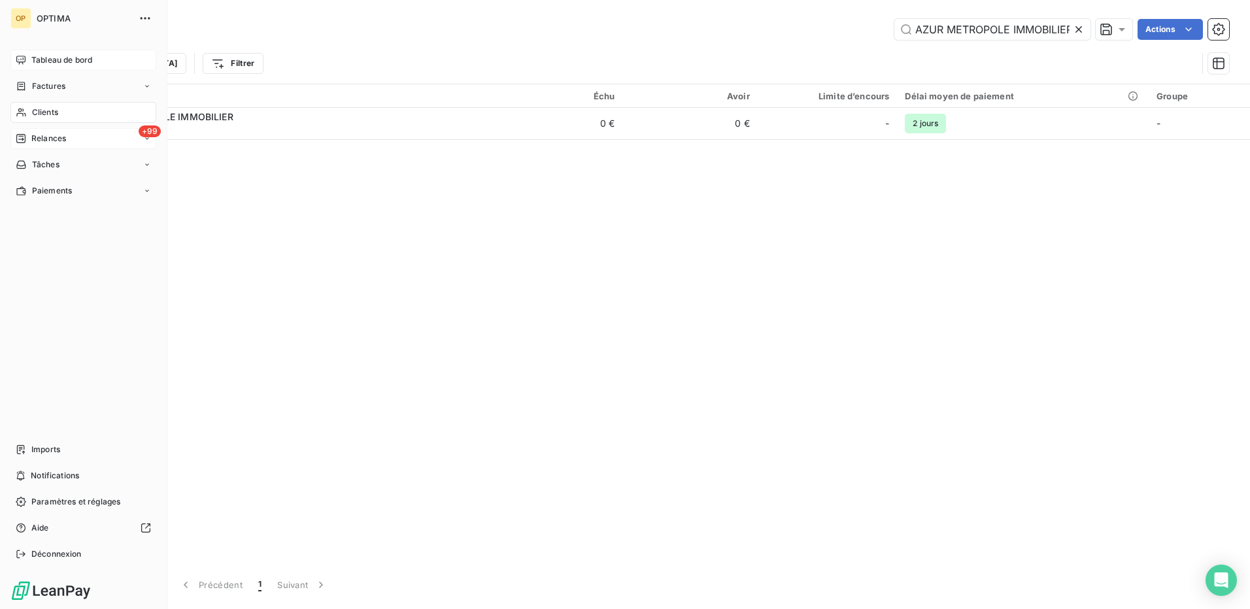
scroll to position [0, 5]
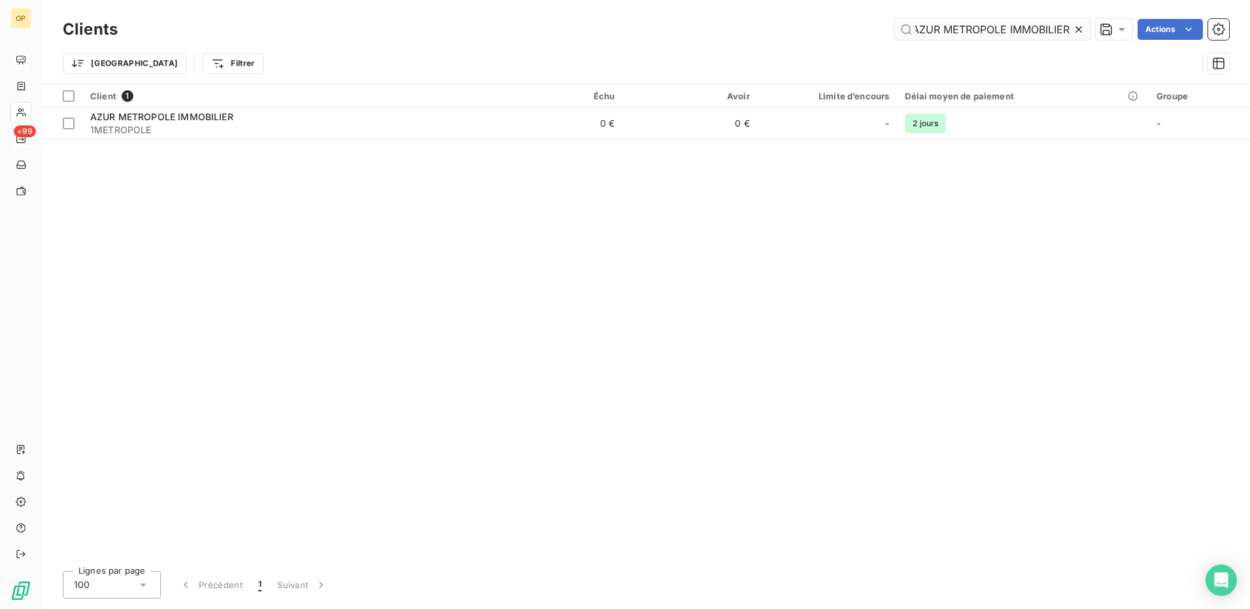
click at [983, 29] on input "AZUR METROPOLE IMMOBILIER" at bounding box center [992, 29] width 196 height 21
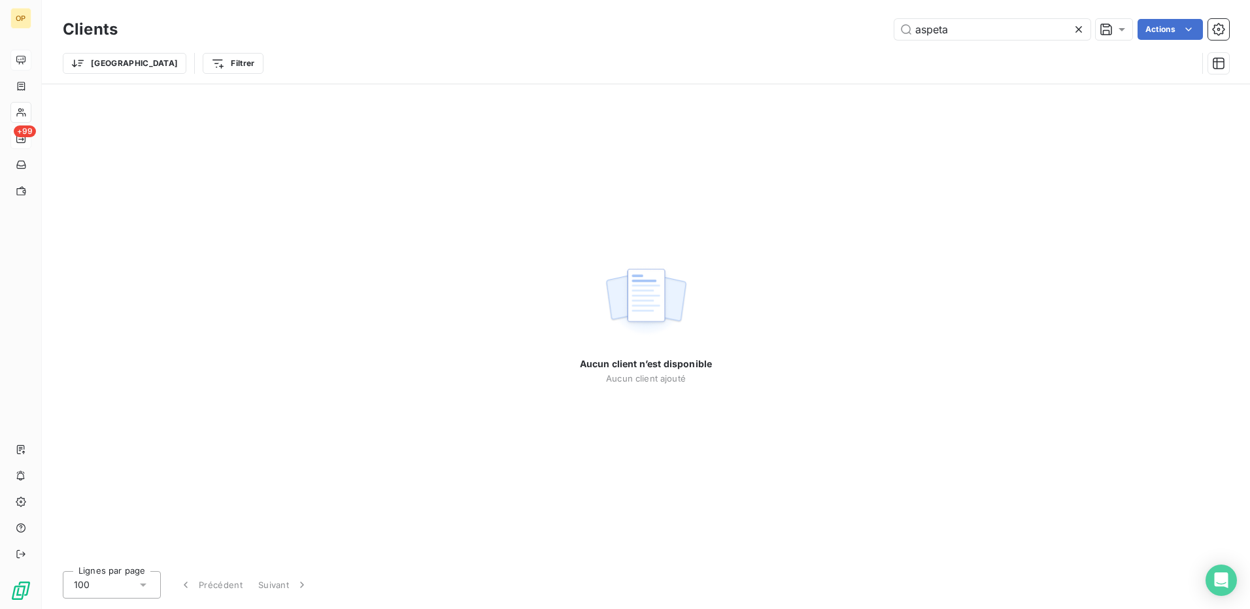
drag, startPoint x: 983, startPoint y: 29, endPoint x: 806, endPoint y: 46, distance: 178.1
click at [806, 46] on div "Clients aspeta Actions Trier Filtrer" at bounding box center [646, 50] width 1166 height 68
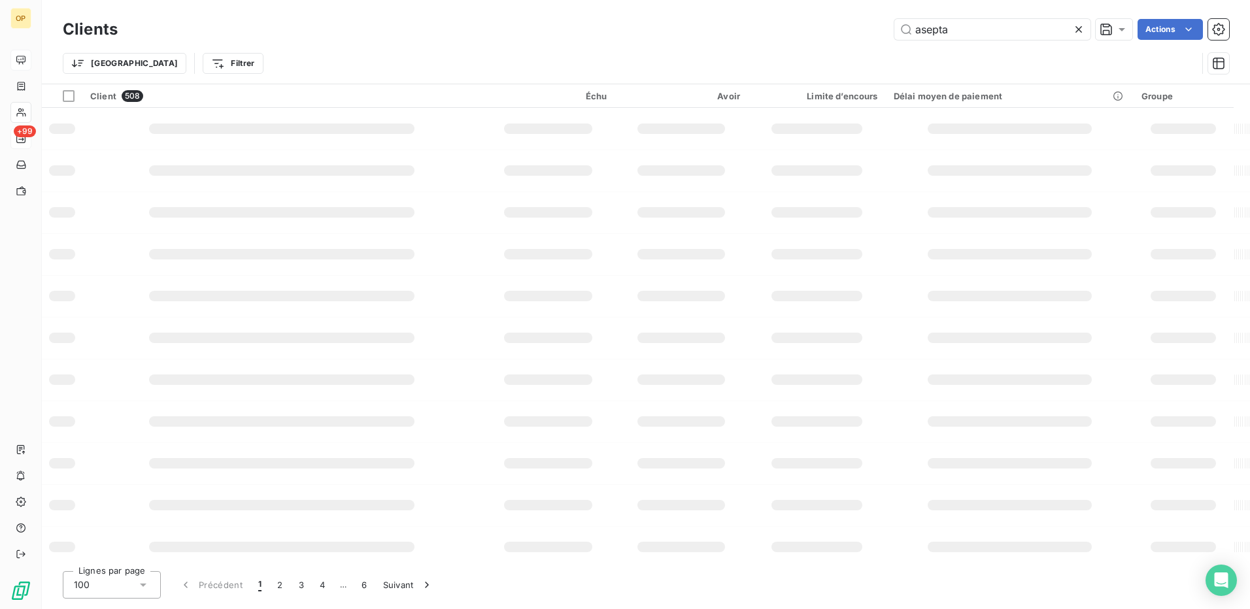
type input "asepta"
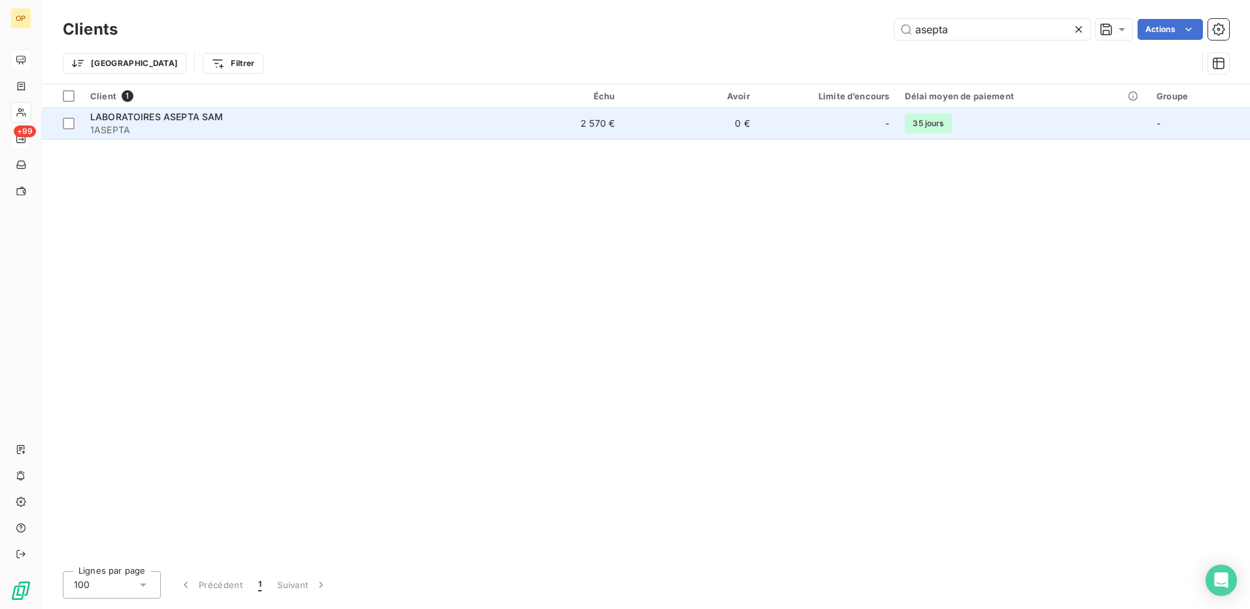
click at [505, 119] on td "2 570 €" at bounding box center [555, 123] width 135 height 31
